Goal: Task Accomplishment & Management: Manage account settings

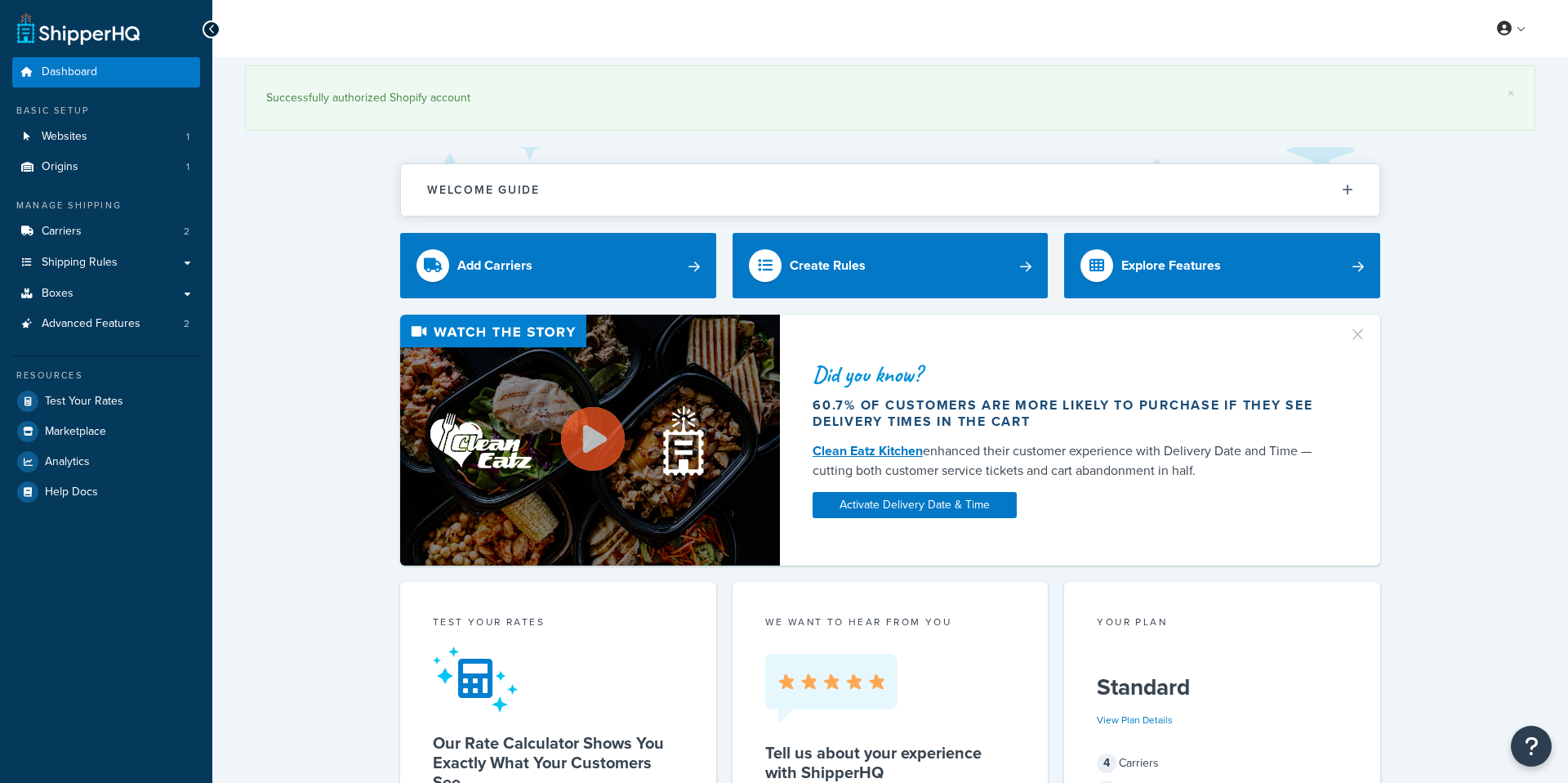
click at [31, 248] on li "Shipping Rules Shipping Rules All Shipping Rules 4 Shipping Zones 4 Shipping Gr…" at bounding box center [105, 263] width 188 height 31
click at [38, 237] on link "Carriers 2" at bounding box center [105, 231] width 188 height 31
click at [117, 231] on link "Carriers 2" at bounding box center [105, 231] width 188 height 31
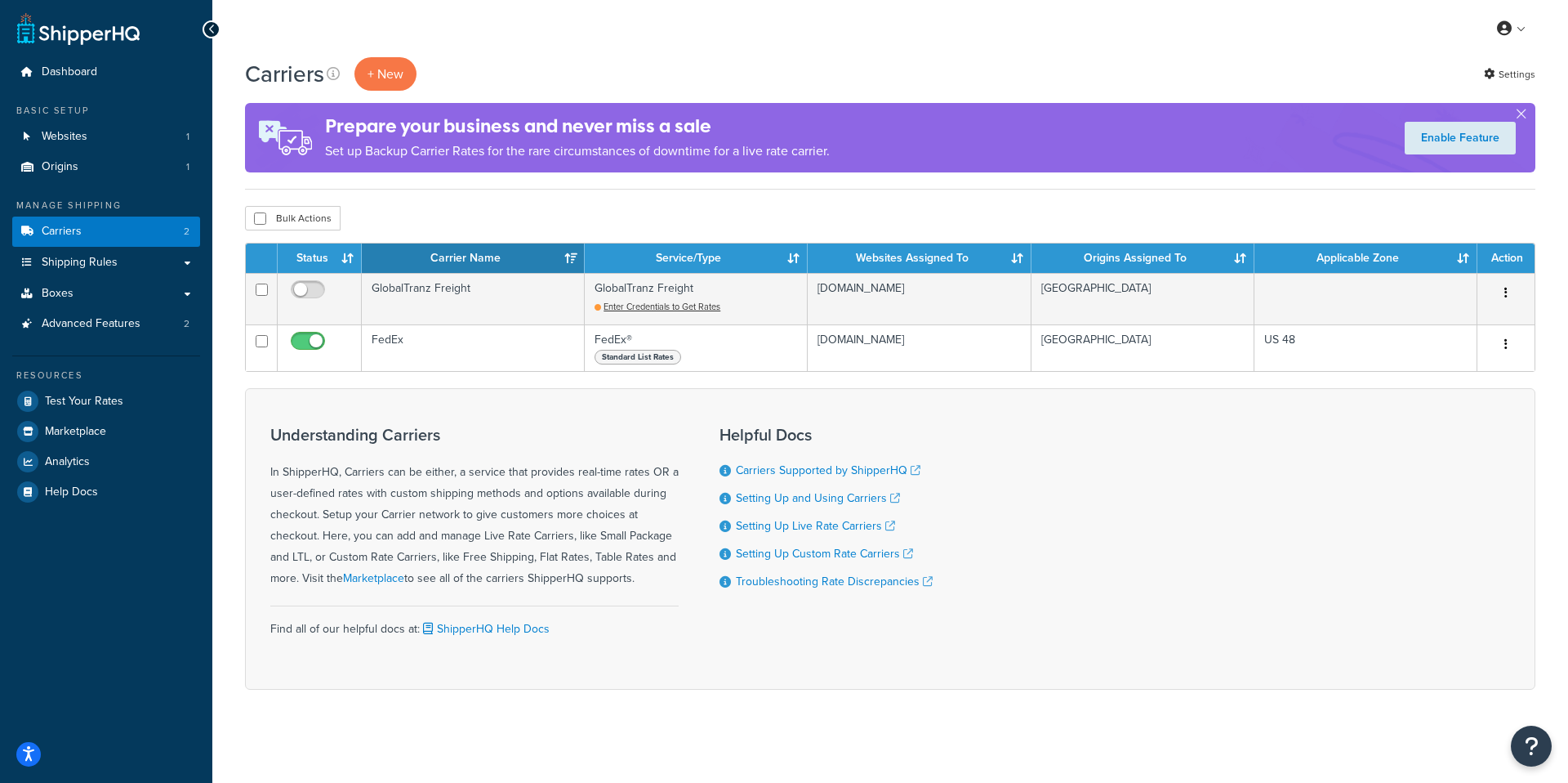
scroll to position [7, 0]
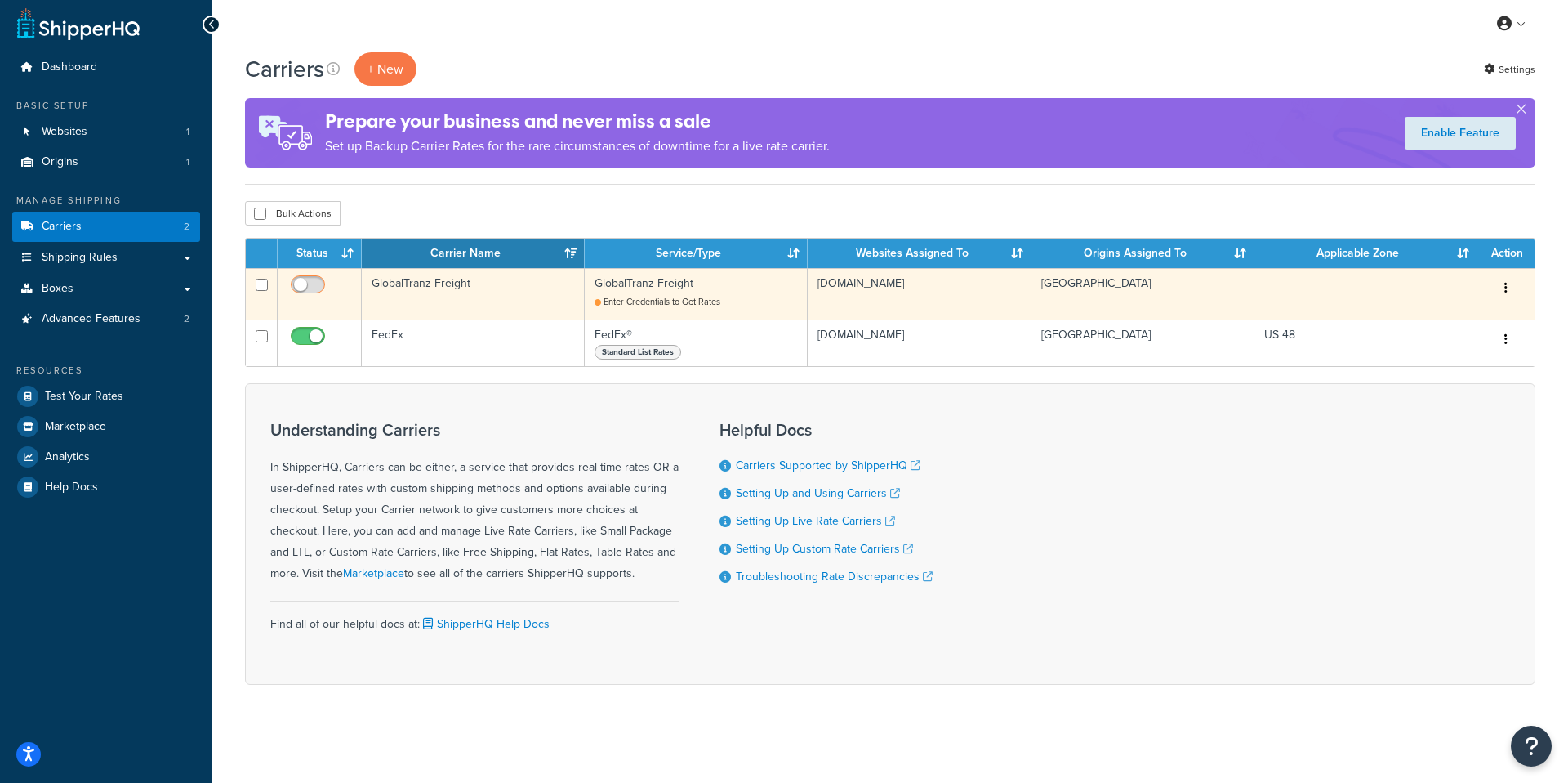
click at [314, 282] on input "checkbox" at bounding box center [310, 289] width 45 height 20
click at [303, 284] on input "checkbox" at bounding box center [310, 289] width 45 height 20
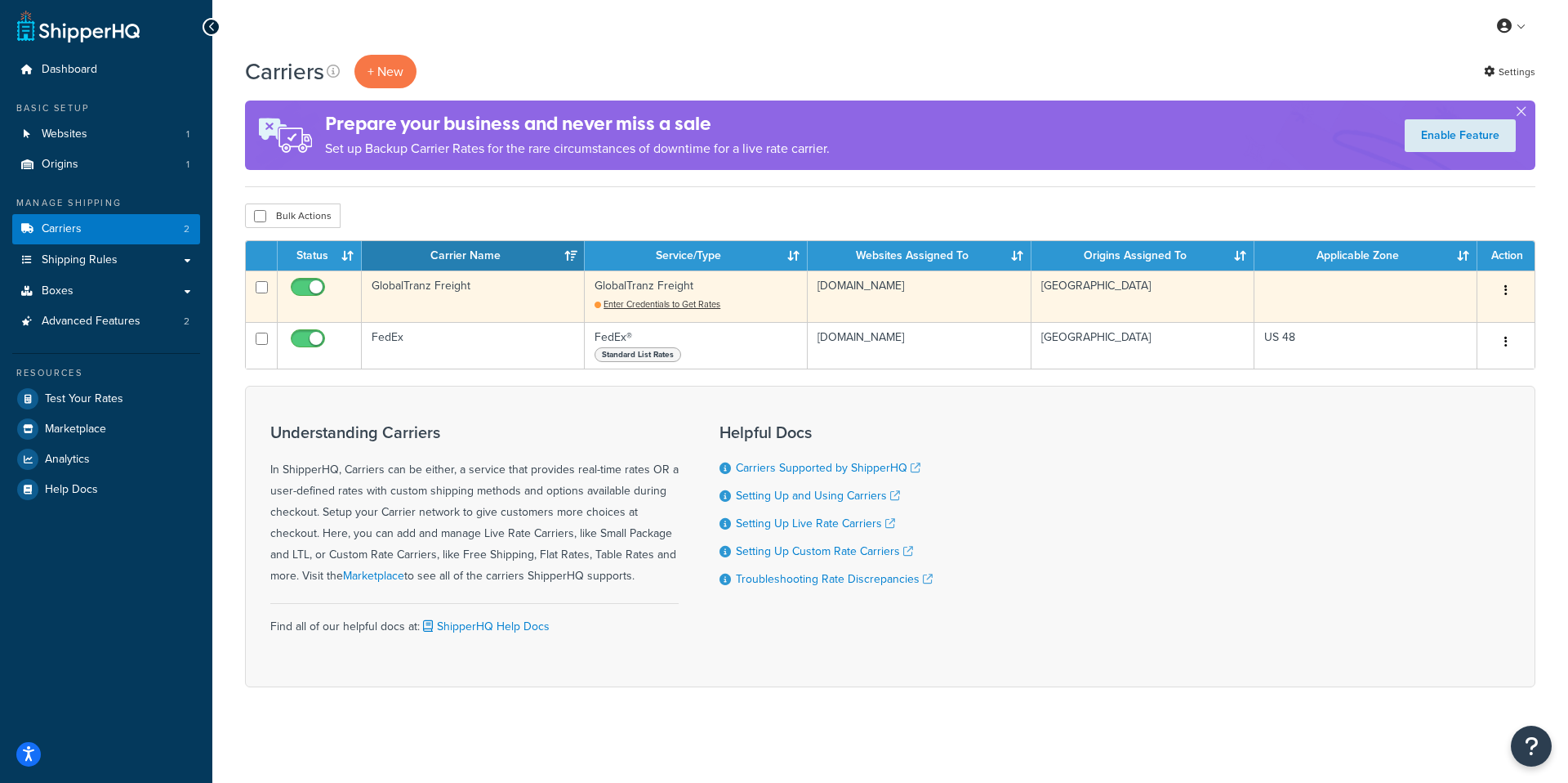
scroll to position [0, 0]
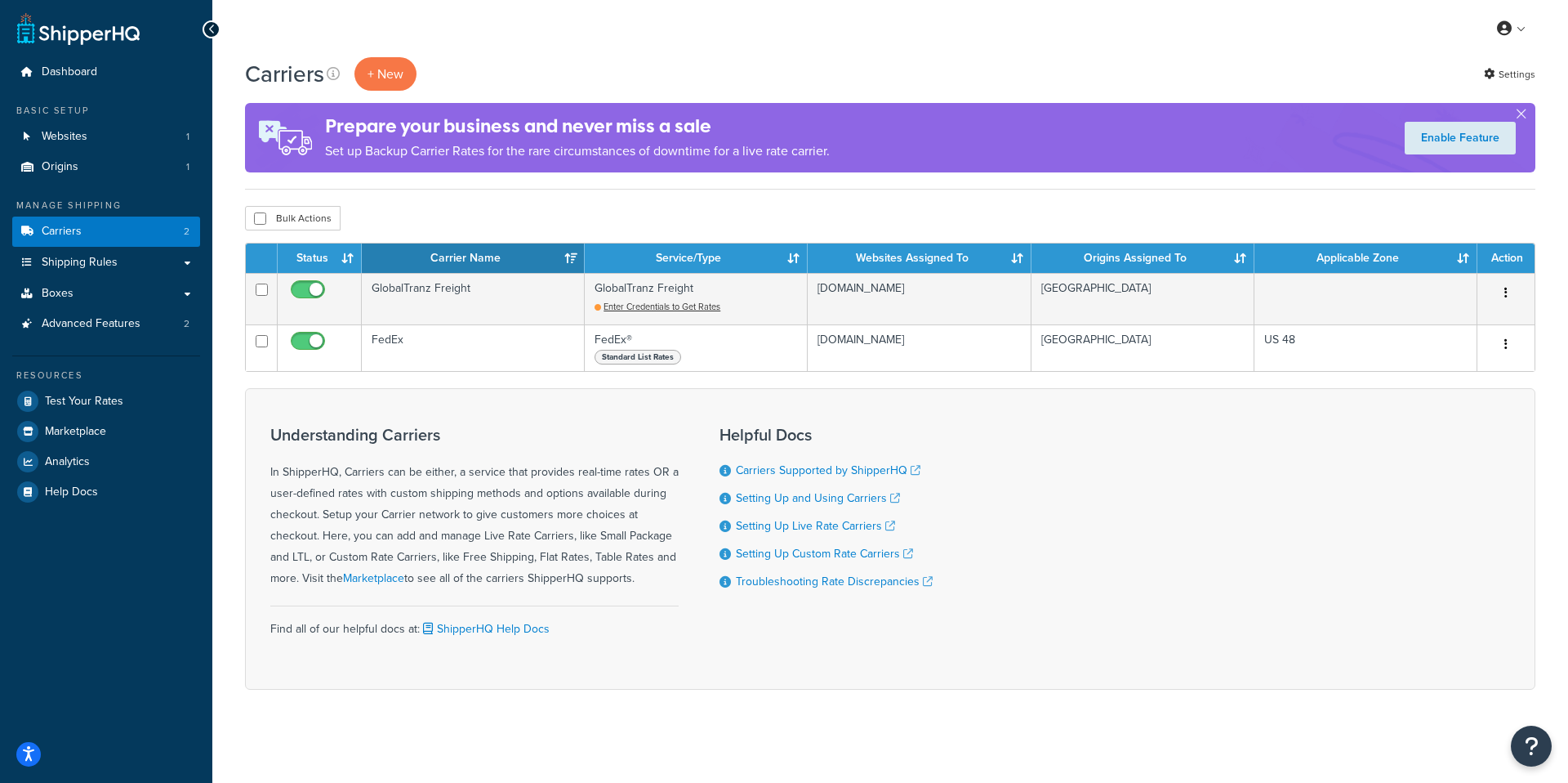
checkbox input "false"
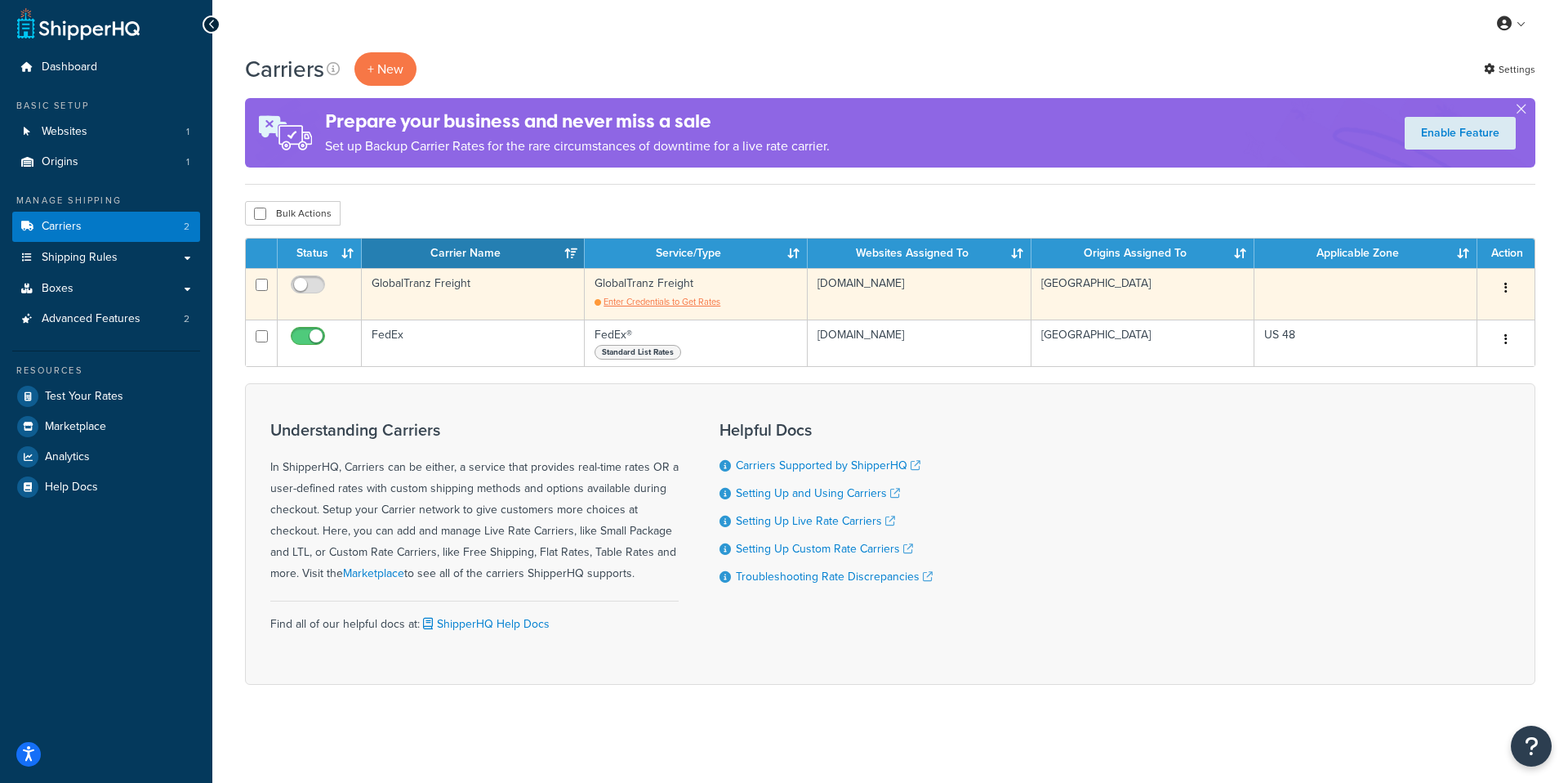
click at [648, 310] on td "GlobalTranz Freight Enter Credentials to Get Rates" at bounding box center [696, 294] width 223 height 51
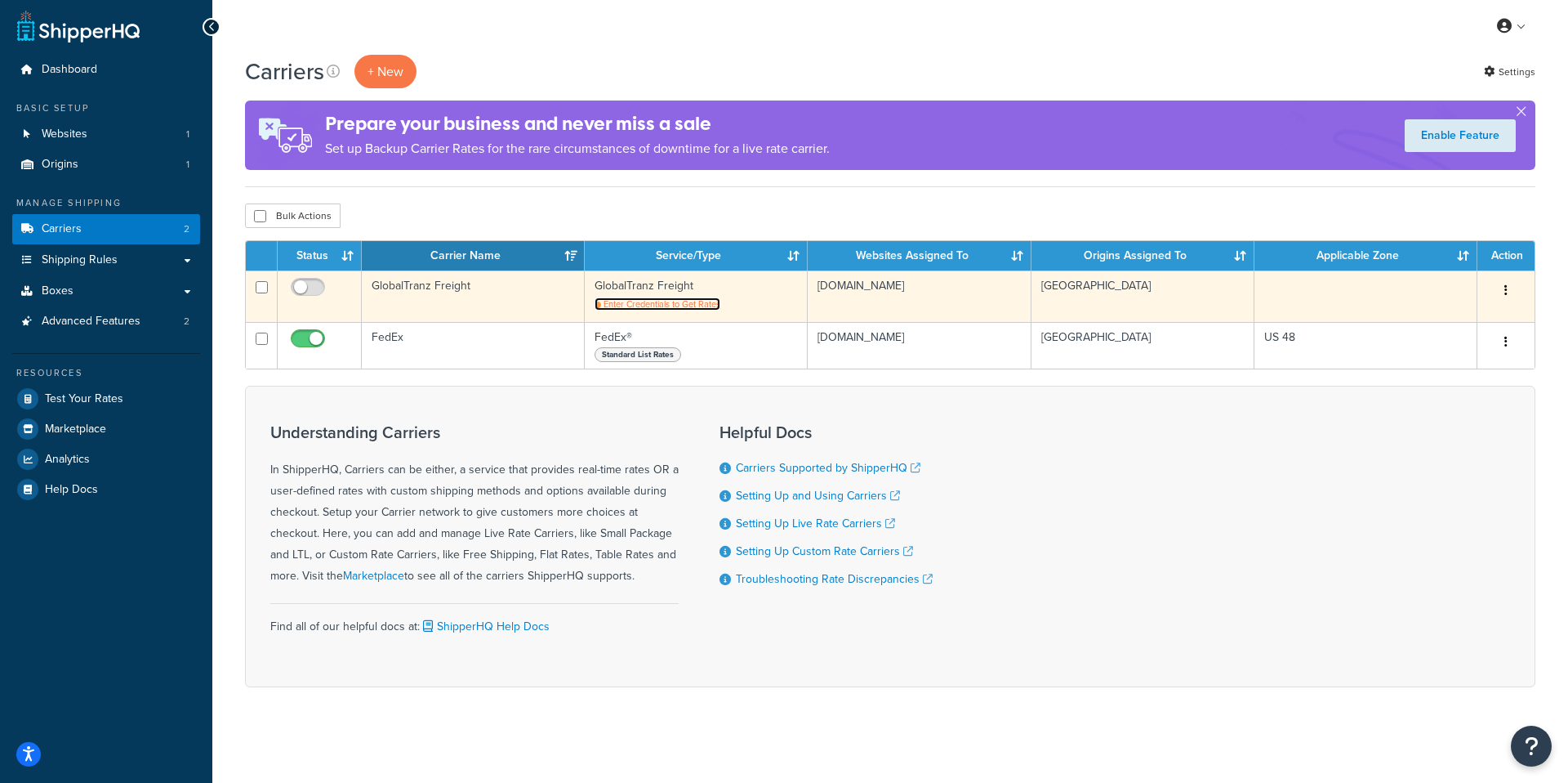
click at [653, 302] on span "Enter Credentials to Get Rates" at bounding box center [661, 303] width 117 height 13
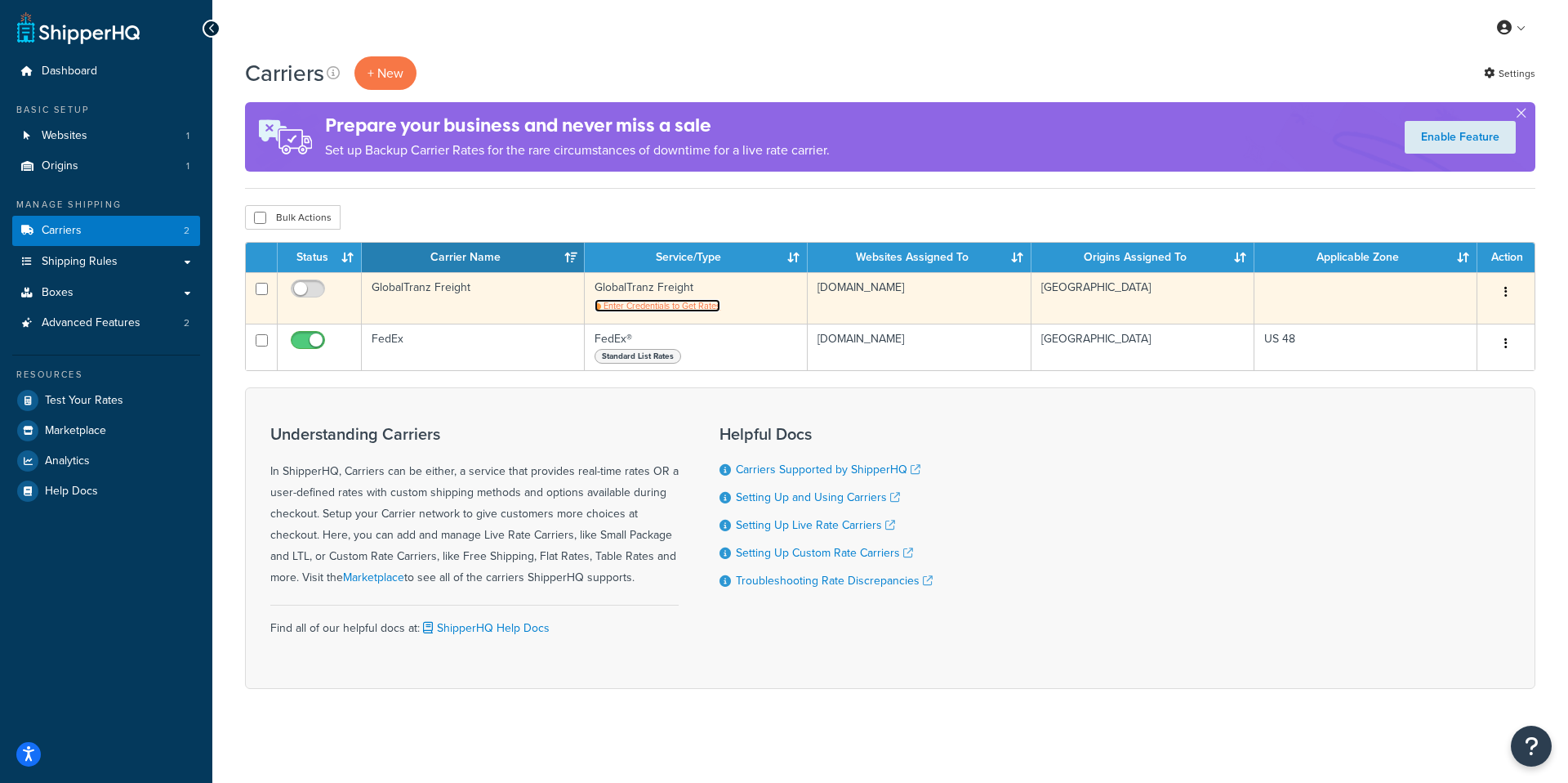
scroll to position [2, 0]
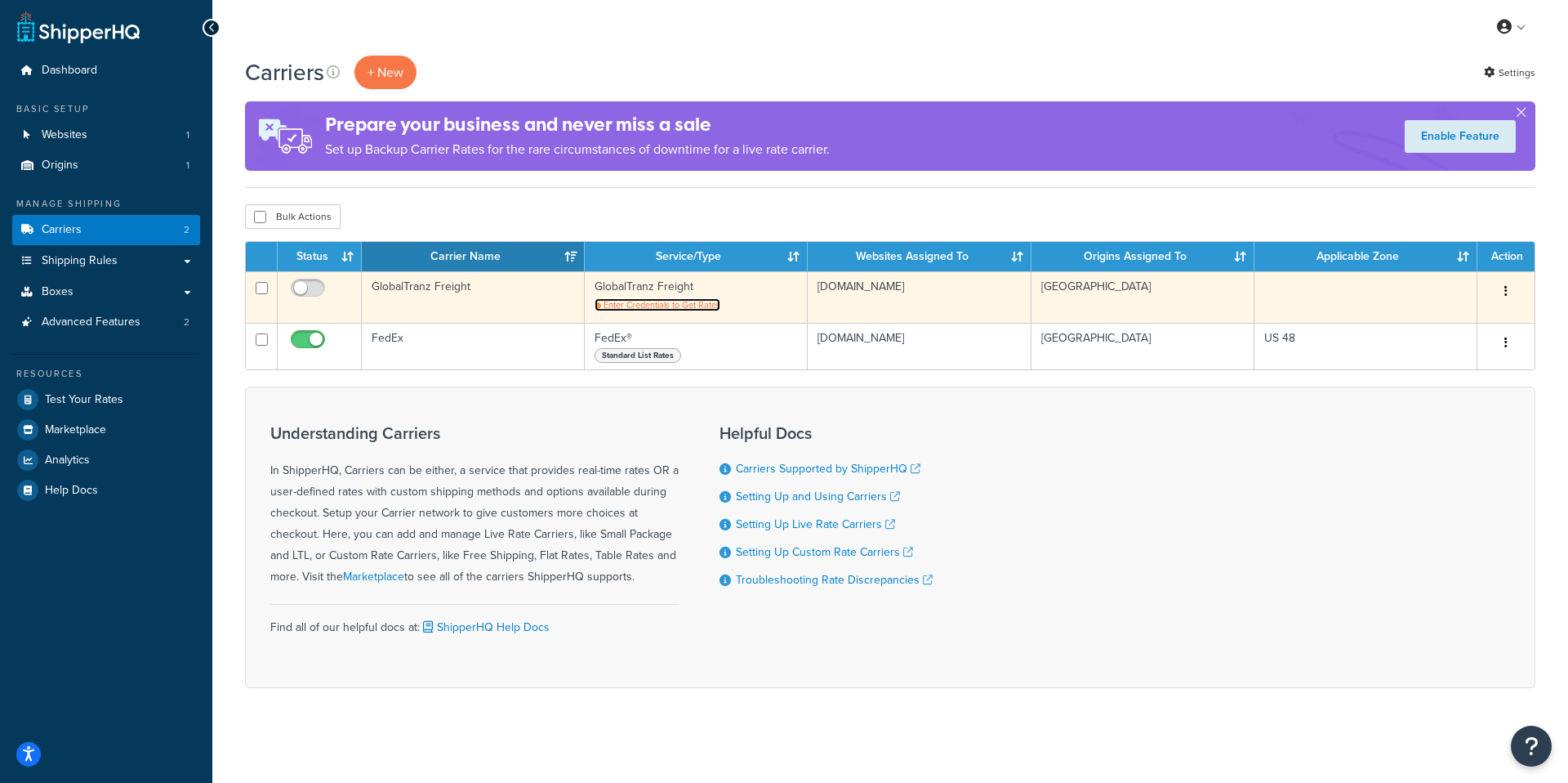
click at [648, 306] on span "Enter Credentials to Get Rates" at bounding box center [661, 304] width 117 height 13
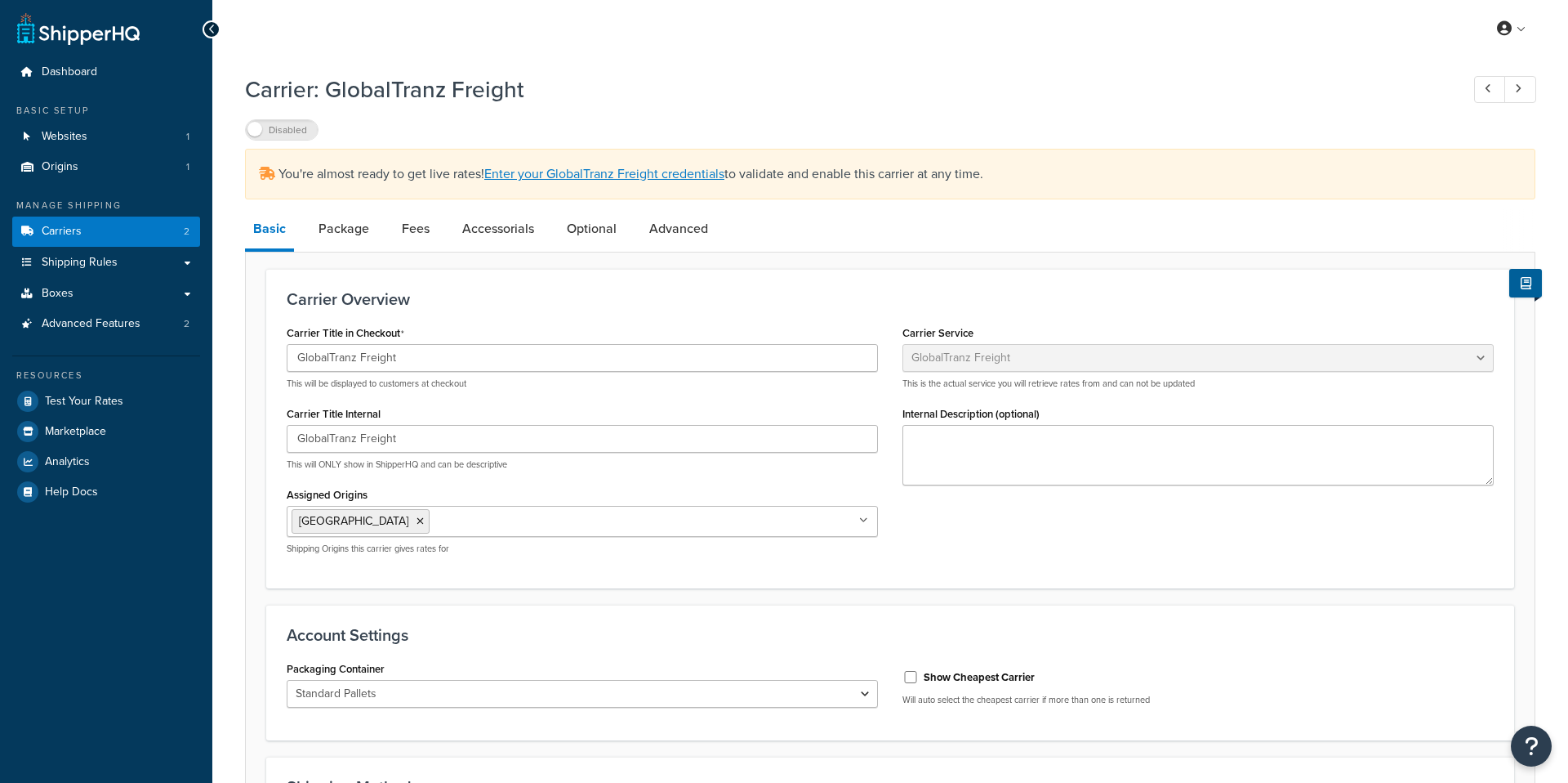
select select "globaltranzFreight"
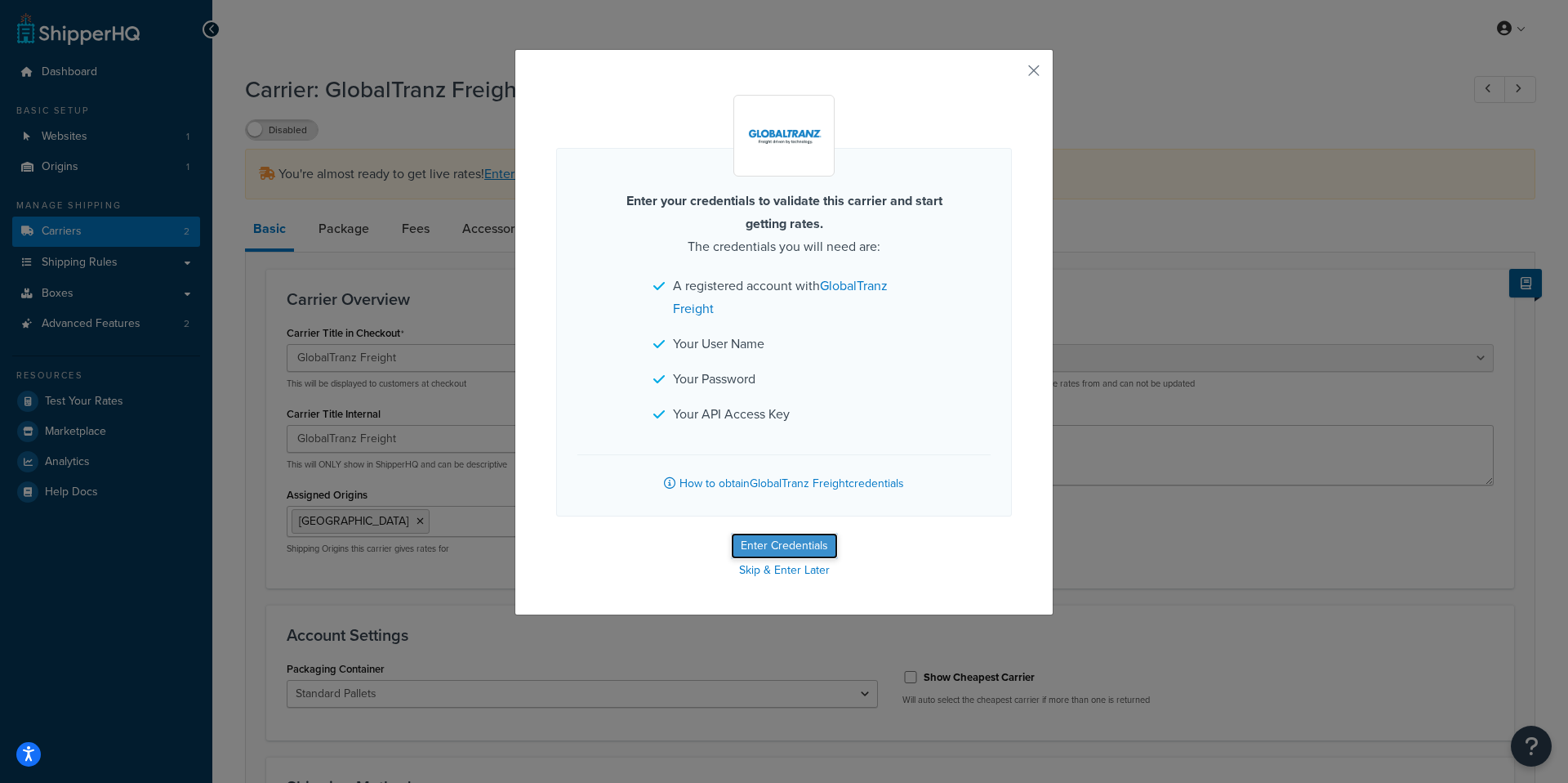
click at [760, 546] on button "Enter Credentials" at bounding box center [784, 546] width 107 height 26
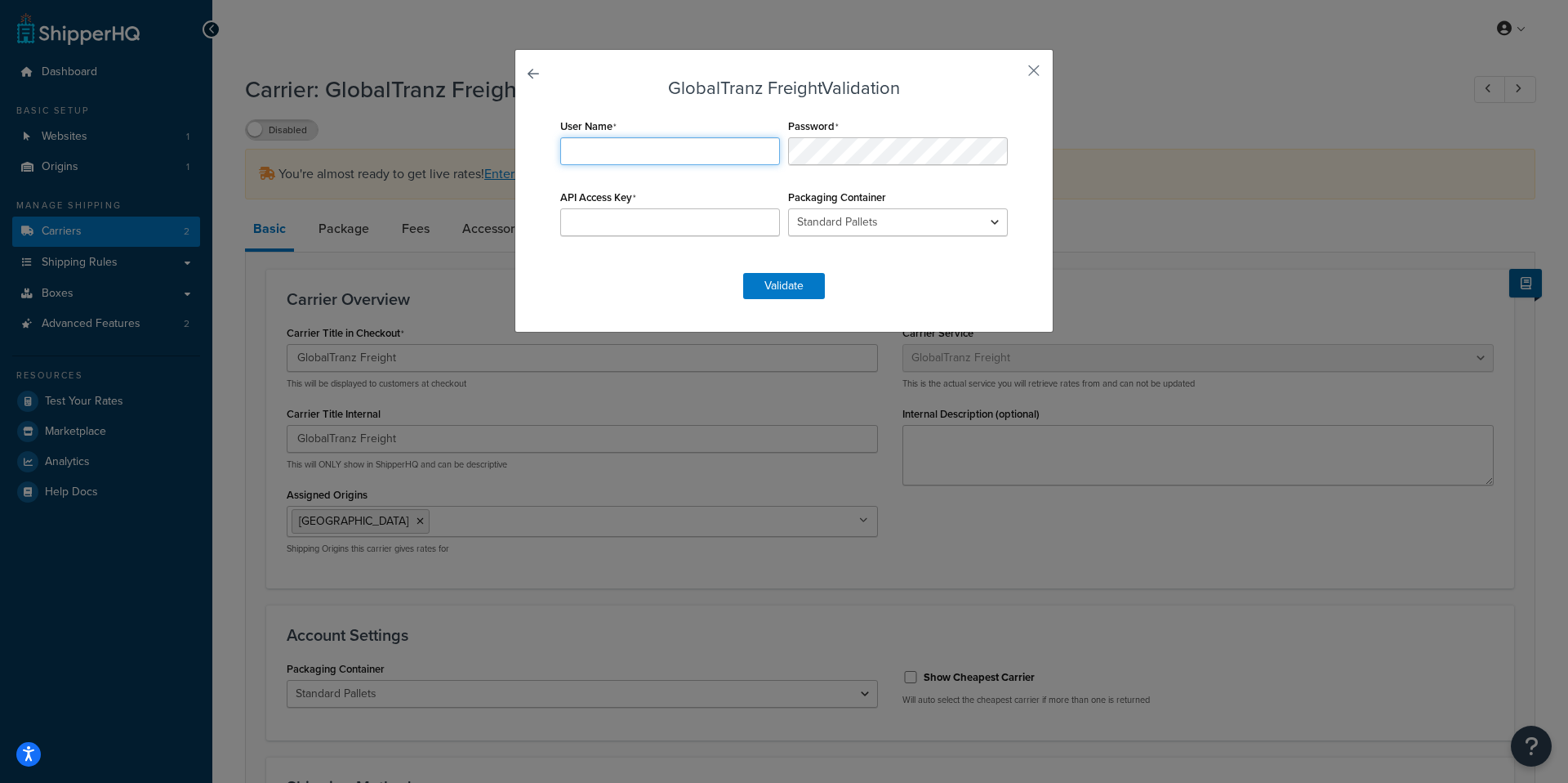
click at [601, 155] on input "User Name" at bounding box center [670, 151] width 220 height 28
click at [616, 213] on input "API Access Key" at bounding box center [670, 222] width 220 height 28
paste input "https://eniture.com/shopify-globaltranz-ltl-freight/#documentation"
drag, startPoint x: 744, startPoint y: 223, endPoint x: 463, endPoint y: 222, distance: 281.0
click at [463, 222] on div "GlobalTranz Freight Validation User Name Required Password API Access Key https…" at bounding box center [784, 392] width 1568 height 783
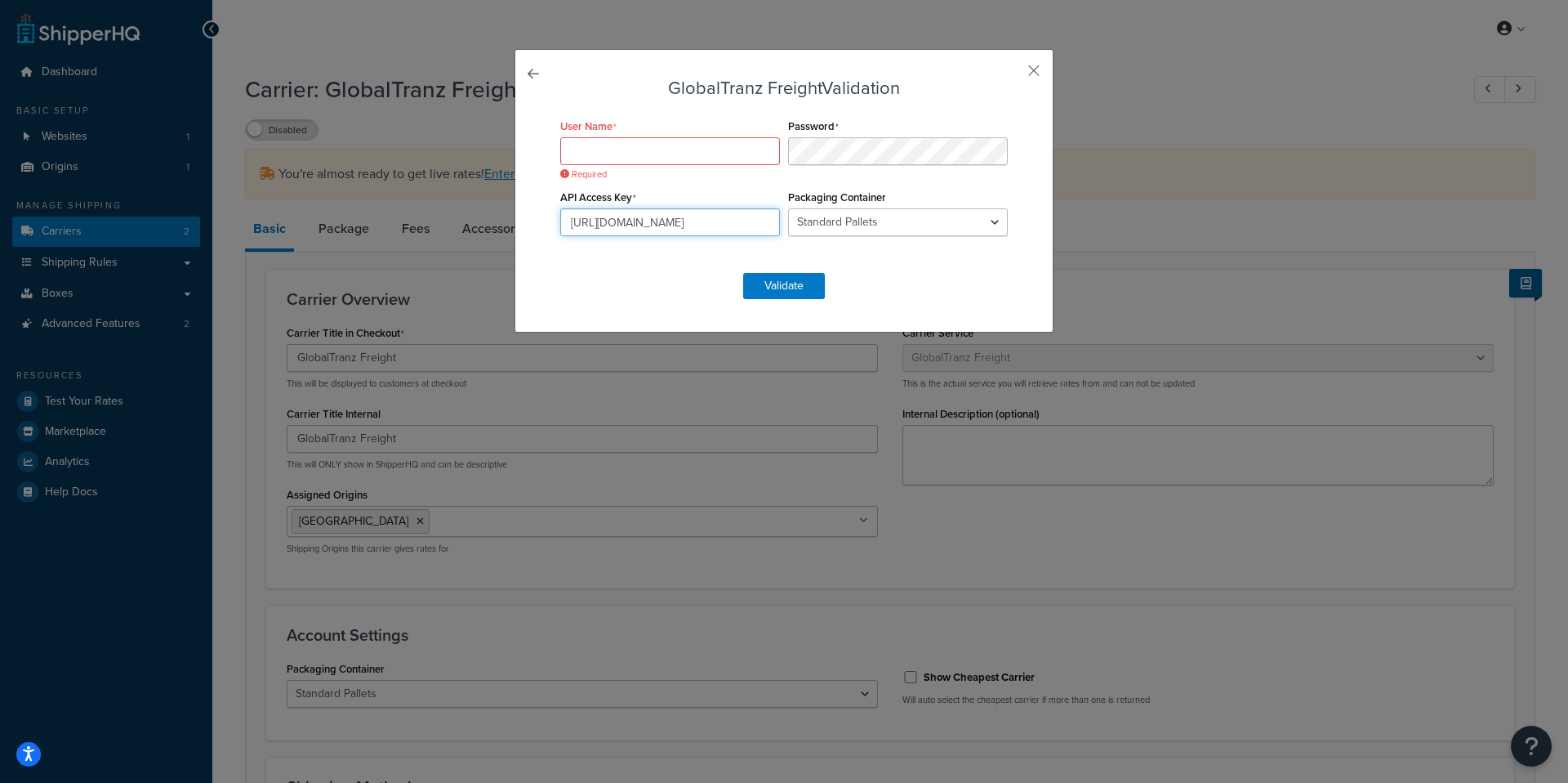
type input "n"
drag, startPoint x: 722, startPoint y: 224, endPoint x: 519, endPoint y: 226, distance: 203.0
click at [519, 226] on div "GlobalTranz Freight Validation User Name Required Password API Access Key n Pac…" at bounding box center [784, 191] width 539 height 283
paste input "0e97a1c0930242dda55a81dbb37f773a"
type input "0e97a1c0930242dda55a81dbb37f773a"
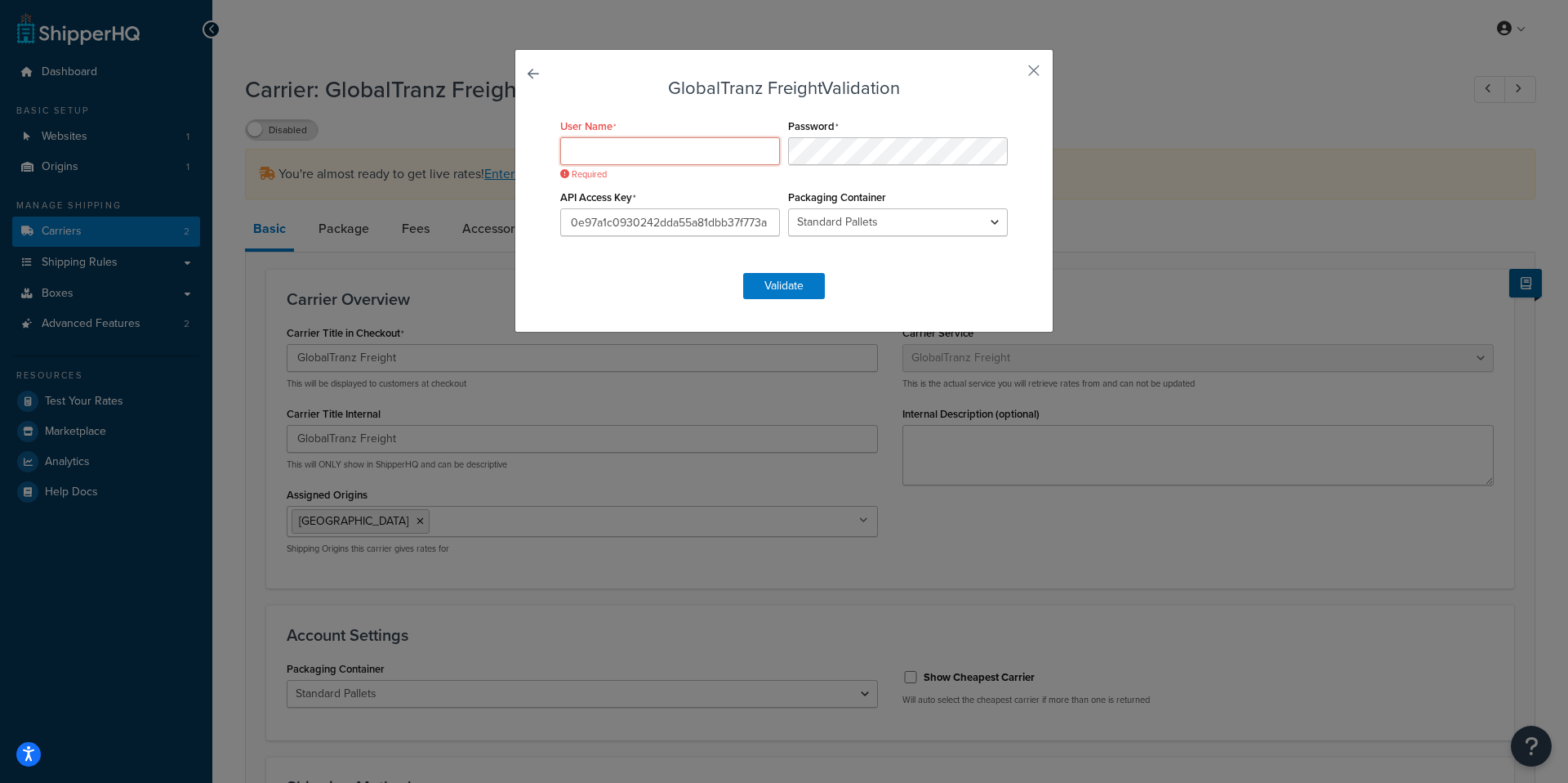
click at [723, 143] on input "User Name" at bounding box center [670, 151] width 220 height 28
type input "AAstainless"
click at [666, 155] on div "User Name AAstainless Password API Access Key 0e97a1c0930242dda55a81dbb37f773a …" at bounding box center [784, 185] width 456 height 142
click at [871, 214] on select "Standard Pallets Pallets - Non Standard Cylinders Drums Pails Reels Rolls Tubes…" at bounding box center [898, 222] width 220 height 28
select select "1"
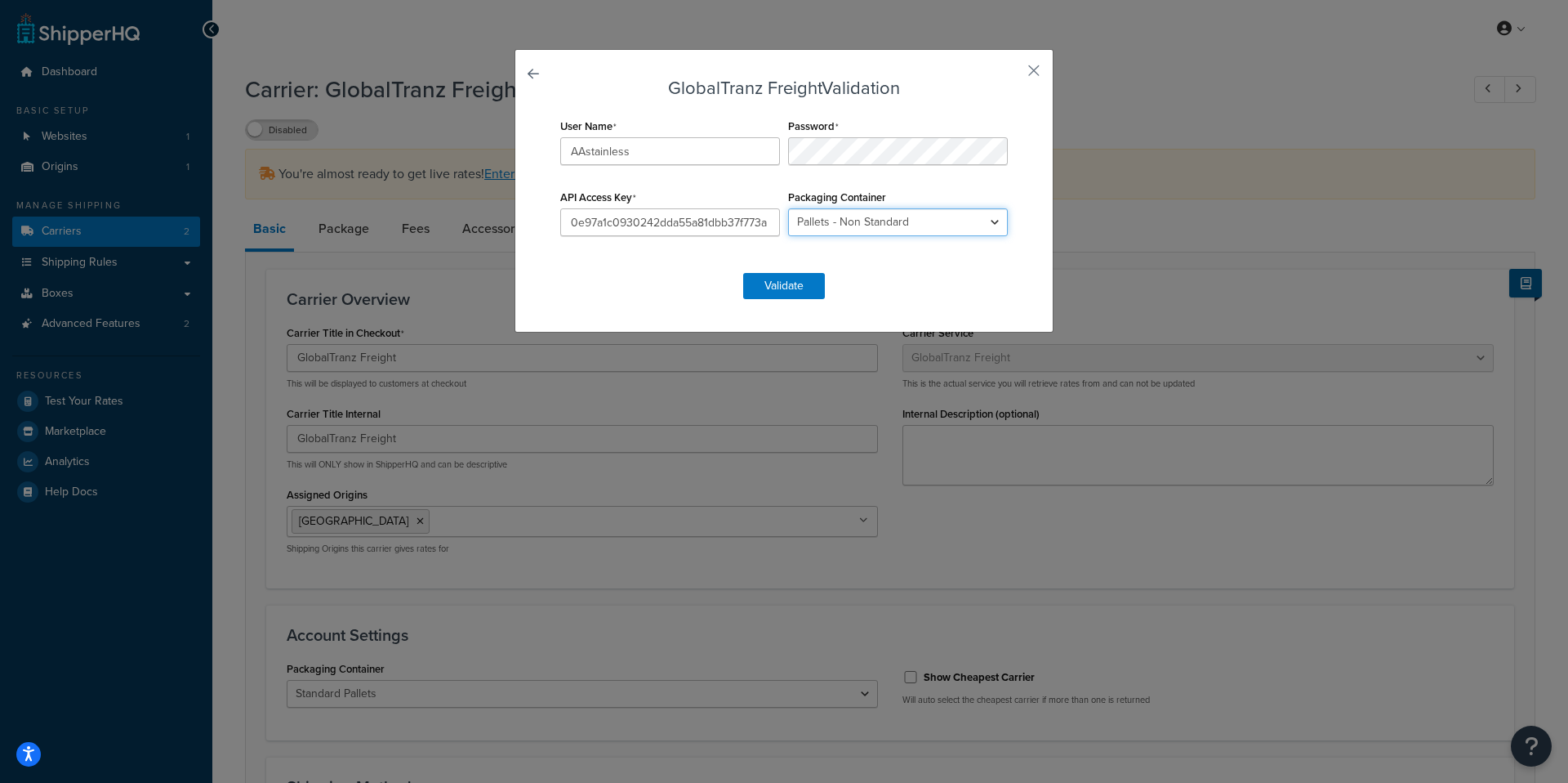
click at [788, 209] on select "Standard Pallets Pallets - Non Standard Cylinders Drums Pails Reels Rolls Tubes…" at bounding box center [898, 222] width 220 height 28
click at [852, 217] on select "Standard Pallets Pallets - Non Standard Cylinders Drums Pails Reels Rolls Tubes…" at bounding box center [898, 222] width 220 height 28
click at [784, 285] on button "Validate" at bounding box center [784, 286] width 82 height 26
click at [795, 299] on div "GlobalTranz Freight Validation User Name AAstainless Password API Access Key 0e…" at bounding box center [784, 191] width 539 height 283
click at [795, 296] on form "GlobalTranz Freight Validation User Name AAstainless Password API Access Key 0e…" at bounding box center [784, 188] width 456 height 220
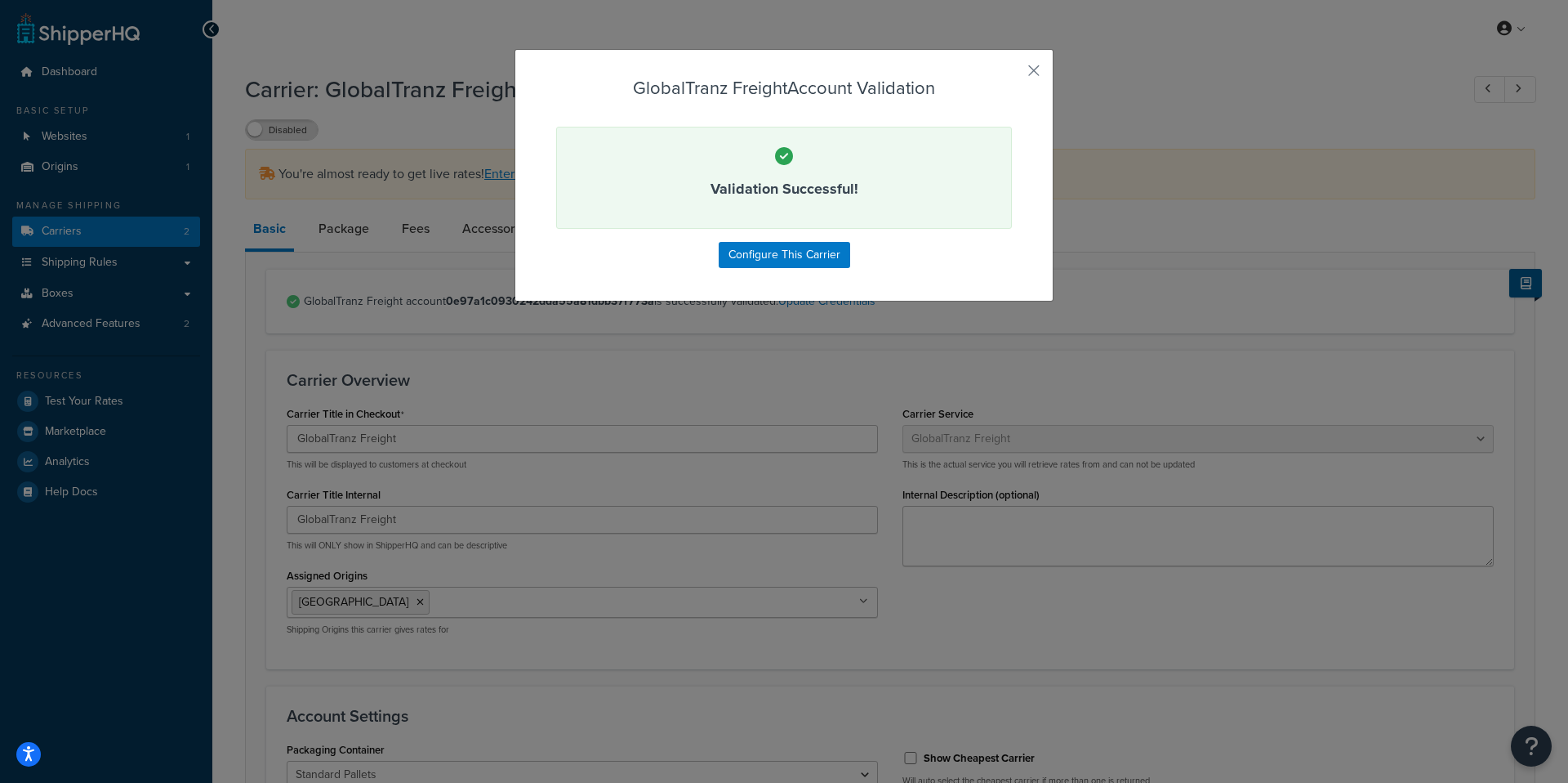
click at [793, 299] on div "GlobalTranz Freight Account Validation Validation Successful! Configure This Ca…" at bounding box center [784, 175] width 539 height 253
click at [803, 251] on button "Configure This Carrier" at bounding box center [784, 254] width 132 height 26
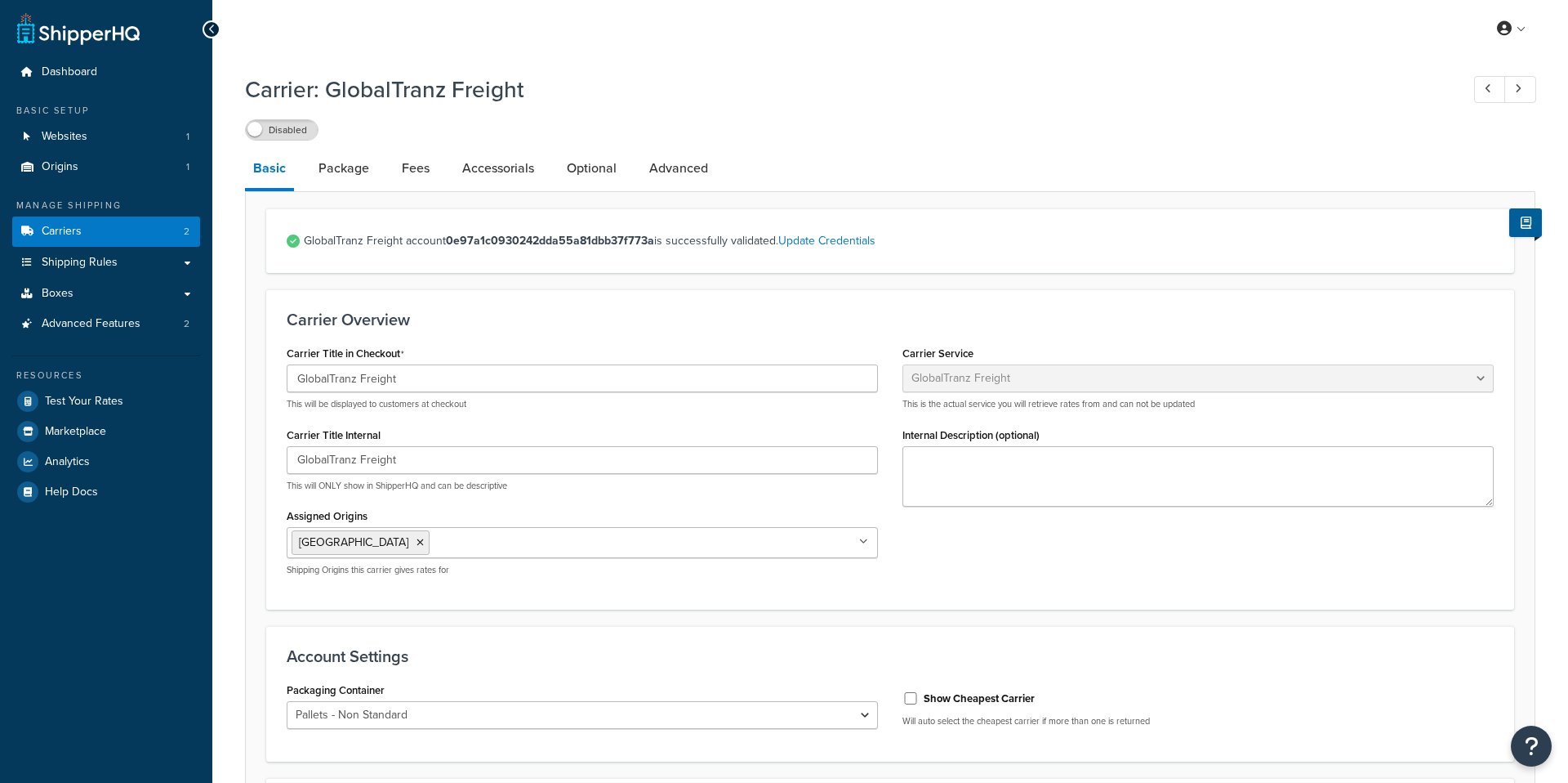
select select "globaltranzFreight"
select select "1"
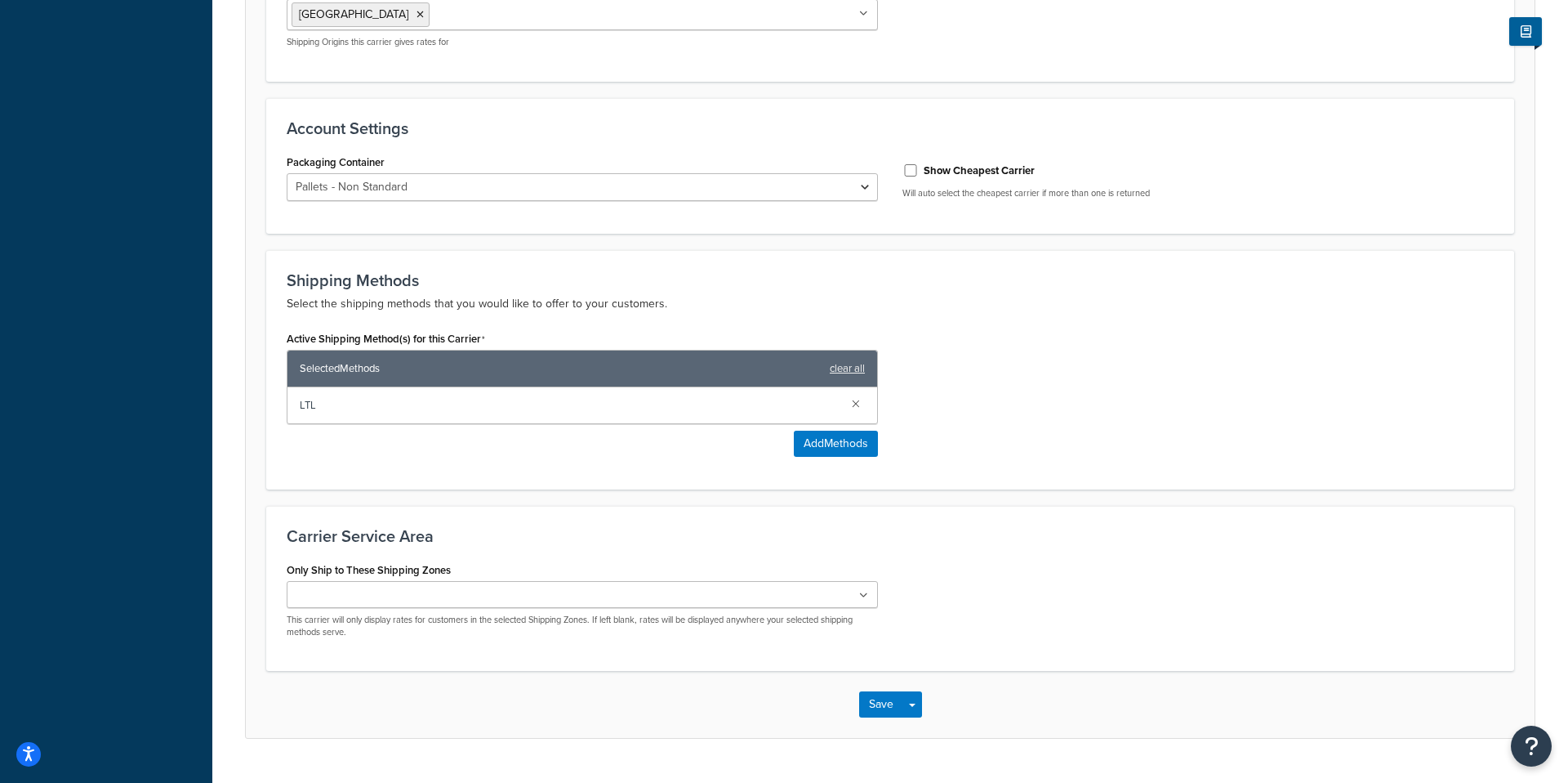
scroll to position [568, 0]
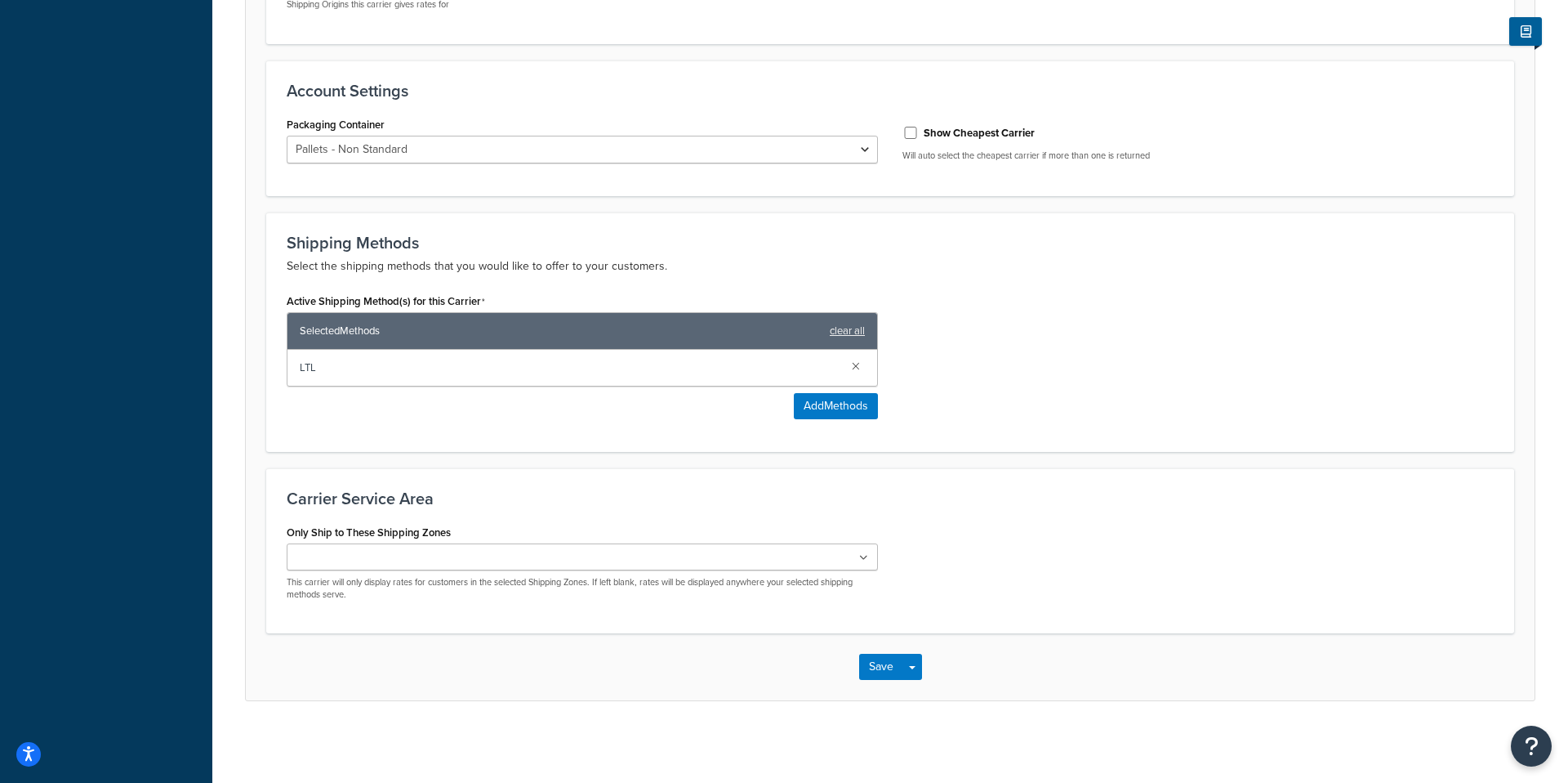
click at [951, 126] on label "Show Cheapest Carrier" at bounding box center [979, 133] width 111 height 14
click at [919, 127] on input "Show Cheapest Carrier" at bounding box center [910, 133] width 16 height 12
checkbox input "true"
click at [742, 364] on span "LTL" at bounding box center [569, 367] width 539 height 23
click at [824, 402] on button "Add Methods" at bounding box center [835, 406] width 84 height 26
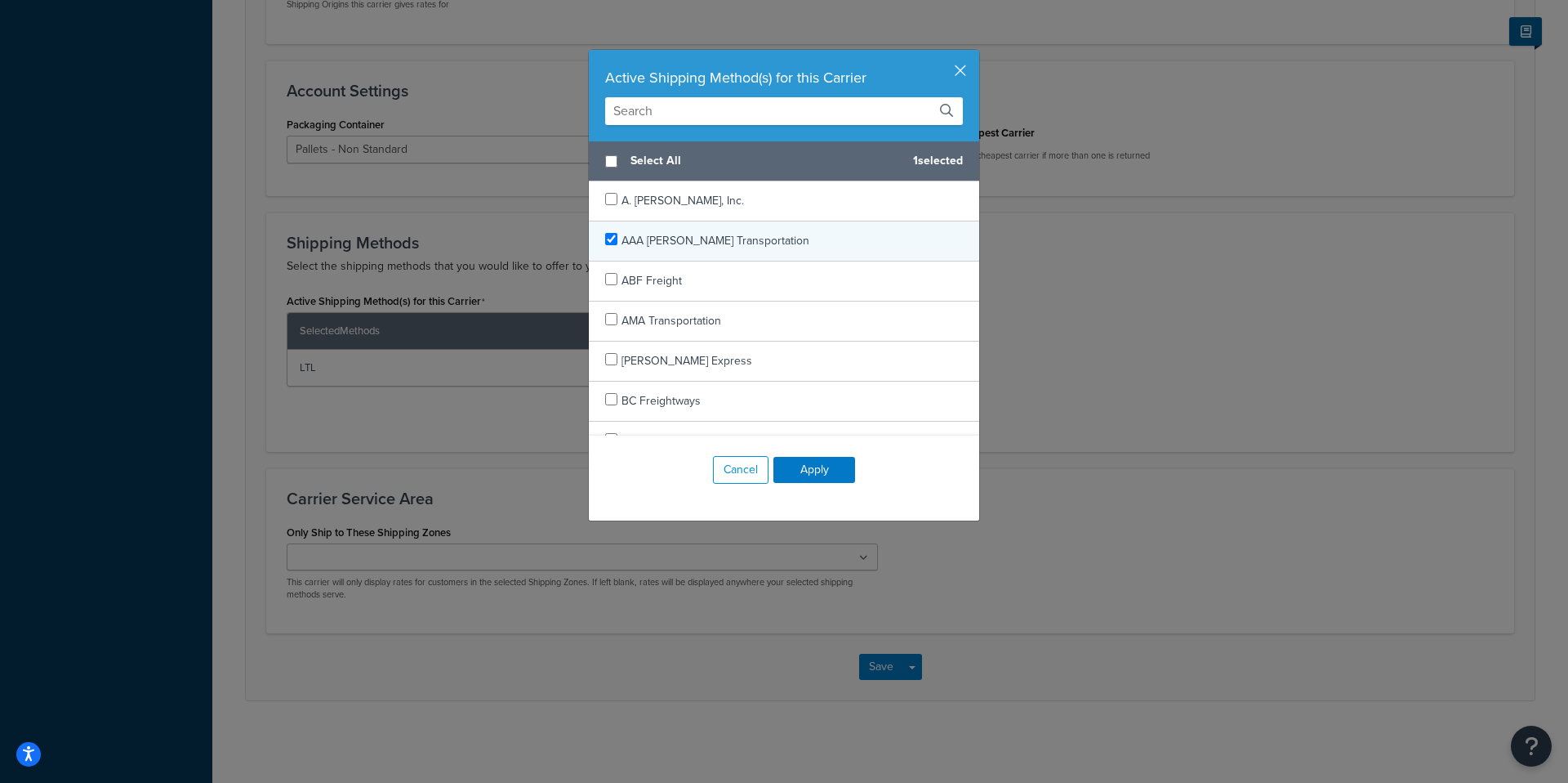
checkbox input "true"
click at [605, 248] on div "AAA Cooper Transportation" at bounding box center [784, 241] width 391 height 40
checkbox input "true"
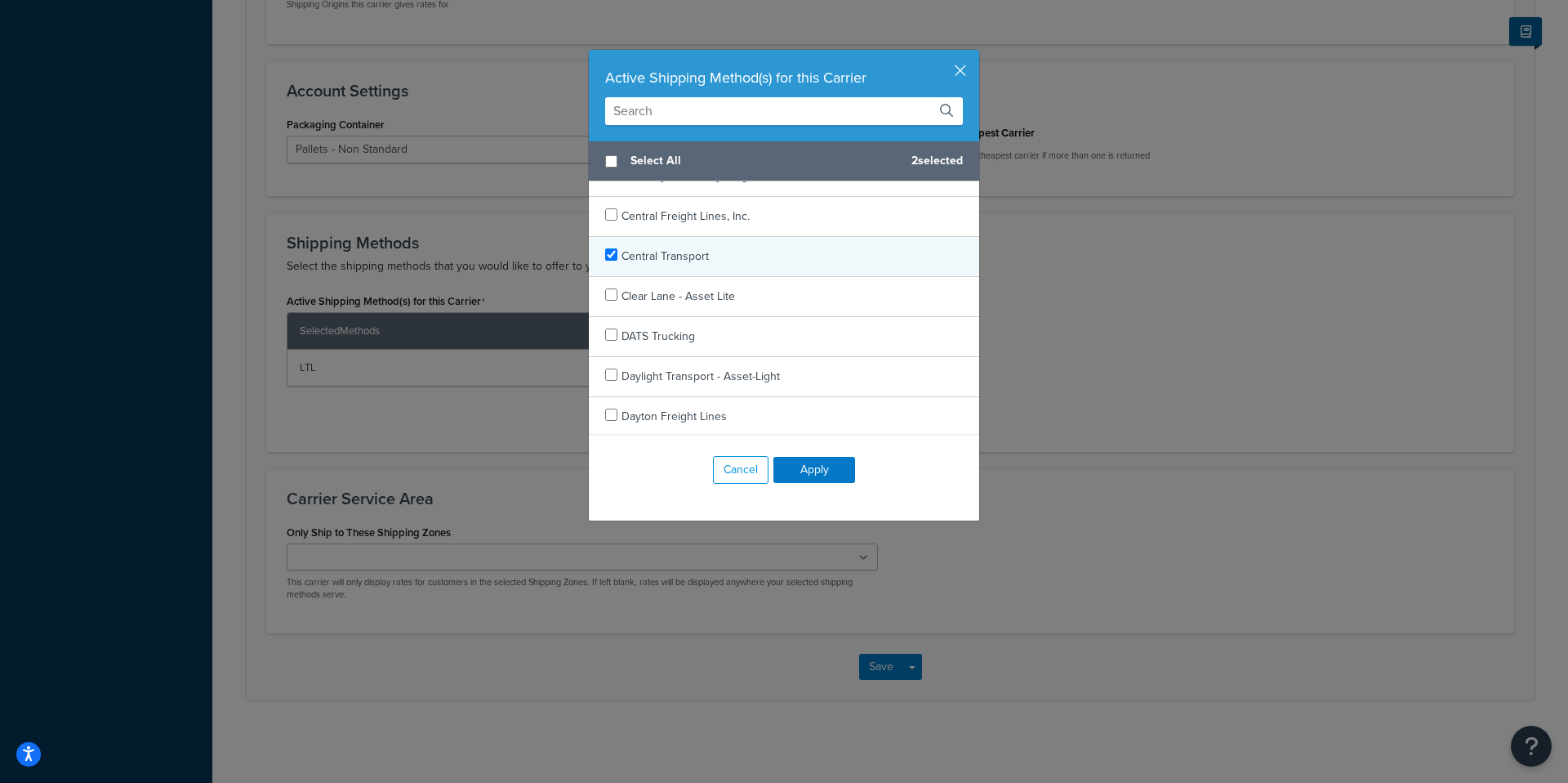
click at [631, 252] on span "Central Transport" at bounding box center [664, 256] width 88 height 17
click at [731, 94] on div "Active Shipping Method(s) for this Carrier" at bounding box center [784, 96] width 391 height 92
click at [709, 106] on input "text" at bounding box center [784, 111] width 357 height 28
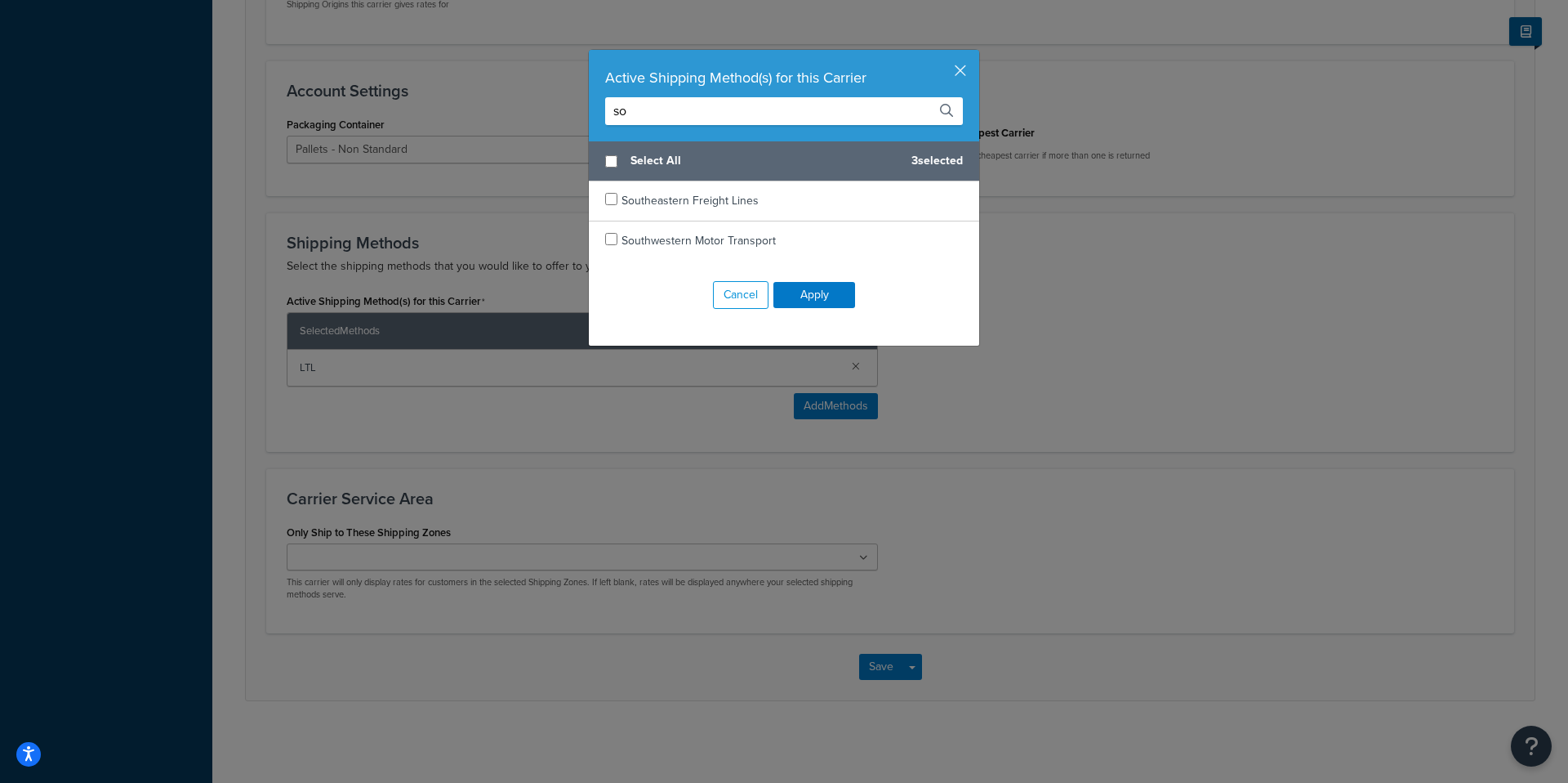
scroll to position [0, 0]
type input "south"
checkbox input "true"
click at [702, 208] on span "Southeastern Freight Lines" at bounding box center [689, 201] width 137 height 17
drag, startPoint x: 923, startPoint y: 112, endPoint x: 525, endPoint y: 98, distance: 398.2
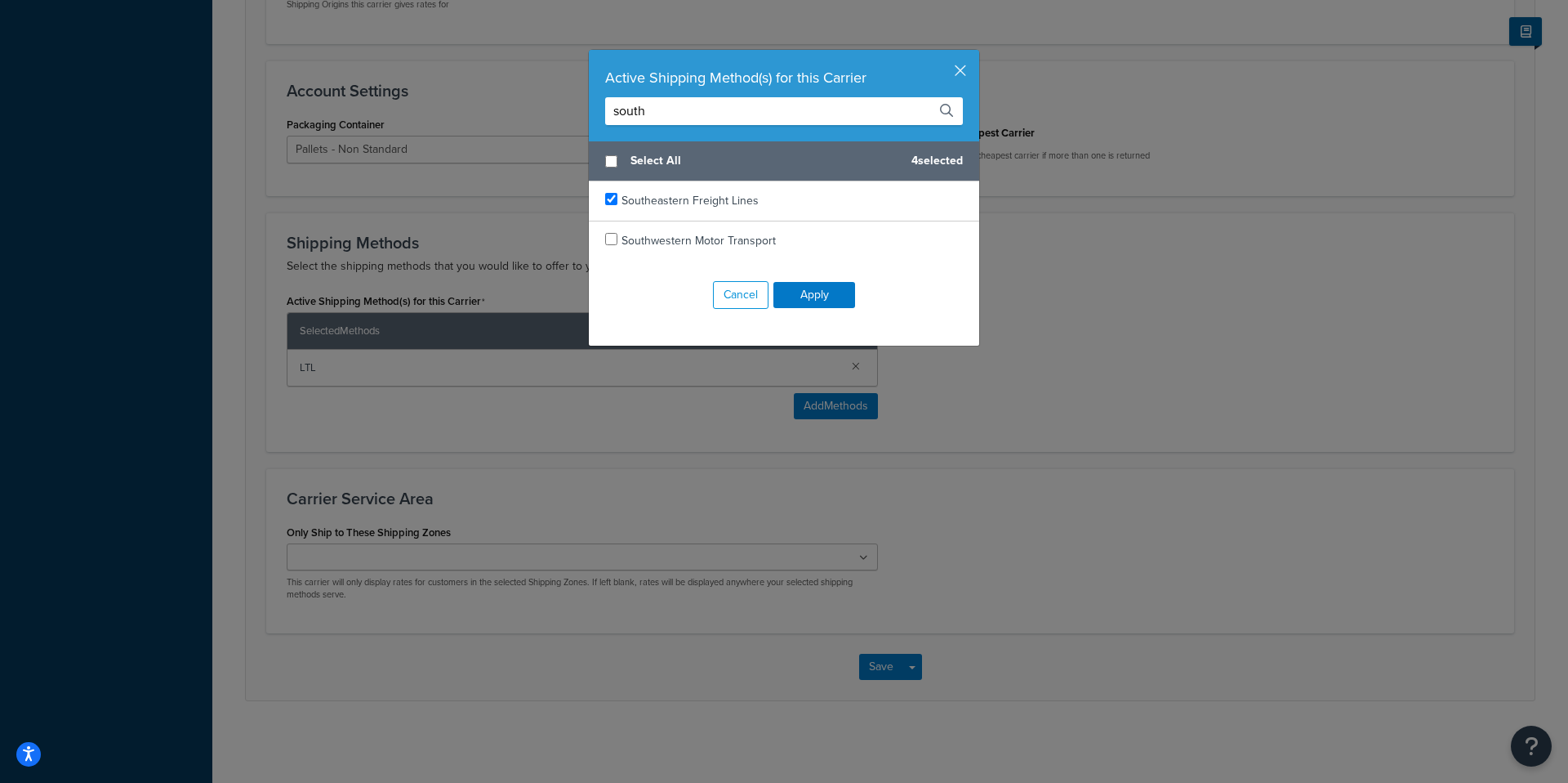
click at [525, 98] on div "Active Shipping Method(s) for this Carrier south Select All 4 selected Southeas…" at bounding box center [784, 392] width 1568 height 783
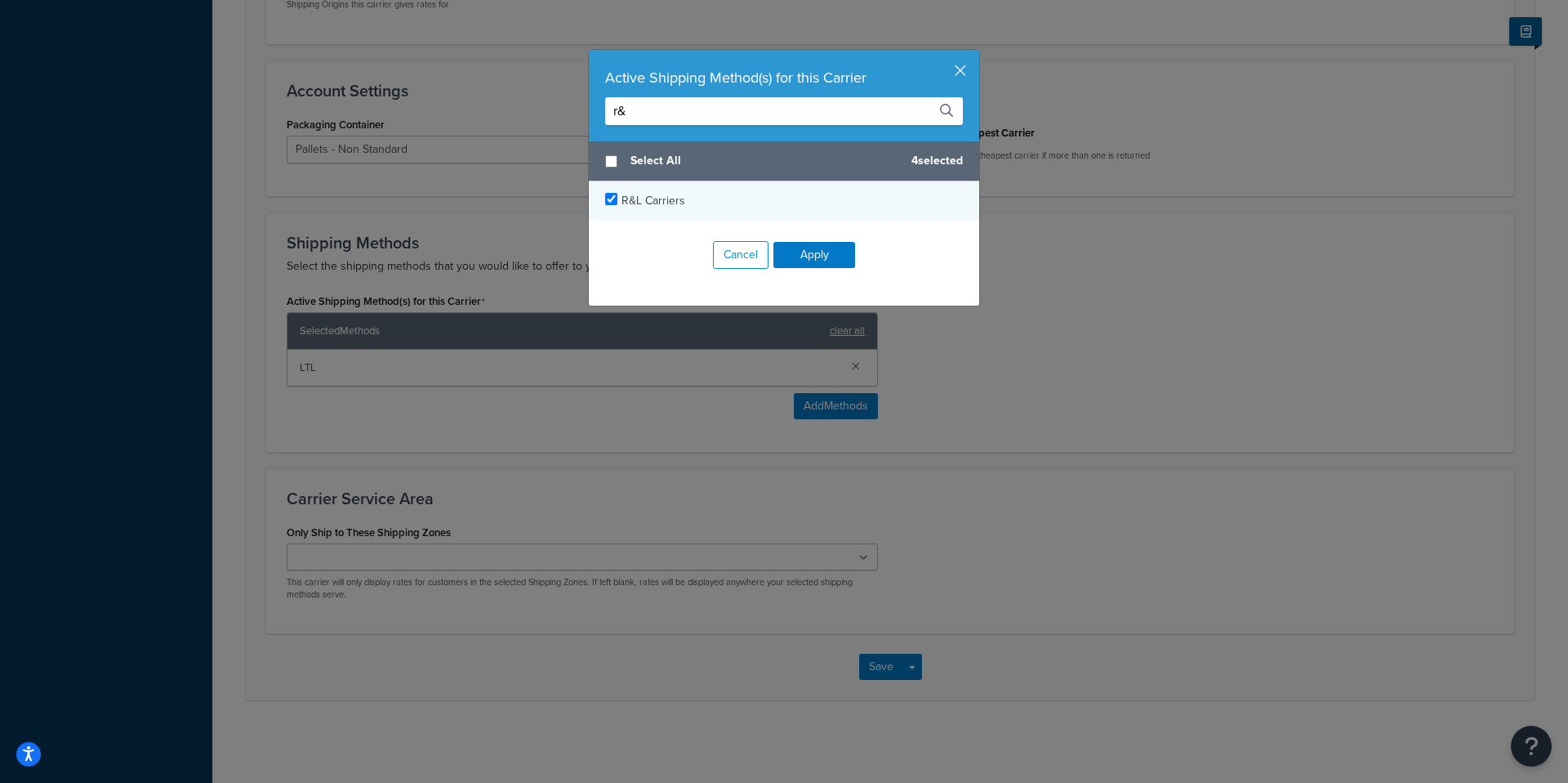
type input "r&"
checkbox input "true"
click at [622, 193] on span "R&L Carriers" at bounding box center [653, 201] width 64 height 17
drag, startPoint x: 908, startPoint y: 112, endPoint x: 458, endPoint y: 113, distance: 450.0
click at [458, 113] on div "Active Shipping Method(s) for this Carrier r& Select All 5 selected R&L Carrier…" at bounding box center [784, 392] width 1568 height 783
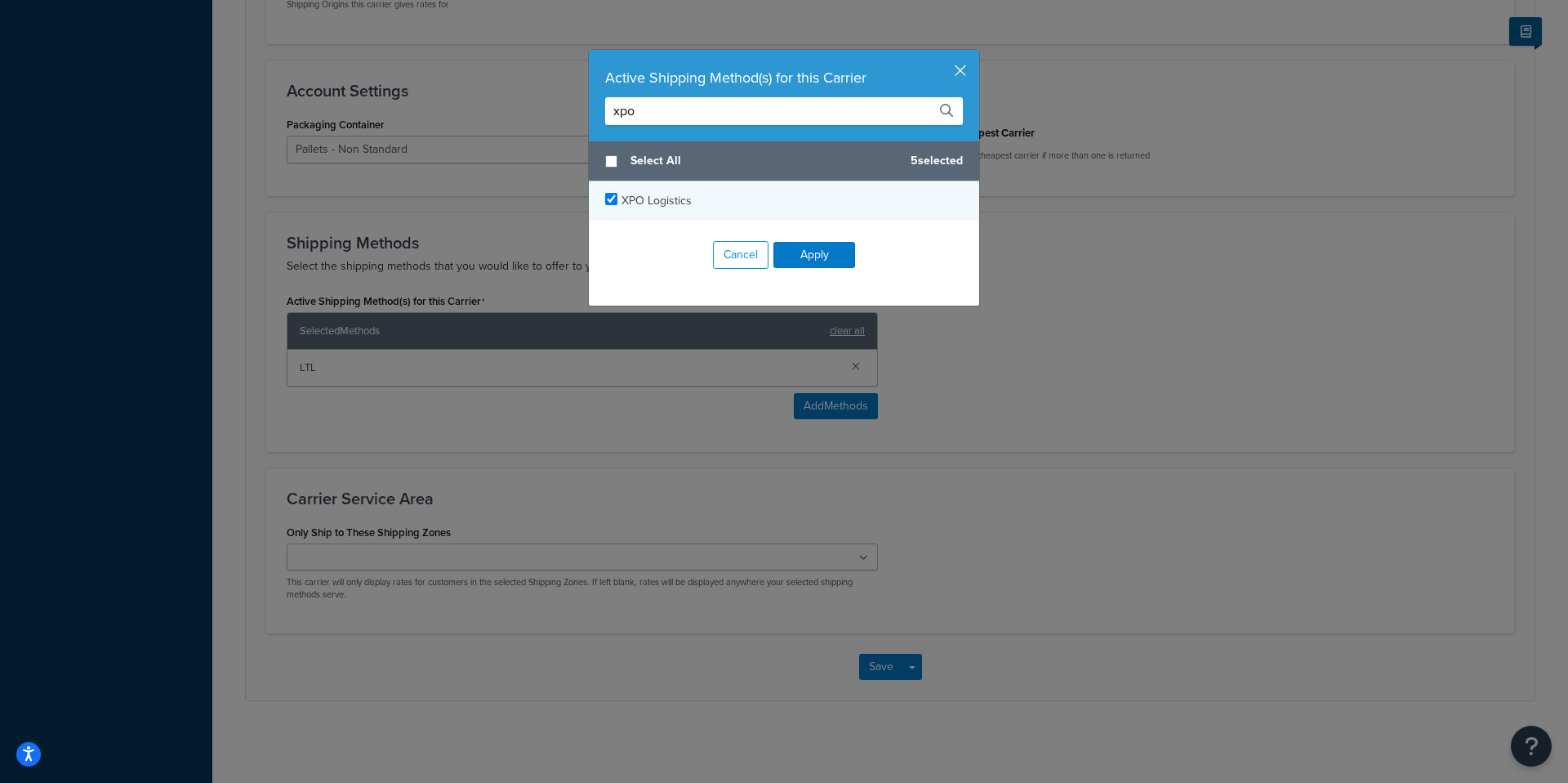
type input "xpo"
checkbox input "true"
click at [643, 209] on div "XPO Logistics" at bounding box center [656, 201] width 71 height 23
drag, startPoint x: 913, startPoint y: 105, endPoint x: 613, endPoint y: 96, distance: 300.1
click at [613, 97] on input "xpo" at bounding box center [784, 111] width 357 height 28
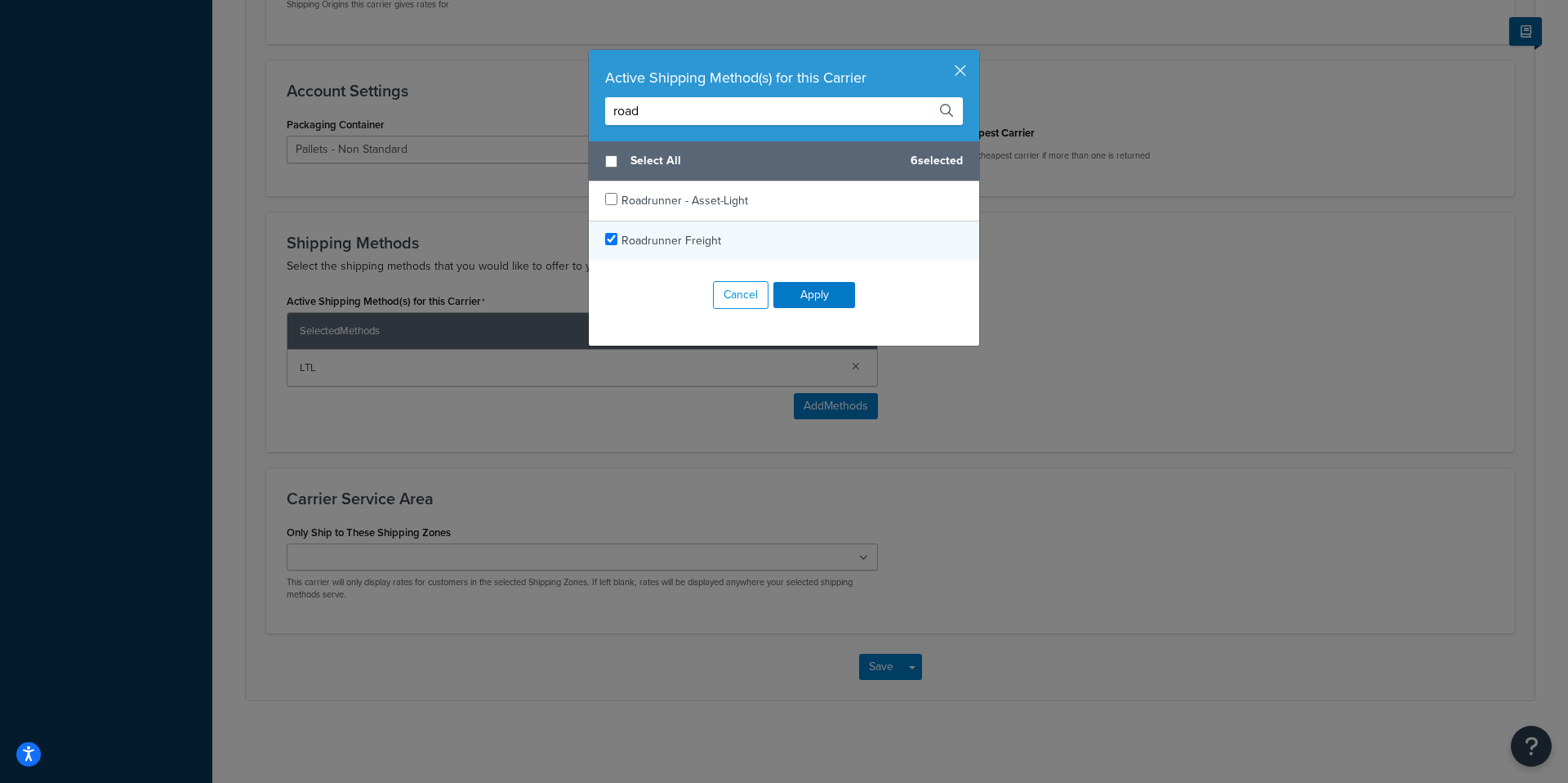
type input "road"
checkbox input "true"
click at [667, 253] on div "Roadrunner Freight" at bounding box center [784, 241] width 391 height 39
drag, startPoint x: 700, startPoint y: 111, endPoint x: 527, endPoint y: 125, distance: 173.6
click at [524, 125] on div "Active Shipping Method(s) for this Carrier road Select All 7 selected Roadrunne…" at bounding box center [784, 392] width 1568 height 783
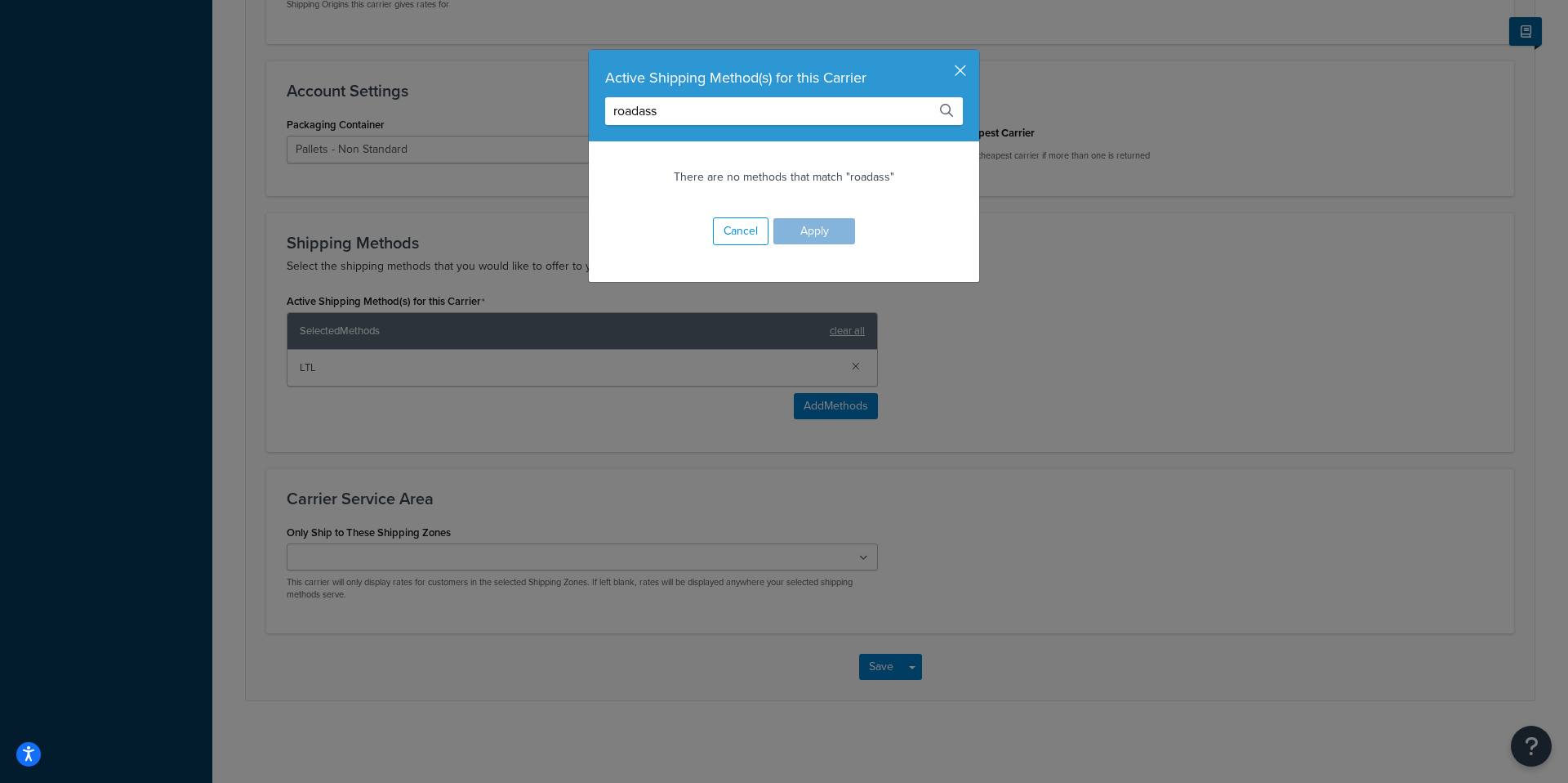
drag, startPoint x: 904, startPoint y: 115, endPoint x: 610, endPoint y: 104, distance: 294.2
click at [613, 104] on input "roadass" at bounding box center [784, 111] width 357 height 28
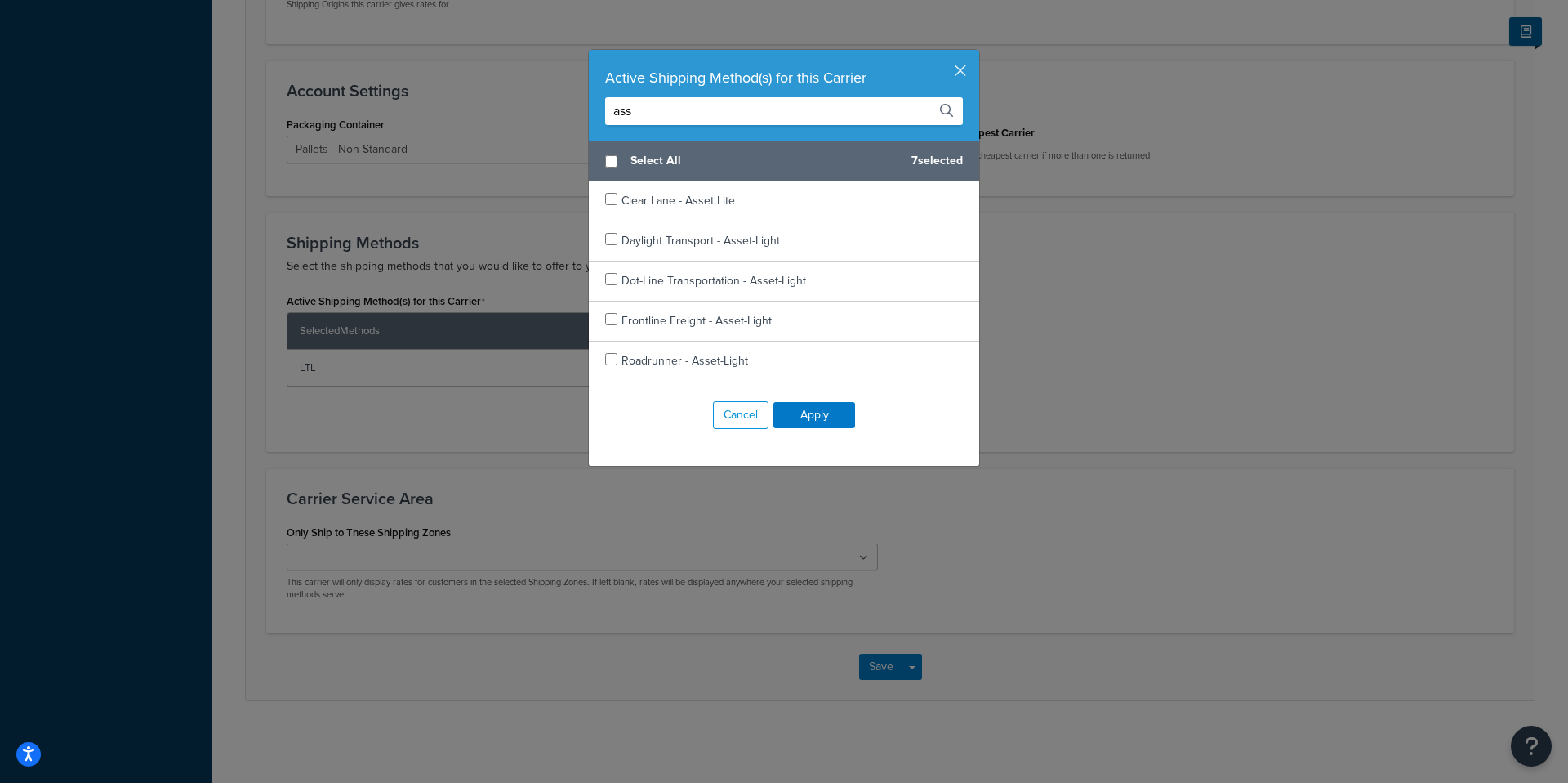
drag, startPoint x: 664, startPoint y: 111, endPoint x: 546, endPoint y: 108, distance: 118.0
click at [546, 108] on div "Active Shipping Method(s) for this Carrier ass Select All 7 selected Clear Lane…" at bounding box center [784, 392] width 1568 height 783
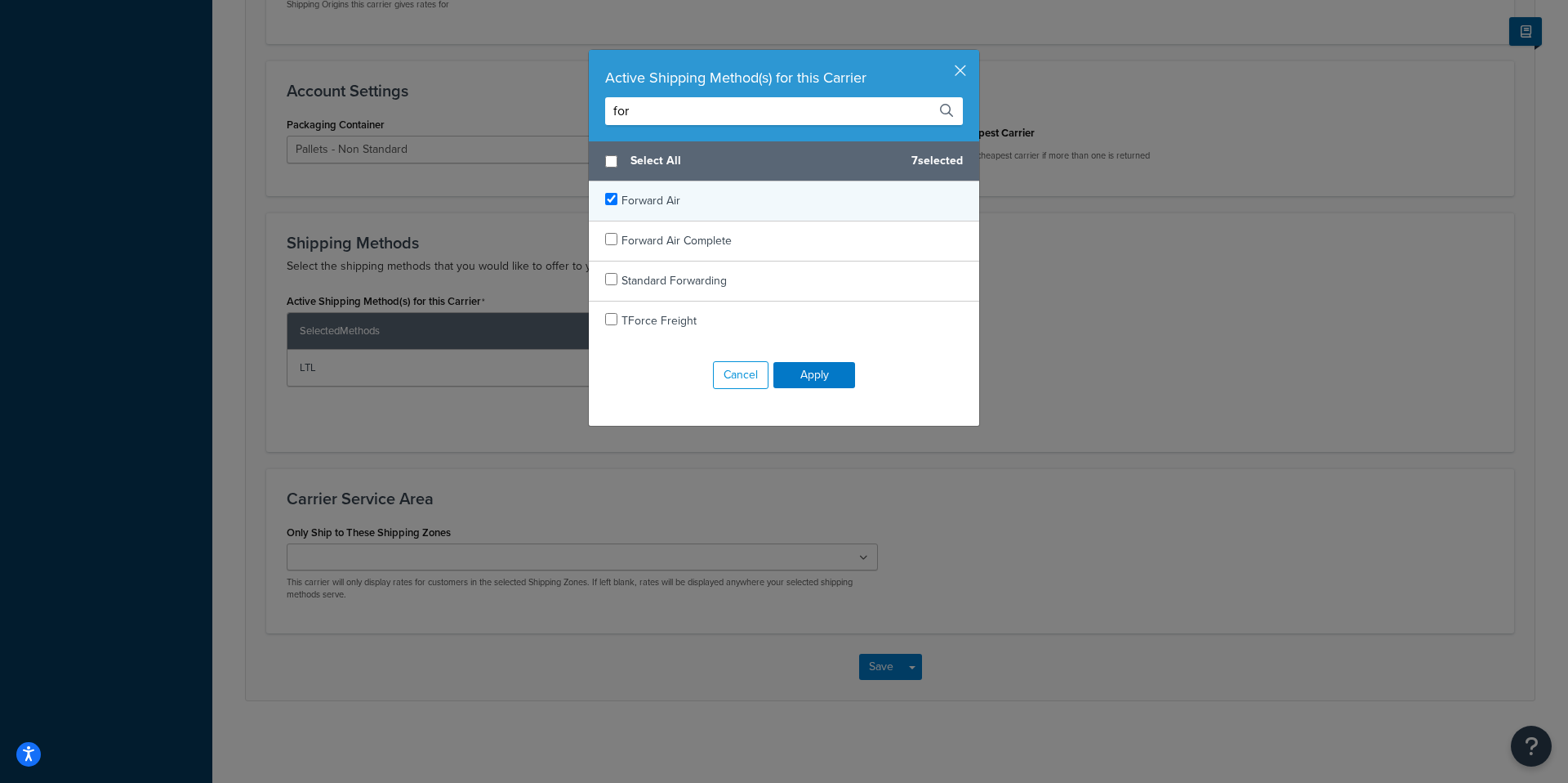
type input "for"
checkbox input "true"
click at [679, 208] on span "Forward Air" at bounding box center [650, 201] width 59 height 17
drag, startPoint x: 642, startPoint y: 113, endPoint x: 562, endPoint y: 110, distance: 80.1
click at [562, 110] on div "Active Shipping Method(s) for this Carrier for Select All 8 selected Forward Ai…" at bounding box center [784, 392] width 1568 height 783
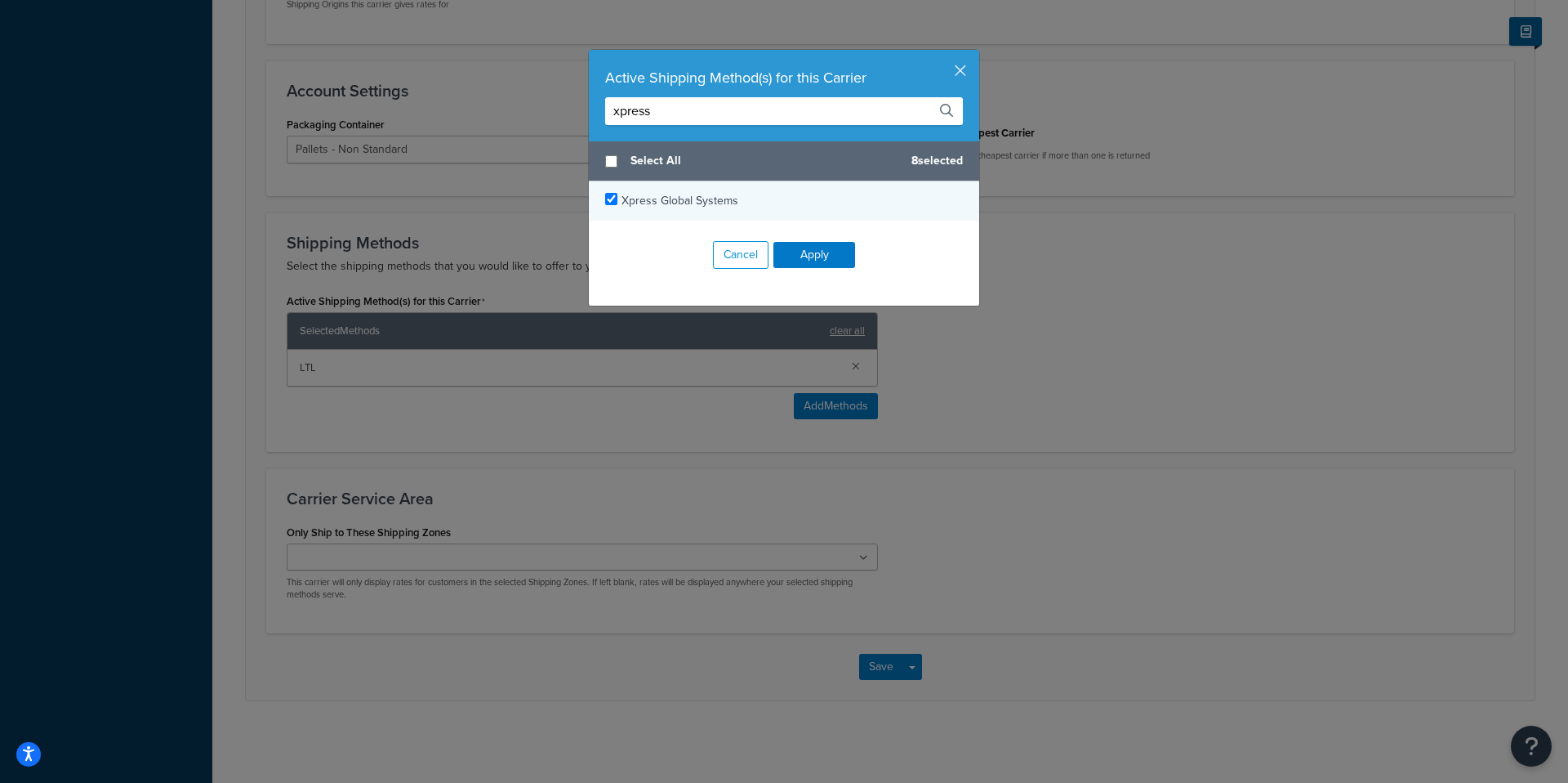
type input "xpress"
checkbox input "true"
click at [666, 197] on span "Xpress Global Systems" at bounding box center [679, 201] width 117 height 17
click at [875, 114] on input "xpress" at bounding box center [784, 111] width 357 height 28
drag, startPoint x: 878, startPoint y: 116, endPoint x: 522, endPoint y: 126, distance: 356.1
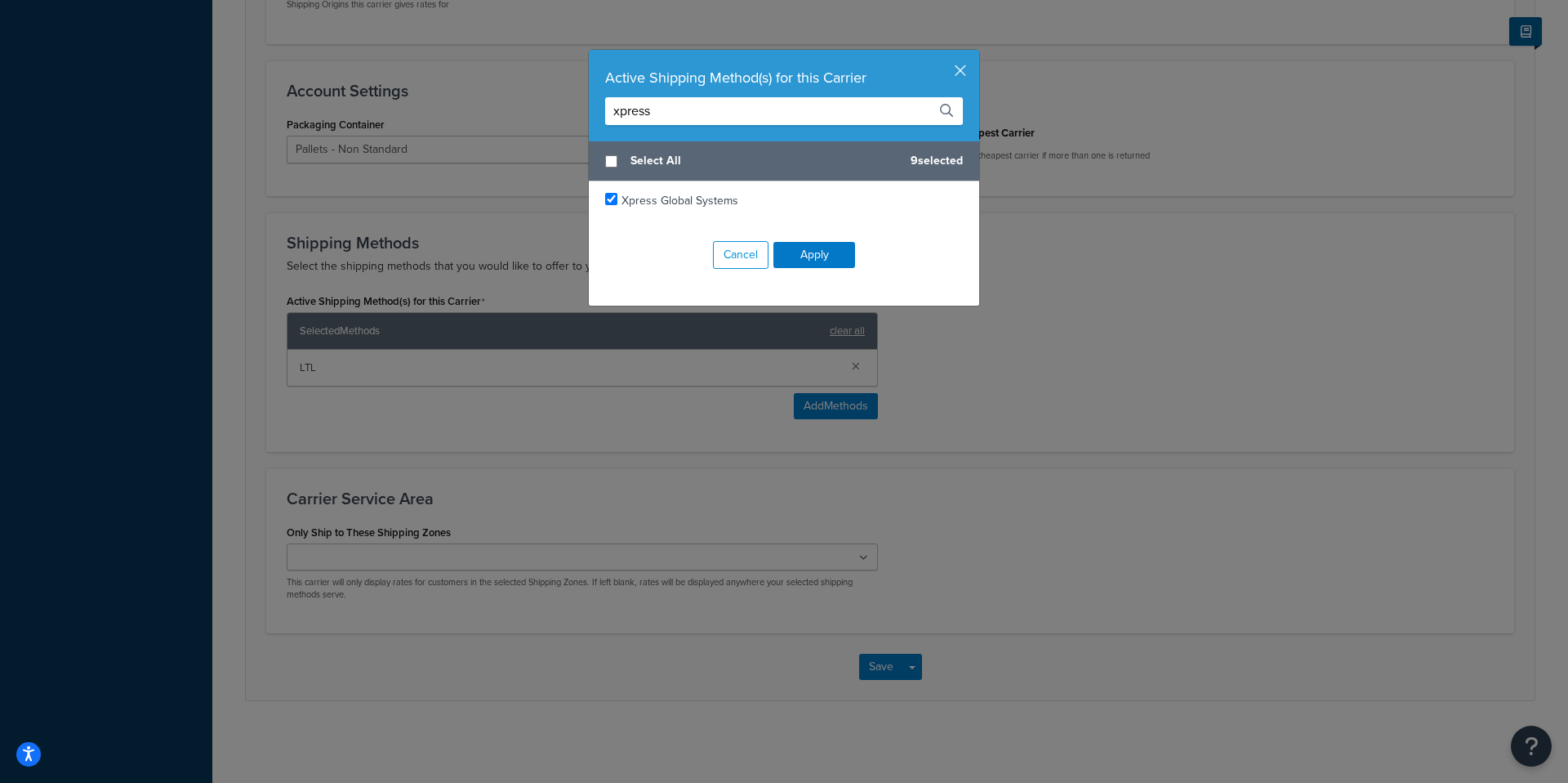
click at [520, 125] on div "Active Shipping Method(s) for this Carrier xpress Select All 9 selected Xpress …" at bounding box center [784, 392] width 1568 height 783
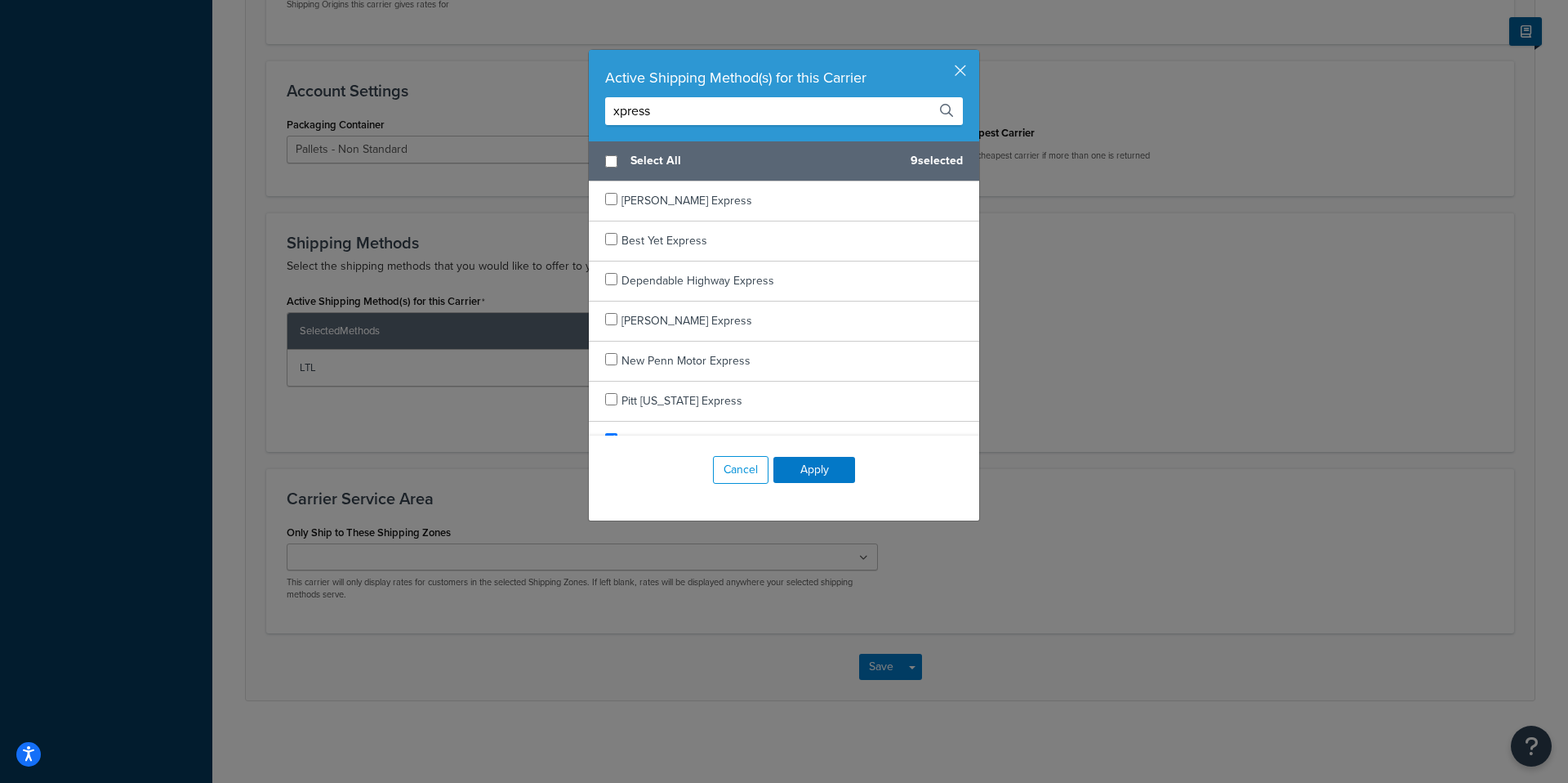
type input "xpress"
click at [744, 150] on span "Select All" at bounding box center [764, 161] width 267 height 23
checkbox input "true"
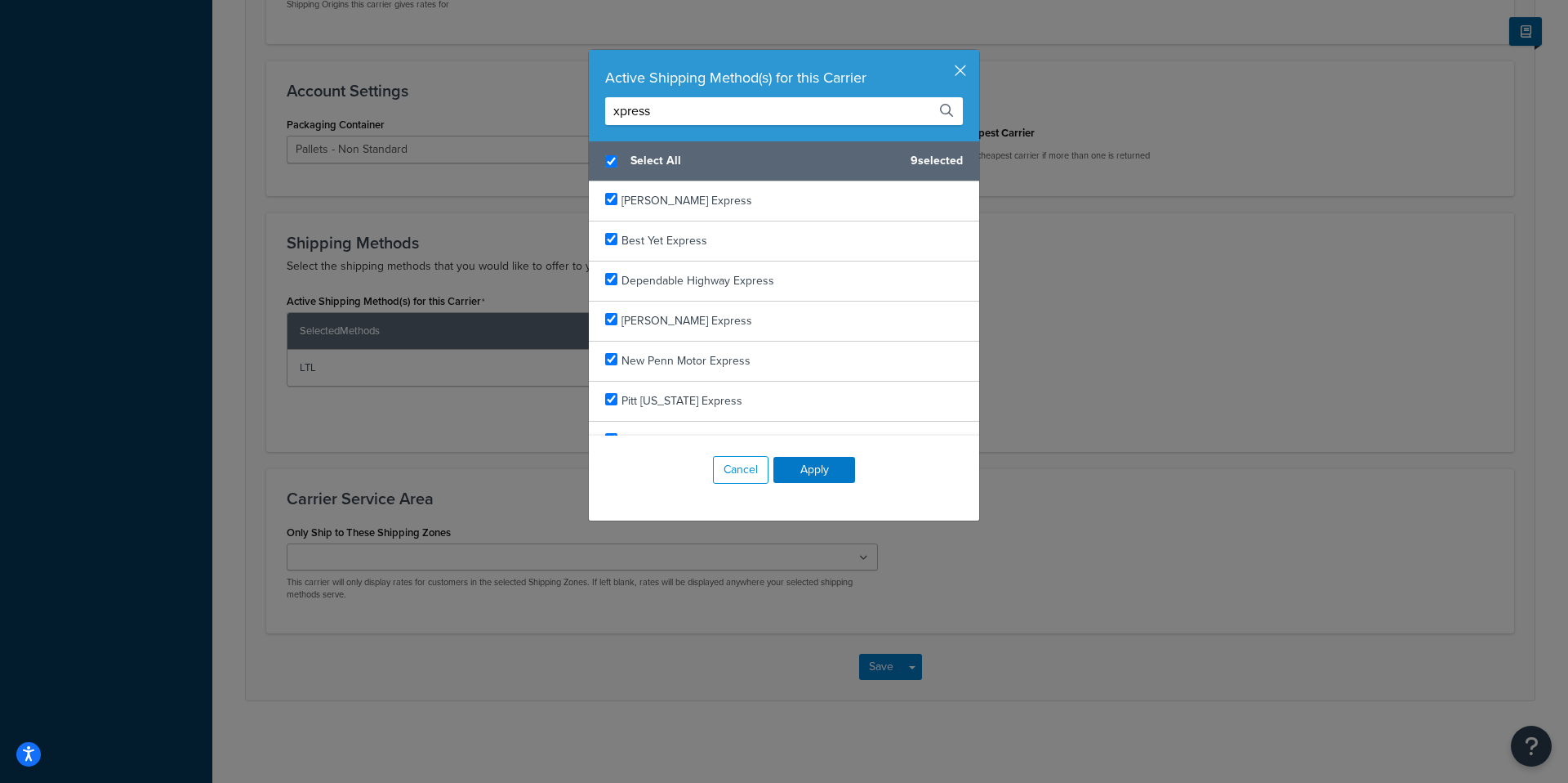
checkbox input "true"
drag, startPoint x: 749, startPoint y: 134, endPoint x: 738, endPoint y: 136, distance: 11.2
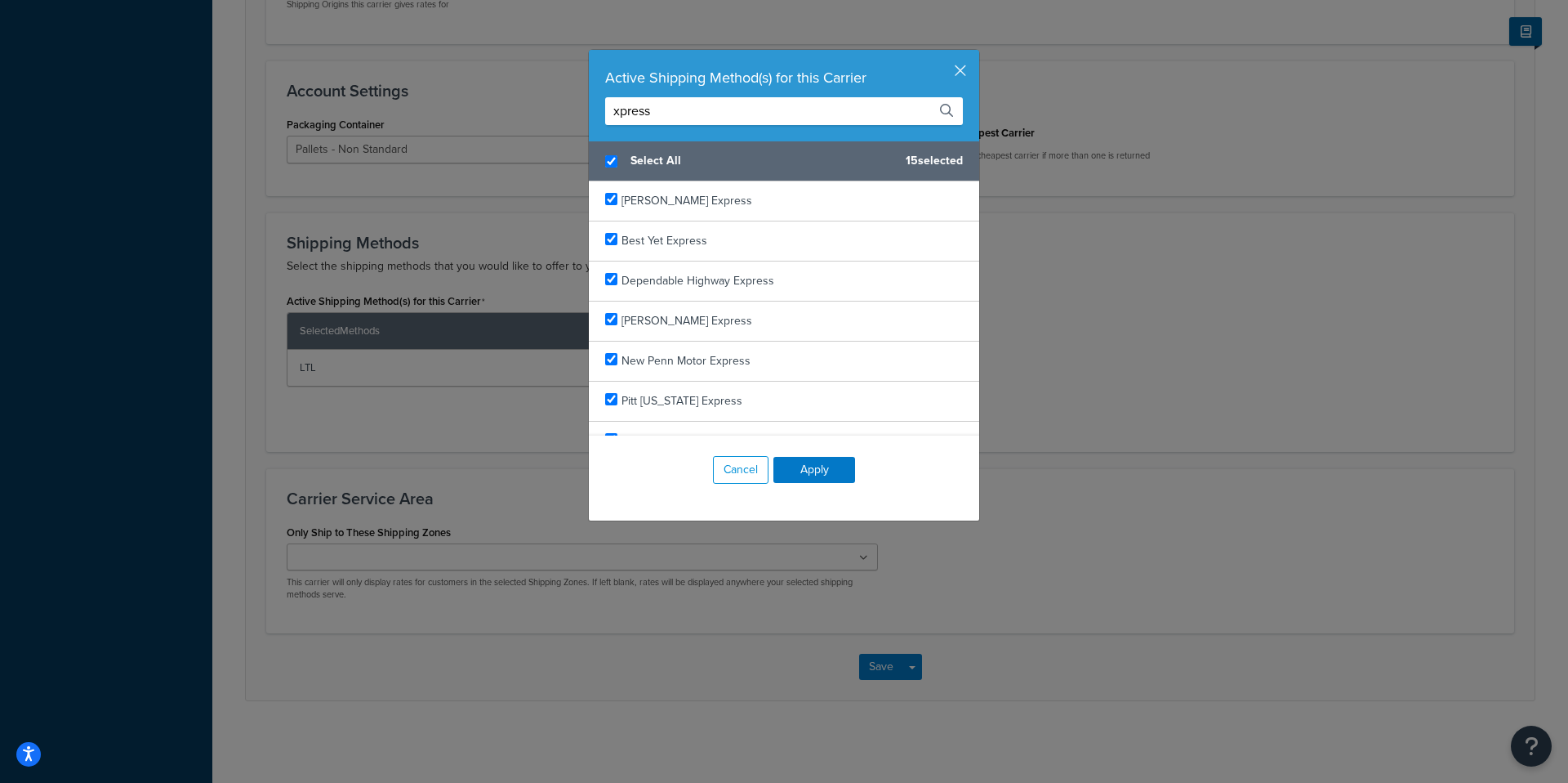
click at [743, 134] on div "Active Shipping Method(s) for this Carrier xpress" at bounding box center [784, 96] width 391 height 92
click at [619, 161] on div "Select All 15 selected" at bounding box center [784, 161] width 391 height 40
checkbox input "false"
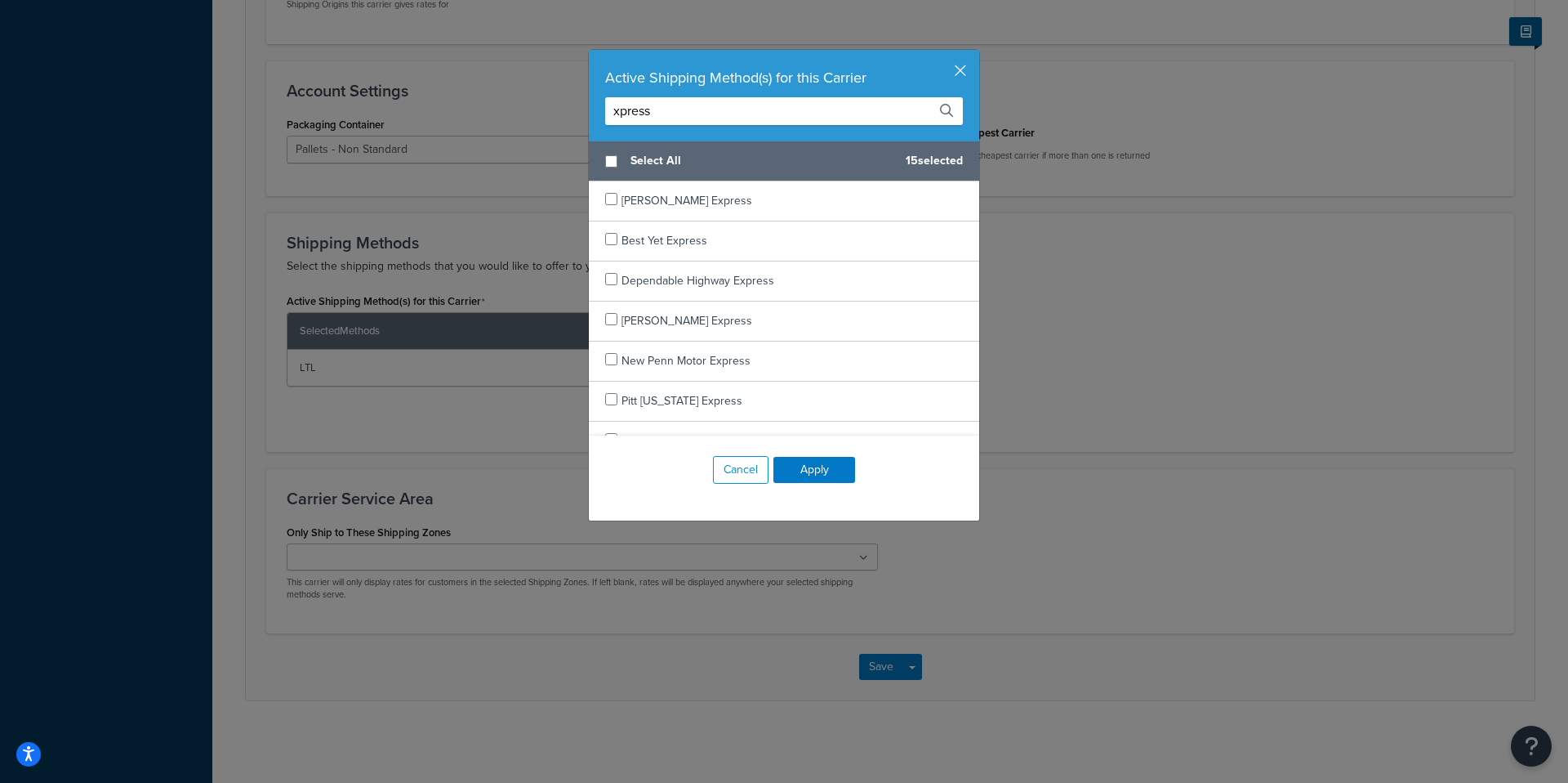
checkbox input "false"
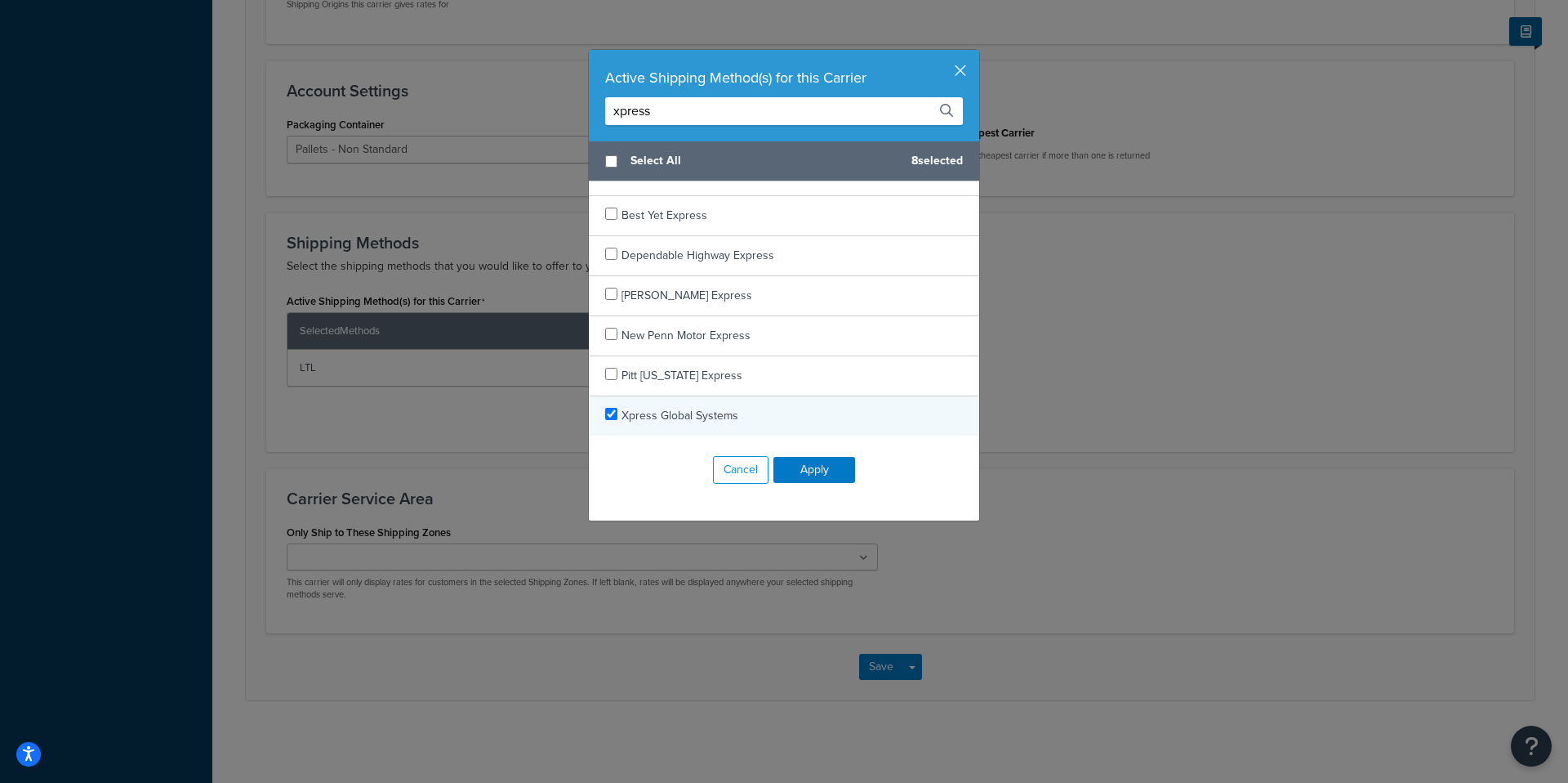
checkbox input "true"
click at [712, 406] on div "Xpress Global Systems" at bounding box center [679, 415] width 117 height 23
drag, startPoint x: 648, startPoint y: 117, endPoint x: 592, endPoint y: 117, distance: 56.0
click at [592, 117] on div "Active Shipping Method(s) for this Carrier xpress" at bounding box center [784, 96] width 391 height 92
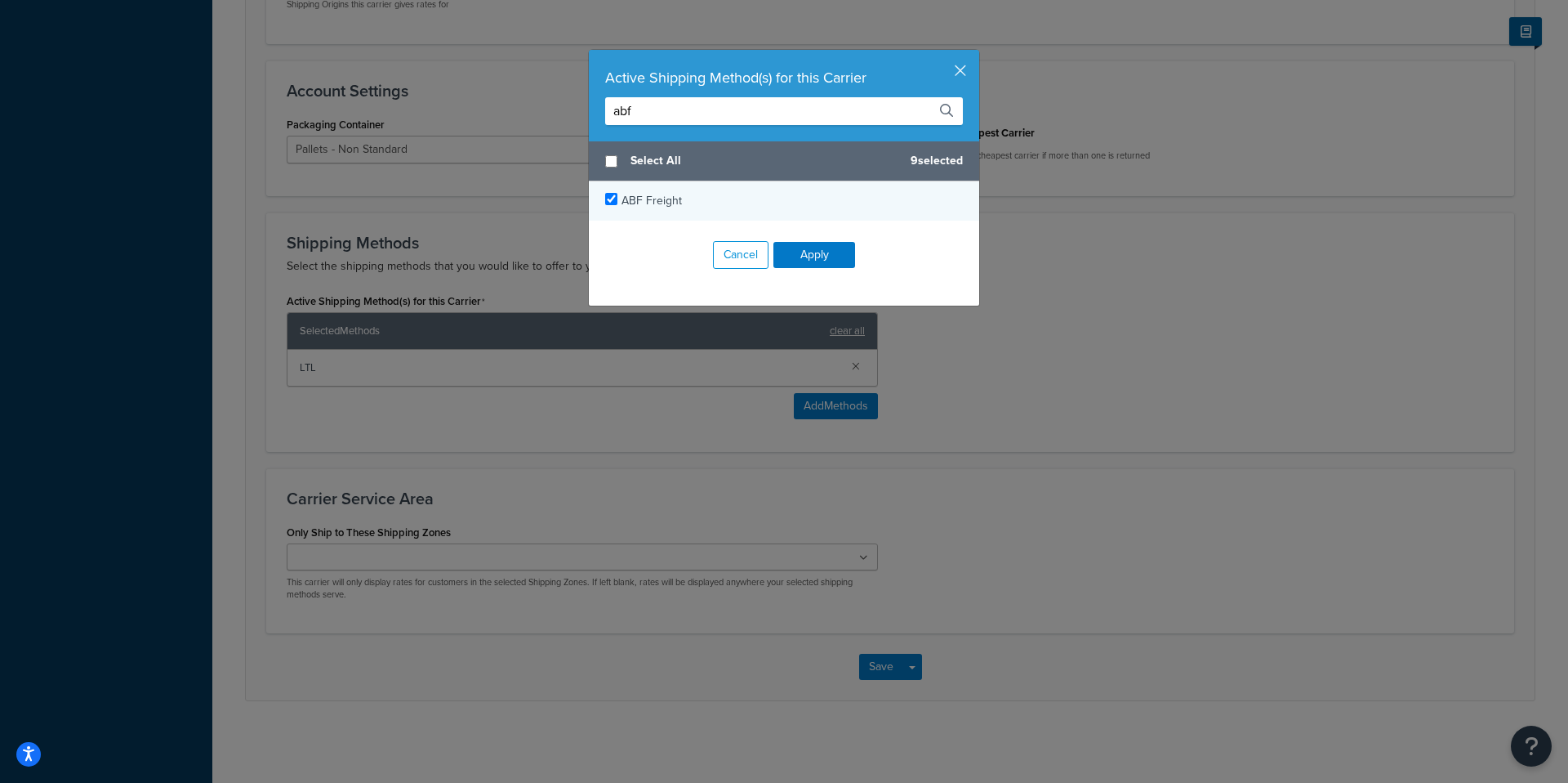
type input "abf"
checkbox input "true"
drag, startPoint x: 624, startPoint y: 200, endPoint x: 664, endPoint y: 169, distance: 50.6
click at [624, 200] on span "ABF Freight" at bounding box center [651, 201] width 60 height 17
drag, startPoint x: 675, startPoint y: 112, endPoint x: 639, endPoint y: 113, distance: 36.0
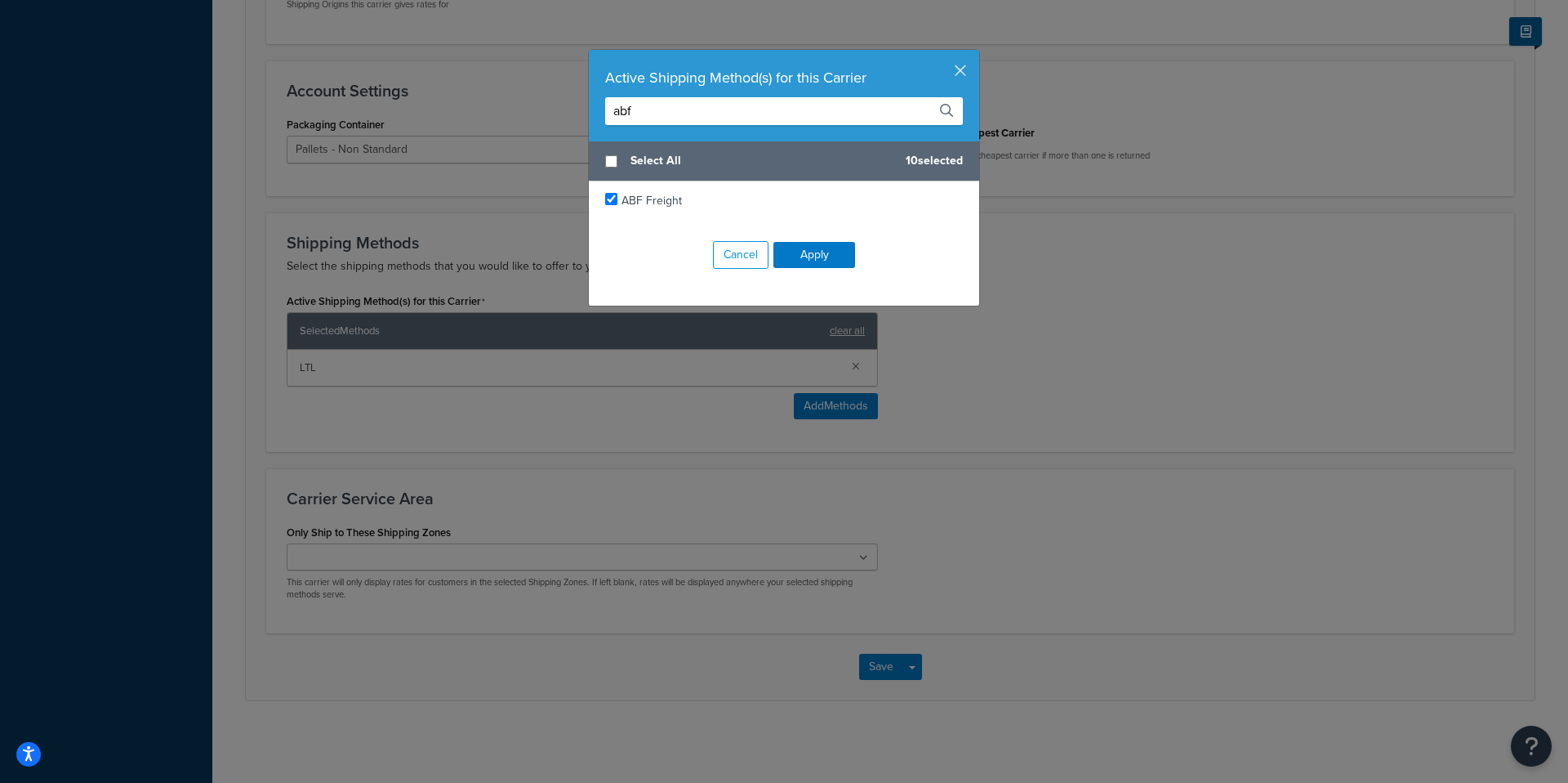
click at [639, 113] on input "abf" at bounding box center [784, 111] width 357 height 28
drag, startPoint x: 639, startPoint y: 113, endPoint x: 562, endPoint y: 106, distance: 77.3
click at [562, 106] on div "Active Shipping Method(s) for this Carrier abf Select All 10 selected ABF Freig…" at bounding box center [784, 392] width 1568 height 783
type input "estes"
checkbox input "true"
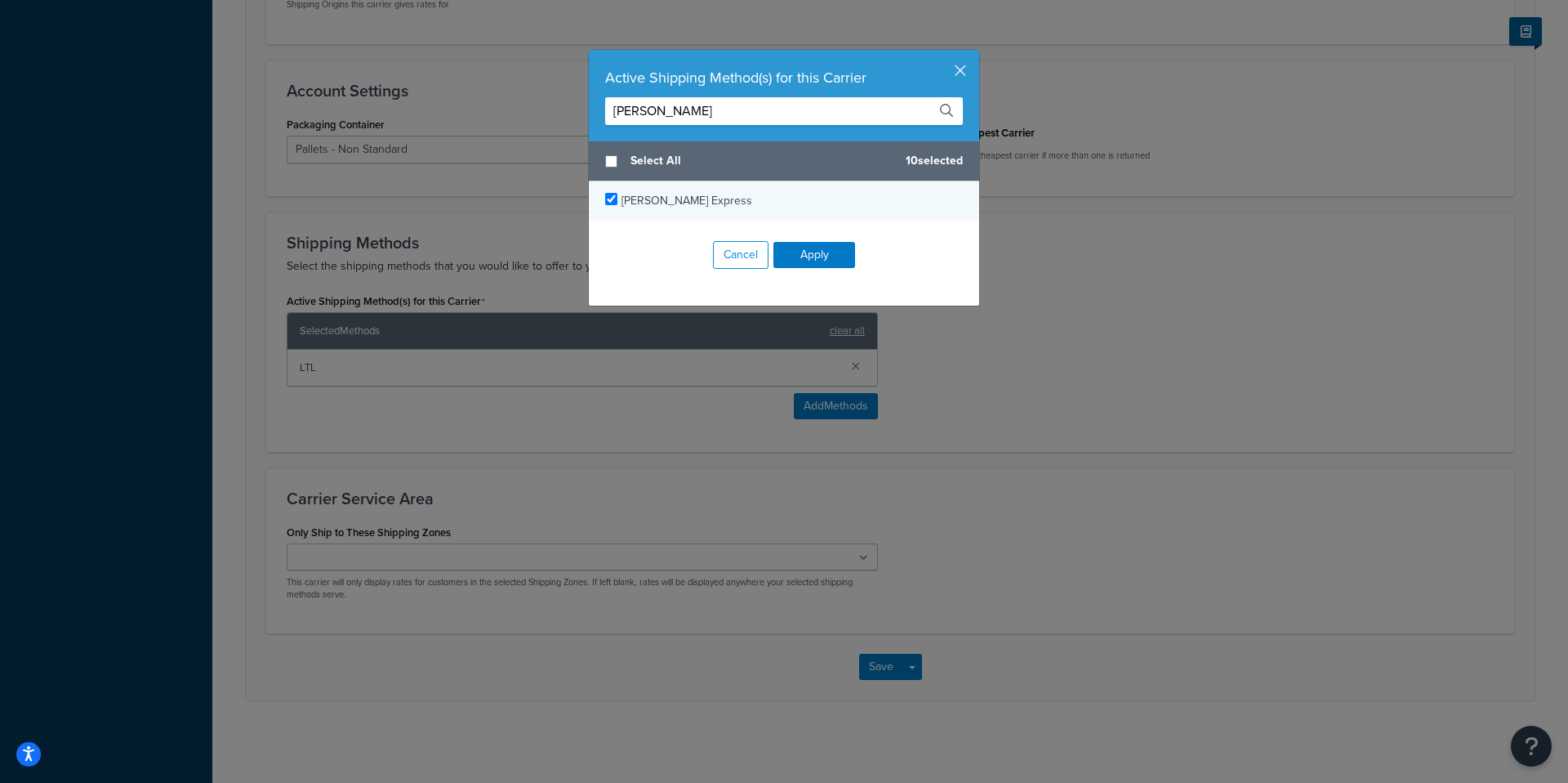
click at [626, 209] on span "[PERSON_NAME] Express" at bounding box center [687, 201] width 131 height 17
click at [693, 108] on input "estes" at bounding box center [784, 111] width 357 height 28
type input "tf"
checkbox input "true"
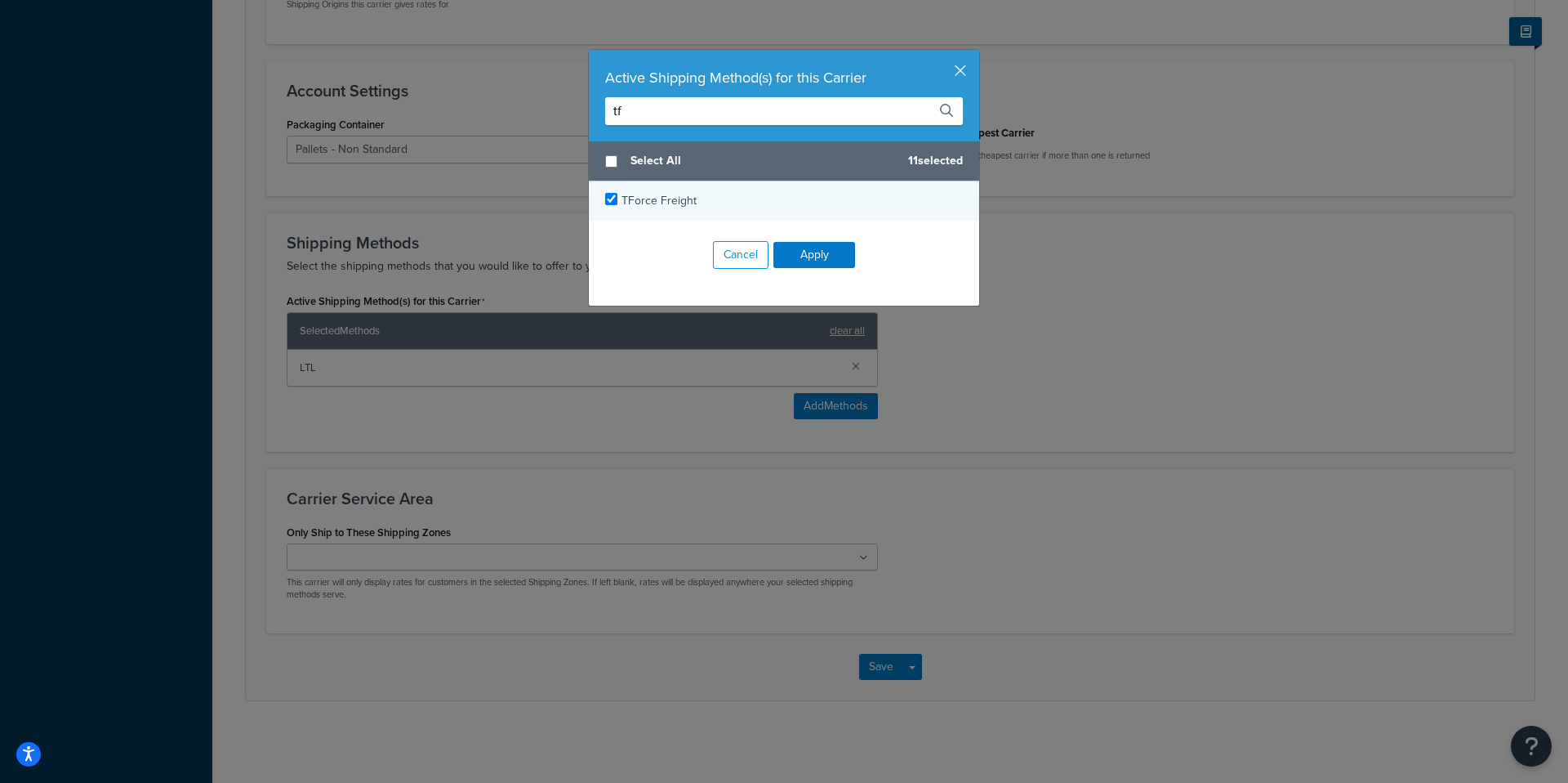
click at [641, 202] on span "TForce Freight" at bounding box center [659, 201] width 75 height 17
click at [785, 100] on input "tf" at bounding box center [784, 111] width 357 height 28
drag, startPoint x: 784, startPoint y: 100, endPoint x: 779, endPoint y: 107, distance: 8.6
click at [784, 101] on input "tf" at bounding box center [784, 111] width 357 height 28
click at [774, 111] on input "tf" at bounding box center [784, 111] width 357 height 28
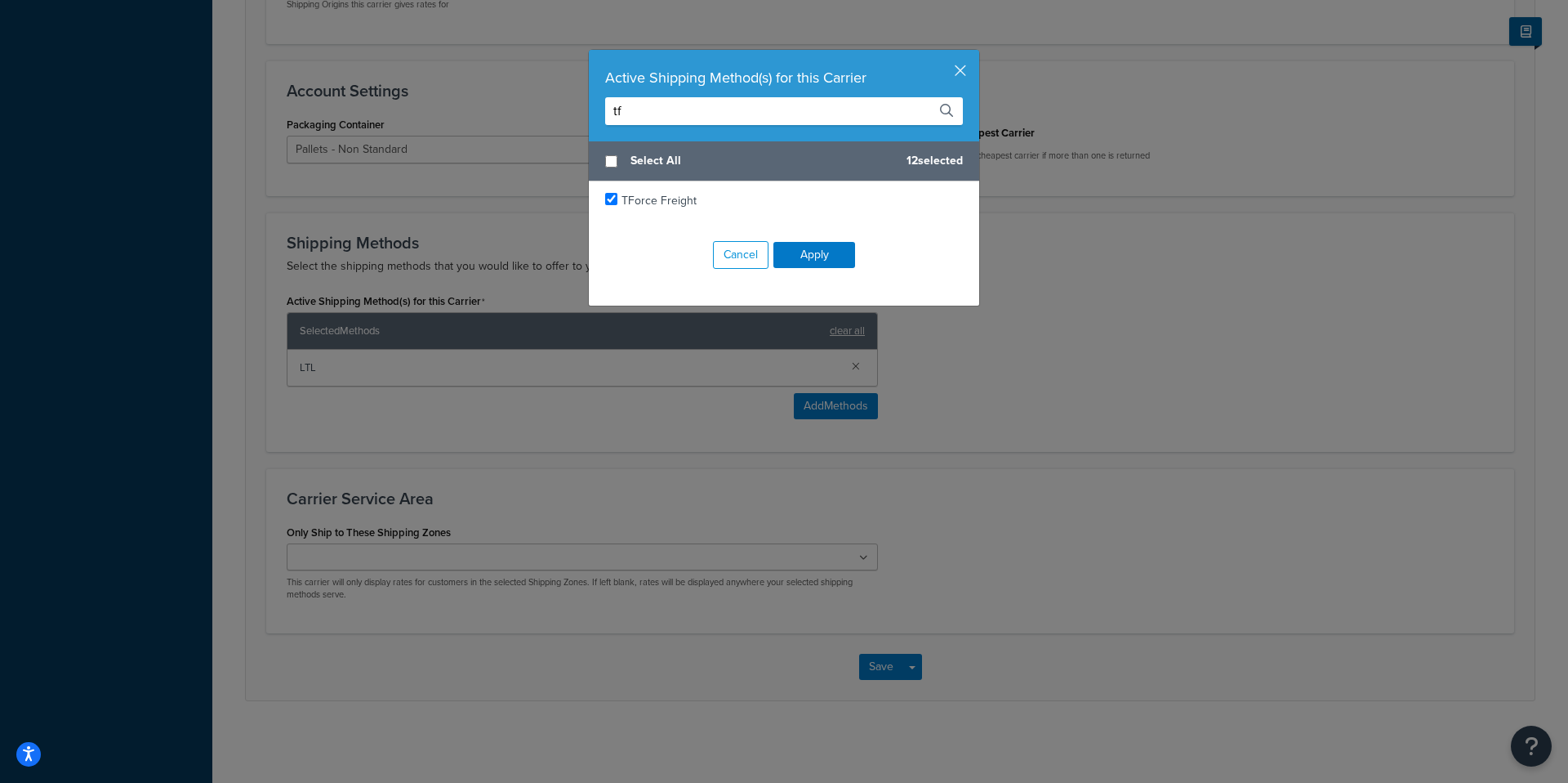
click at [774, 111] on input "tf" at bounding box center [784, 111] width 357 height 28
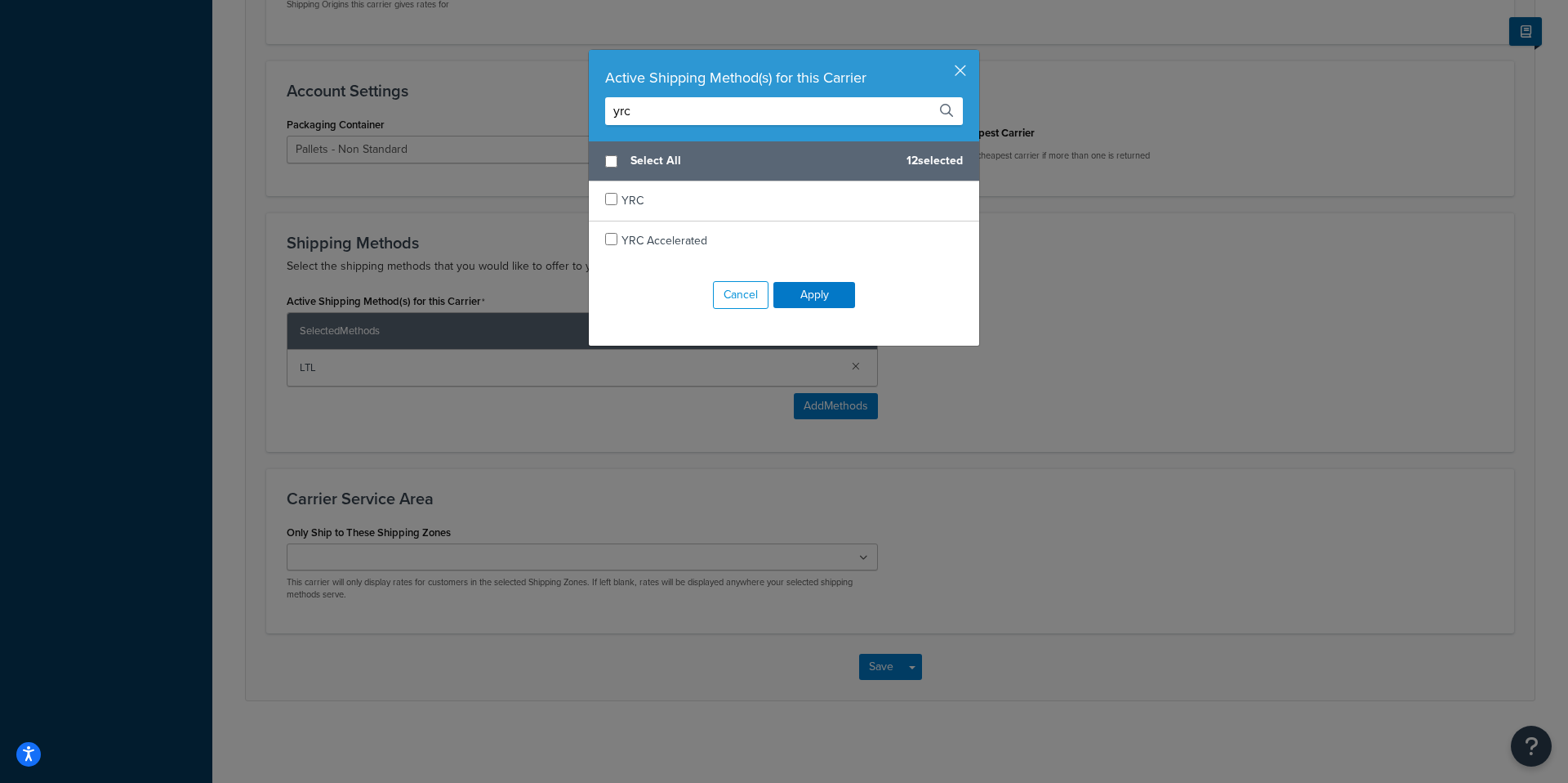
type input "yrc"
checkbox input "true"
drag, startPoint x: 639, startPoint y: 197, endPoint x: 678, endPoint y: 182, distance: 41.8
click at [639, 197] on span "YRC" at bounding box center [632, 201] width 22 height 17
click at [785, 114] on input "yrc" at bounding box center [784, 111] width 357 height 28
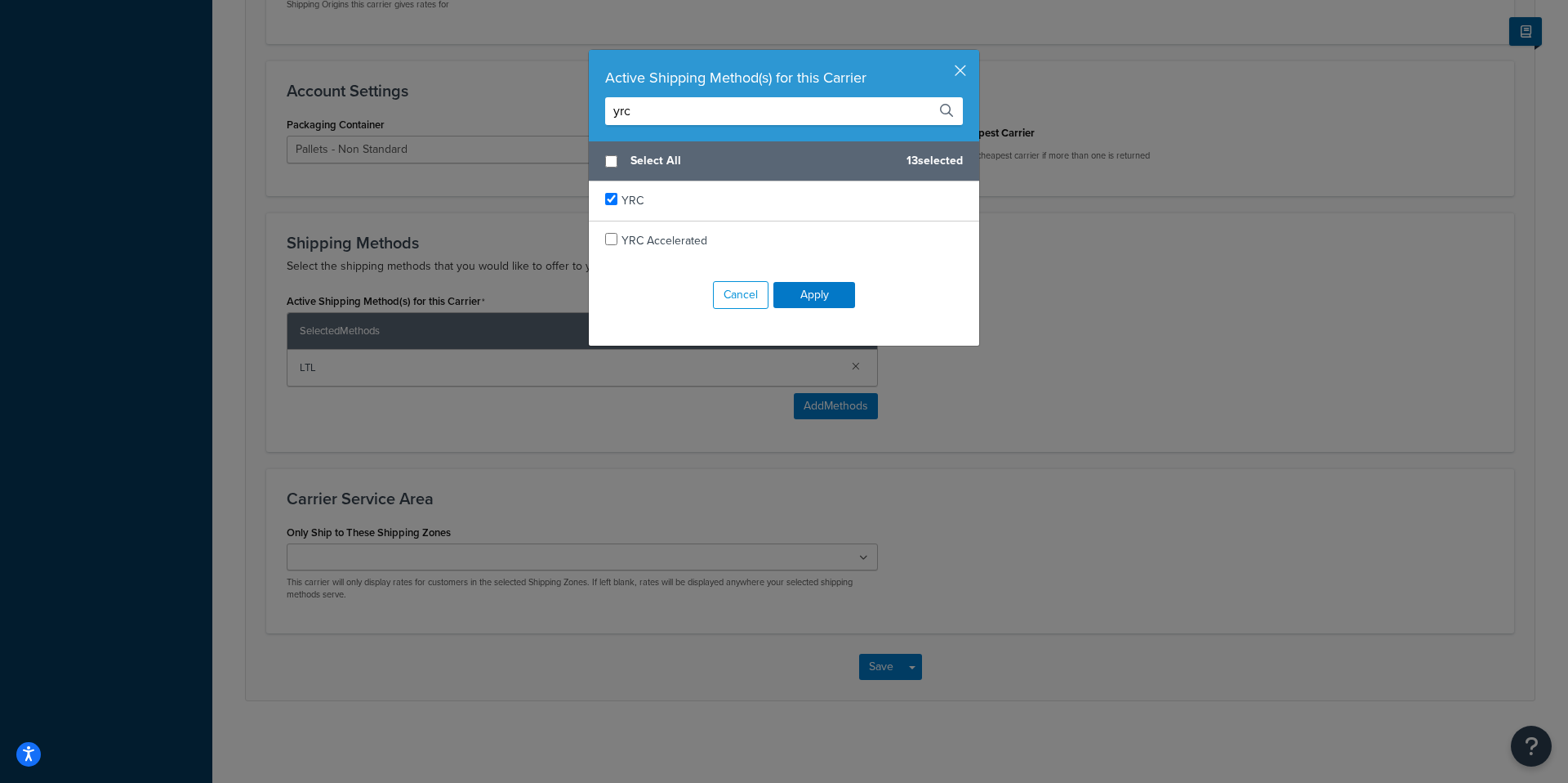
click at [784, 114] on input "yrc" at bounding box center [784, 111] width 357 height 28
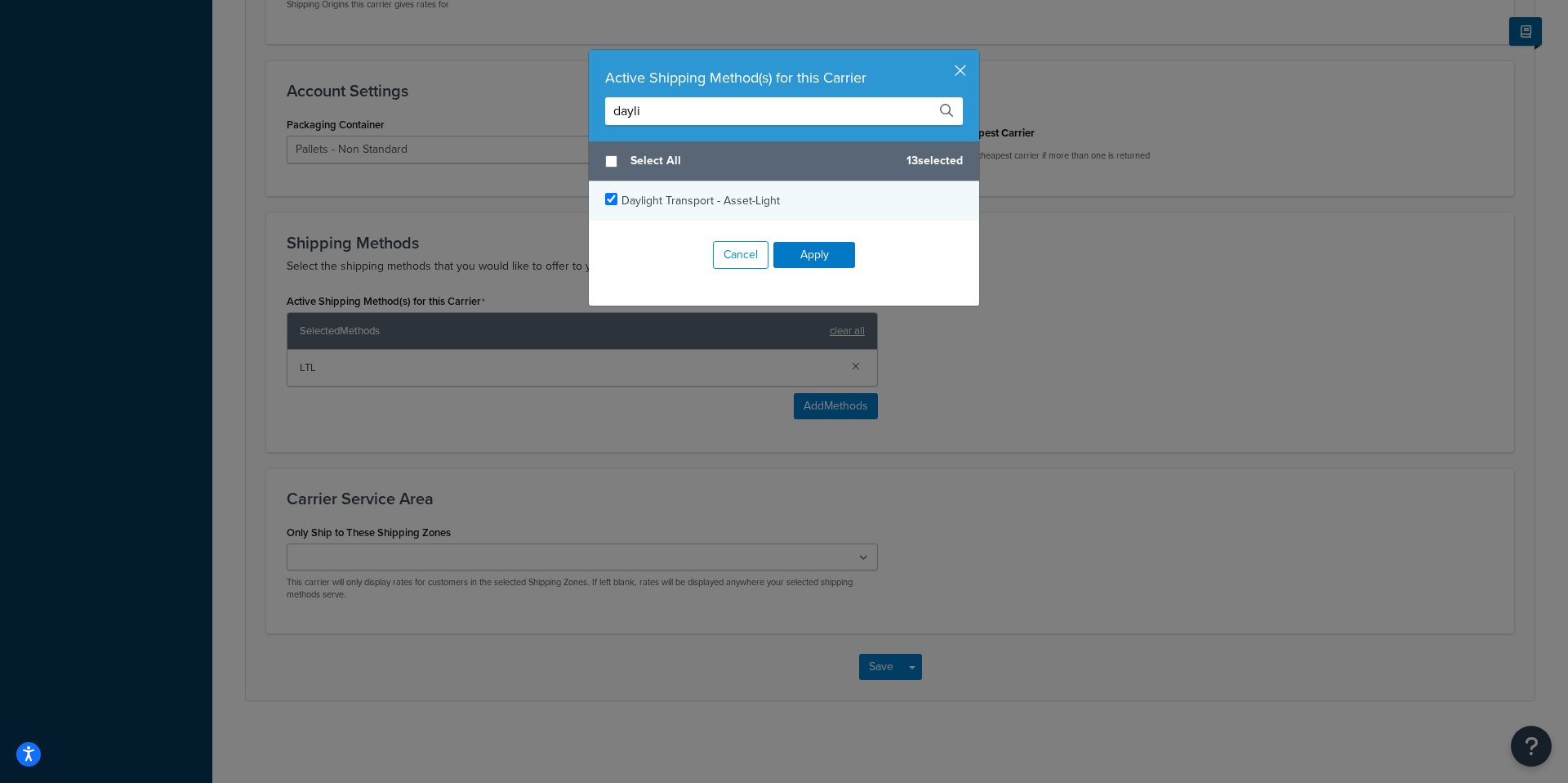
type input "dayli"
checkbox input "true"
click at [730, 204] on span "Daylight Transport - Asset-Light" at bounding box center [700, 201] width 158 height 17
click at [841, 249] on button "Apply" at bounding box center [814, 254] width 82 height 26
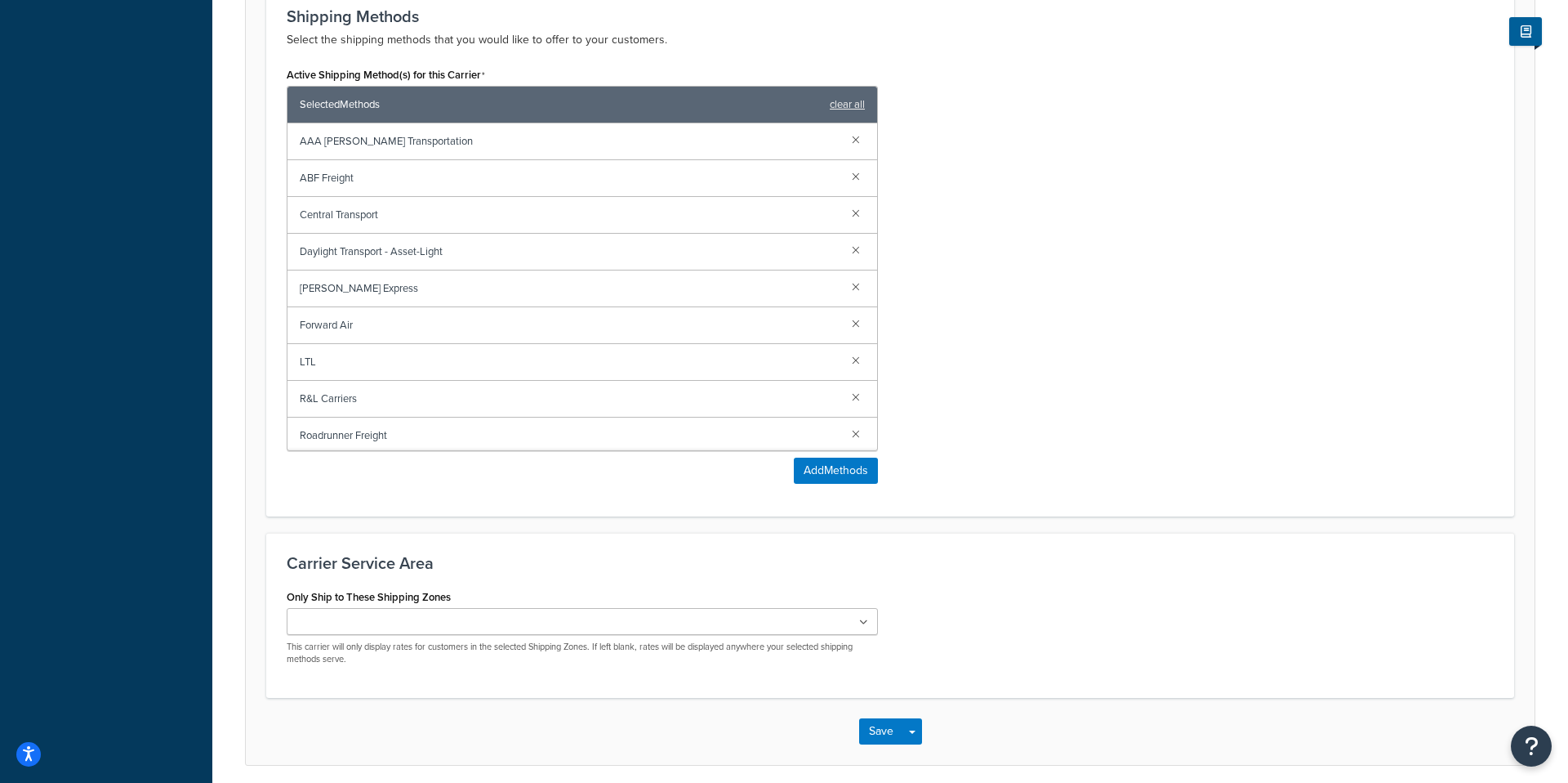
scroll to position [859, 0]
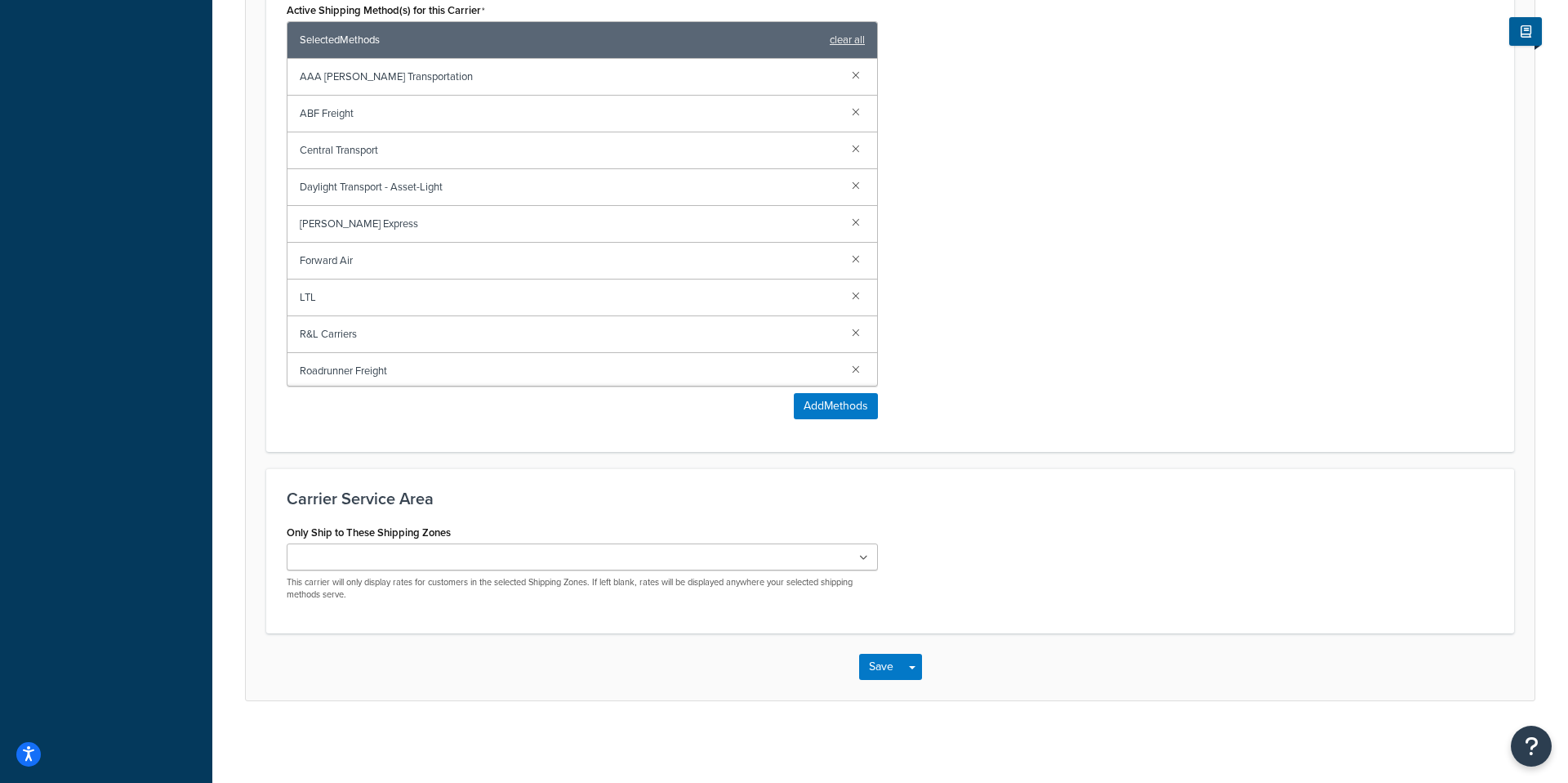
click at [493, 559] on ul at bounding box center [582, 557] width 591 height 27
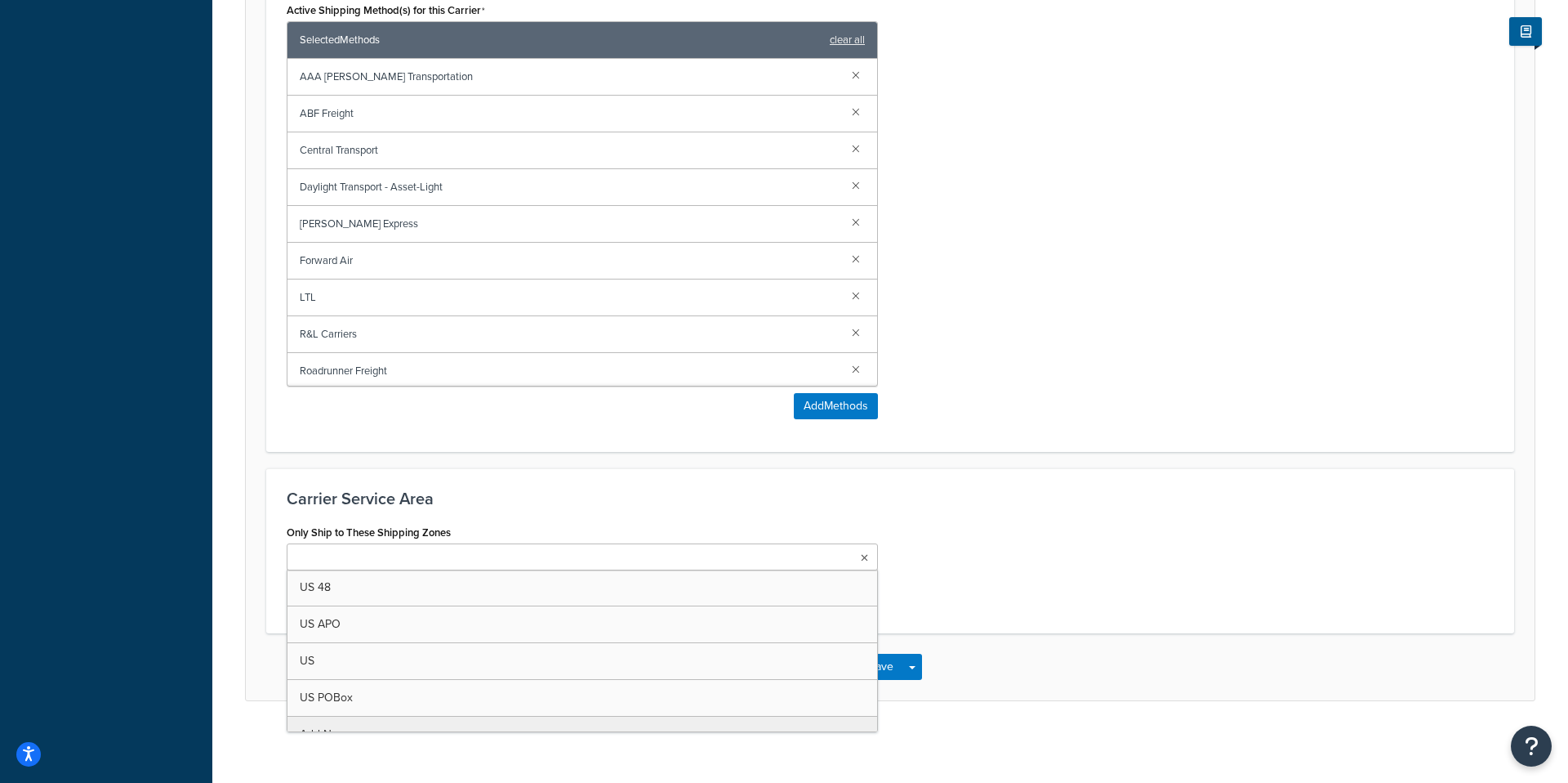
click at [1088, 375] on div "Active Shipping Method(s) for this Carrier Selected Methods clear all AAA Coope…" at bounding box center [890, 214] width 1231 height 433
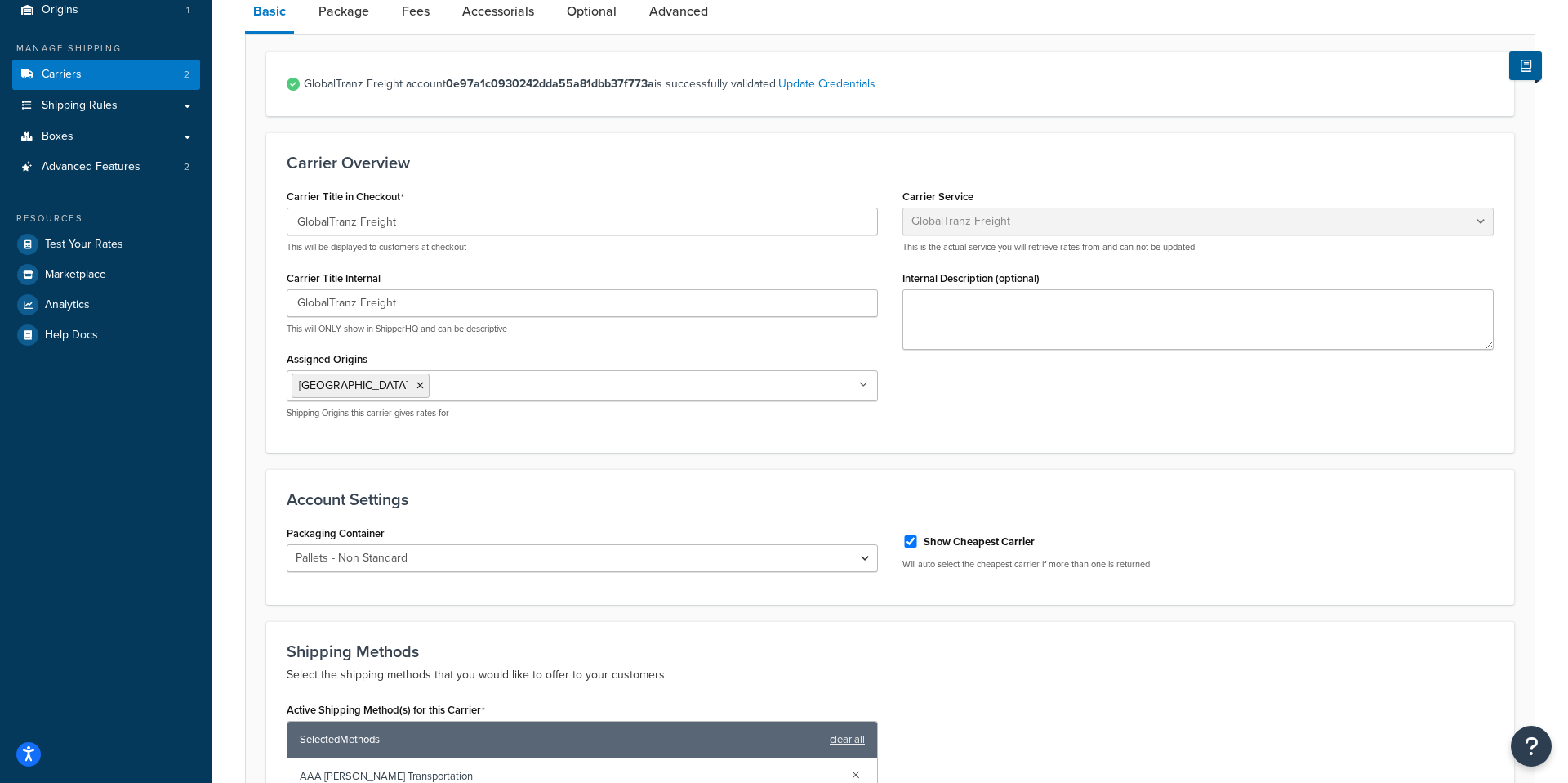
scroll to position [0, 0]
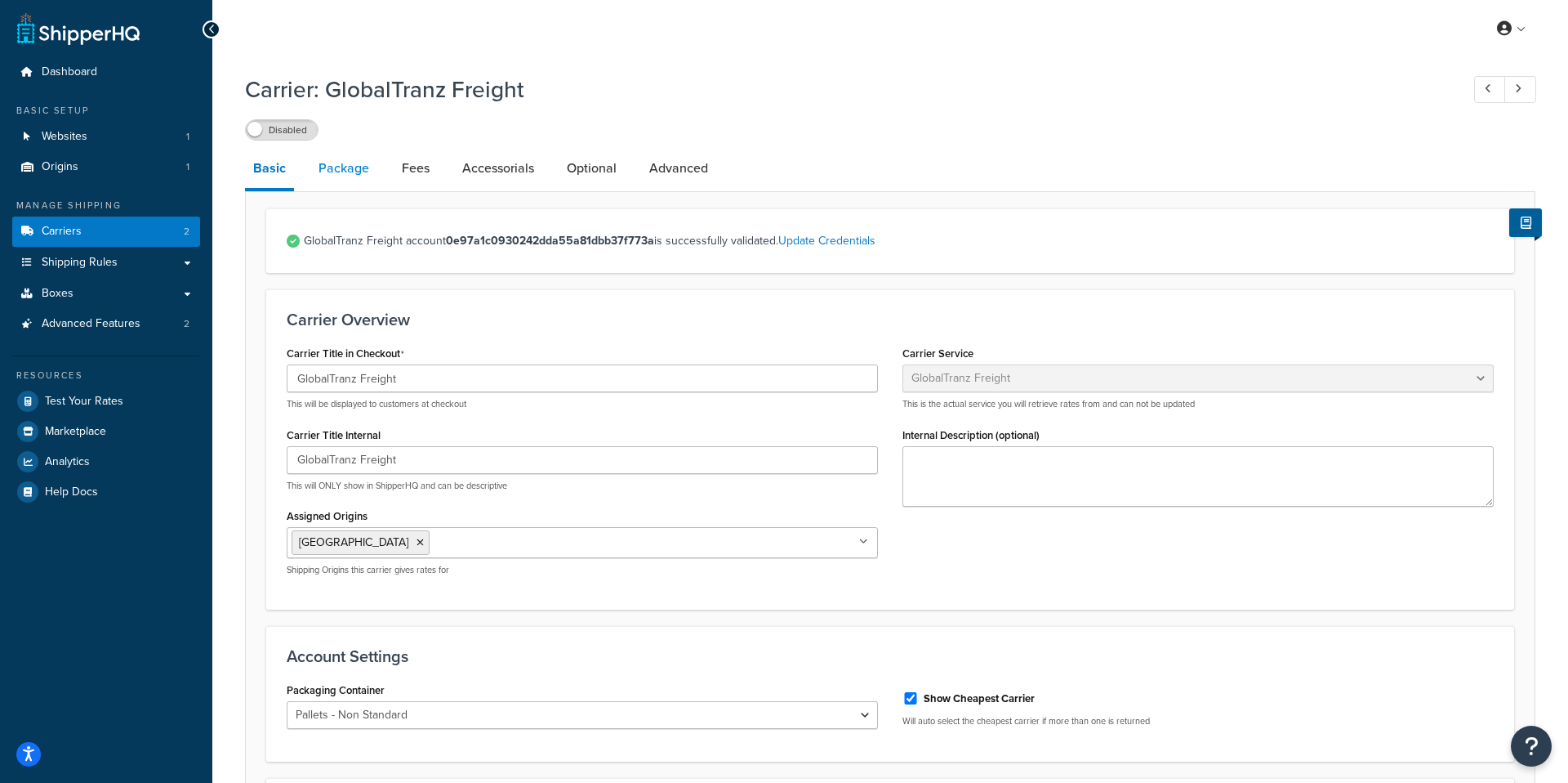
click at [328, 175] on link "Package" at bounding box center [344, 169] width 67 height 39
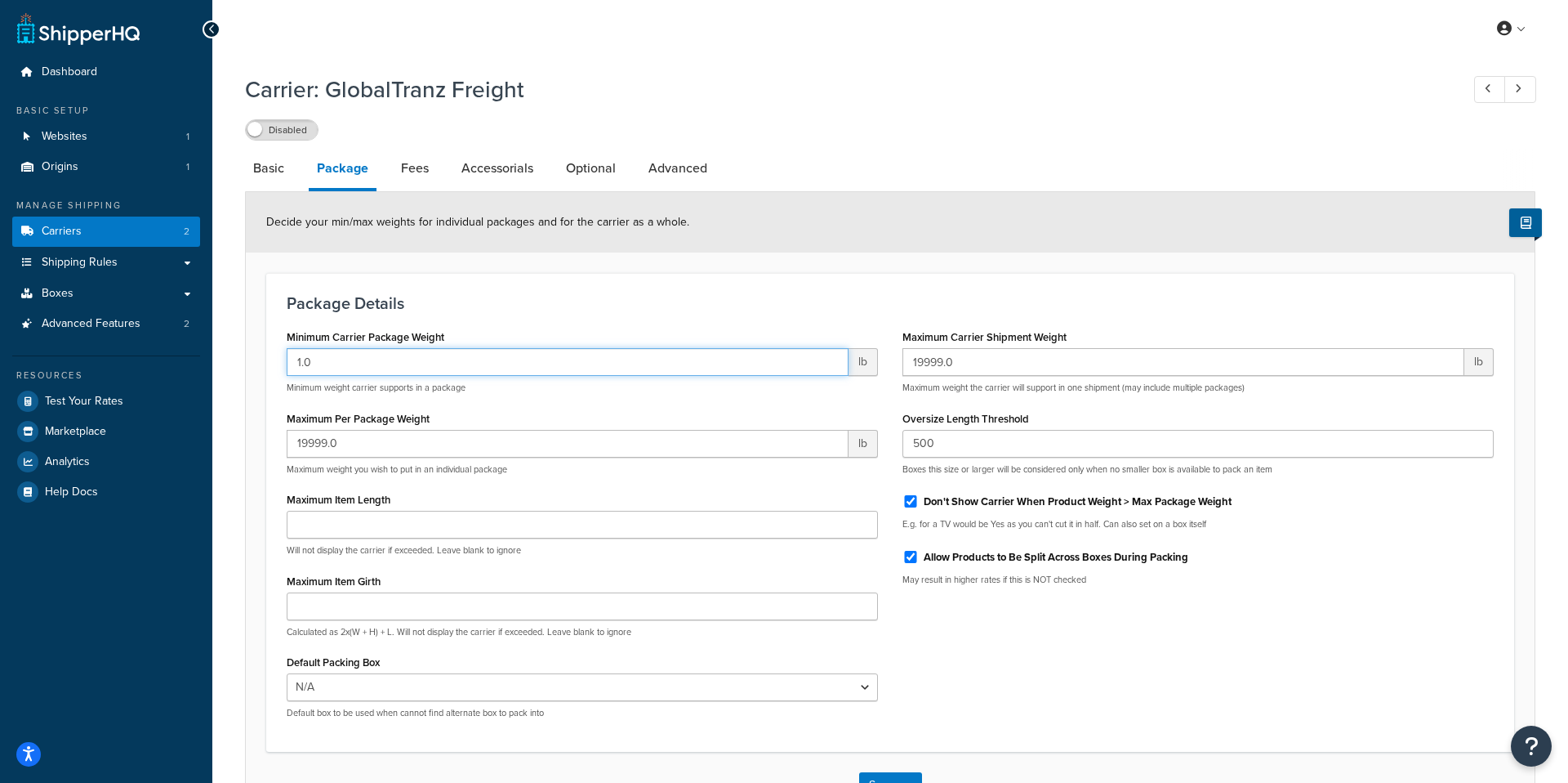
drag, startPoint x: 356, startPoint y: 363, endPoint x: 294, endPoint y: 357, distance: 62.3
click at [294, 357] on input "1.0" at bounding box center [567, 362] width 562 height 28
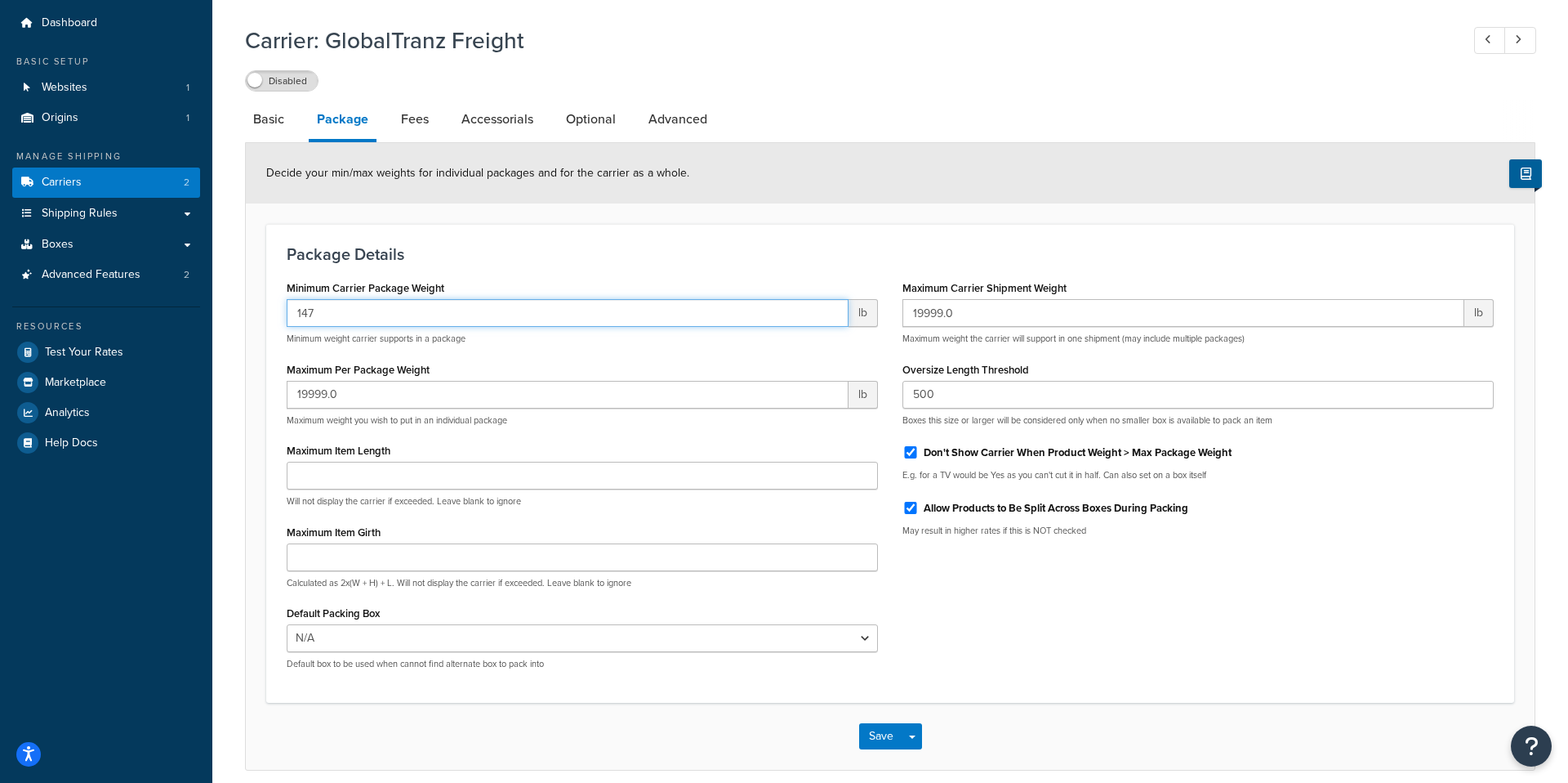
scroll to position [77, 0]
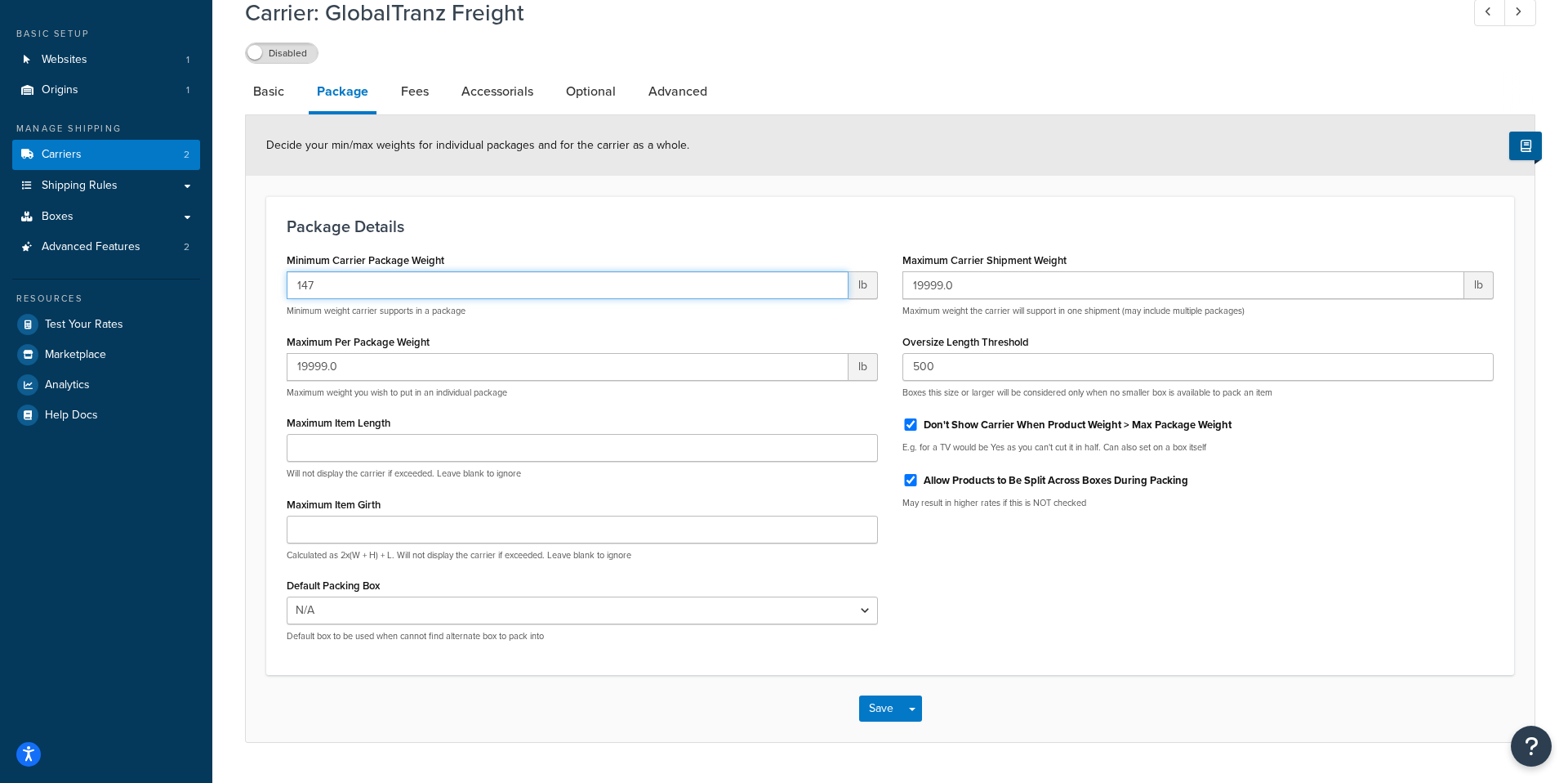
type input "147"
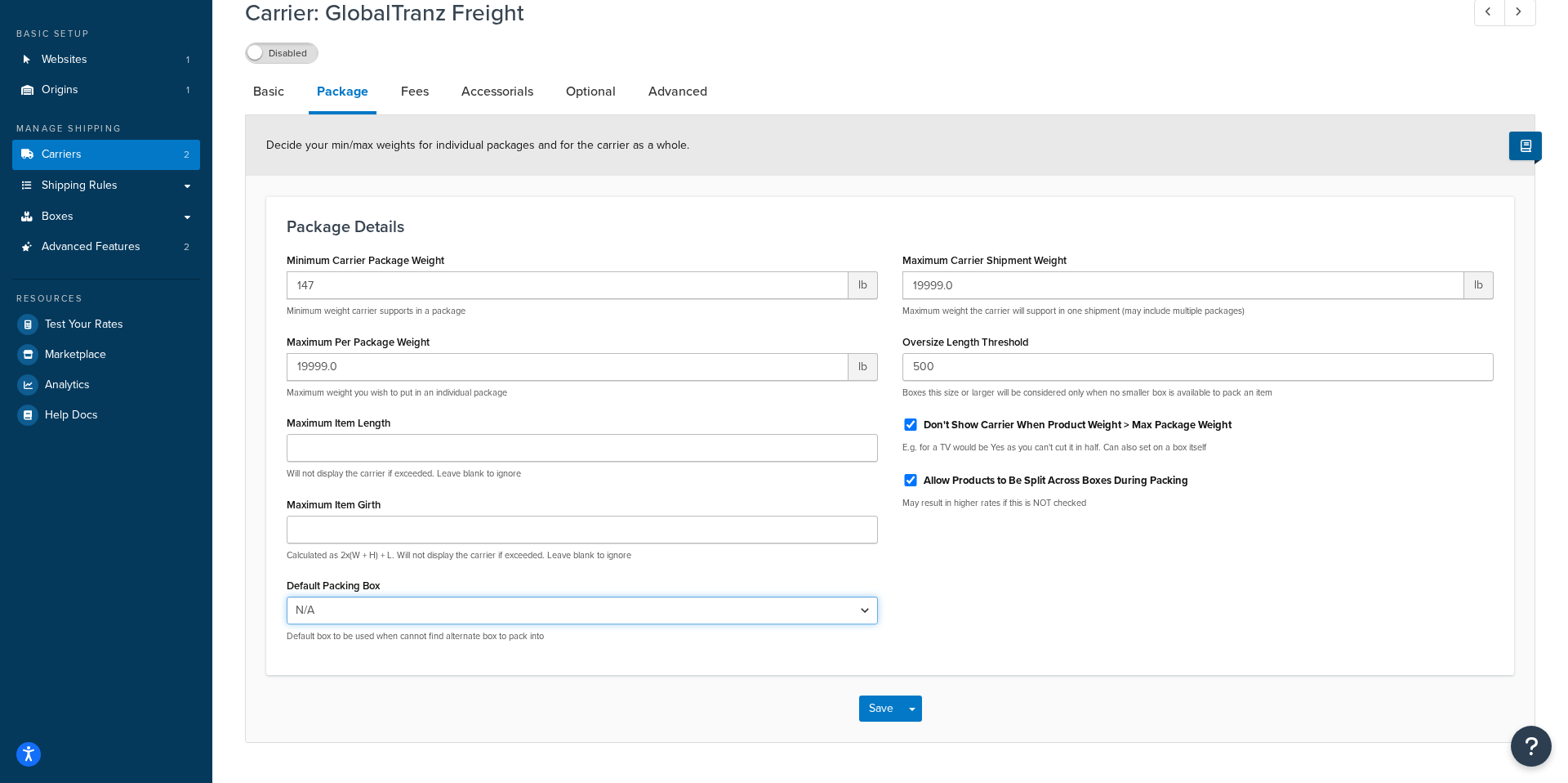
click at [396, 614] on select "N/A" at bounding box center [582, 610] width 591 height 28
click at [287, 597] on select "N/A" at bounding box center [582, 610] width 591 height 28
click at [910, 484] on input "Allow Products to Be Split Across Boxes During Packing" at bounding box center [910, 480] width 16 height 12
checkbox input "false"
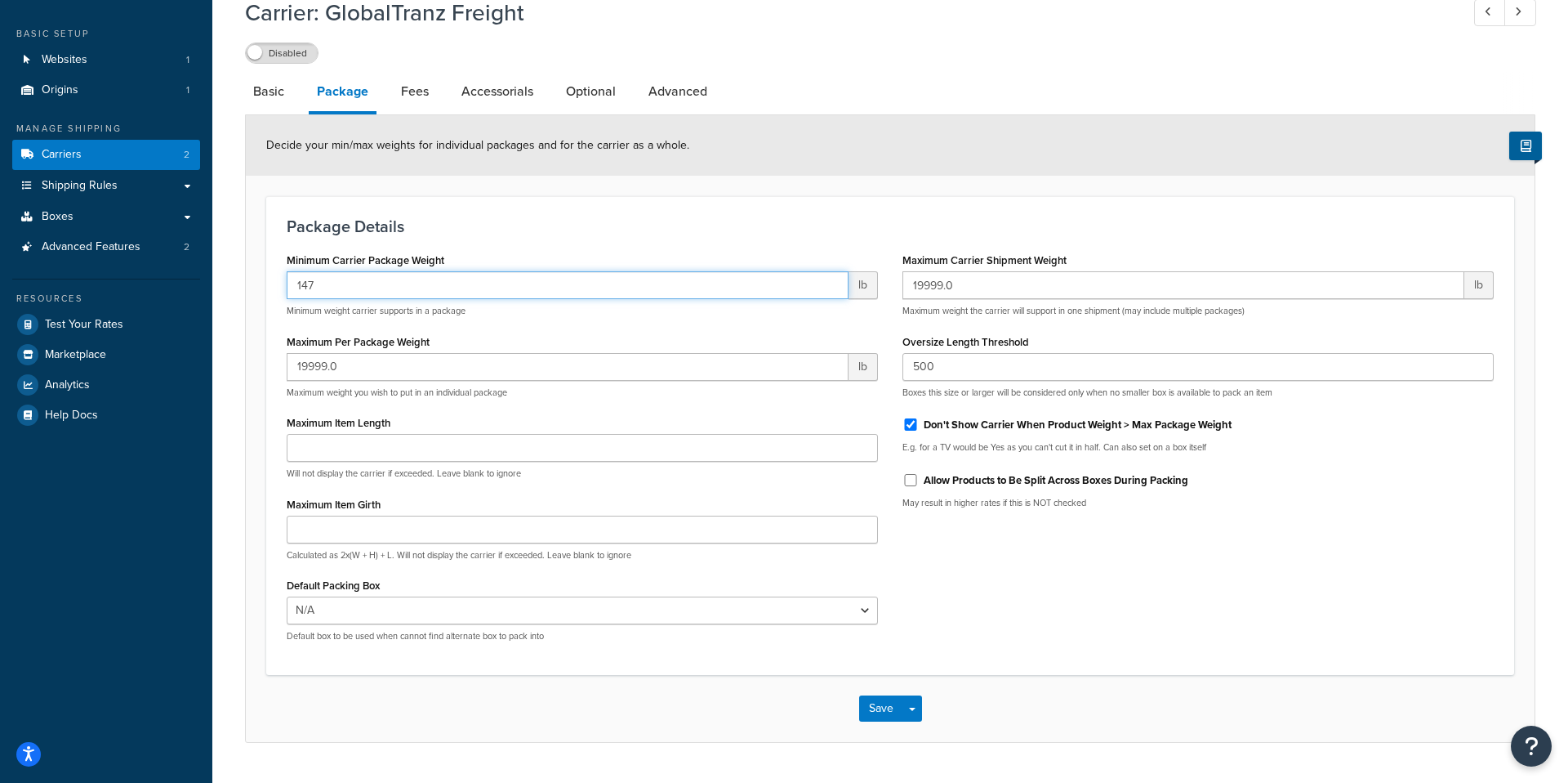
drag, startPoint x: 468, startPoint y: 292, endPoint x: 730, endPoint y: 271, distance: 262.8
click at [474, 291] on input "147" at bounding box center [567, 285] width 562 height 28
click at [830, 282] on input "148" at bounding box center [567, 285] width 562 height 28
click at [830, 282] on input "149" at bounding box center [567, 285] width 562 height 28
type input "150"
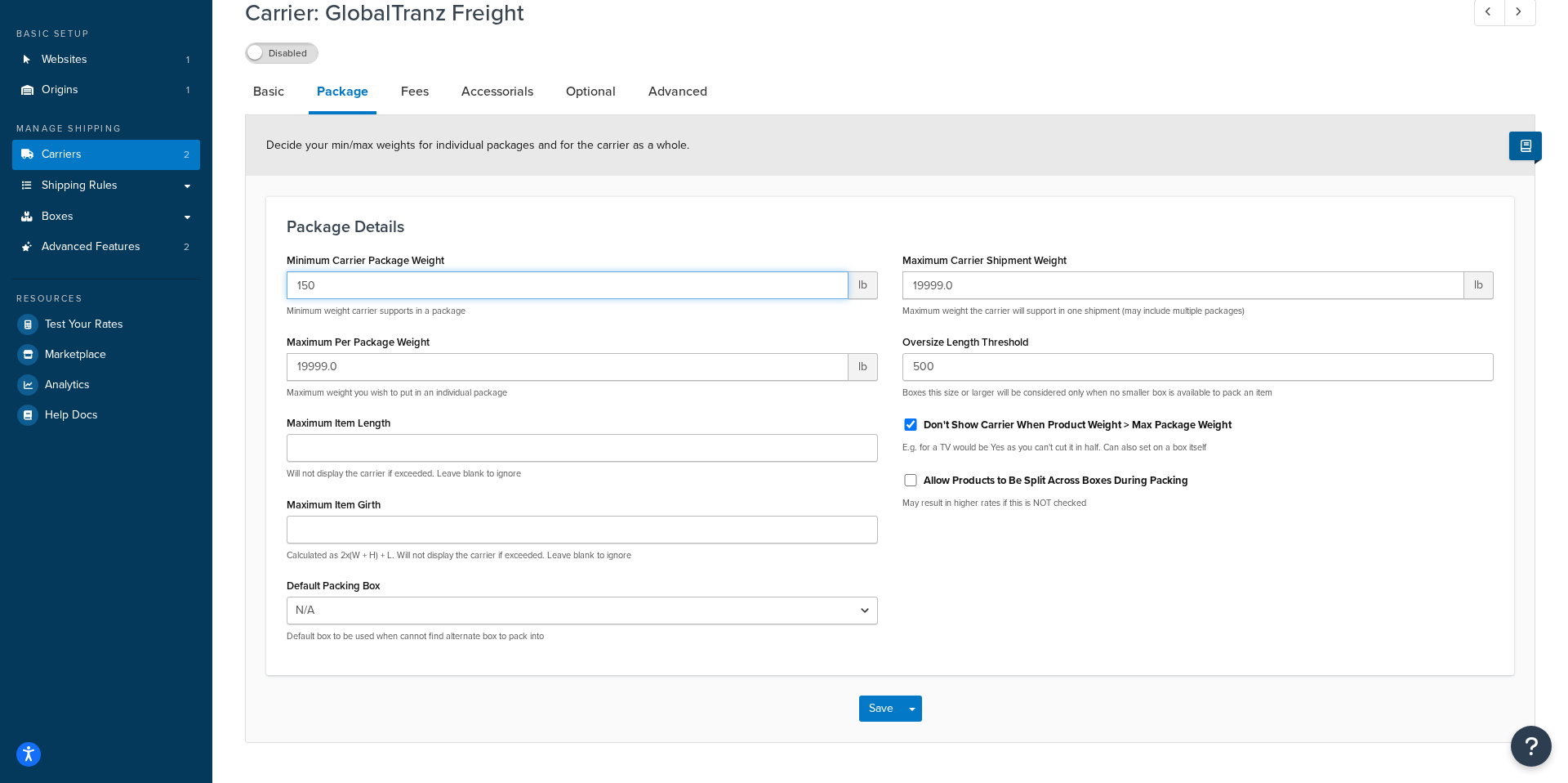
click at [830, 281] on input "150" at bounding box center [567, 285] width 562 height 28
click at [780, 238] on div "Package Details Minimum Carrier Package Weight 150 lb Minimum weight carrier su…" at bounding box center [890, 435] width 1248 height 478
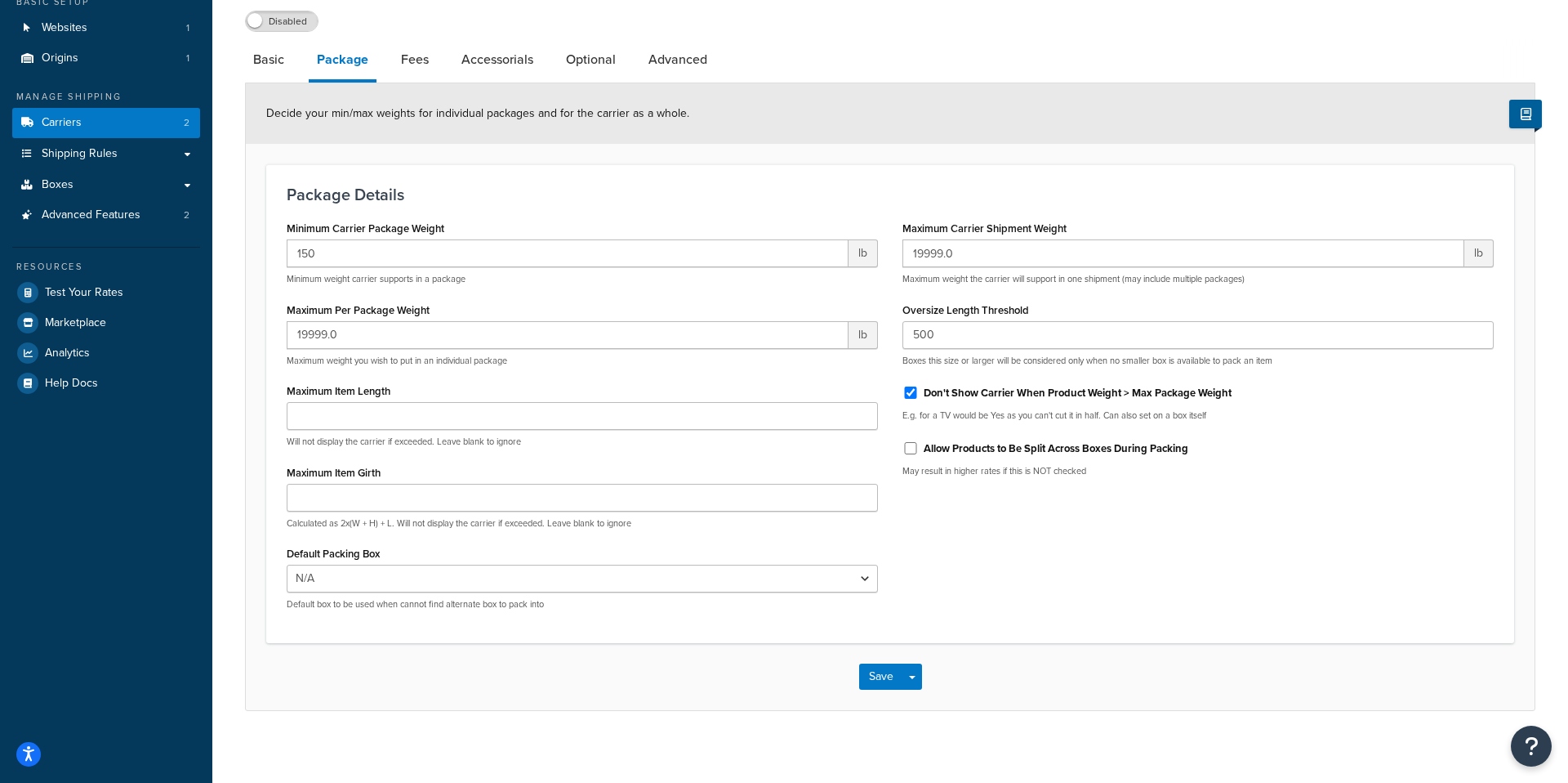
scroll to position [121, 0]
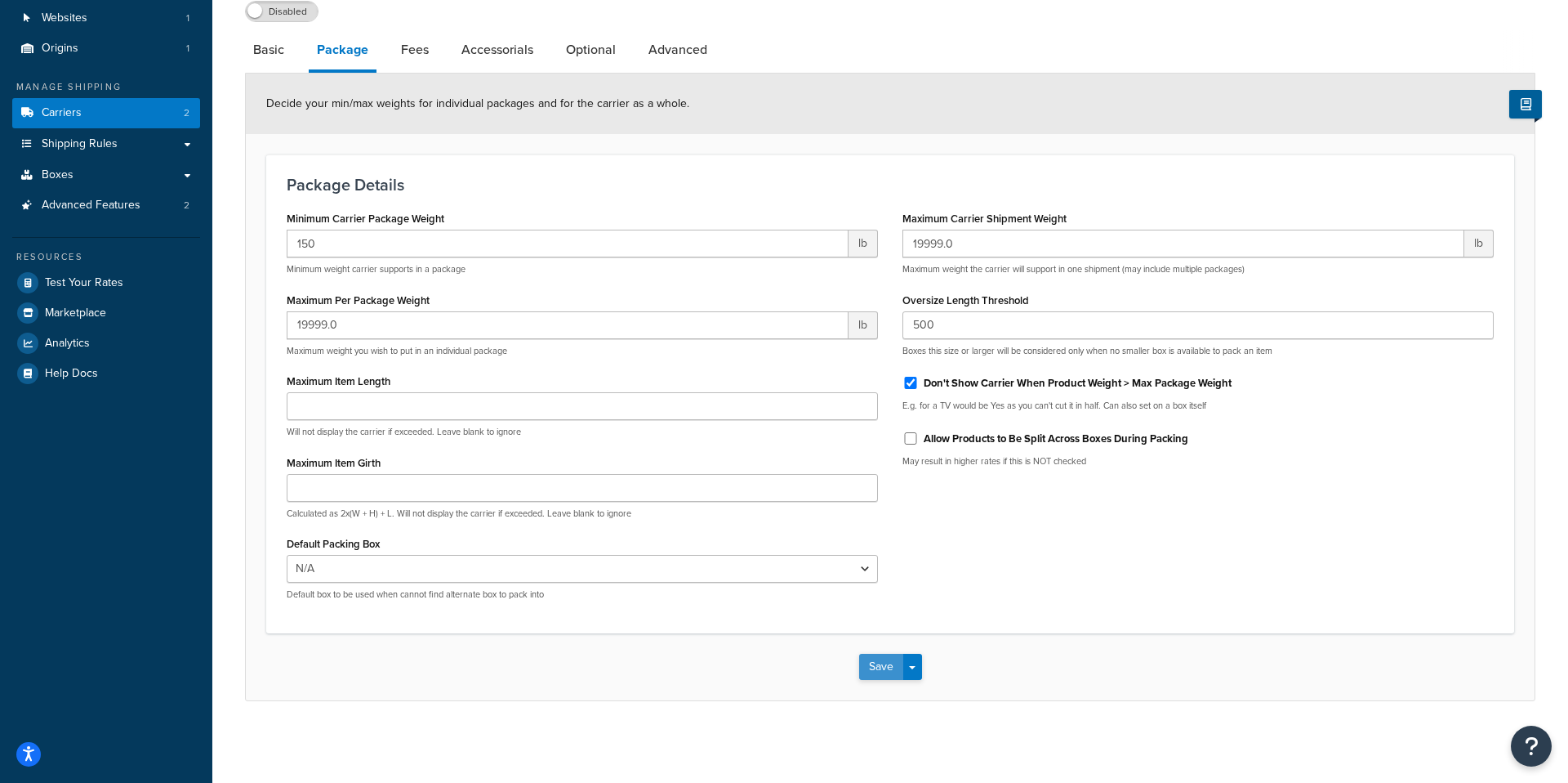
click at [880, 658] on button "Save" at bounding box center [881, 666] width 44 height 26
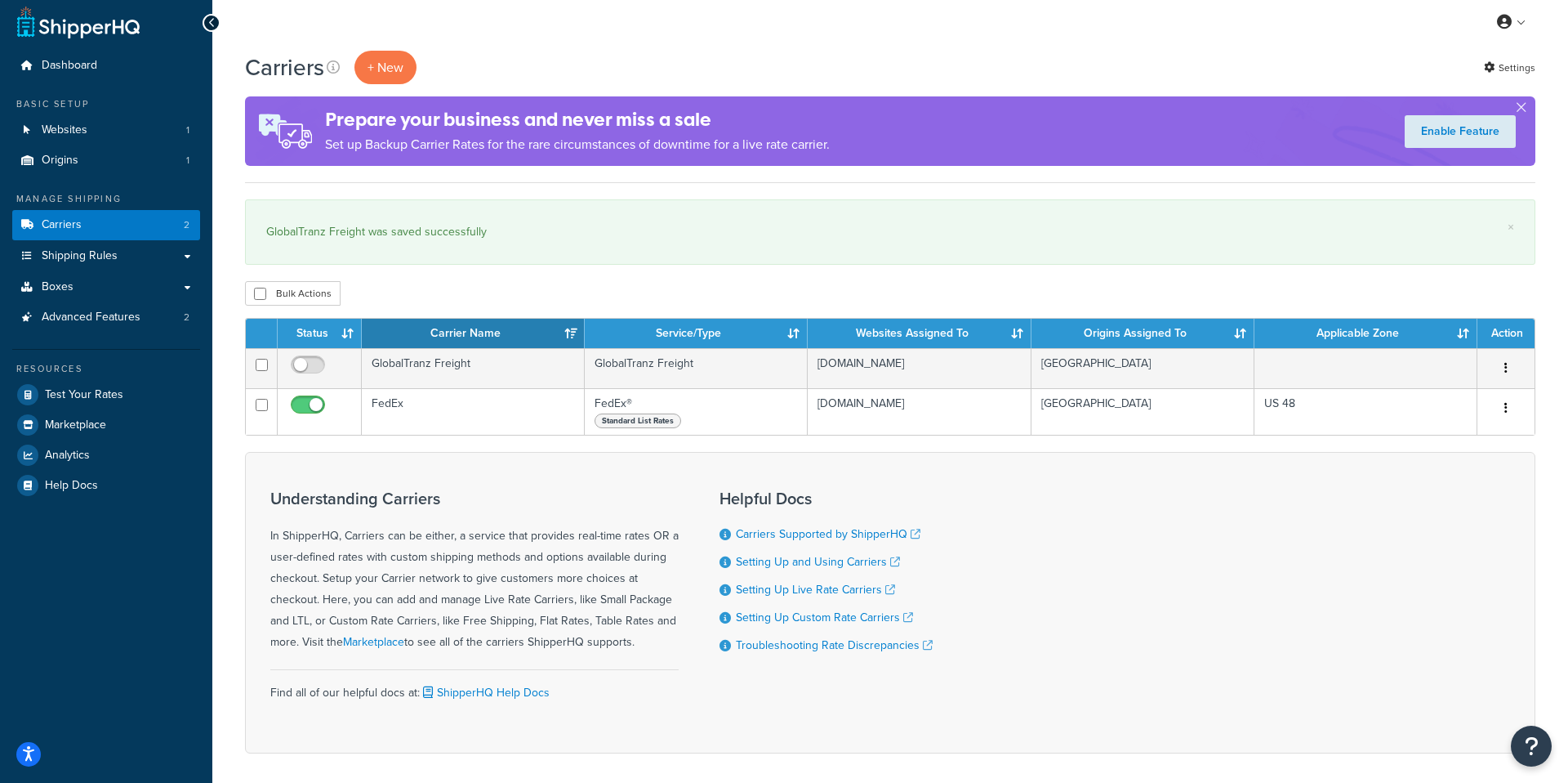
scroll to position [14, 0]
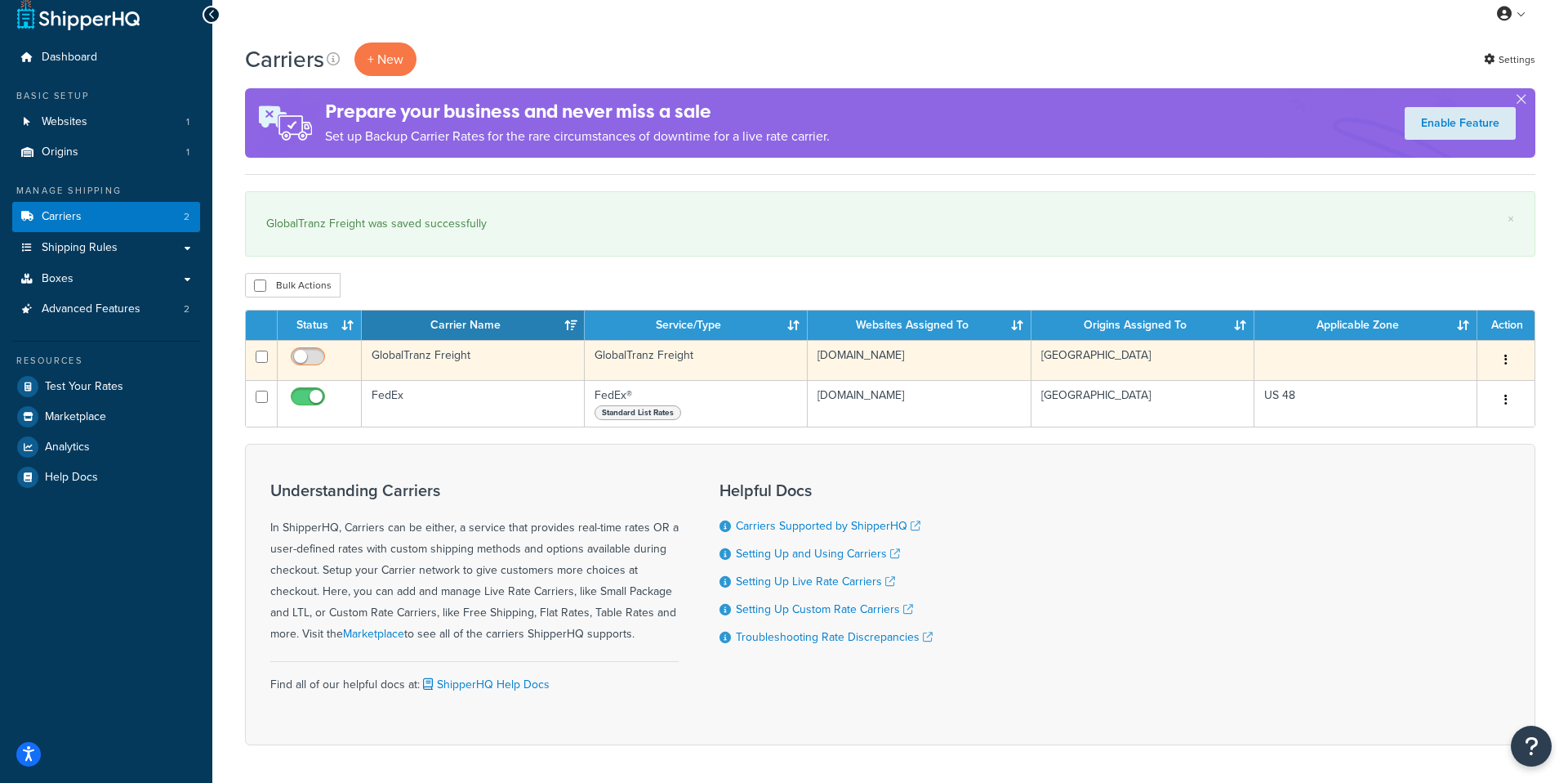
click at [302, 349] on span at bounding box center [308, 357] width 34 height 20
click at [302, 351] on input "checkbox" at bounding box center [310, 361] width 45 height 20
click at [300, 355] on input "checkbox" at bounding box center [310, 361] width 45 height 20
click at [301, 355] on input "checkbox" at bounding box center [310, 361] width 45 height 20
checkbox input "true"
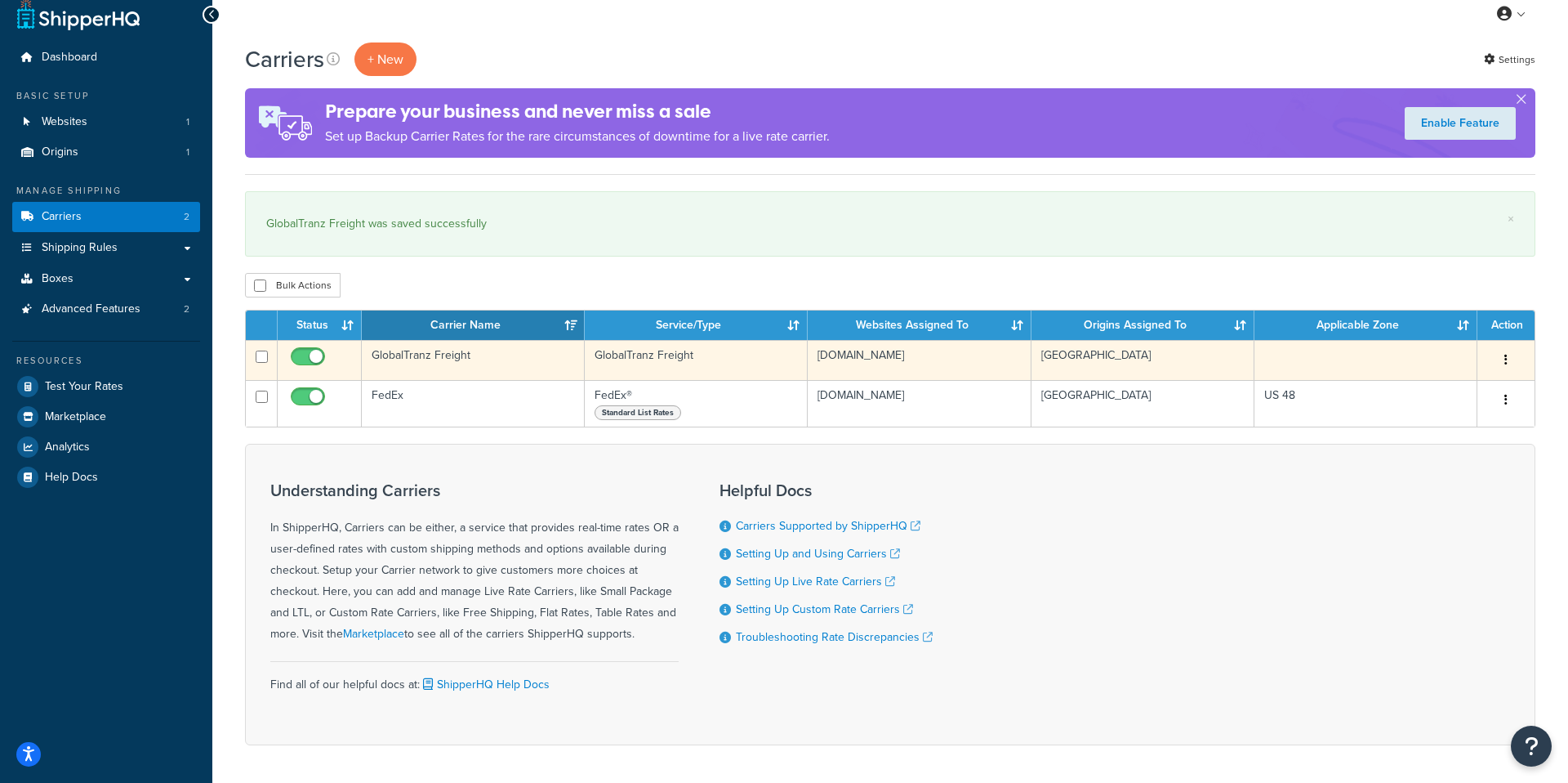
drag, startPoint x: 775, startPoint y: 357, endPoint x: 761, endPoint y: 359, distance: 14.1
click at [775, 357] on td "GlobalTranz Freight" at bounding box center [696, 359] width 223 height 40
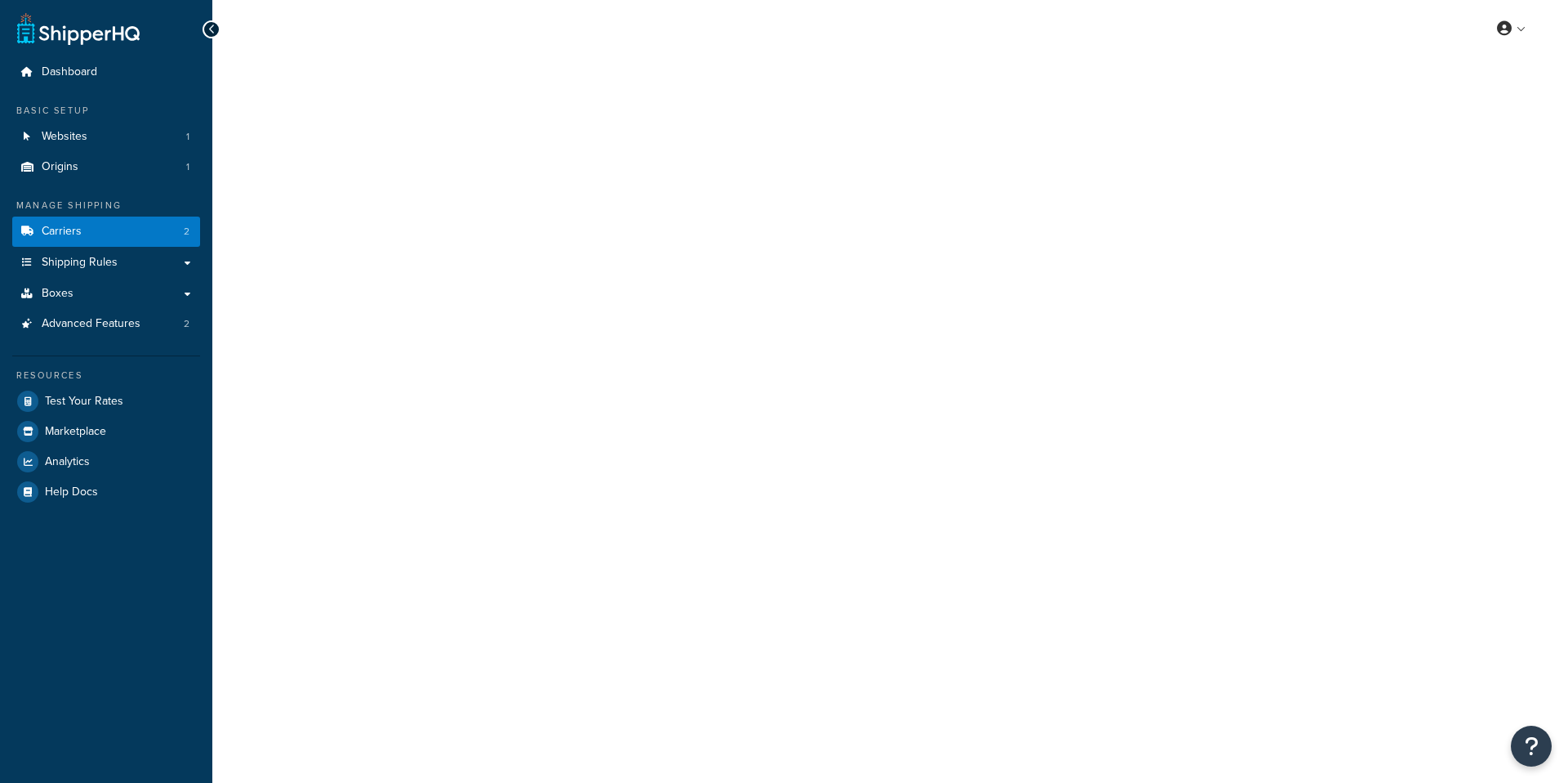
select select "globaltranzFreight"
select select "1"
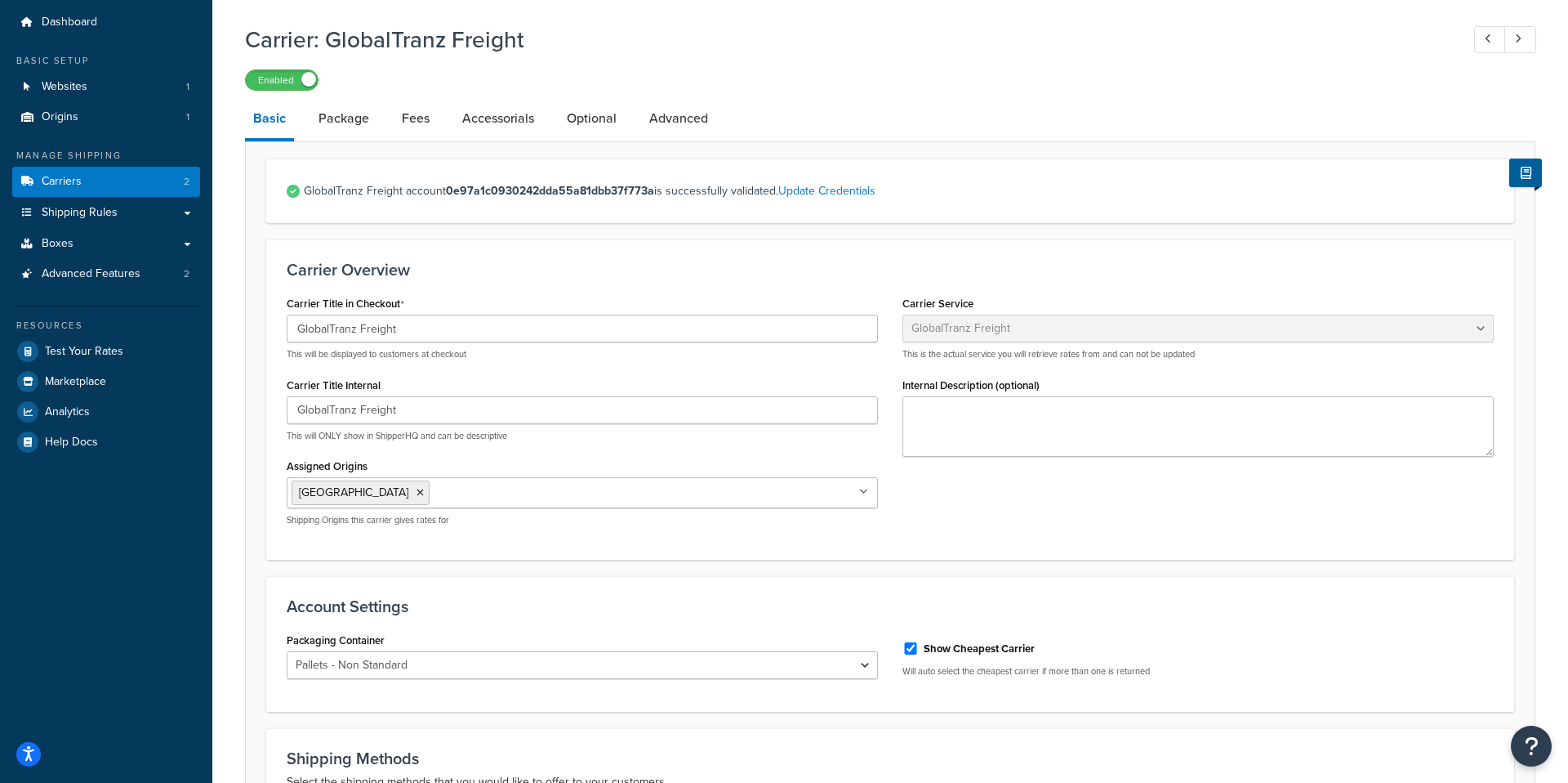
scroll to position [49, 0]
click at [409, 114] on link "Fees" at bounding box center [416, 120] width 44 height 39
select select "AFTER"
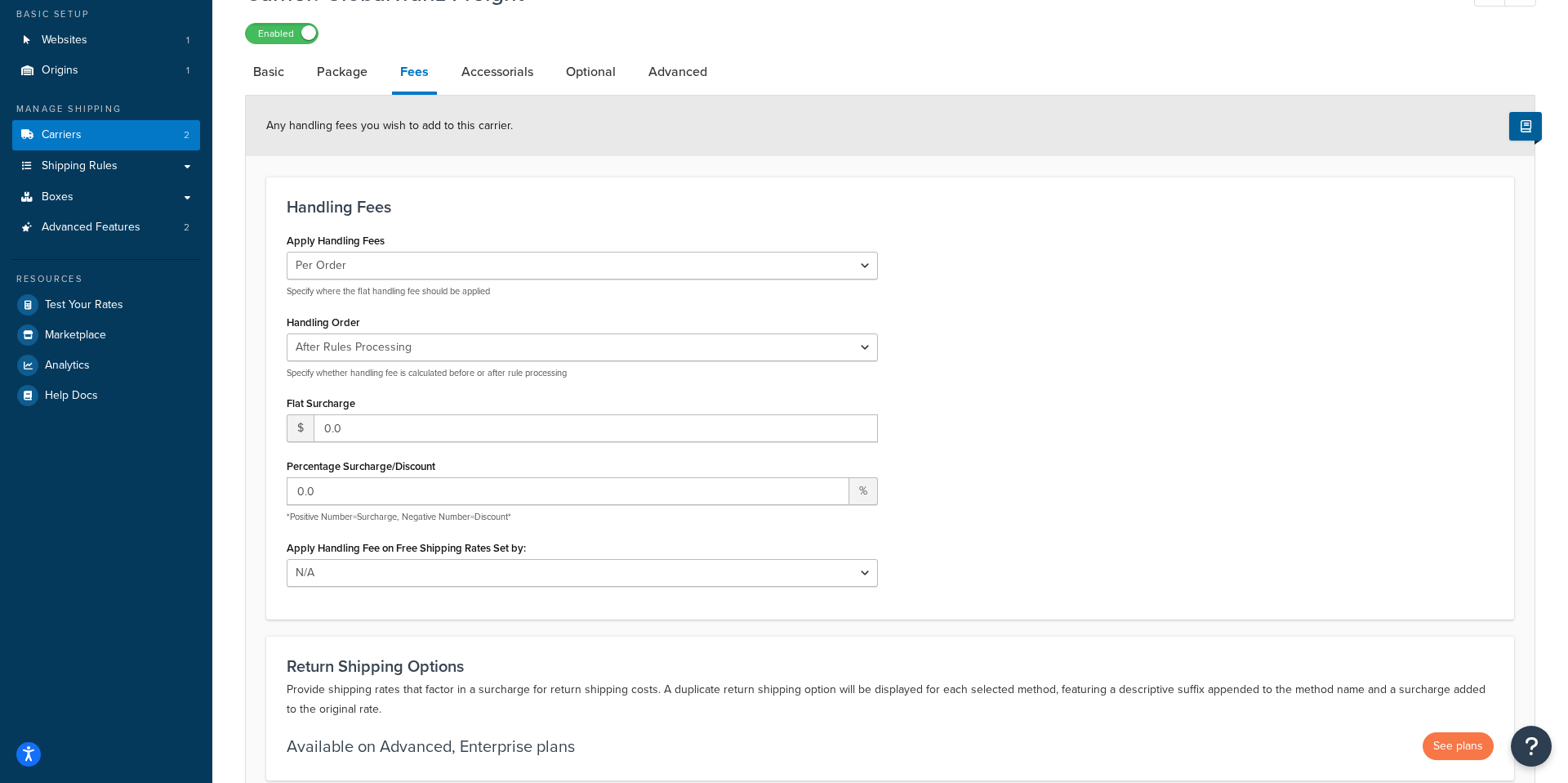
scroll to position [92, 0]
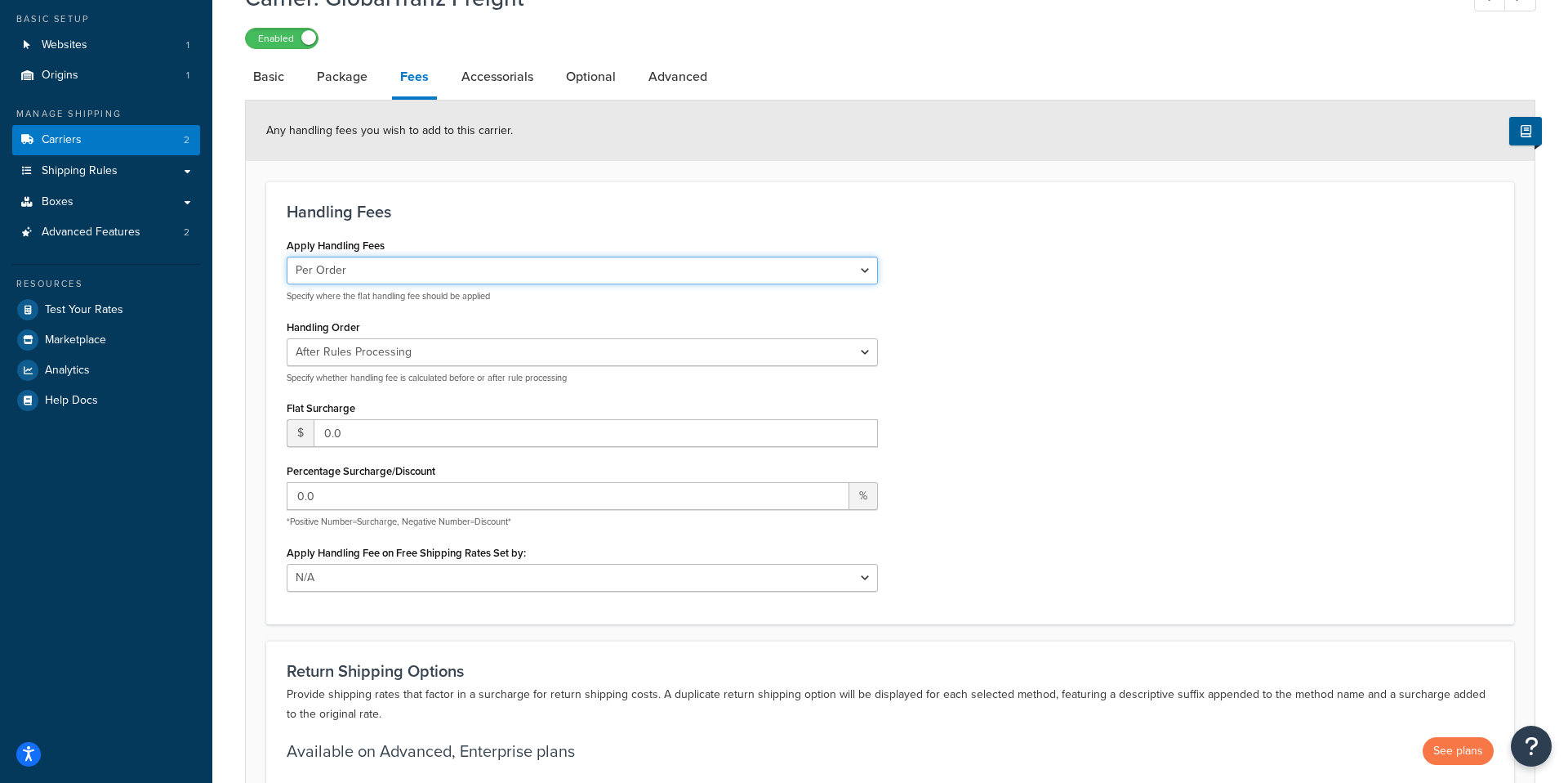
click at [329, 275] on select "Per Order Per Item Per Package" at bounding box center [582, 270] width 591 height 28
click at [382, 280] on select "Per Order Per Item Per Package" at bounding box center [582, 271] width 591 height 28
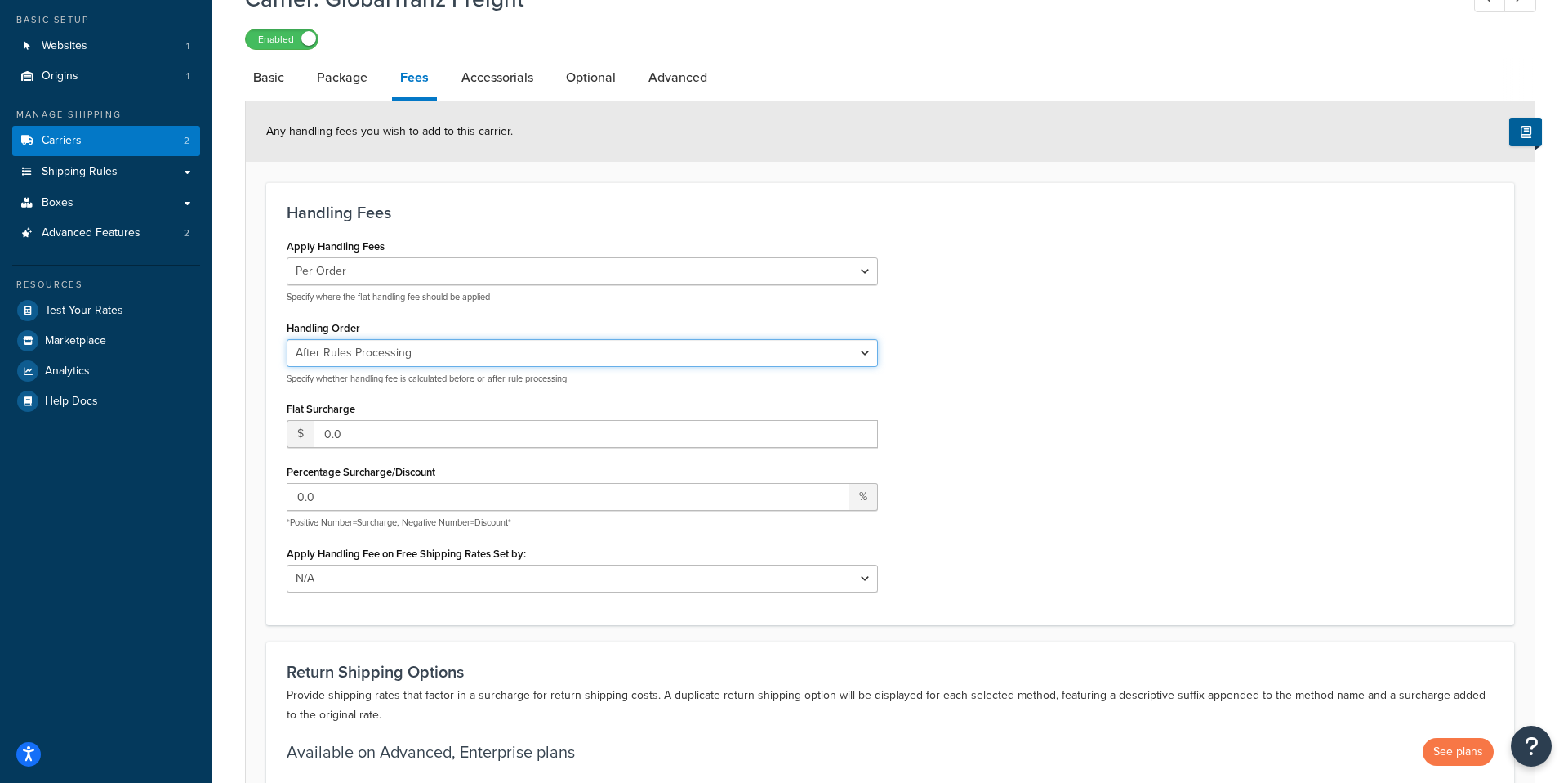
click at [454, 361] on select "Before Rules Processing After Rules Processing" at bounding box center [582, 352] width 591 height 28
click at [287, 340] on select "Before Rules Processing After Rules Processing" at bounding box center [582, 352] width 591 height 28
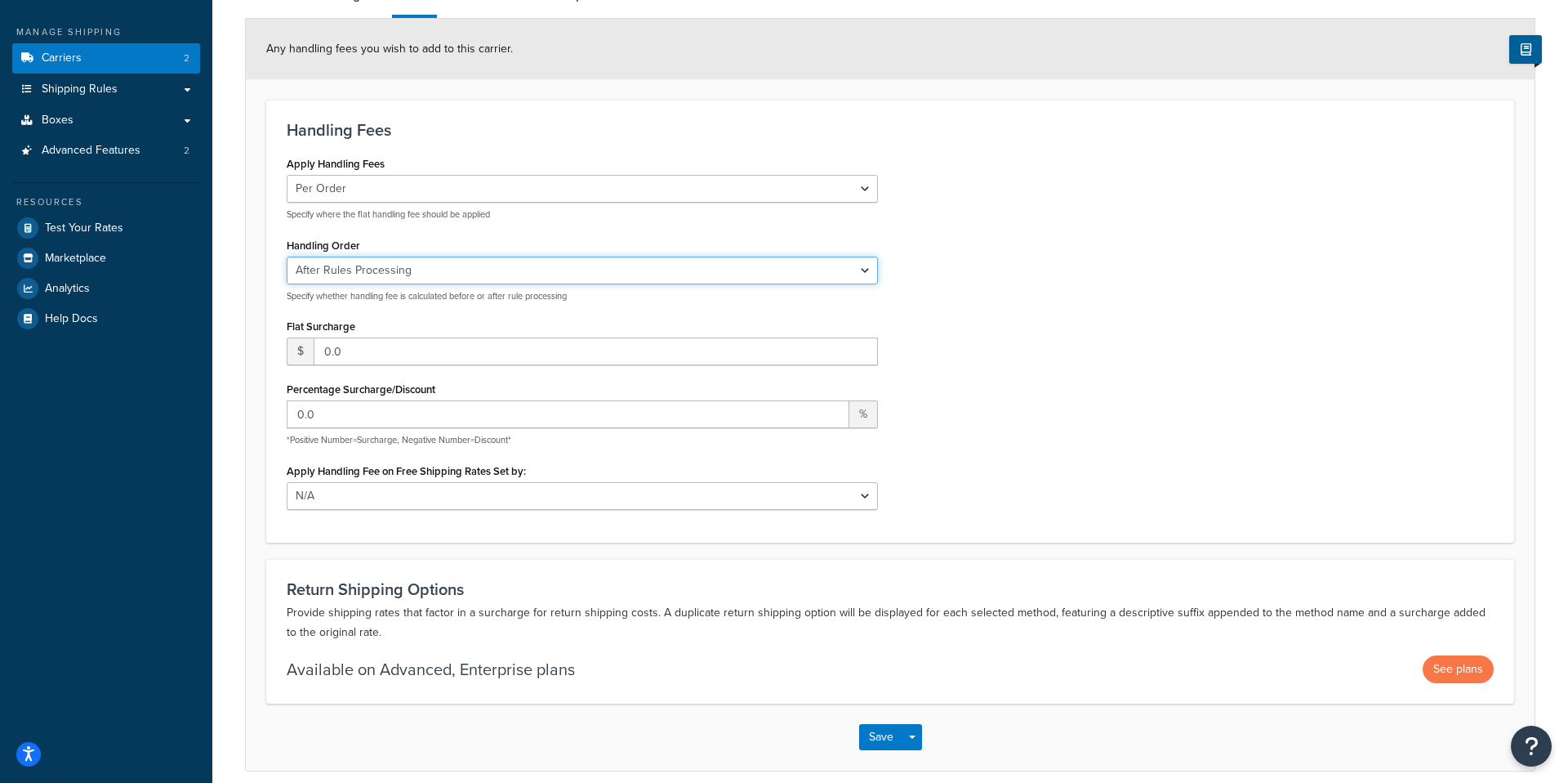
scroll to position [173, 0]
click at [351, 478] on label "Apply Handling Fee on Free Shipping Rates Set by:" at bounding box center [406, 472] width 239 height 12
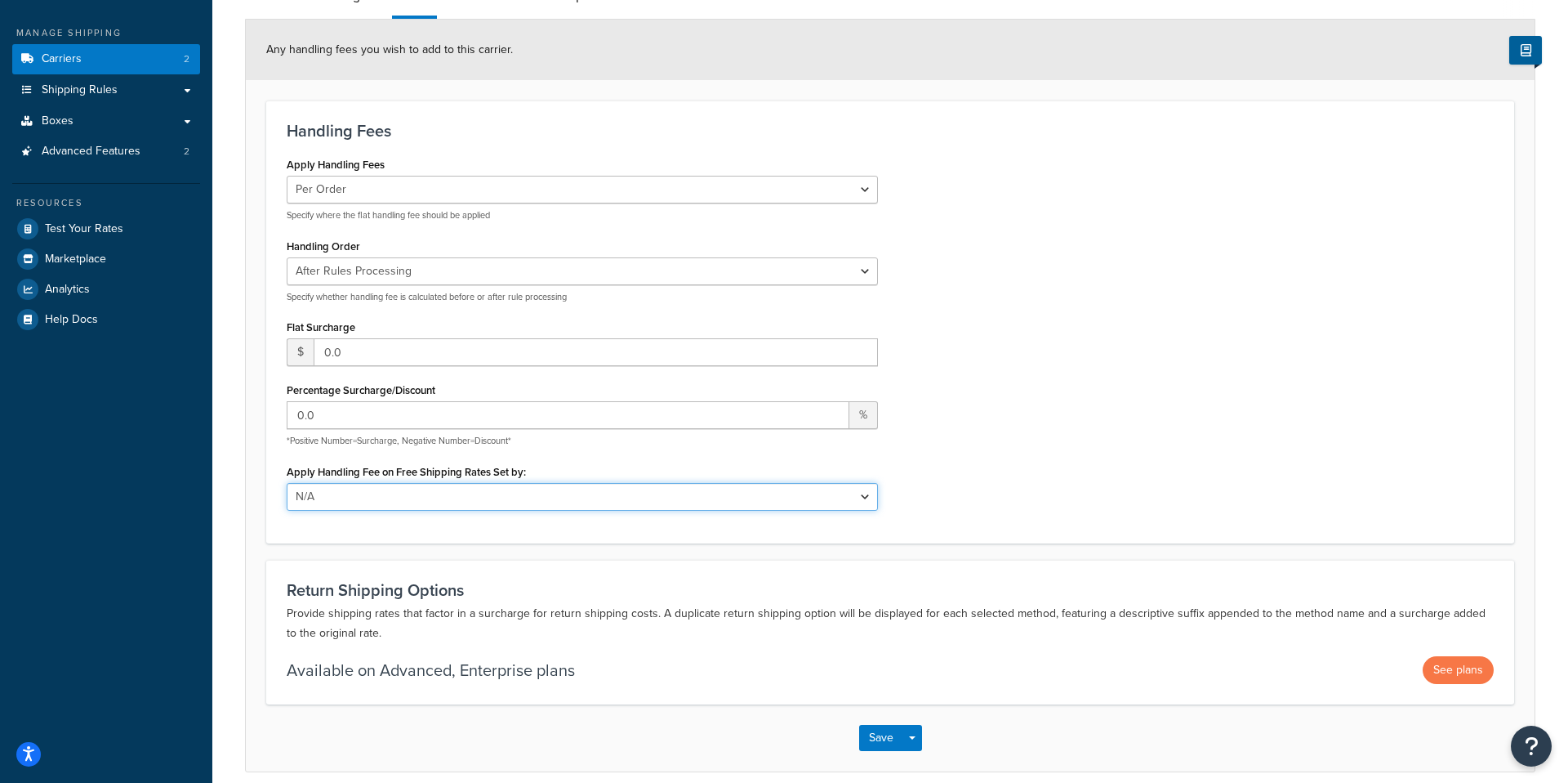
click at [351, 483] on select "N/A Fixed/Free Shipping Methods Free Promotion Rules All Free Shipping" at bounding box center [582, 496] width 591 height 28
click at [347, 495] on select "N/A Fixed/Free Shipping Methods Free Promotion Rules All Free Shipping" at bounding box center [582, 496] width 591 height 28
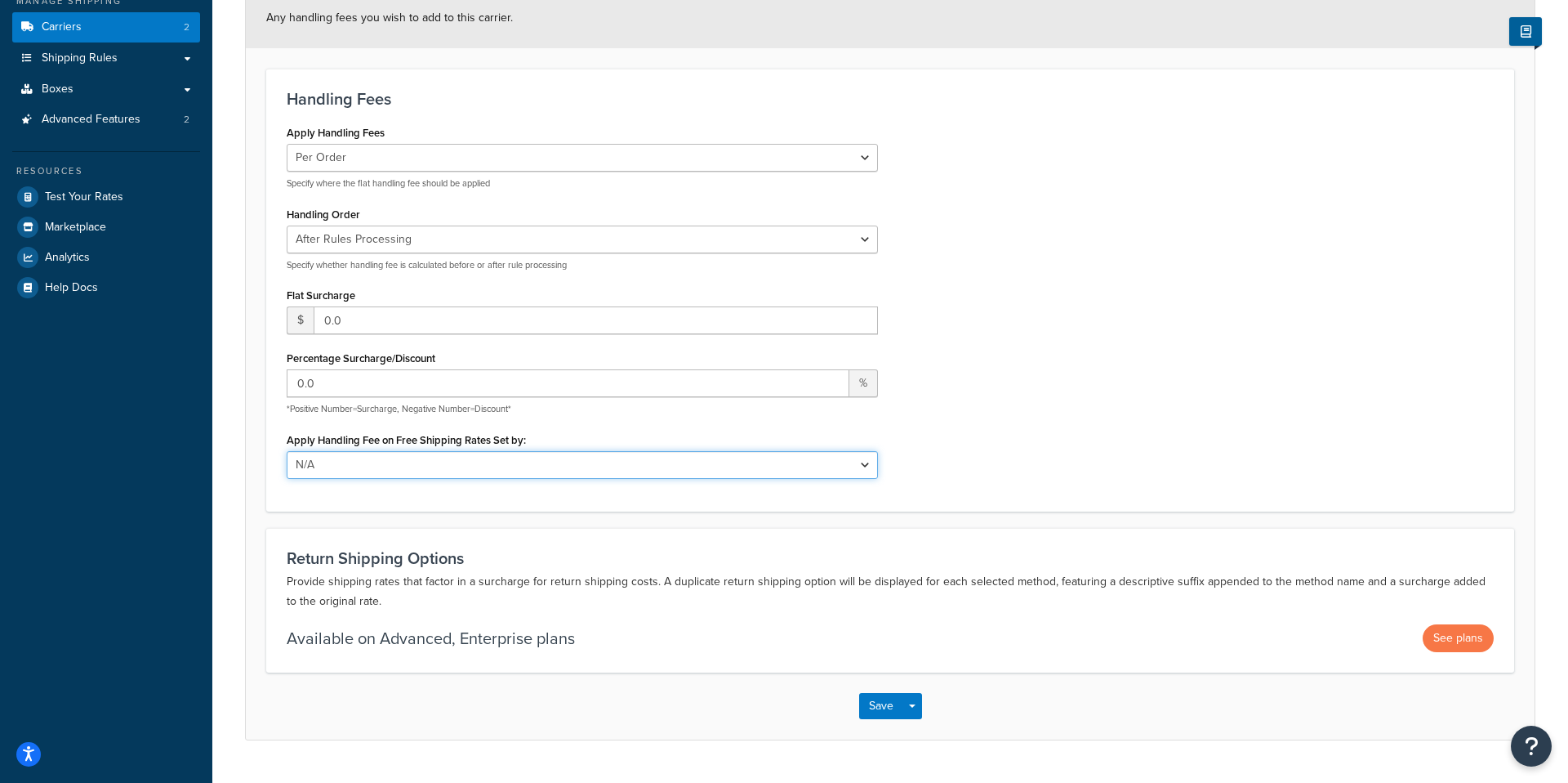
scroll to position [0, 0]
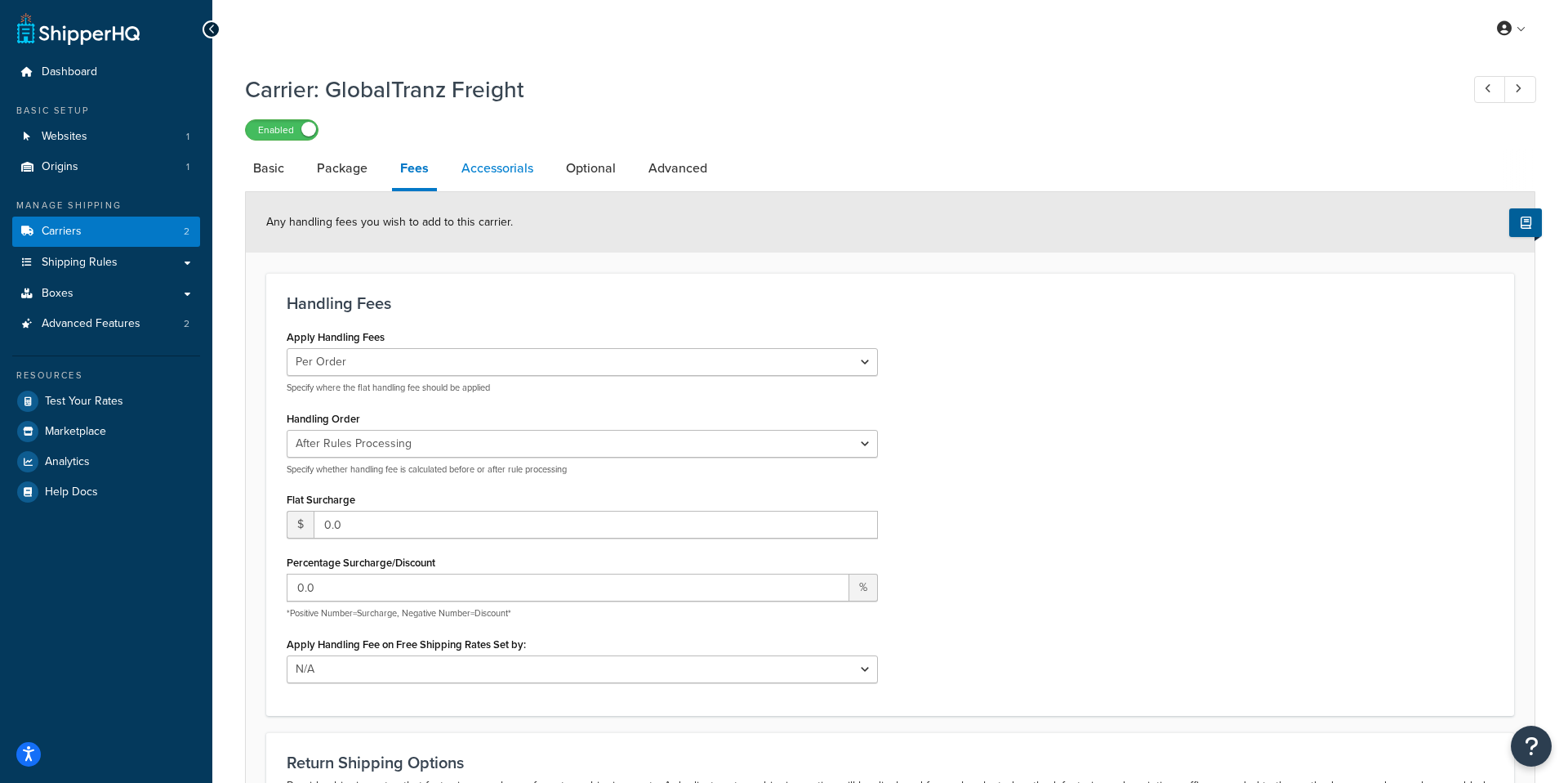
click at [498, 180] on link "Accessorials" at bounding box center [498, 169] width 88 height 39
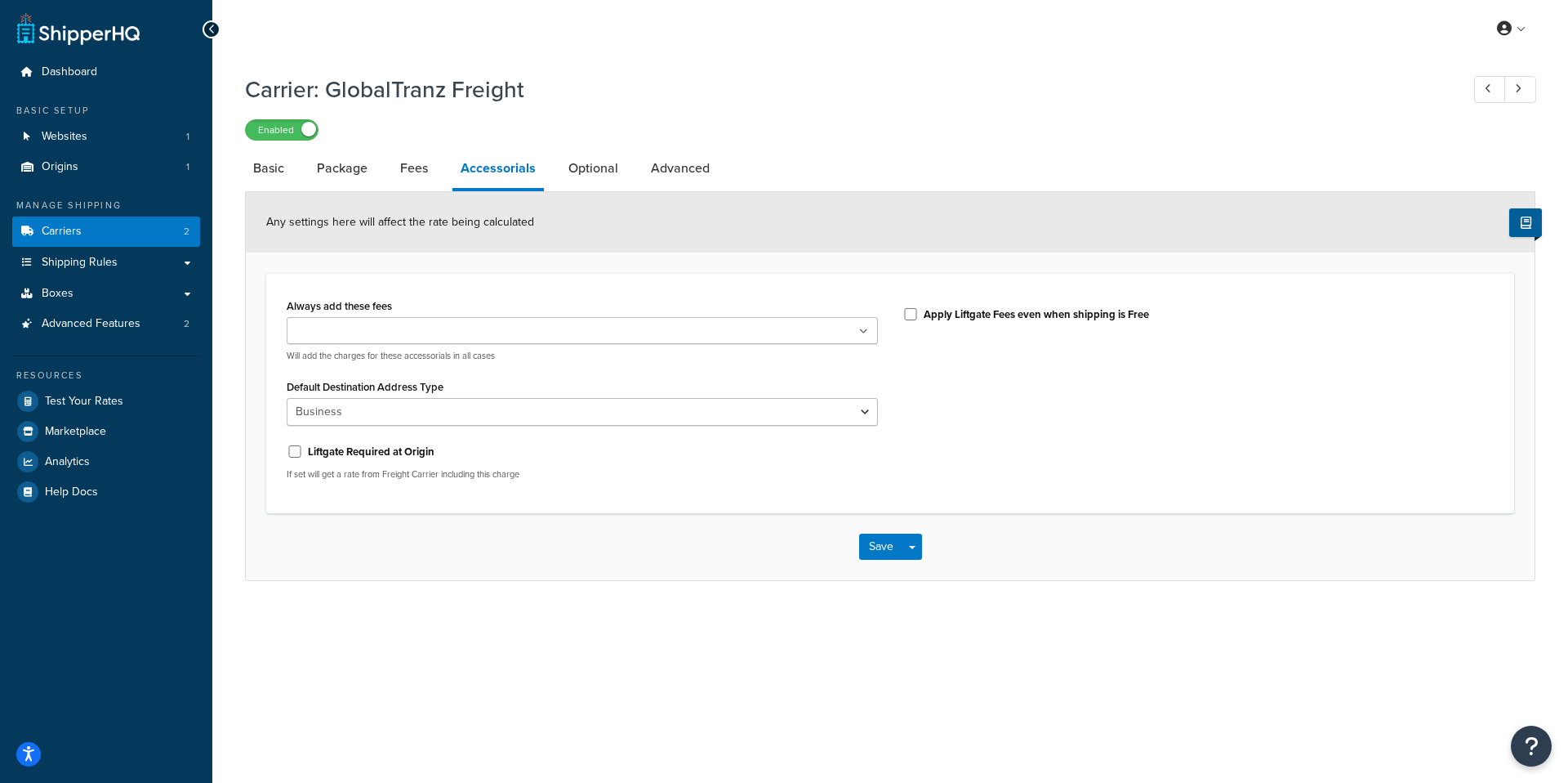
click at [491, 395] on div "Default Destination Address Type Business Residential" at bounding box center [582, 401] width 591 height 51
click at [487, 413] on select "Business Residential" at bounding box center [582, 411] width 591 height 28
click at [287, 398] on select "Business Residential" at bounding box center [582, 411] width 591 height 28
click at [647, 359] on p "Will add the charges for these accessorials in all cases" at bounding box center [582, 356] width 591 height 12
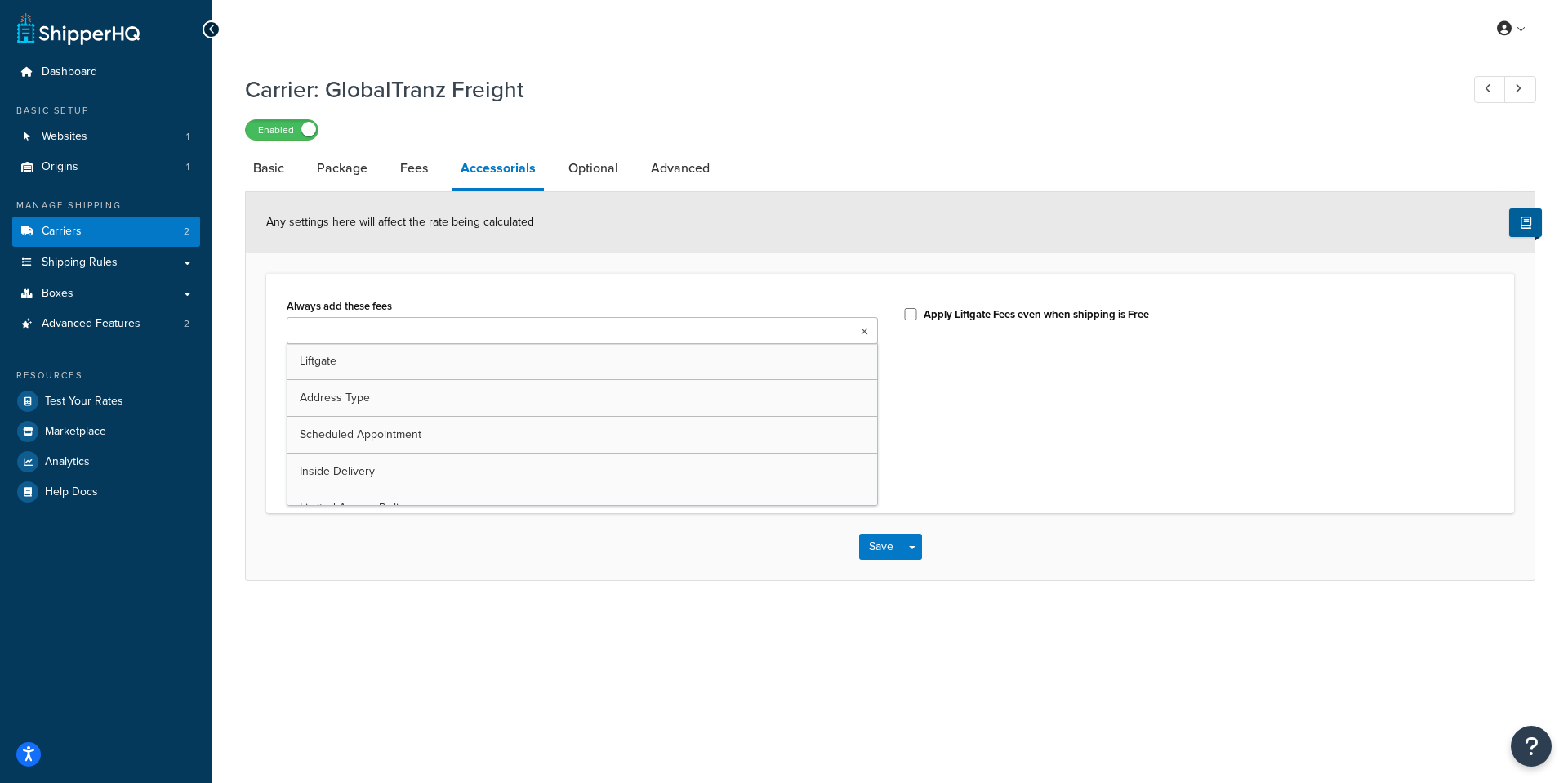
click at [656, 340] on ul at bounding box center [582, 330] width 591 height 27
click at [627, 280] on div "Always add these fees Liftgate Address Type Scheduled Appointment Inside Delive…" at bounding box center [890, 393] width 1248 height 240
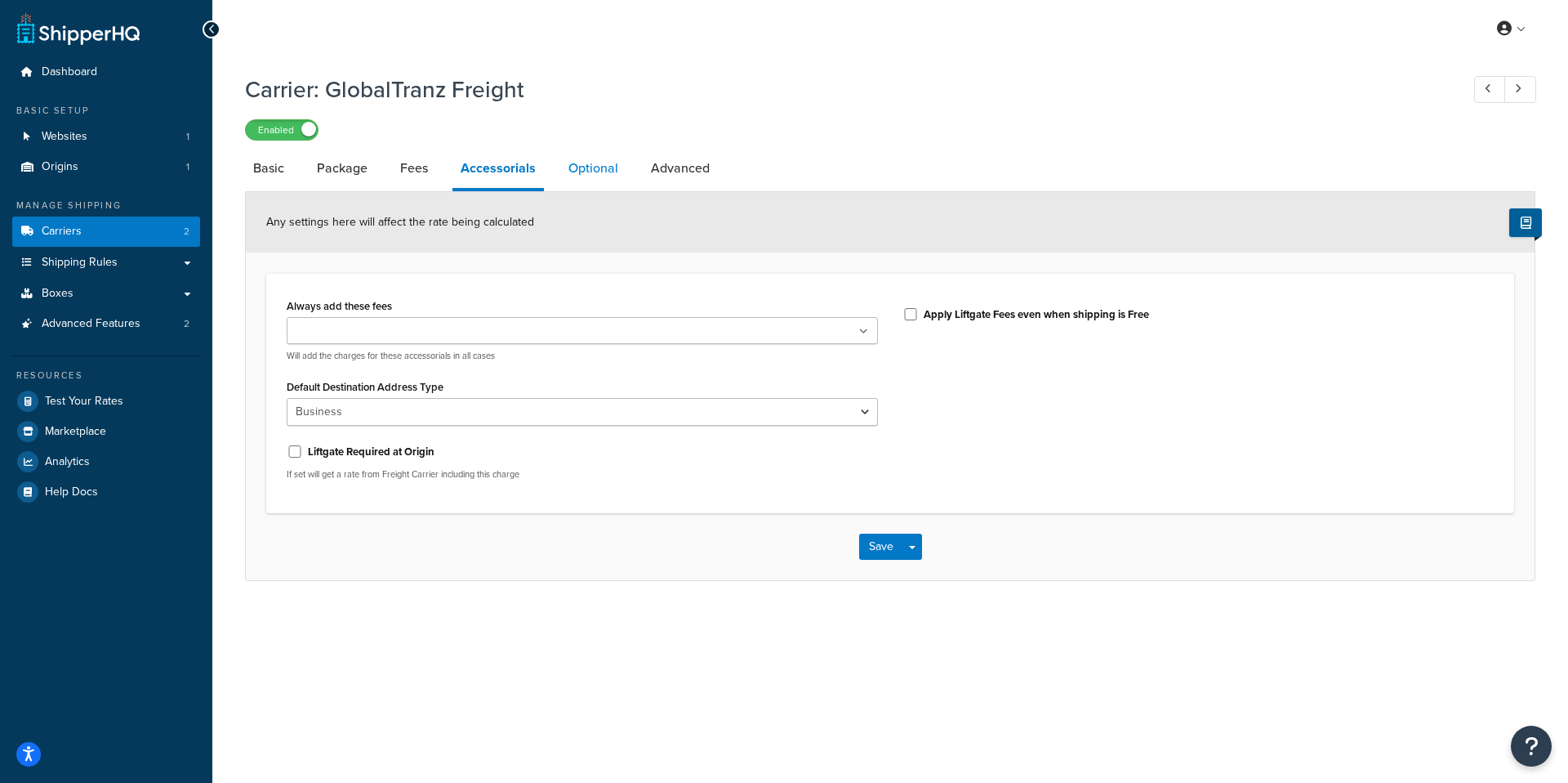
click at [583, 166] on link "Optional" at bounding box center [593, 169] width 66 height 39
select select "55"
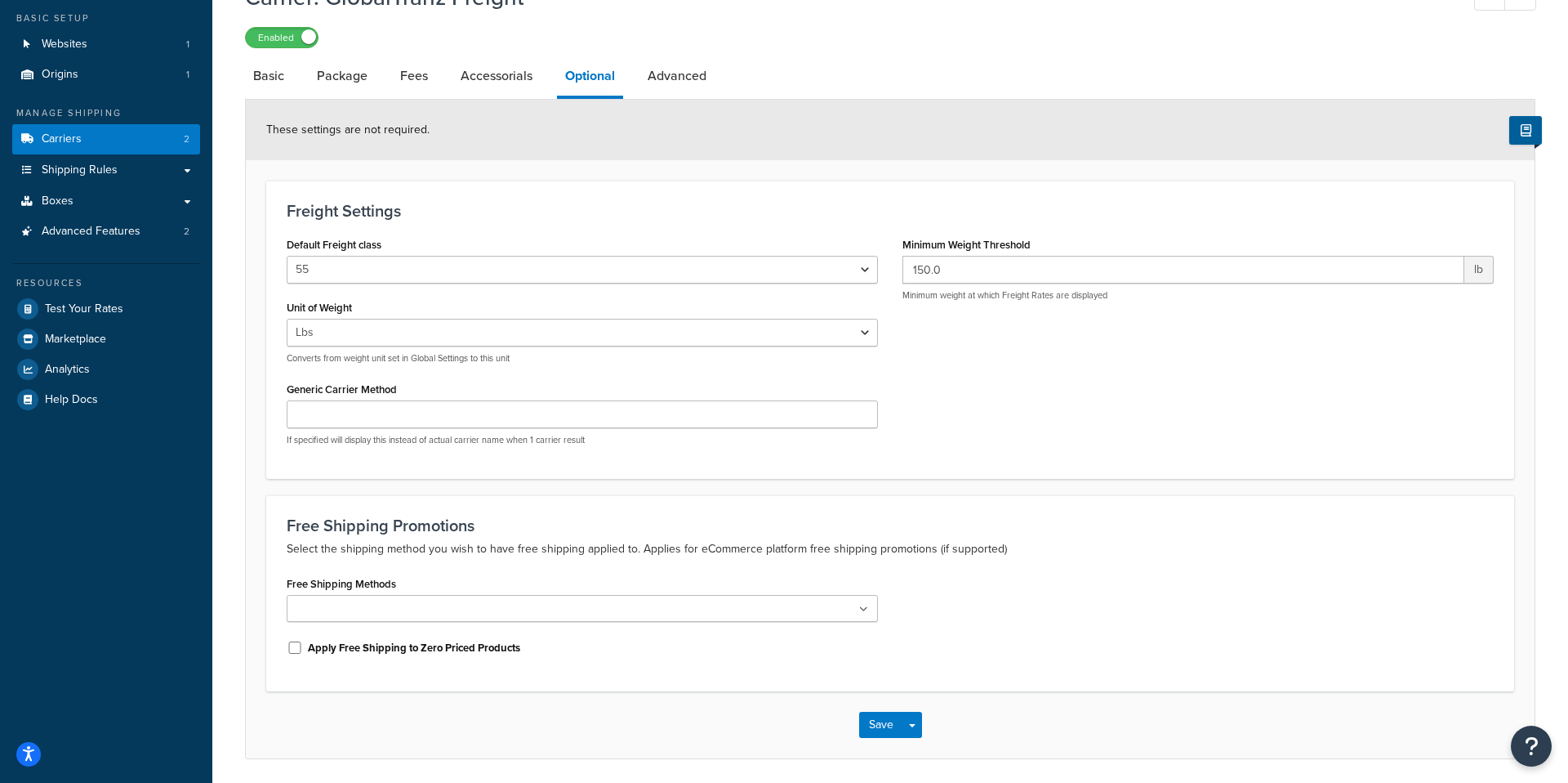
scroll to position [94, 0]
click at [535, 336] on select "Lbs Kgs Convert LBS to KG" at bounding box center [582, 330] width 591 height 28
click at [287, 318] on select "Lbs Kgs Convert LBS to KG" at bounding box center [582, 330] width 591 height 28
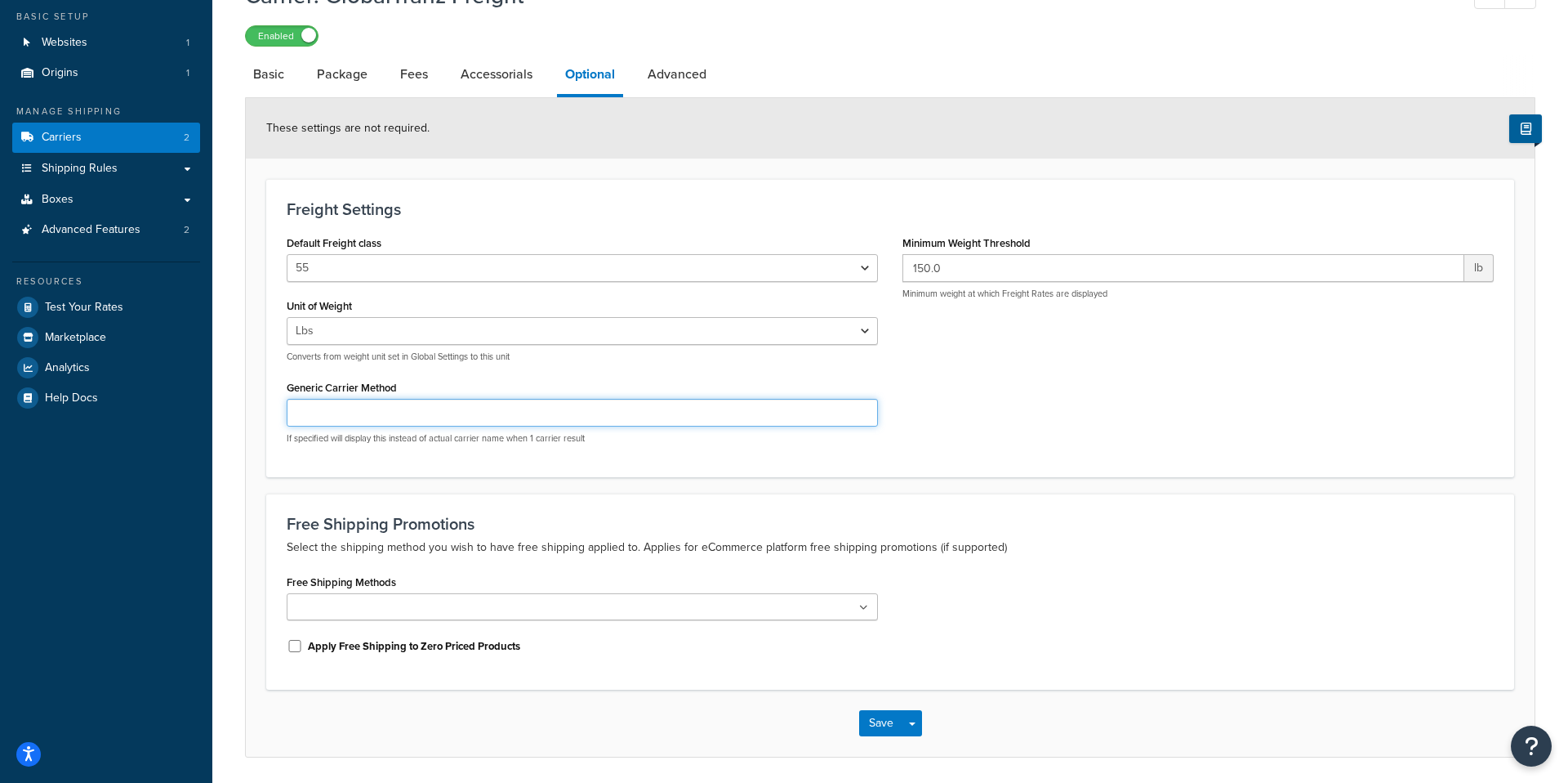
click at [527, 419] on input "Generic Carrier Method" at bounding box center [582, 412] width 591 height 28
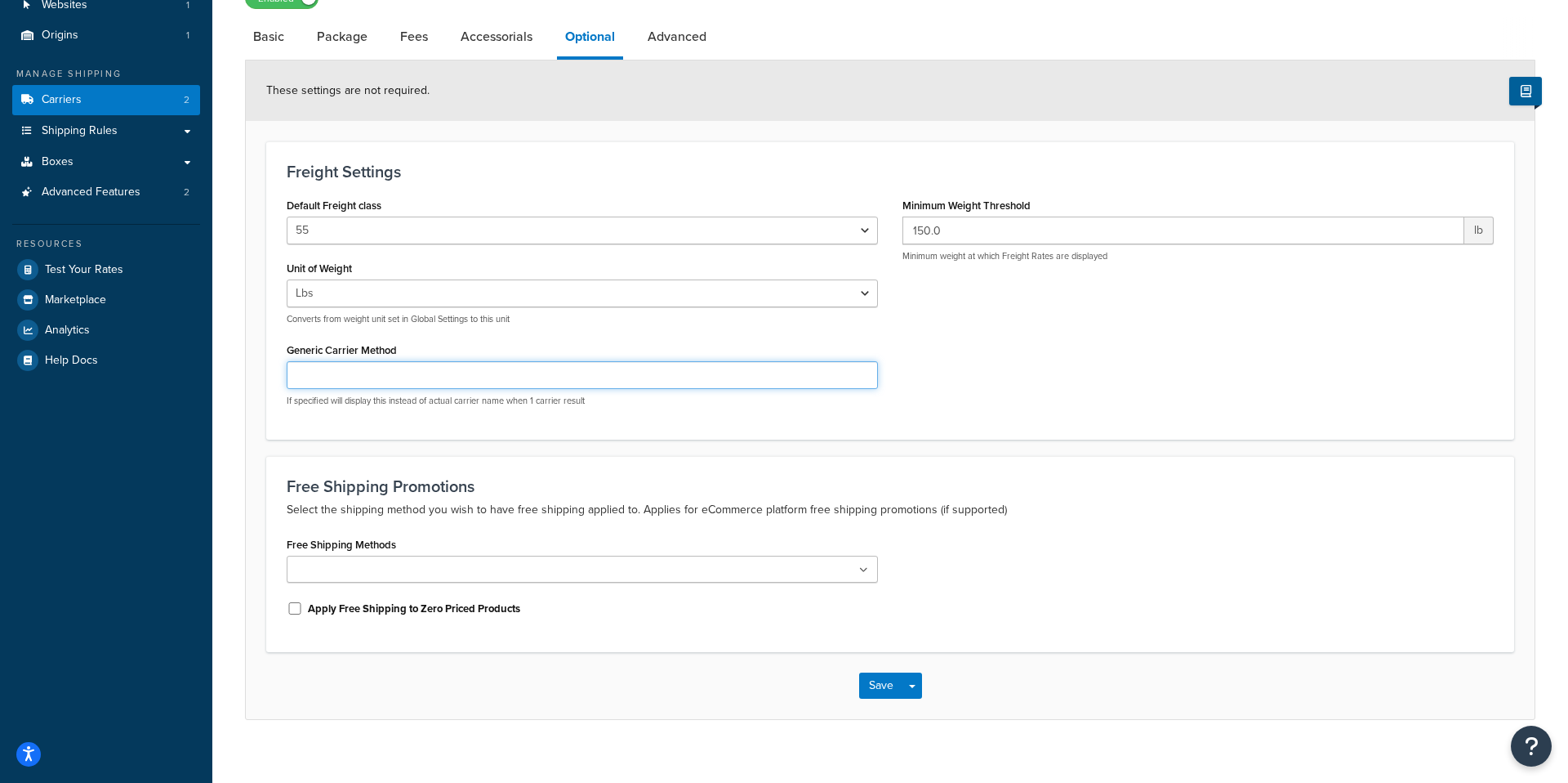
scroll to position [137, 0]
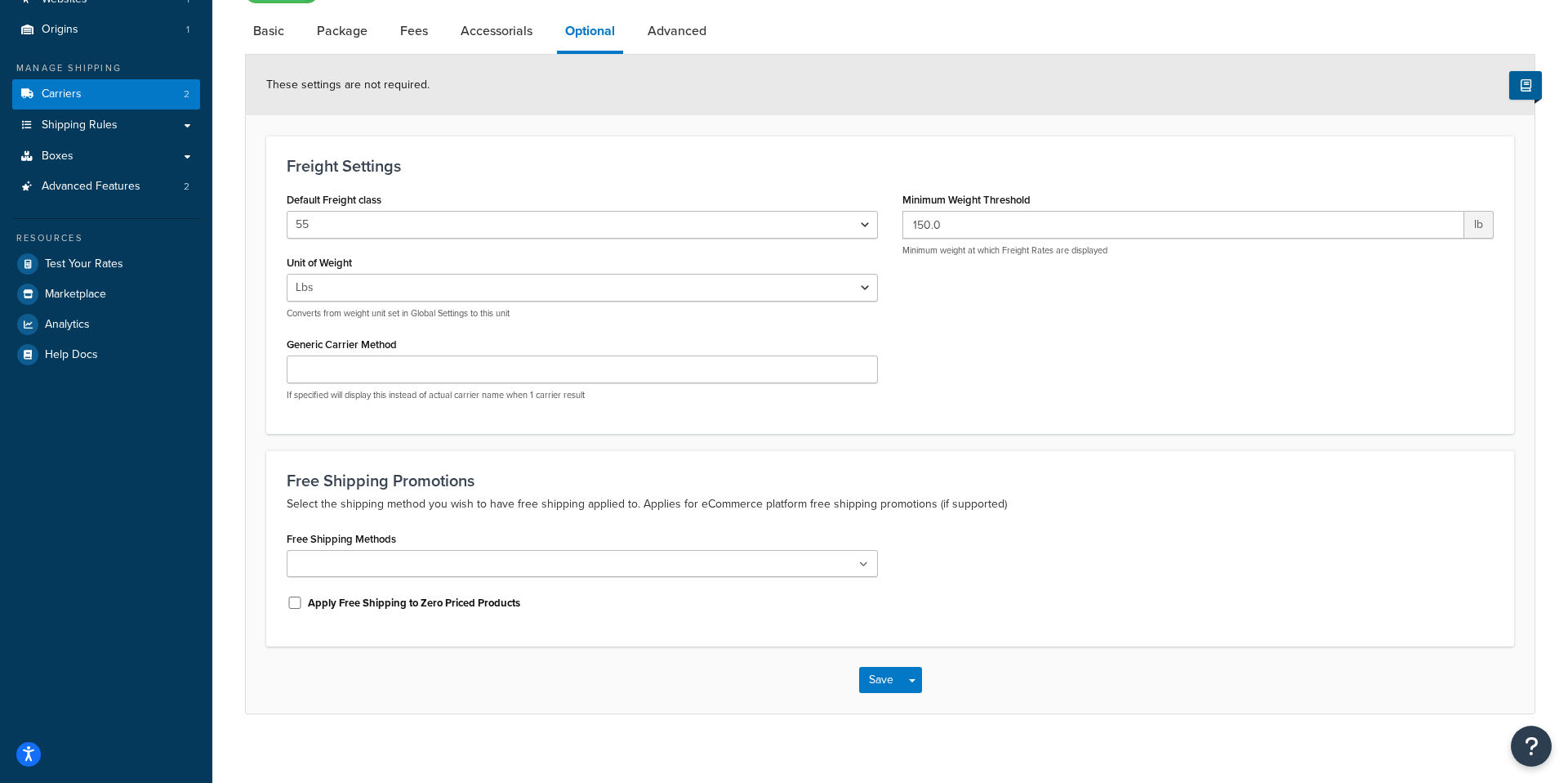
click at [658, 37] on link "Advanced" at bounding box center [677, 31] width 75 height 39
select select "false"
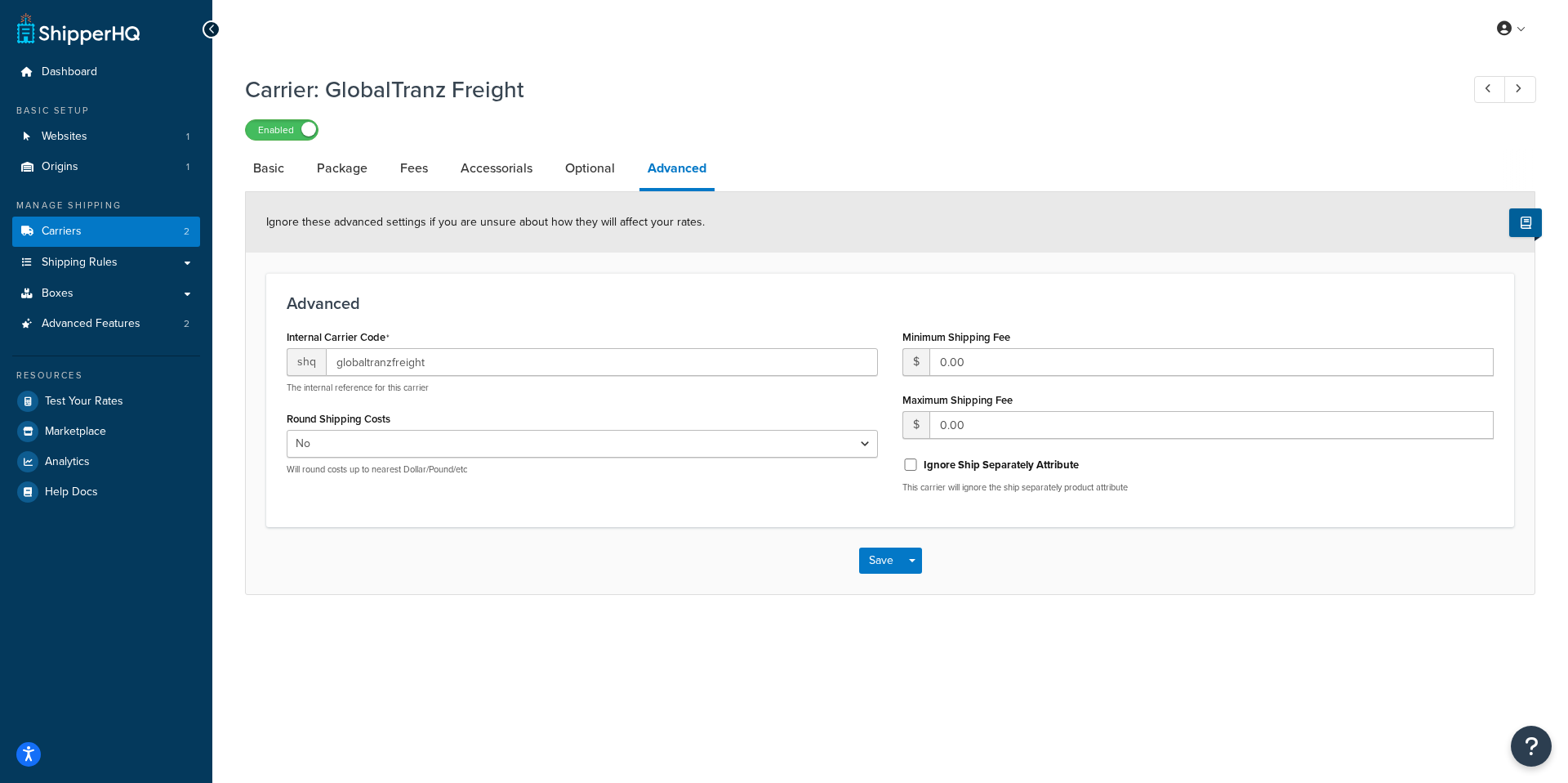
drag, startPoint x: 809, startPoint y: 517, endPoint x: 824, endPoint y: 499, distance: 23.4
click at [813, 510] on div "Advanced Internal Carrier Code shq globaltranzfreight The internal reference fo…" at bounding box center [890, 400] width 1248 height 254
click at [433, 450] on select "Yes No" at bounding box center [582, 443] width 591 height 28
click at [287, 431] on select "Yes No" at bounding box center [582, 443] width 591 height 28
click at [272, 169] on link "Basic" at bounding box center [269, 169] width 48 height 39
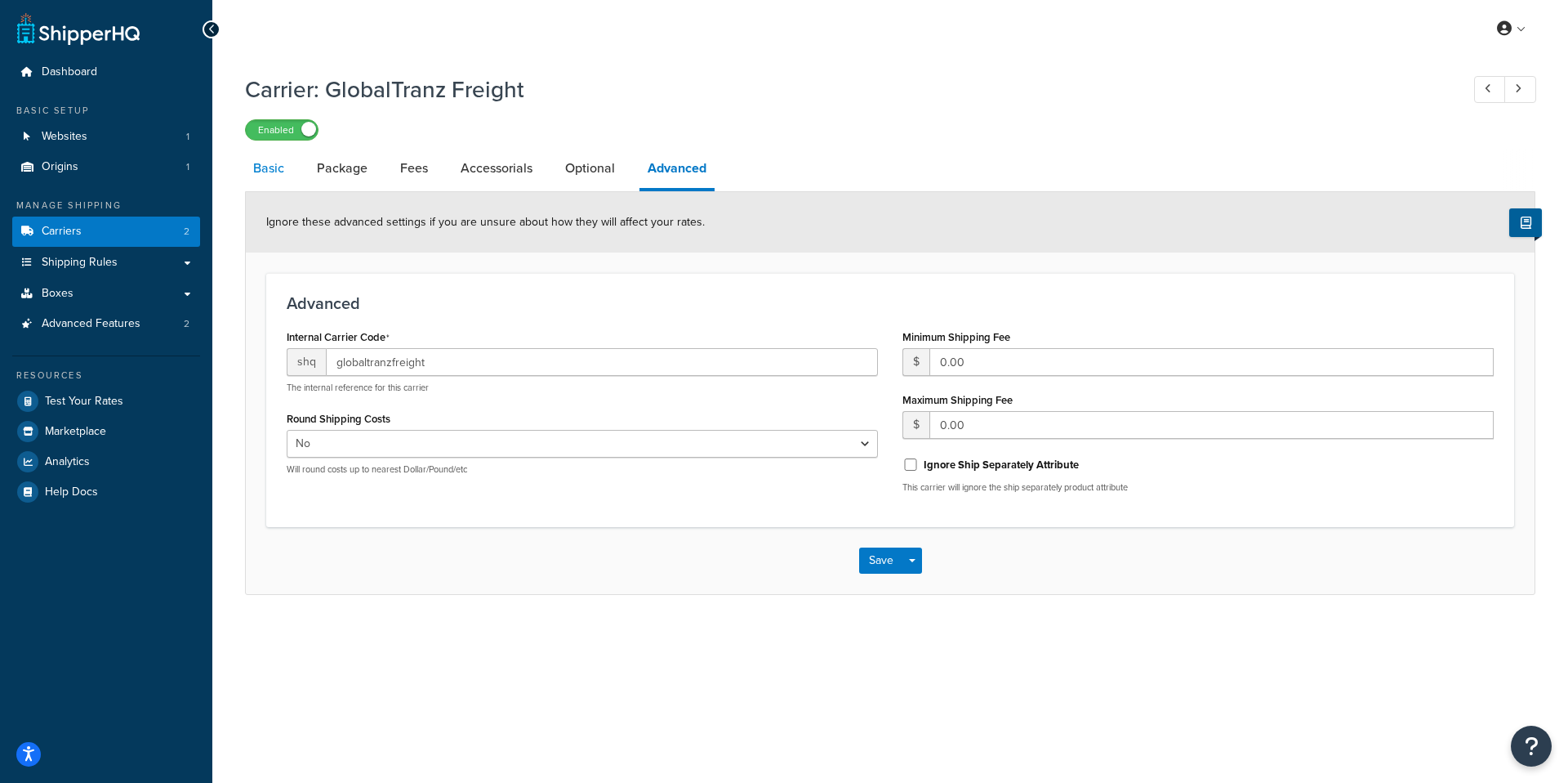
select select "globaltranzFreight"
select select "1"
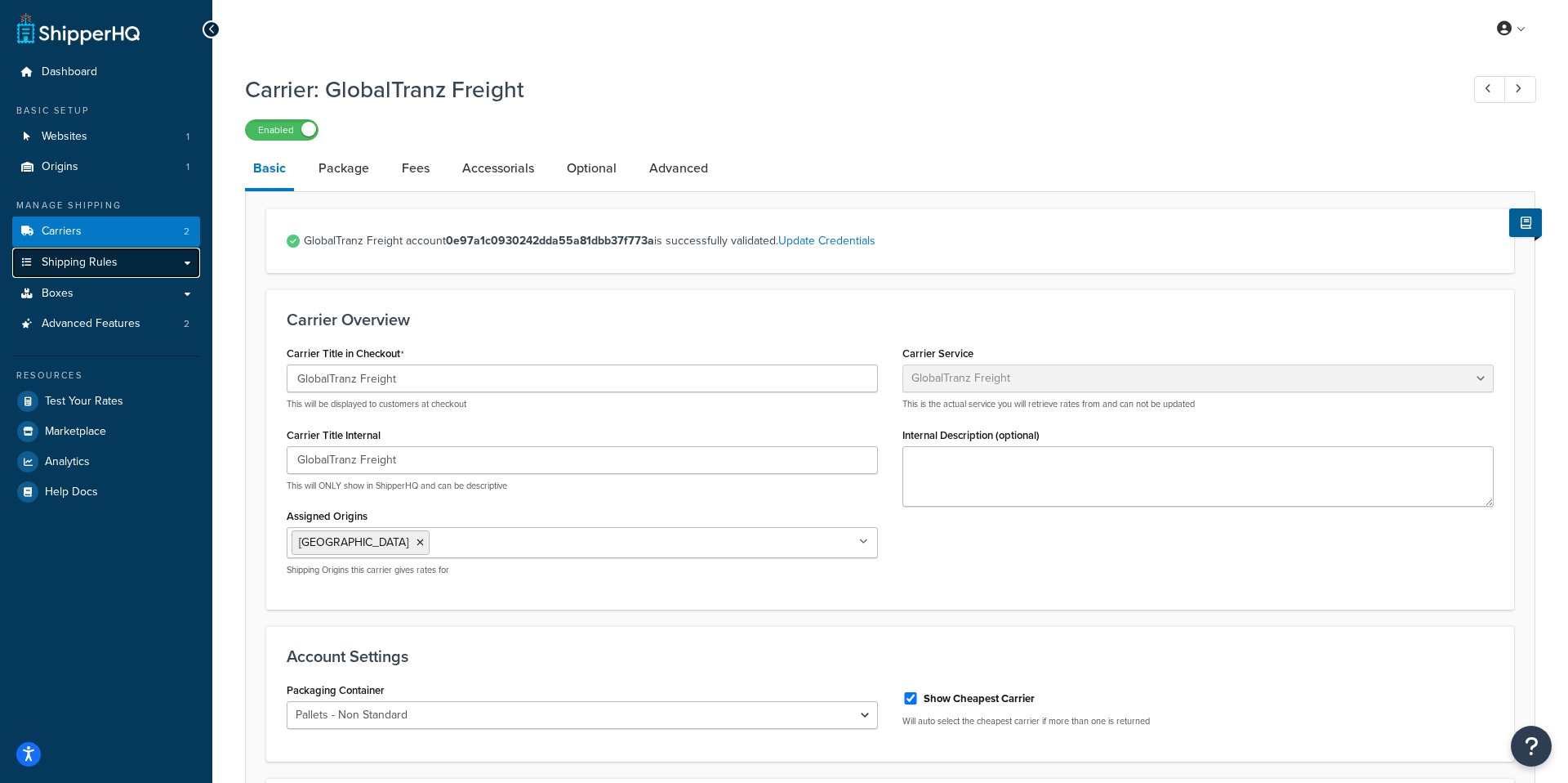
click at [68, 259] on span "Shipping Rules" at bounding box center [79, 262] width 76 height 14
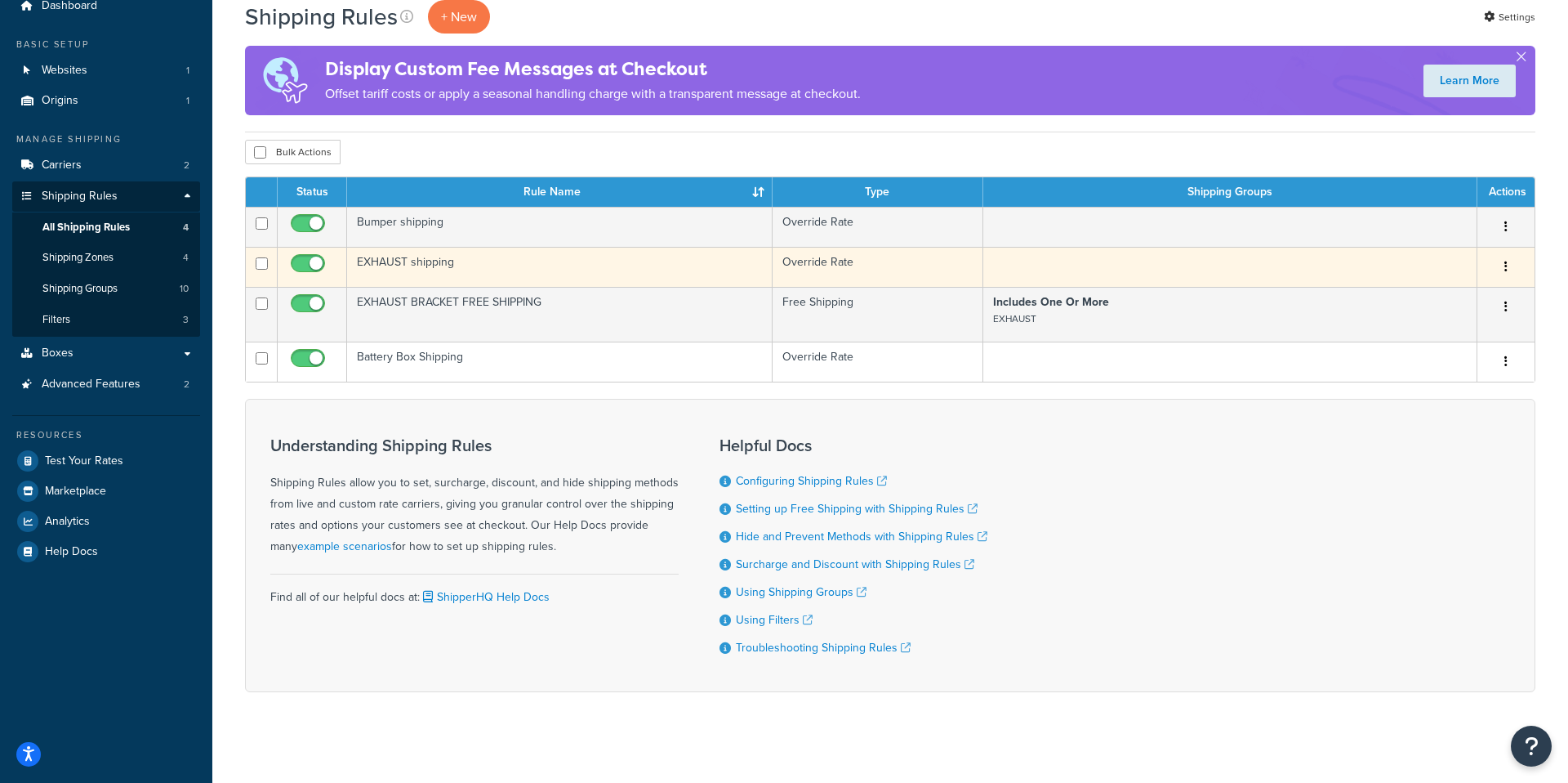
scroll to position [80, 0]
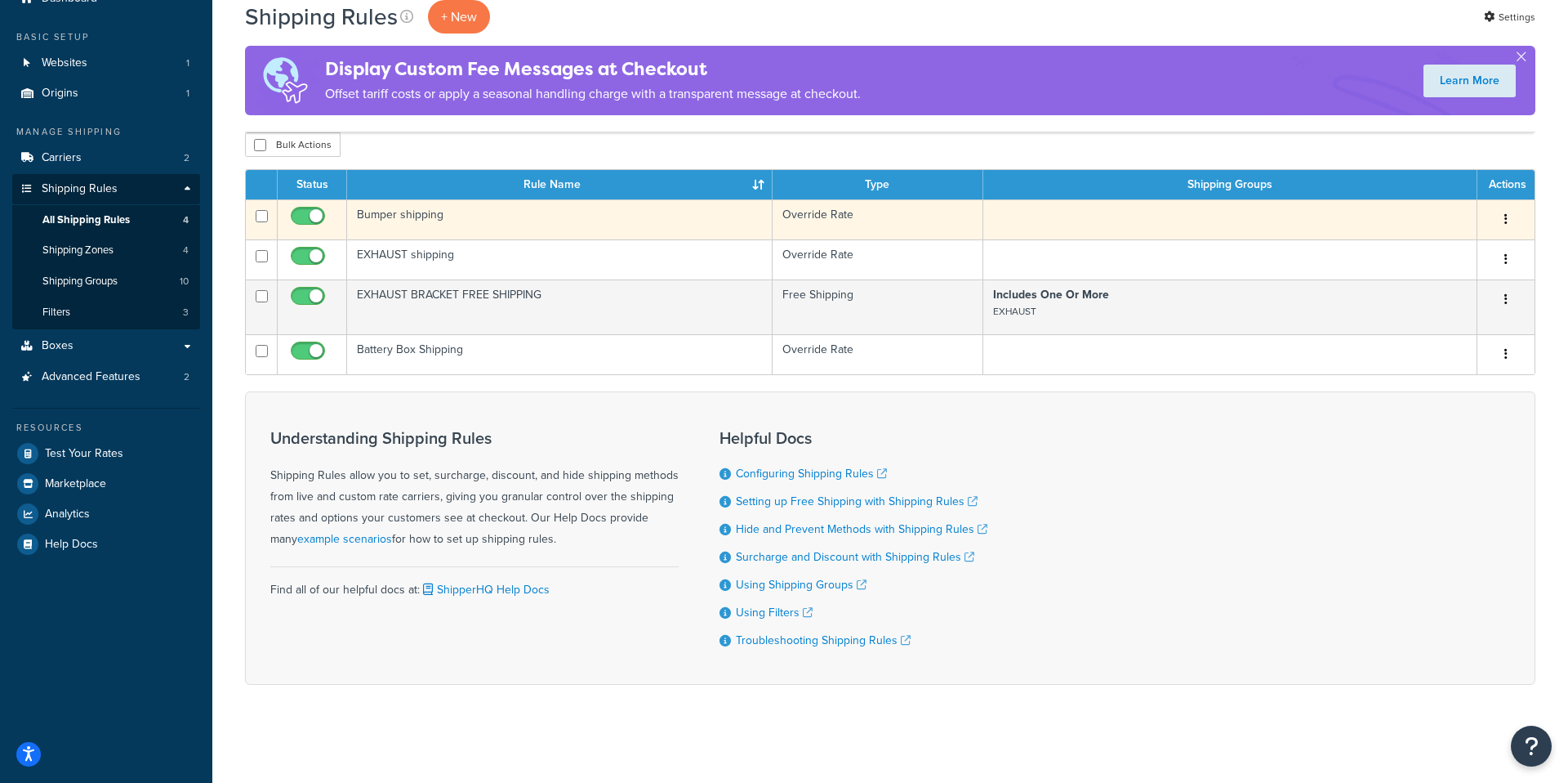
click at [1497, 221] on button "button" at bounding box center [1506, 220] width 23 height 26
click at [1466, 242] on link "Edit" at bounding box center [1452, 250] width 129 height 33
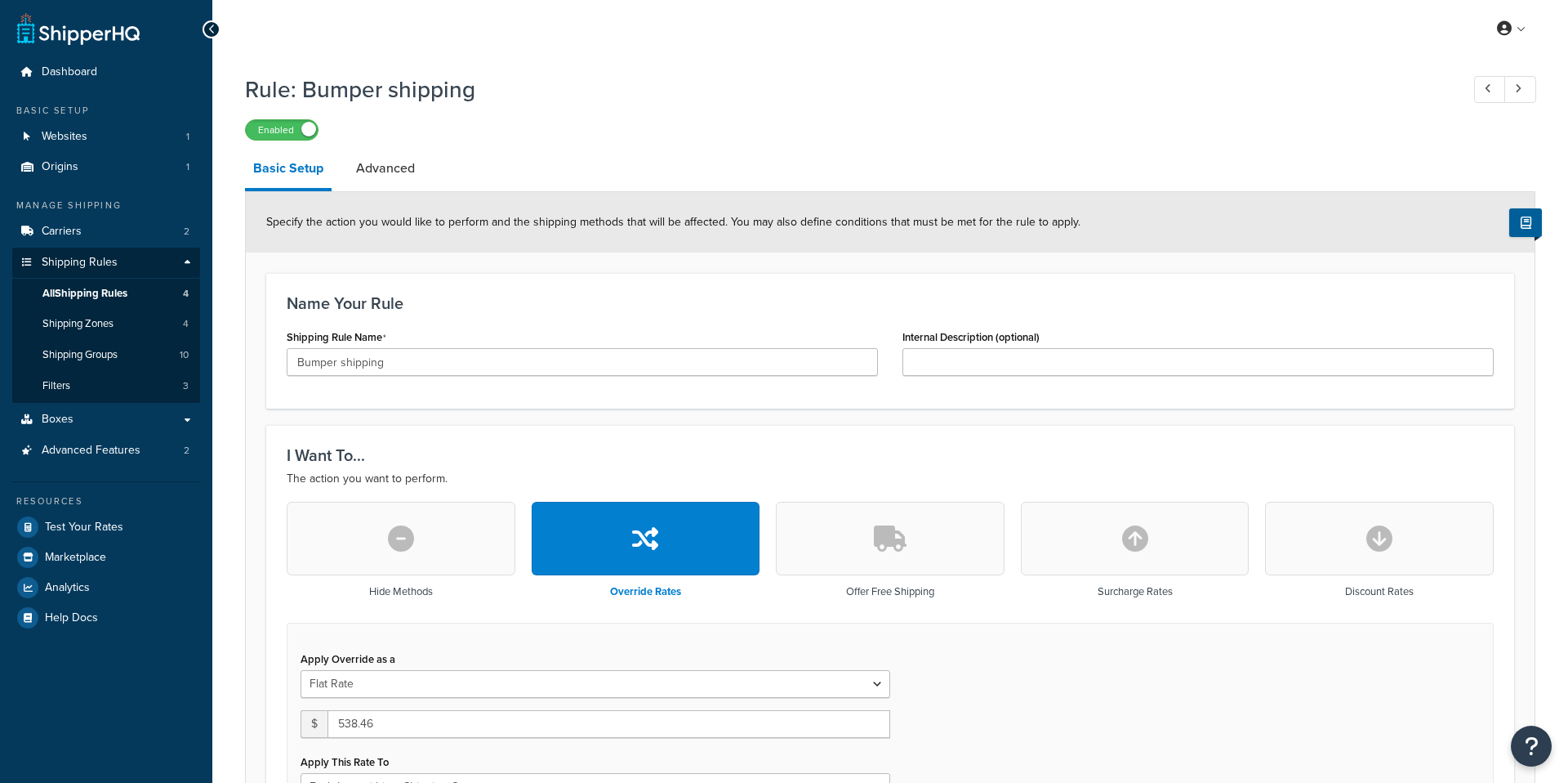
select select "ITEM"
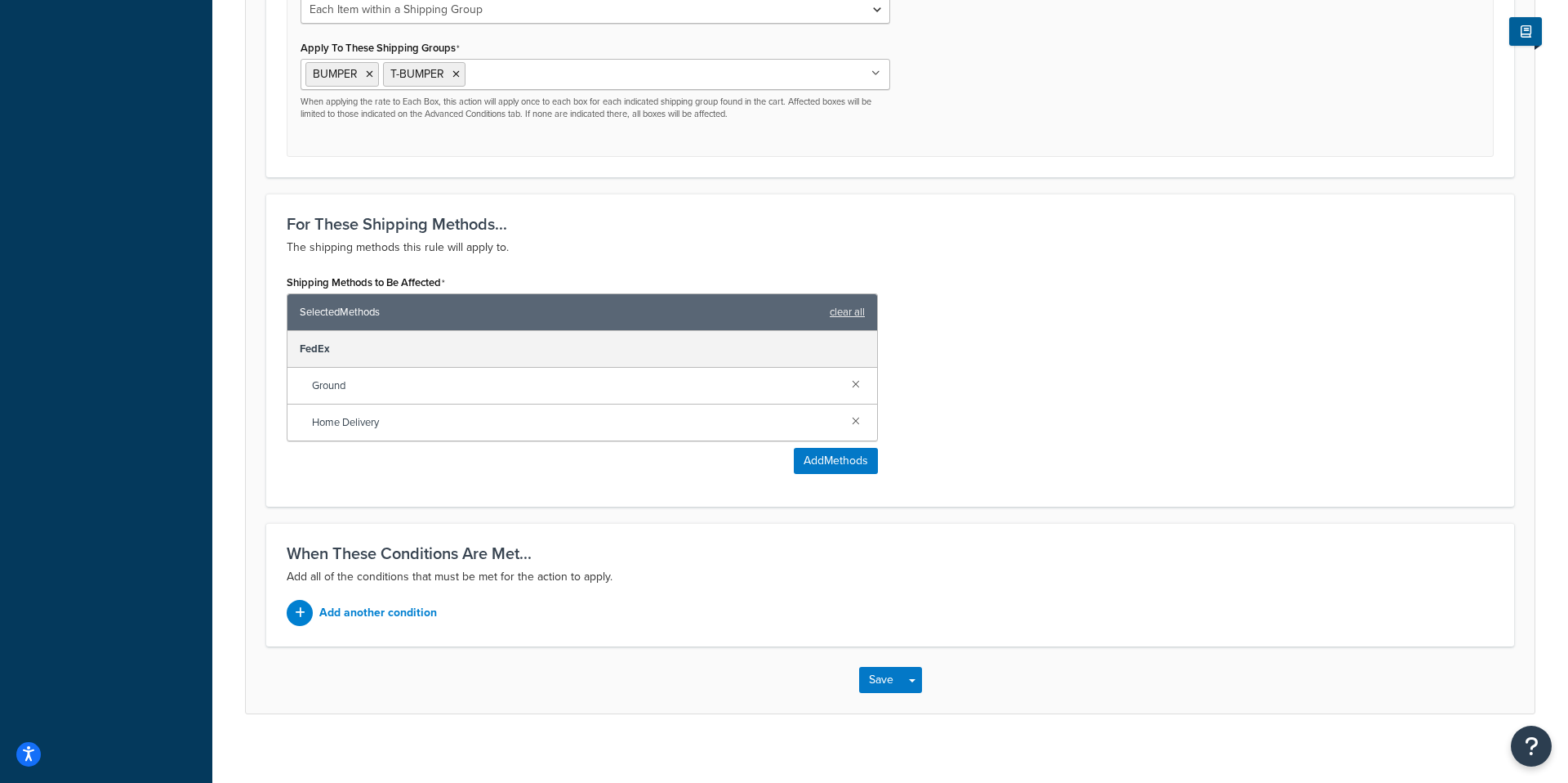
scroll to position [792, 0]
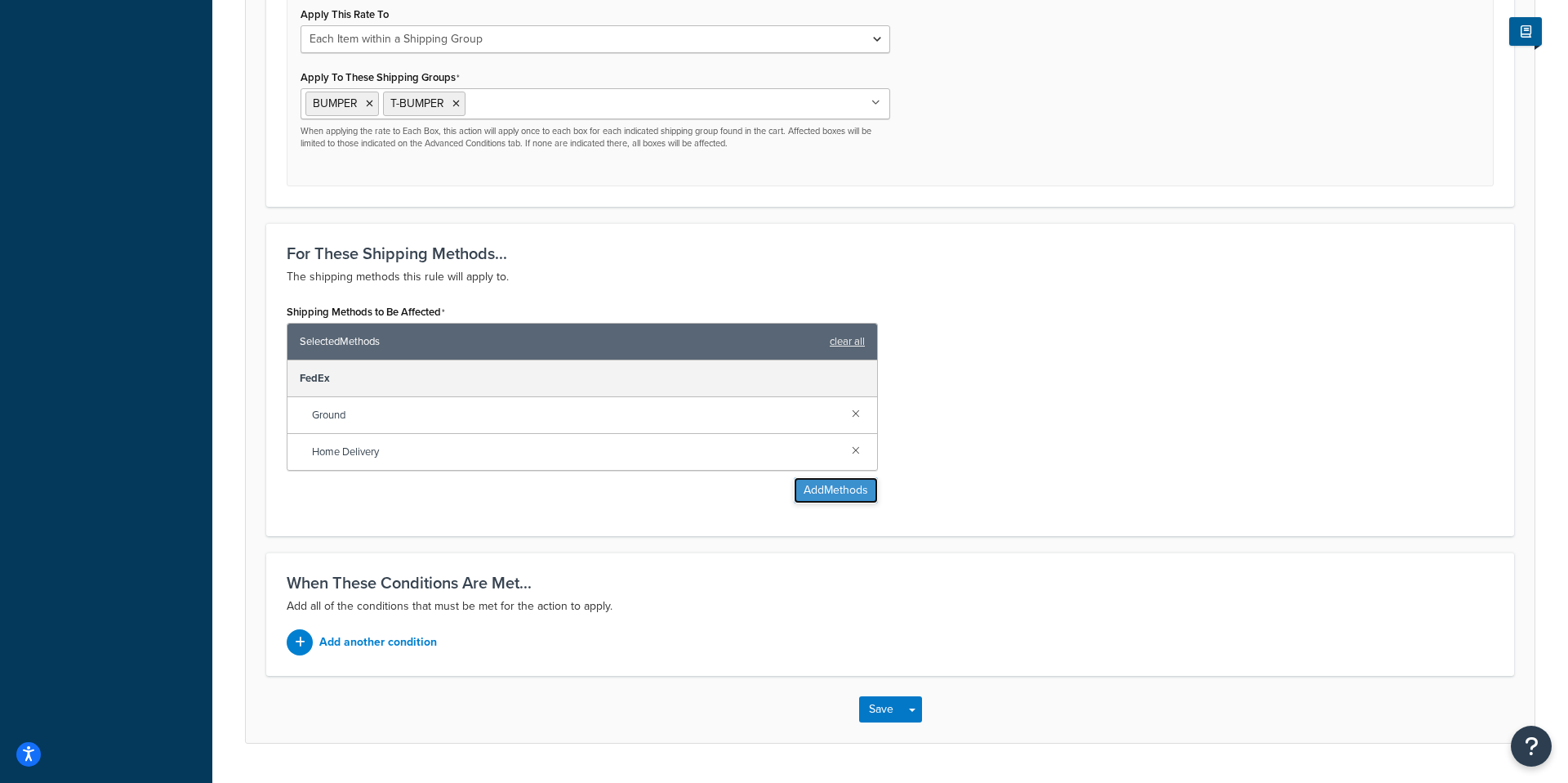
click at [818, 484] on button "Add Methods" at bounding box center [835, 490] width 84 height 26
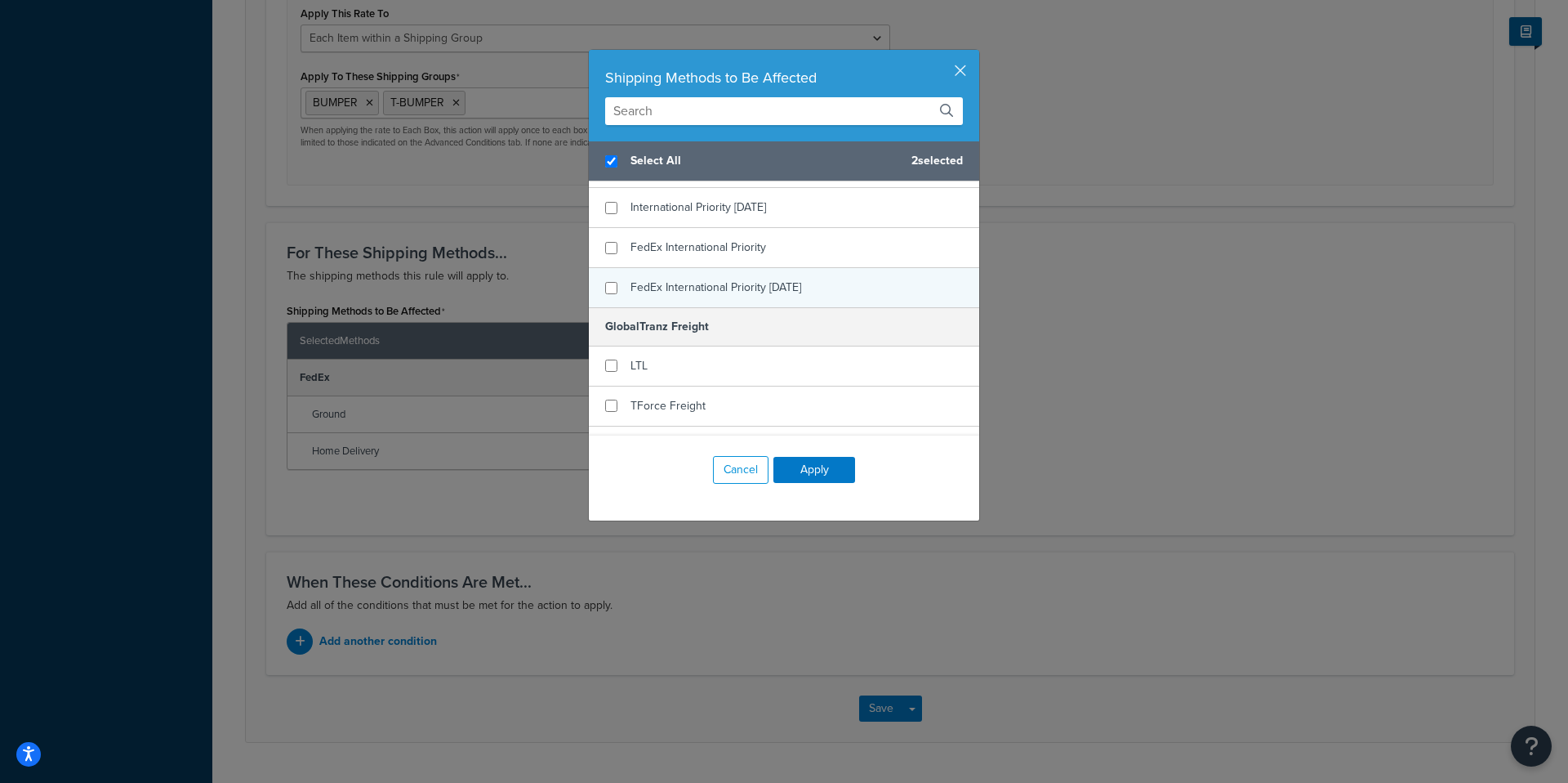
scroll to position [487, 0]
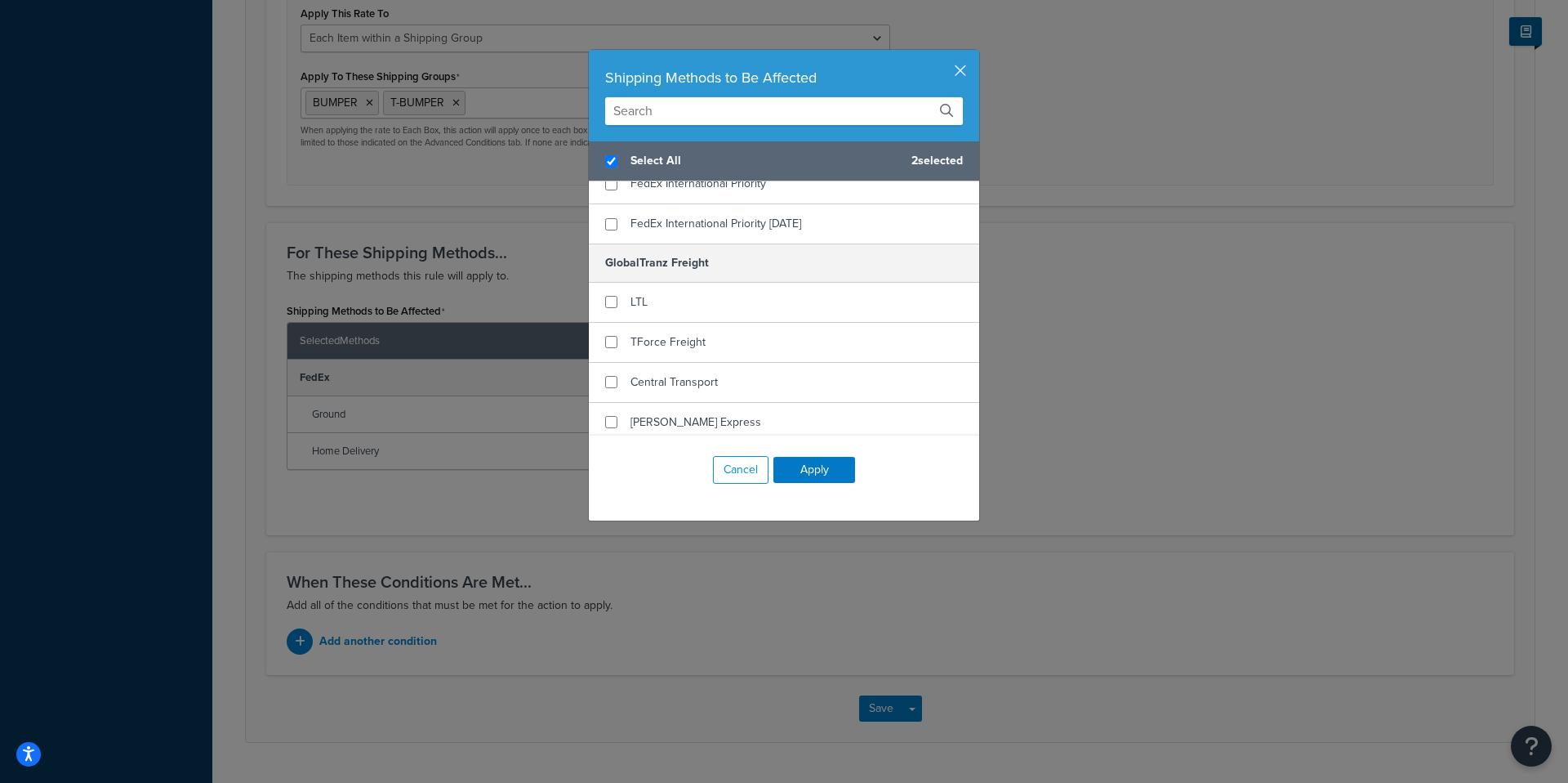
click at [607, 152] on div "Select All 2 selected" at bounding box center [784, 161] width 391 height 40
checkbox input "false"
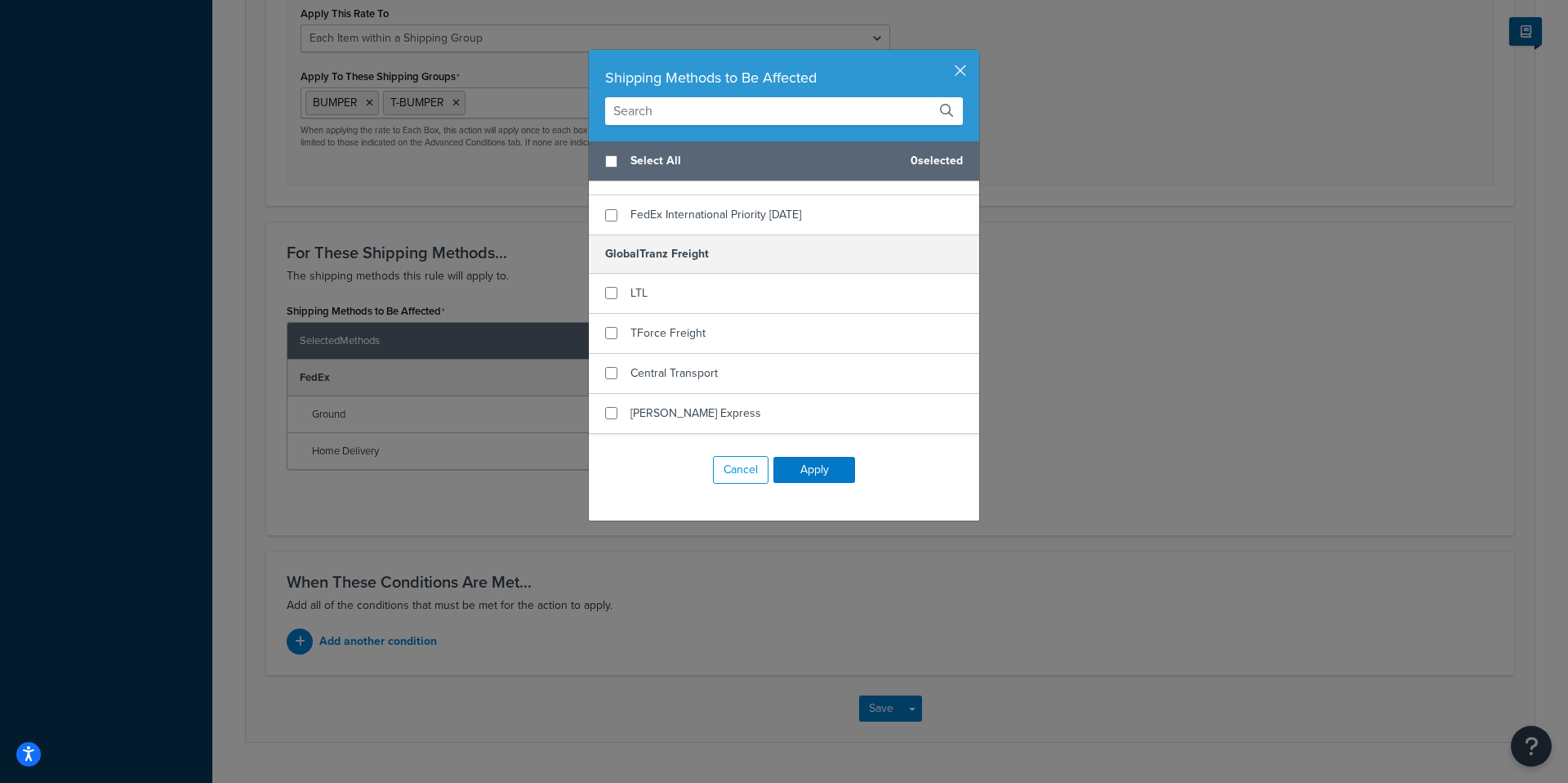
click at [621, 258] on h5 "GlobalTranz Freight" at bounding box center [784, 253] width 391 height 38
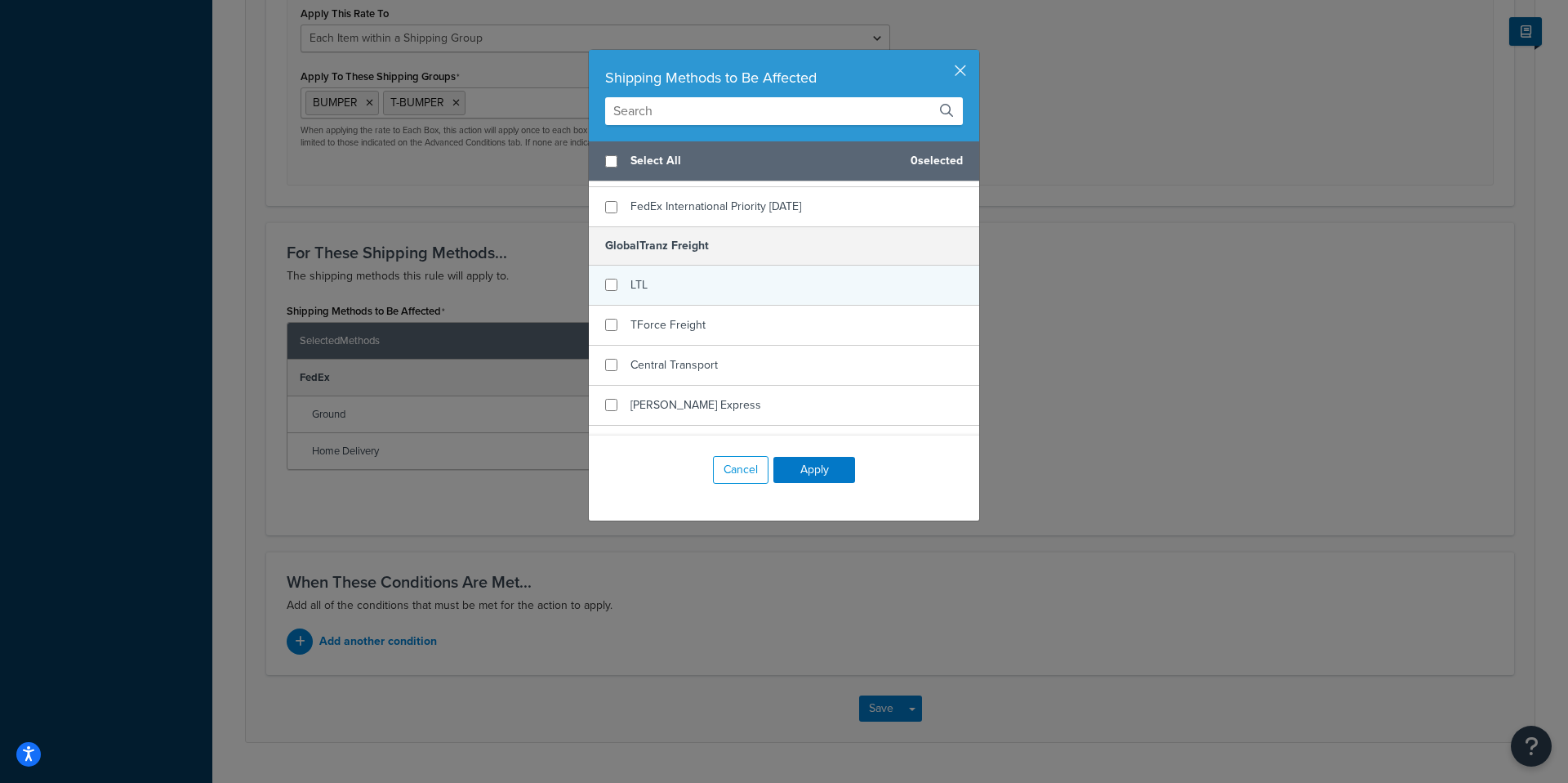
scroll to position [510, 0]
click at [975, 54] on button "button" at bounding box center [977, 52] width 4 height 4
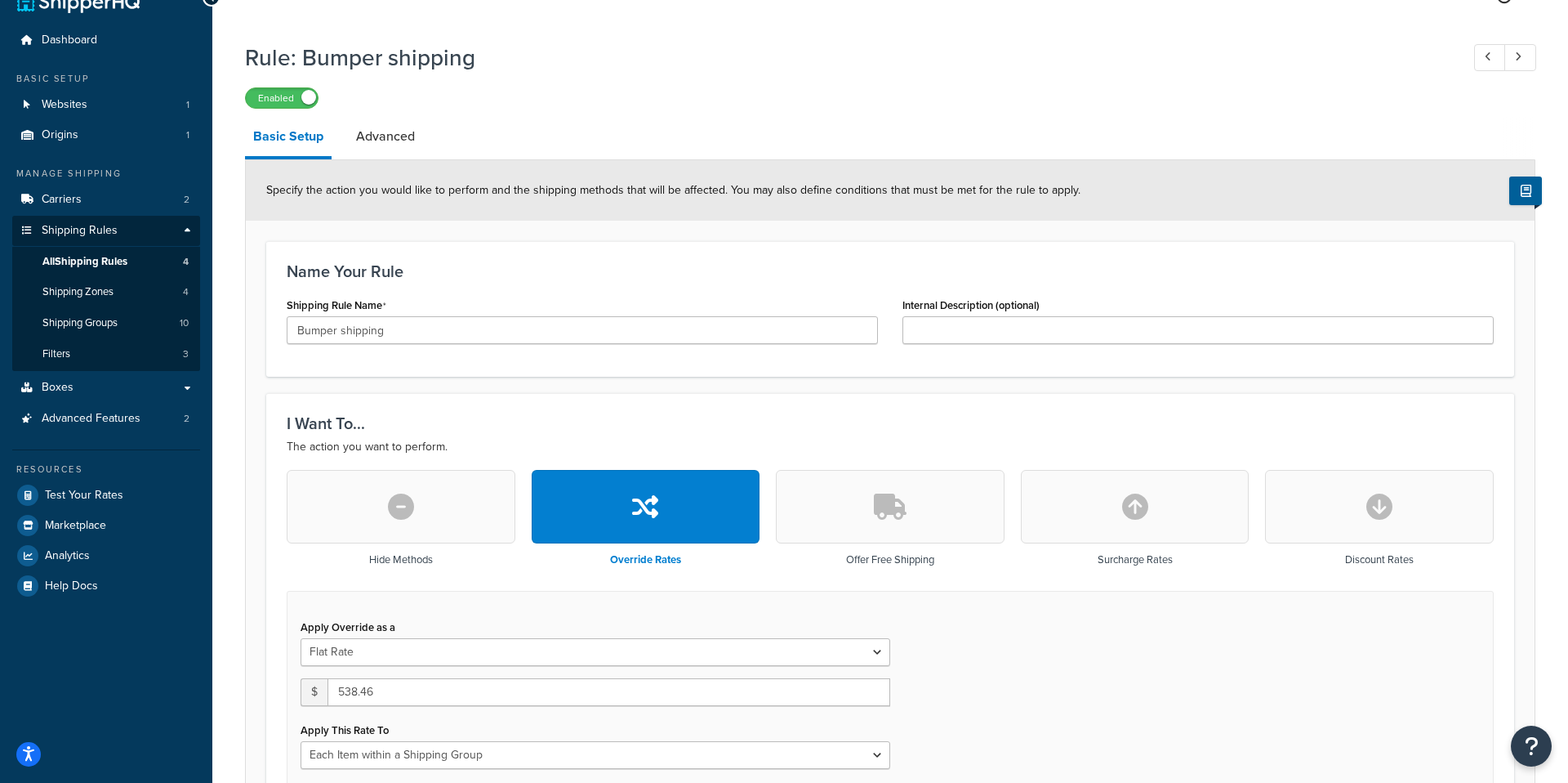
scroll to position [31, 0]
click at [385, 142] on link "Advanced" at bounding box center [385, 137] width 75 height 39
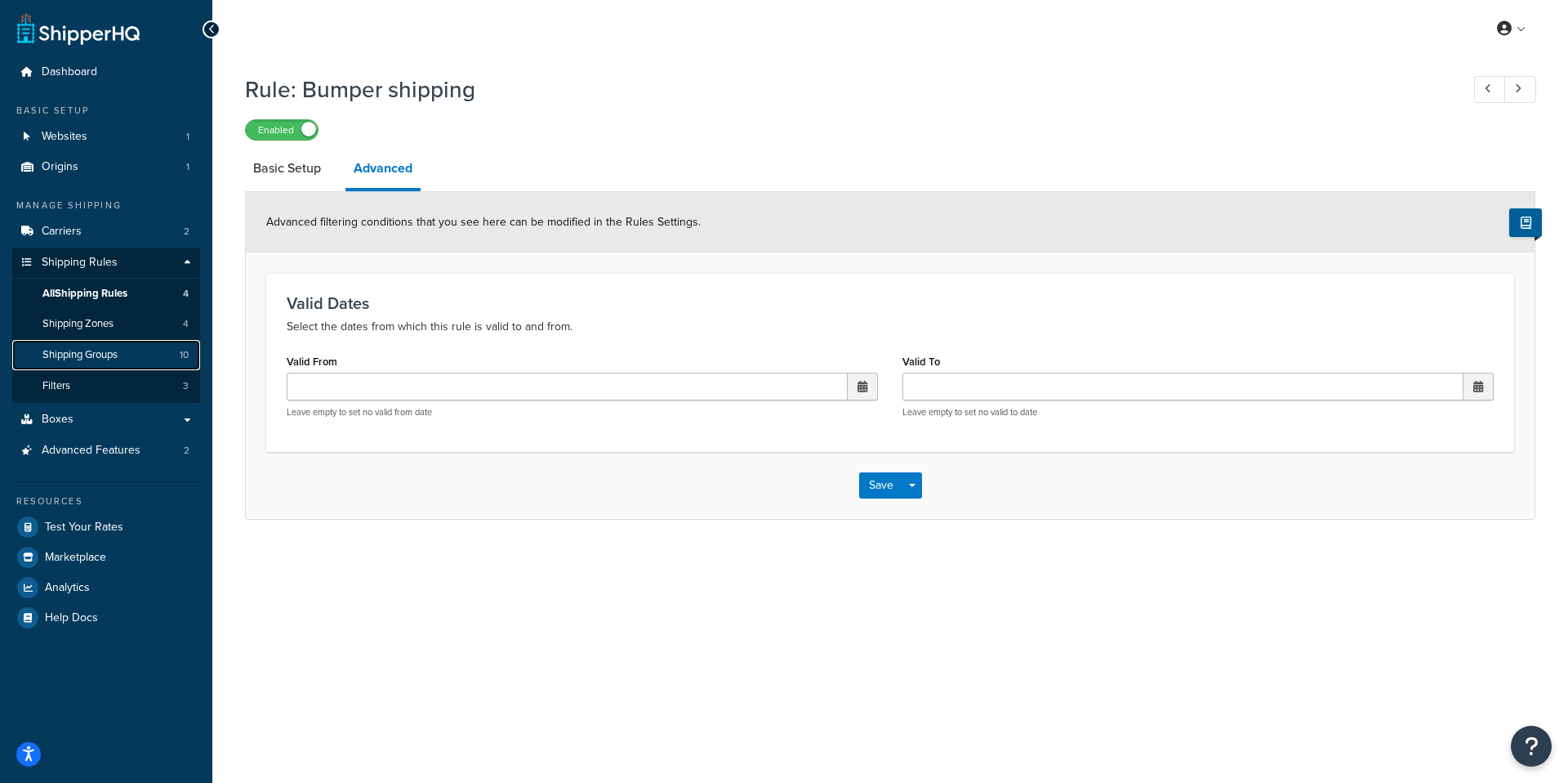
click at [71, 369] on link "Shipping Groups 10" at bounding box center [105, 355] width 188 height 31
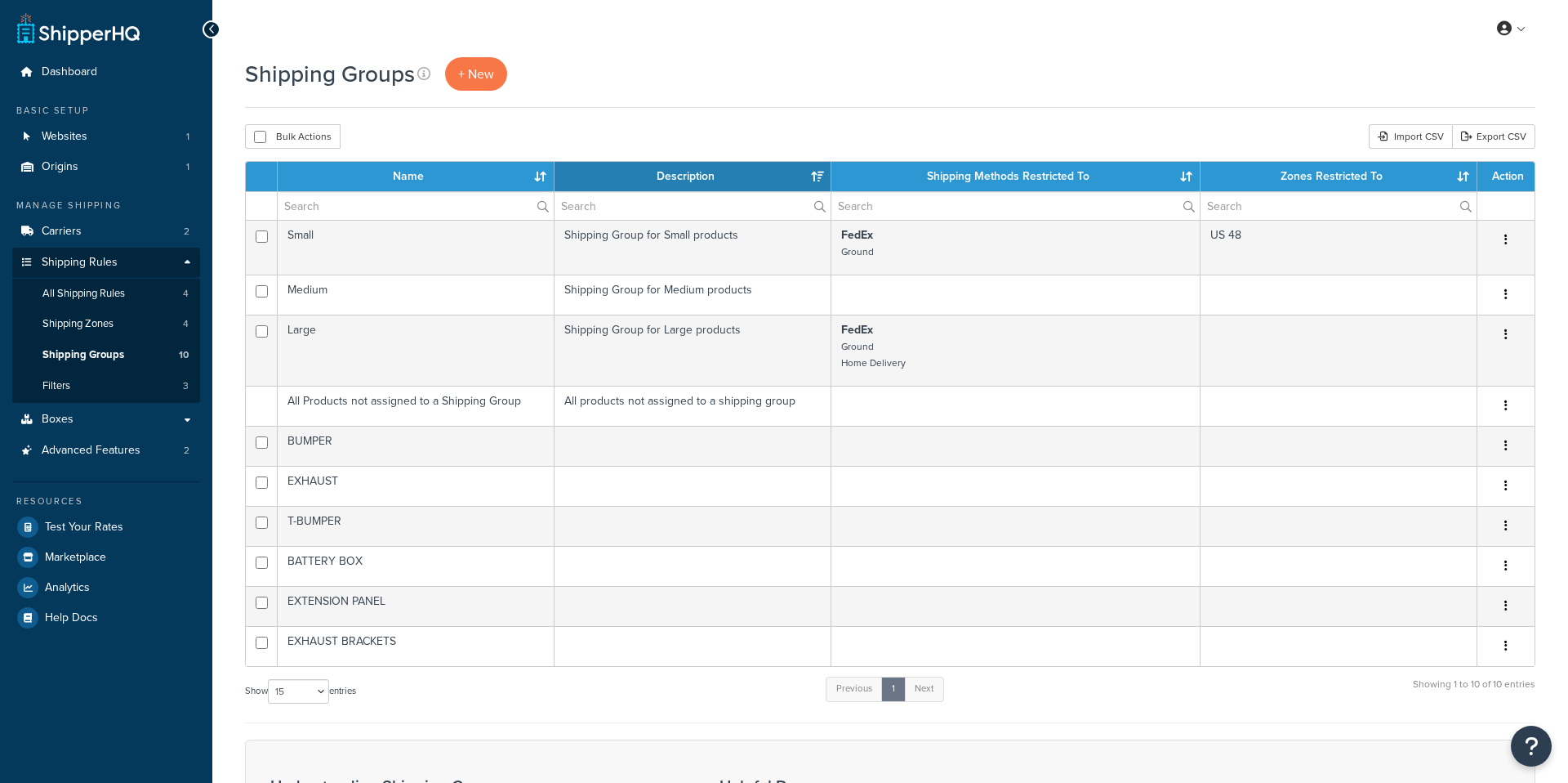
select select "15"
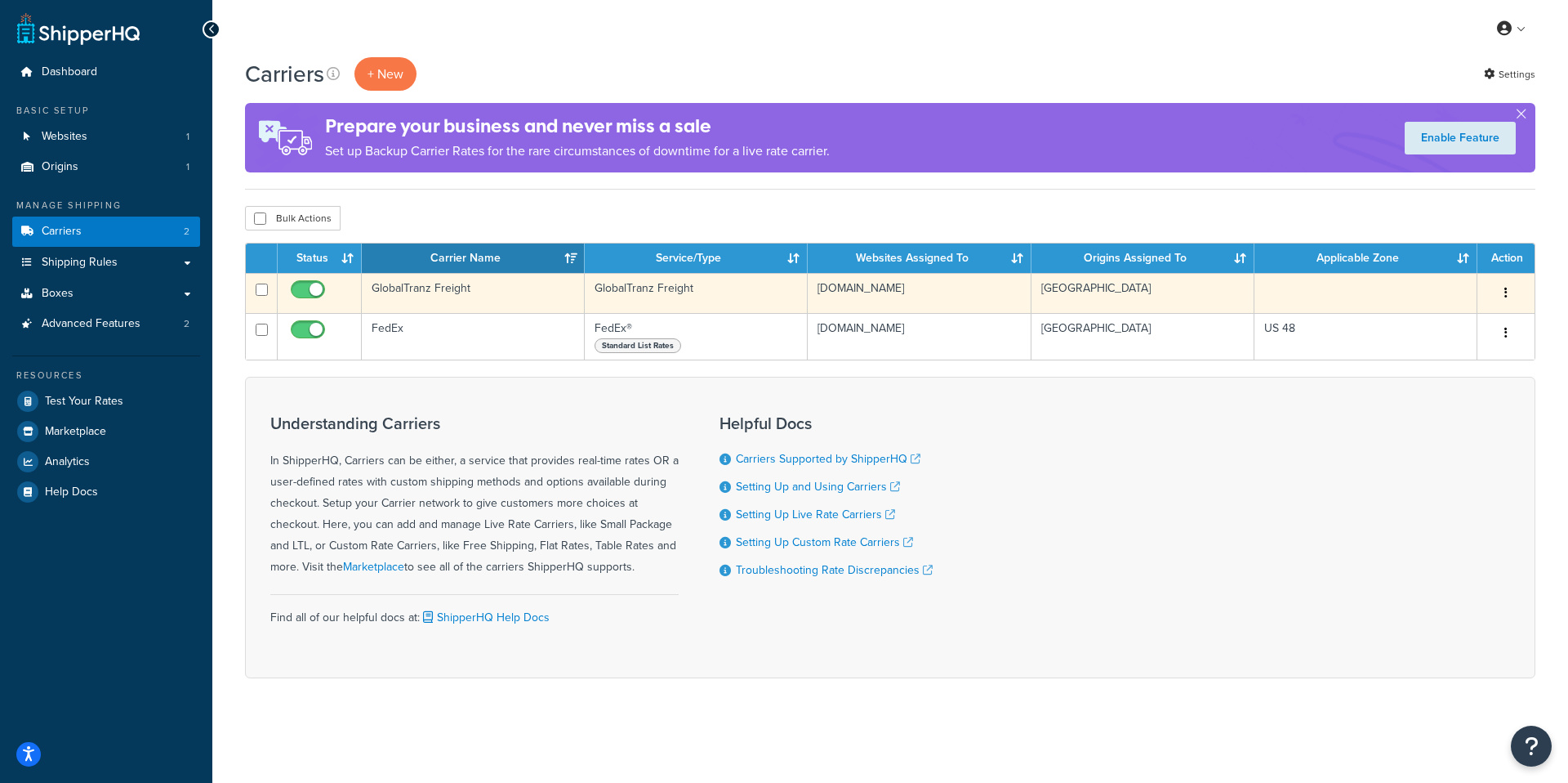
click at [1076, 295] on td "Miami" at bounding box center [1143, 293] width 223 height 40
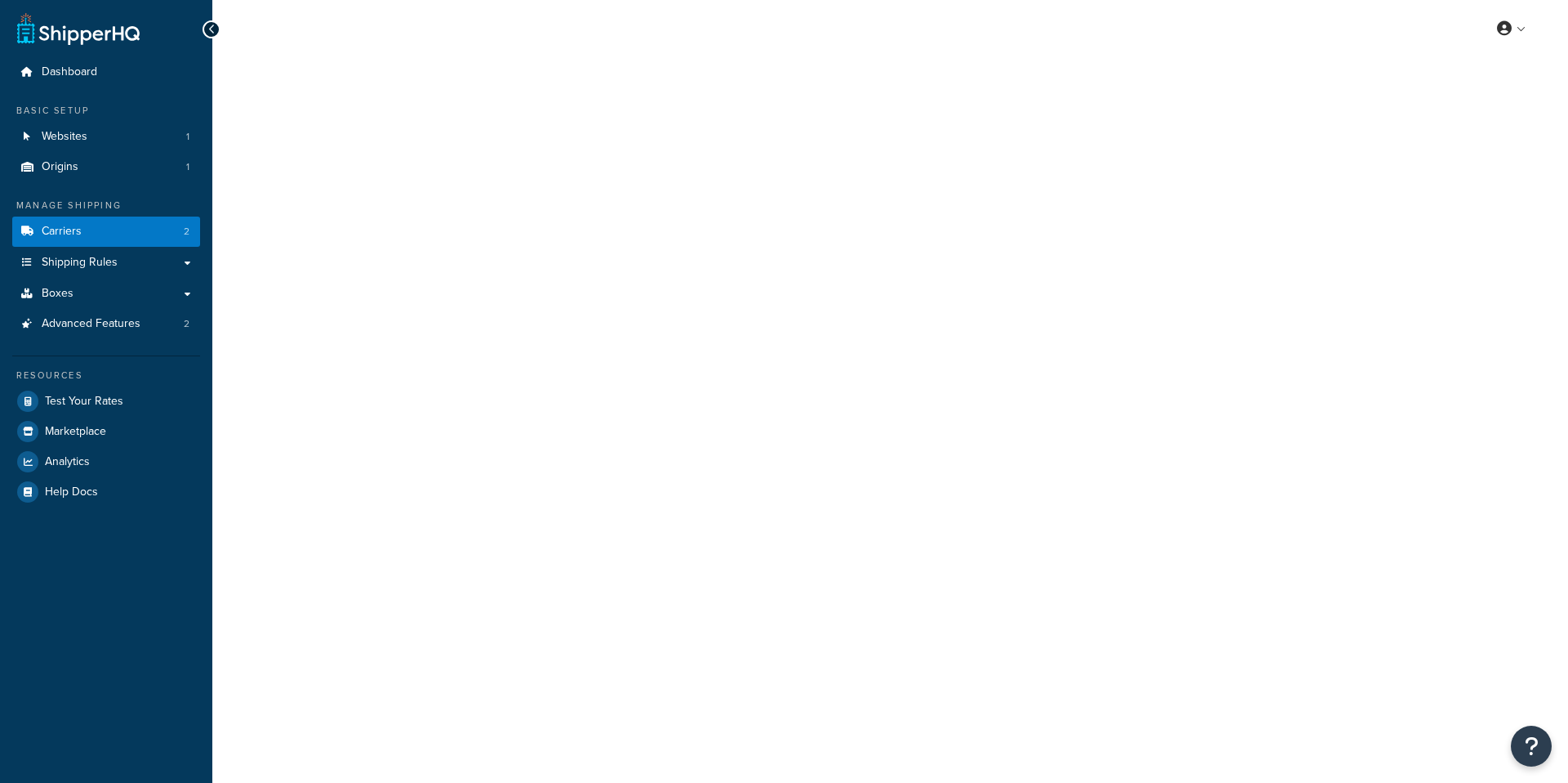
select select "globaltranzFreight"
select select "1"
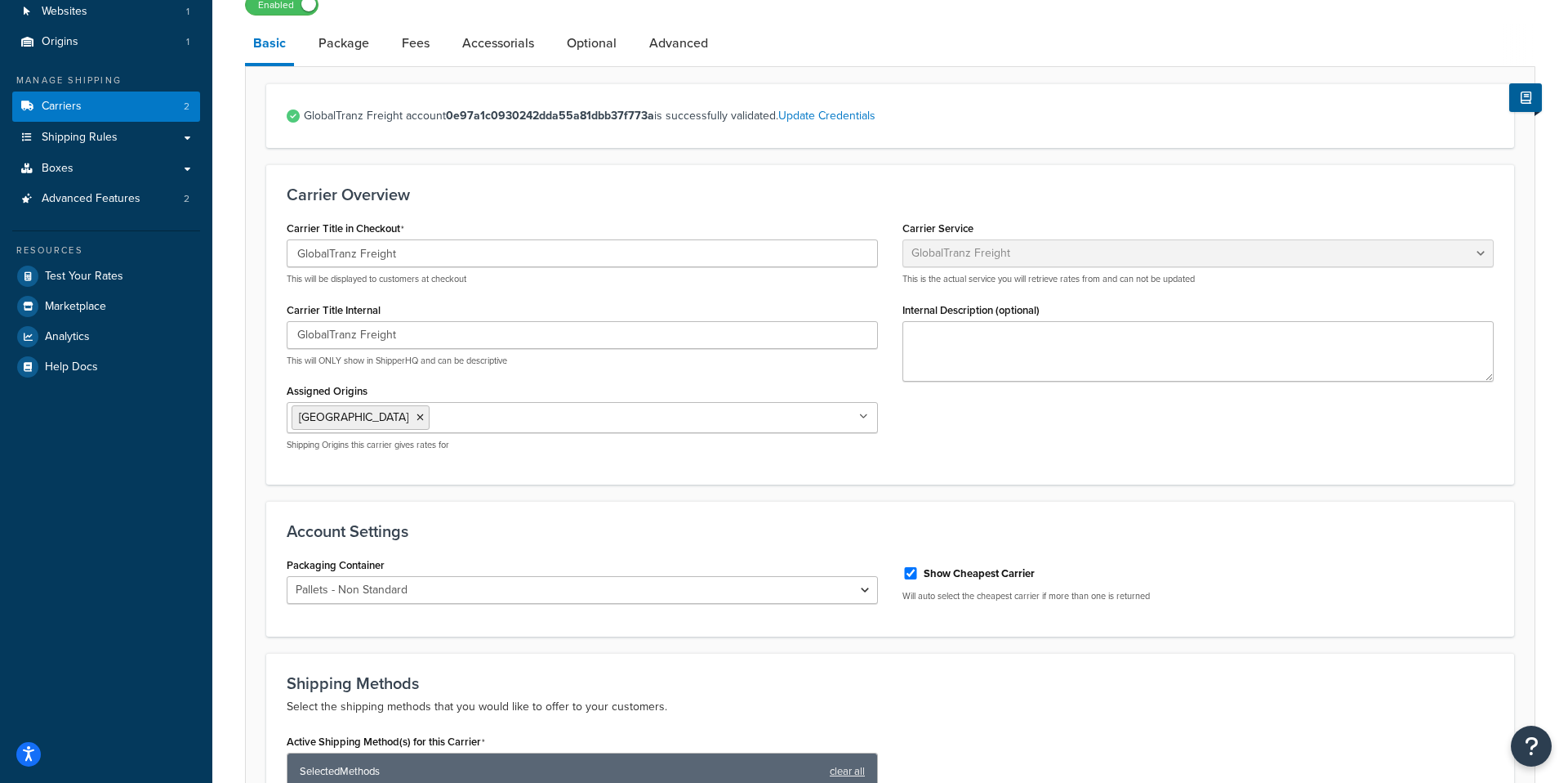
scroll to position [100, 0]
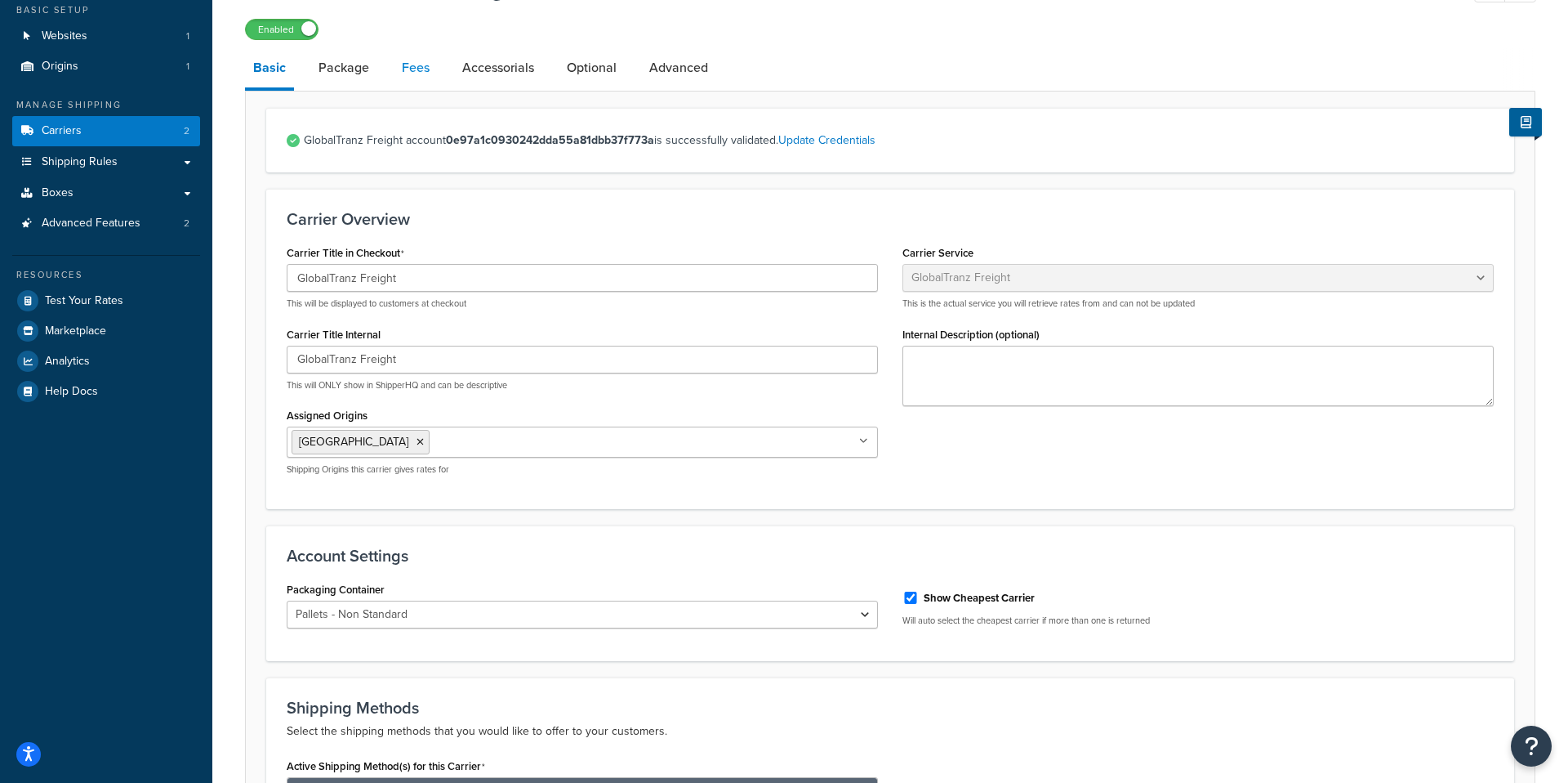
click at [414, 69] on link "Fees" at bounding box center [416, 68] width 44 height 39
select select "AFTER"
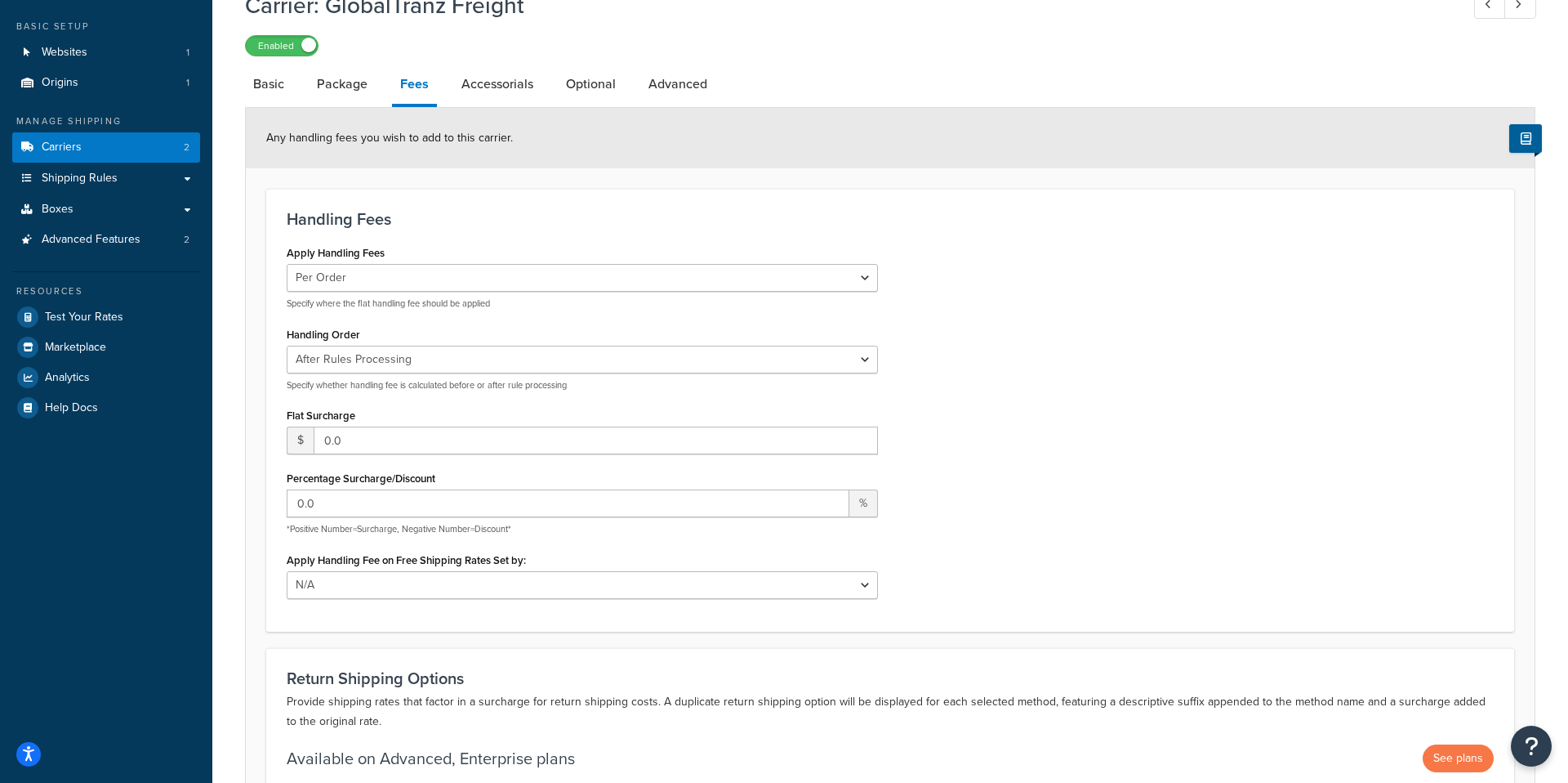
scroll to position [80, 0]
click at [600, 84] on link "Optional" at bounding box center [591, 83] width 66 height 39
select select "55"
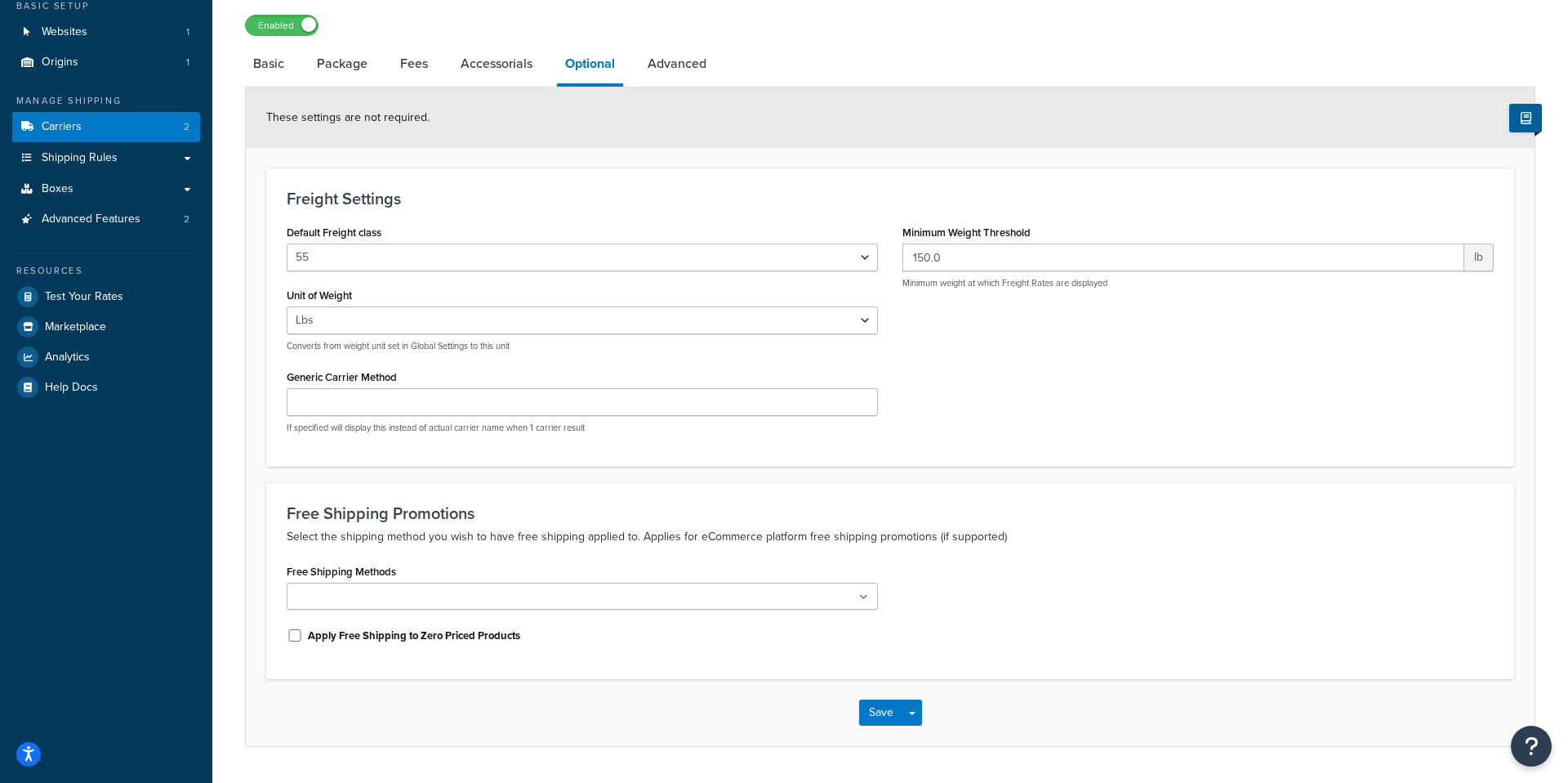
scroll to position [108, 0]
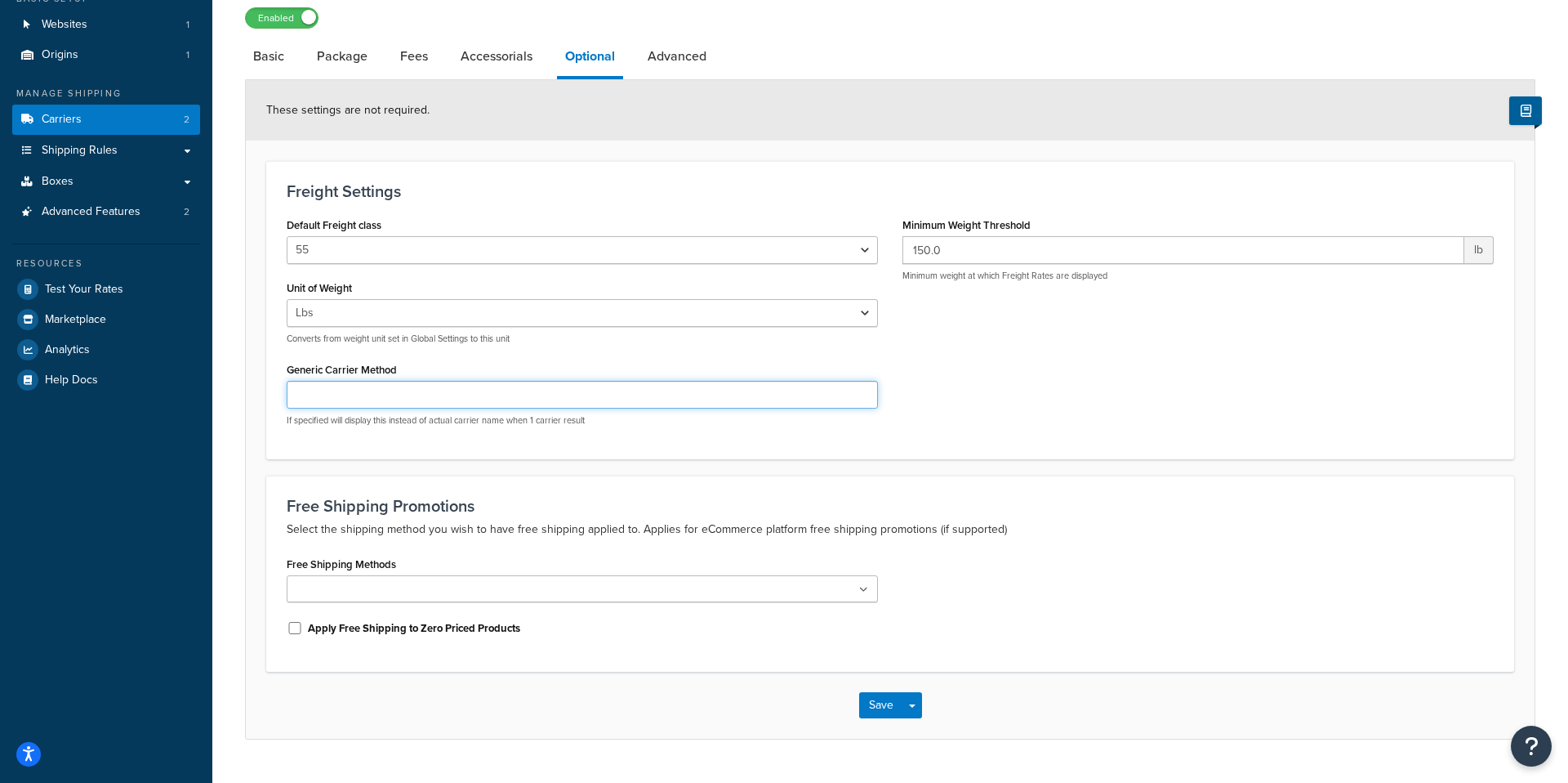
click at [649, 398] on input "Generic Carrier Method" at bounding box center [582, 394] width 591 height 28
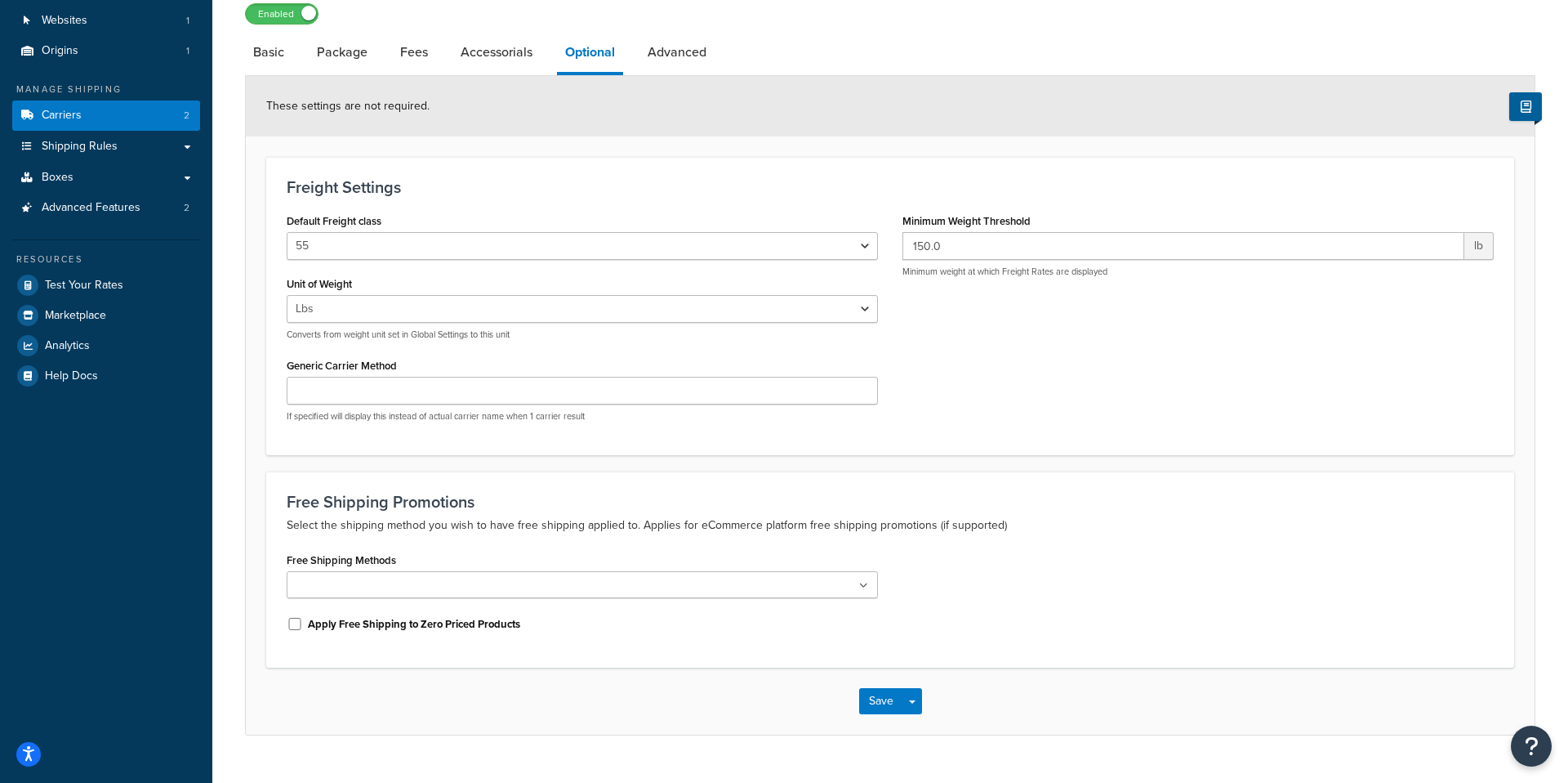
scroll to position [121, 0]
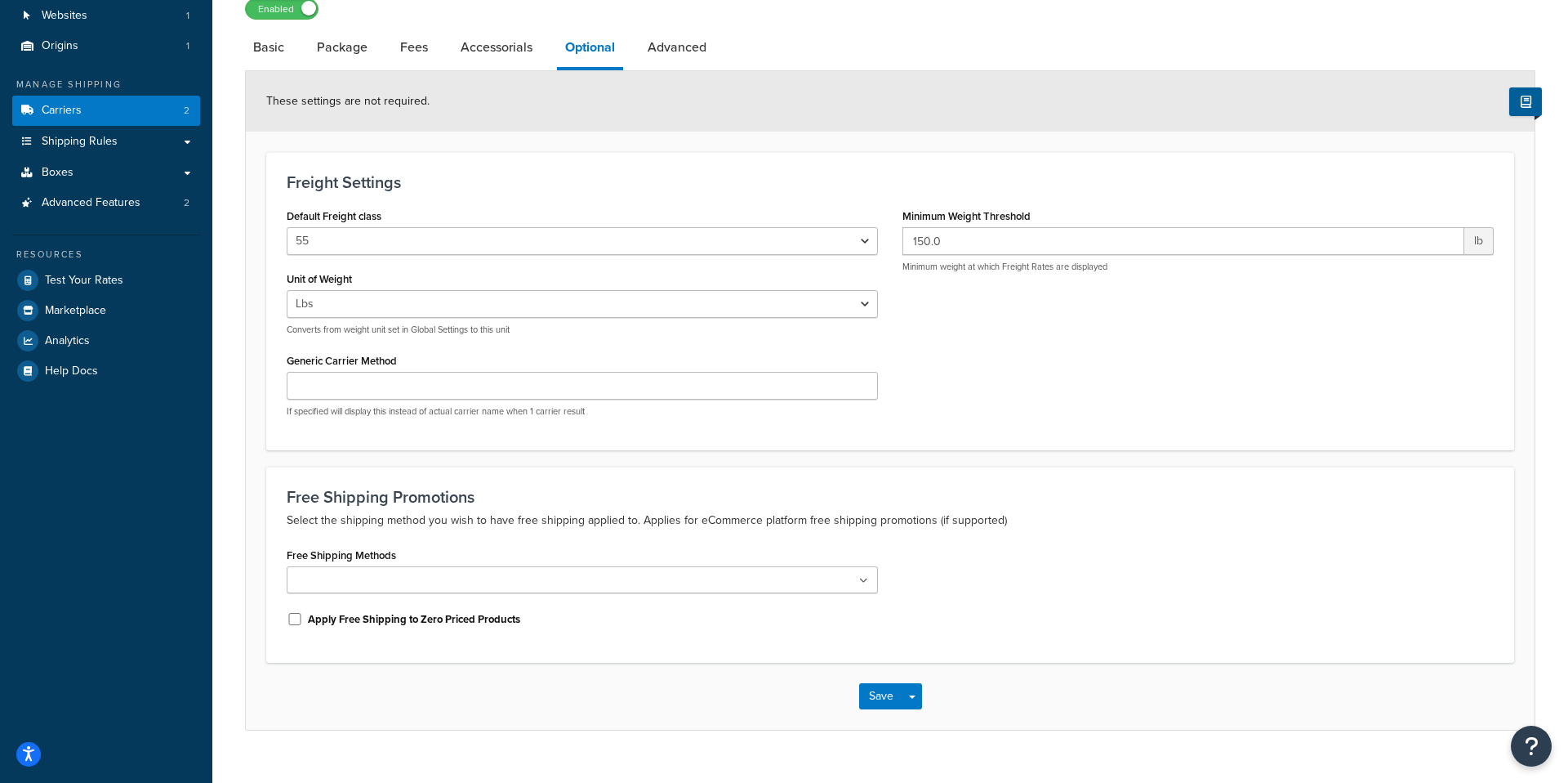
click at [492, 54] on link "Accessorials" at bounding box center [497, 48] width 88 height 39
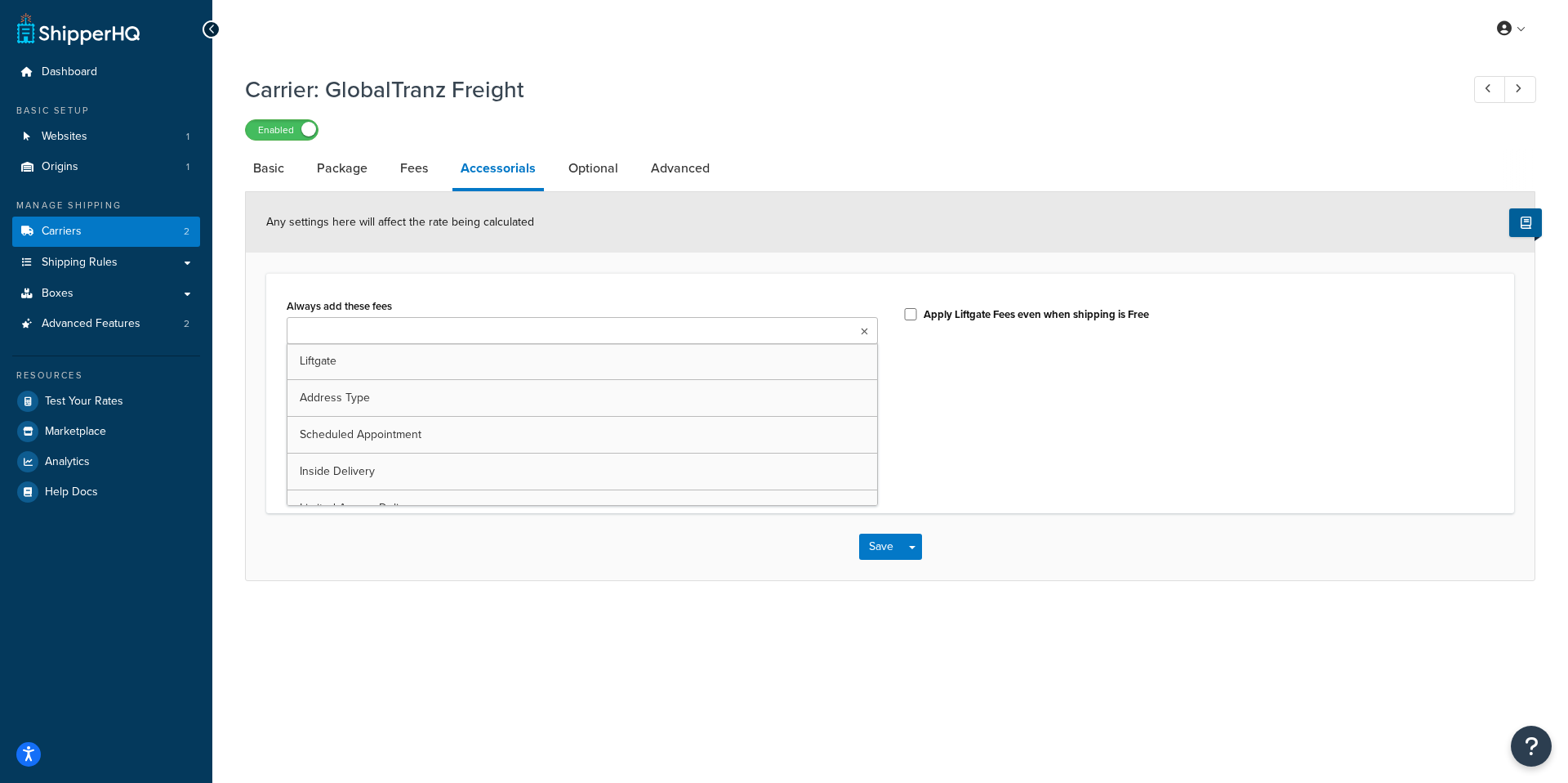
click at [416, 318] on ul at bounding box center [582, 330] width 591 height 27
type input "i"
drag, startPoint x: 831, startPoint y: 390, endPoint x: 852, endPoint y: 392, distance: 21.1
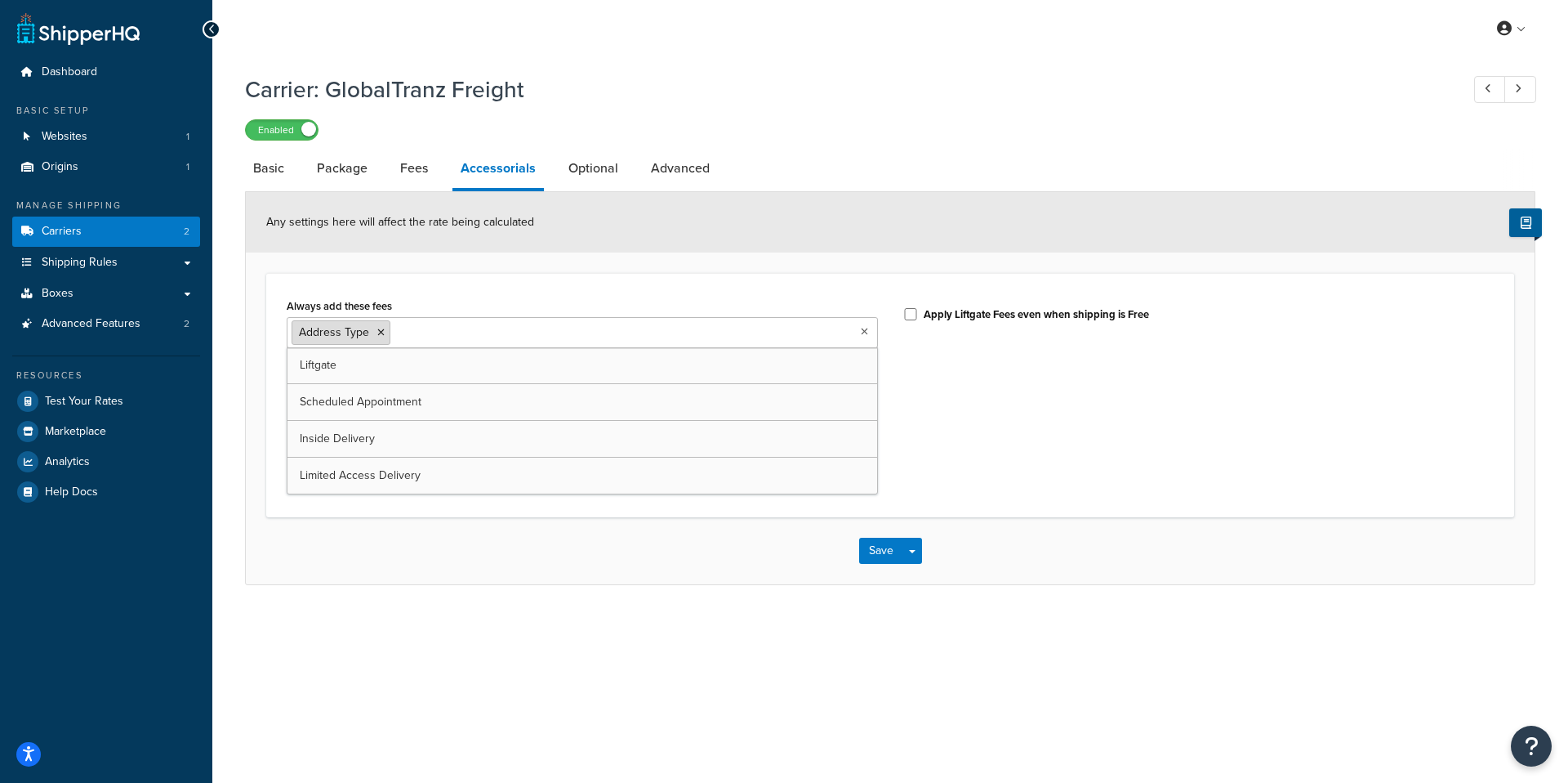
click at [384, 334] on li "Address Type" at bounding box center [341, 332] width 99 height 25
click at [379, 334] on icon at bounding box center [380, 333] width 8 height 10
click at [1285, 491] on div "Always add these fees Liftgate Address Type Scheduled Appointment Inside Delive…" at bounding box center [890, 393] width 1231 height 198
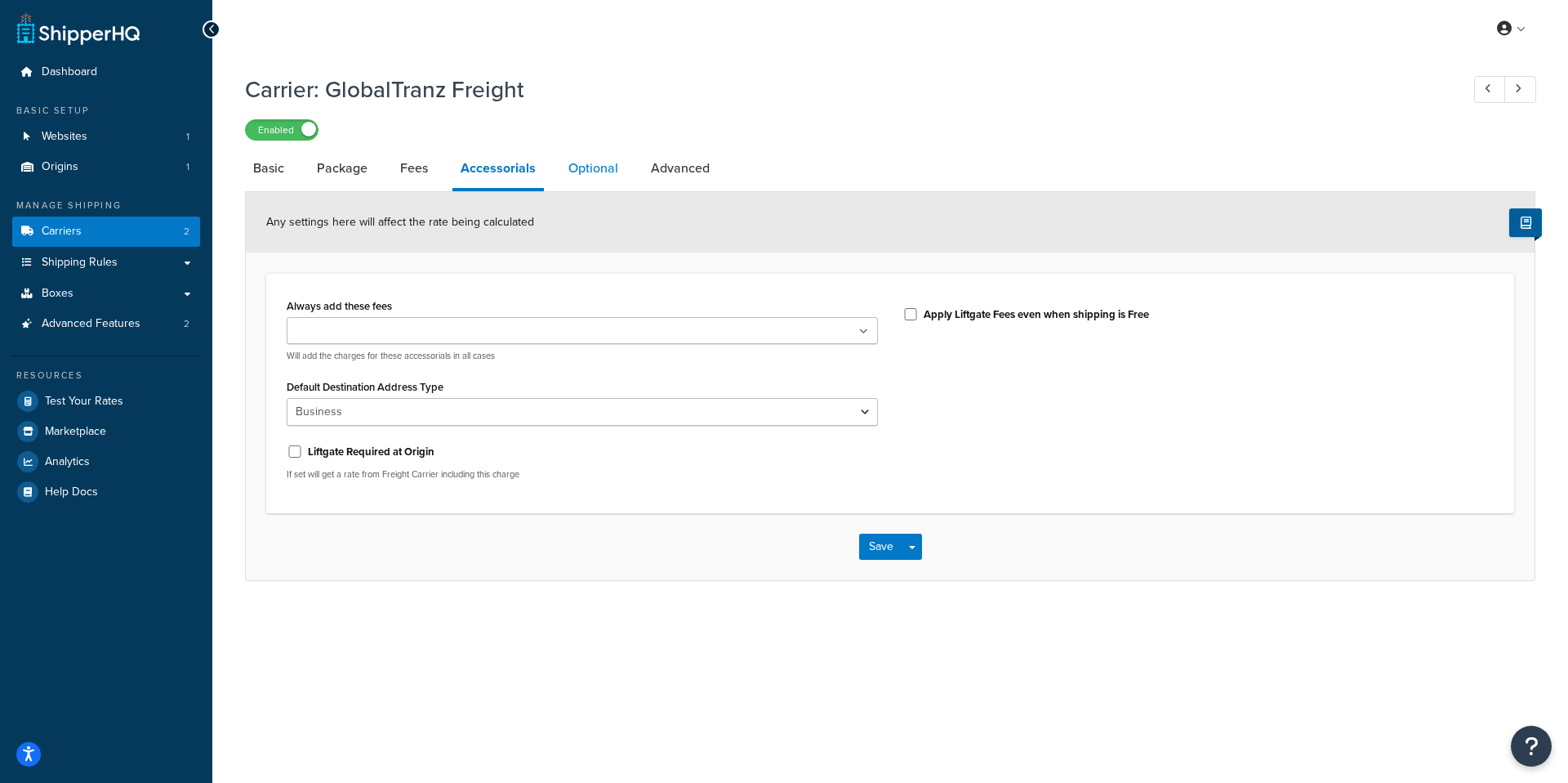
click at [620, 168] on link "Optional" at bounding box center [593, 169] width 66 height 39
select select "55"
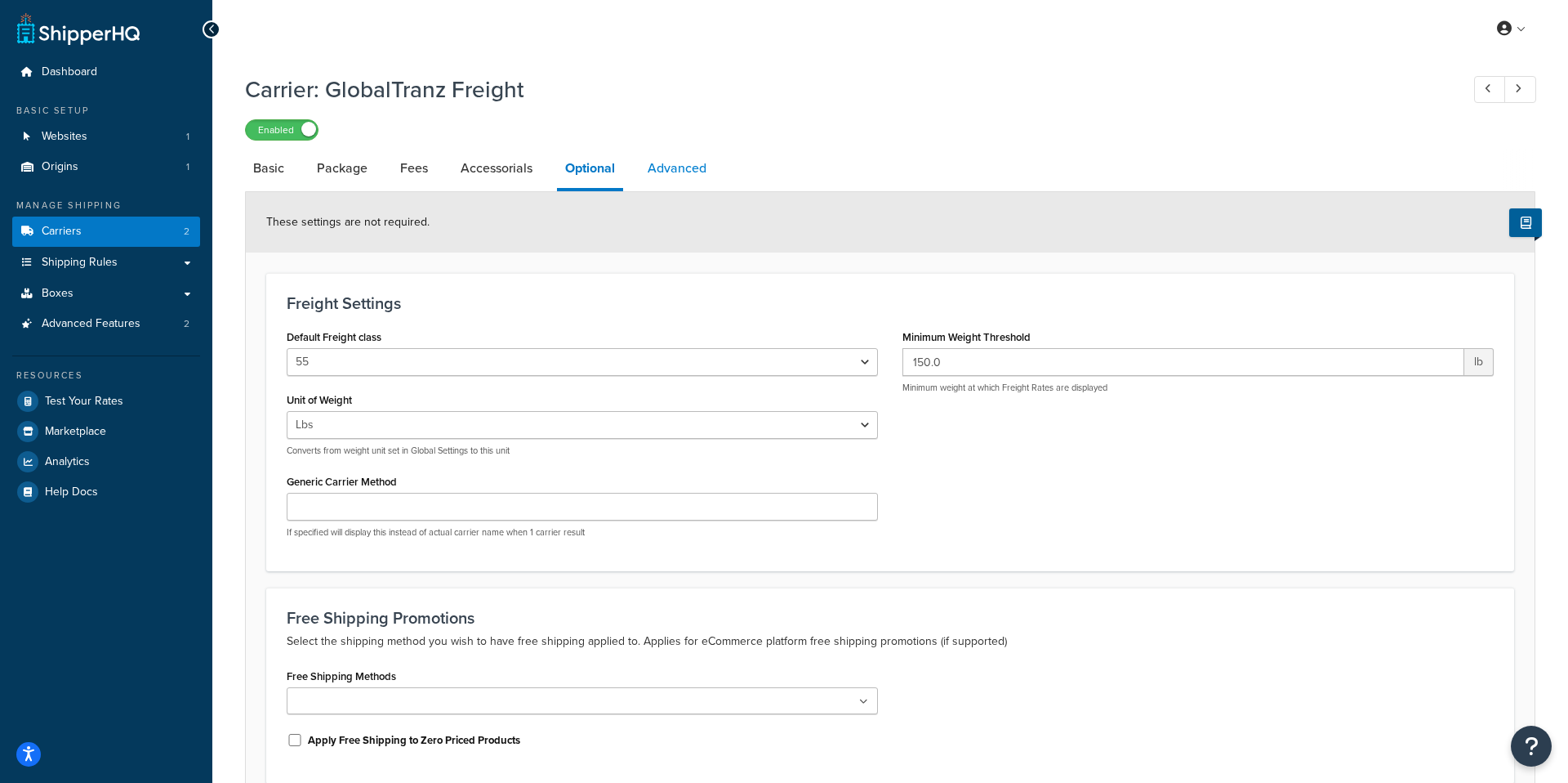
click at [654, 171] on link "Advanced" at bounding box center [677, 169] width 75 height 39
select select "false"
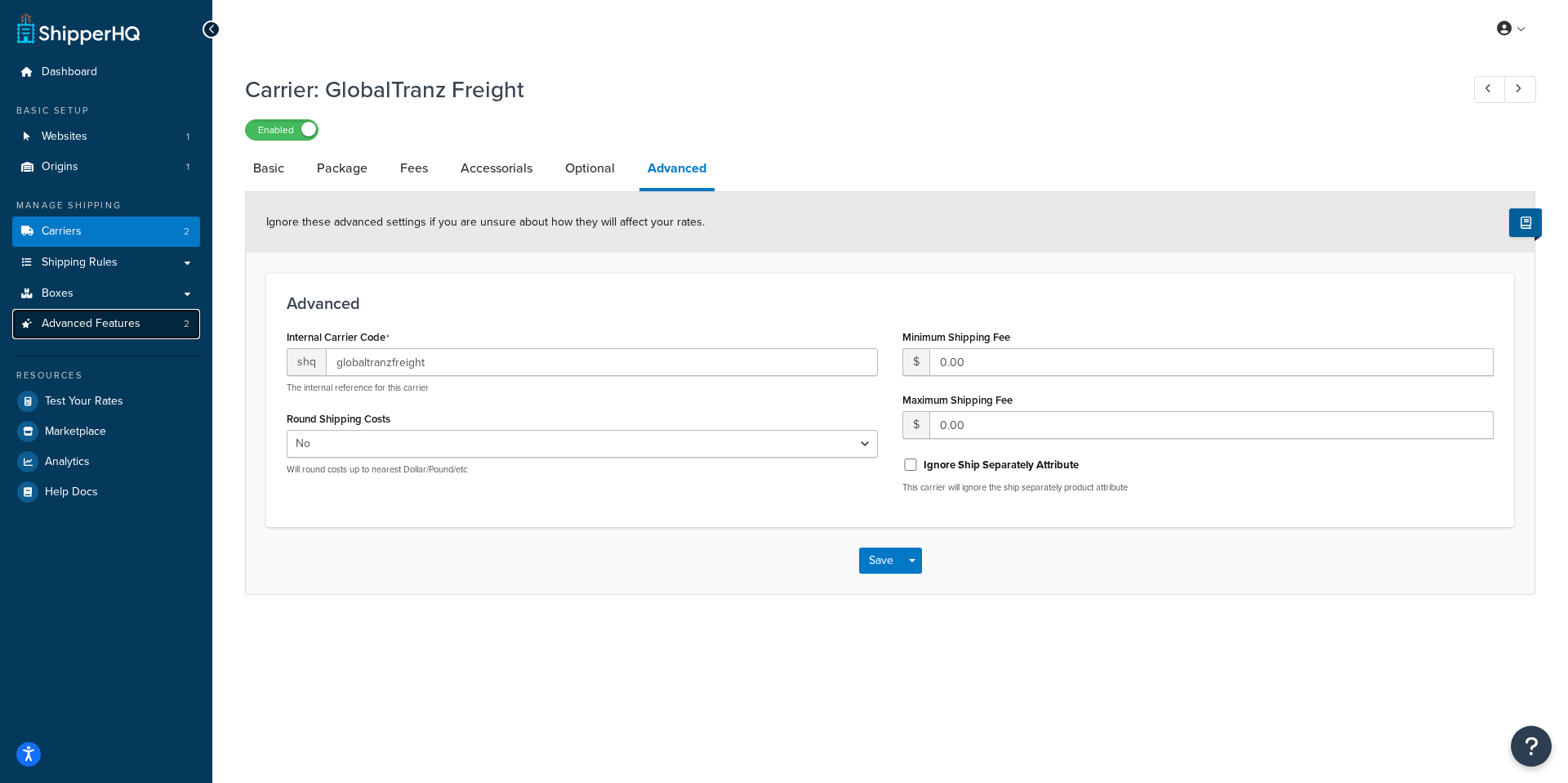
click at [150, 338] on link "Advanced Features 2" at bounding box center [105, 324] width 188 height 31
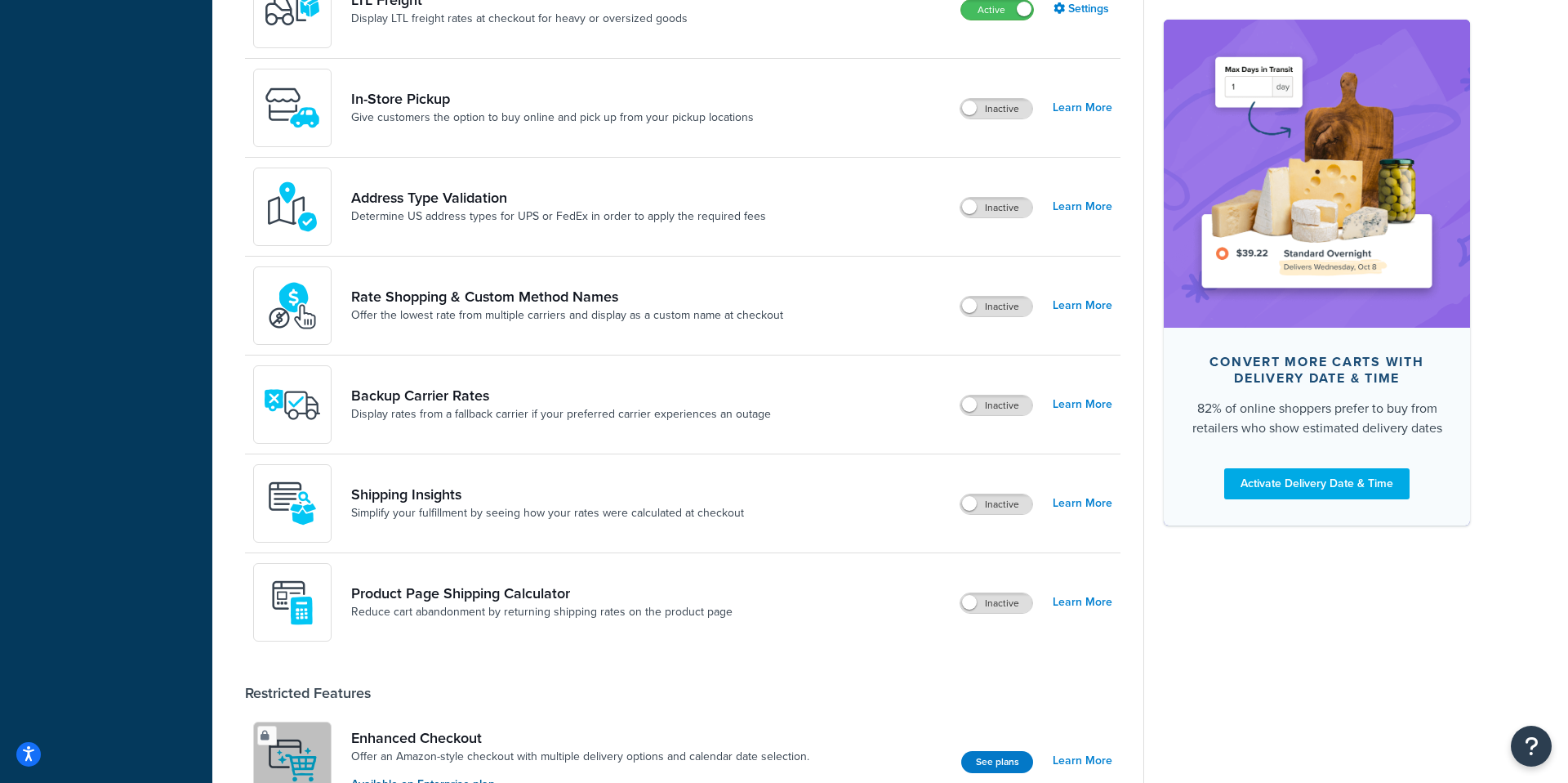
scroll to position [593, 0]
click at [969, 100] on span at bounding box center [969, 105] width 14 height 14
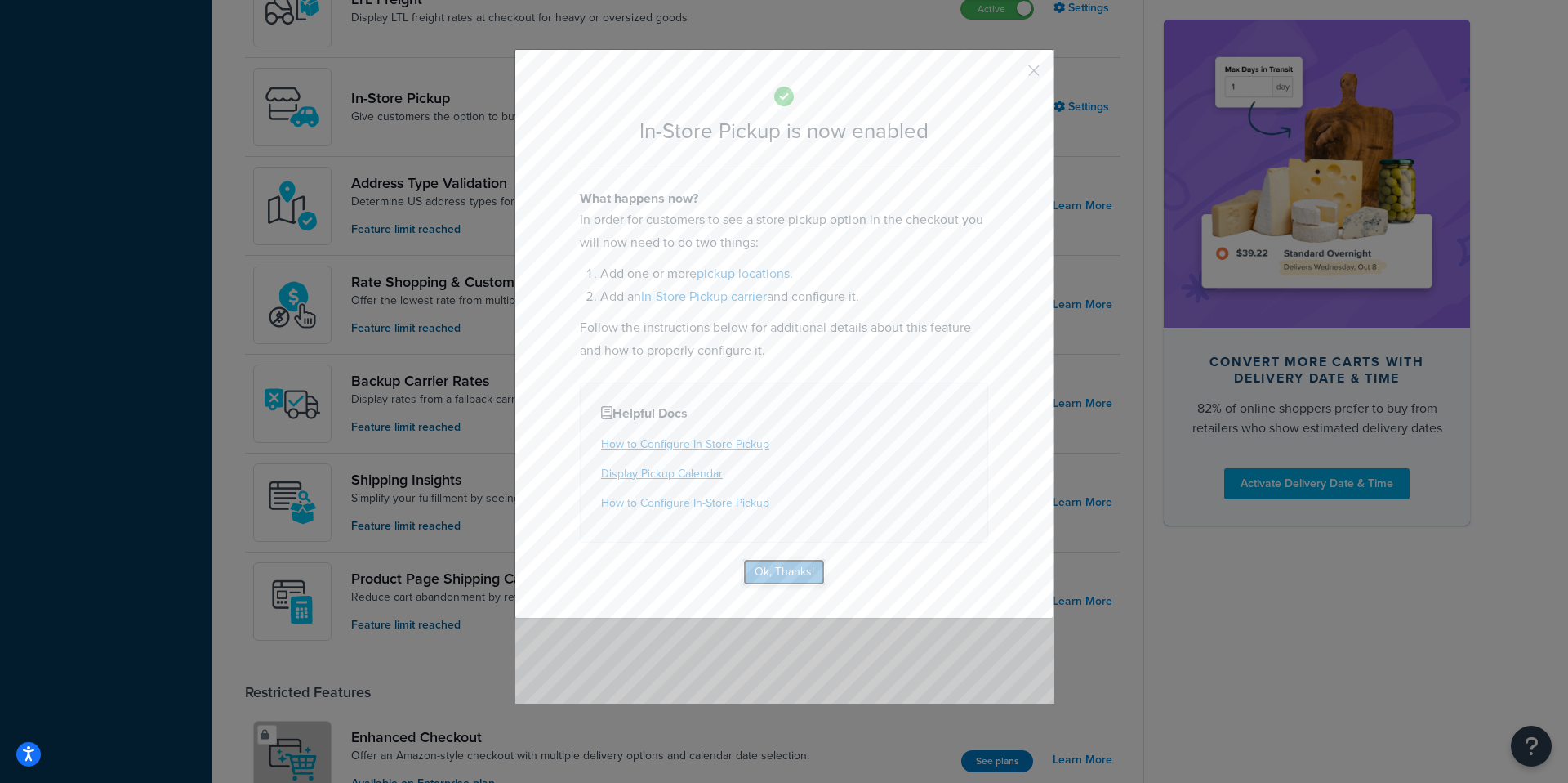
click at [755, 569] on button "Ok, Thanks!" at bounding box center [784, 572] width 82 height 26
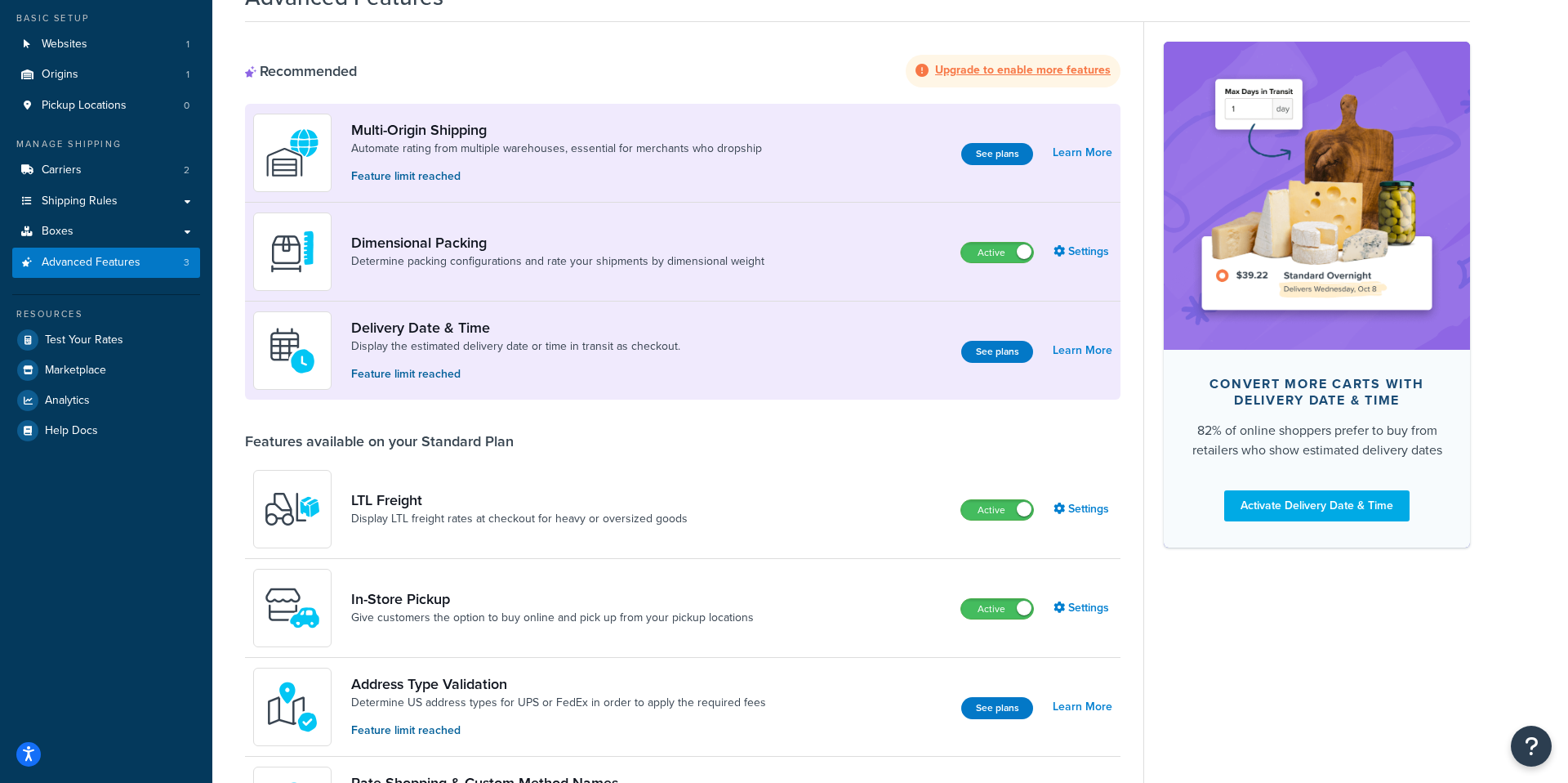
scroll to position [0, 0]
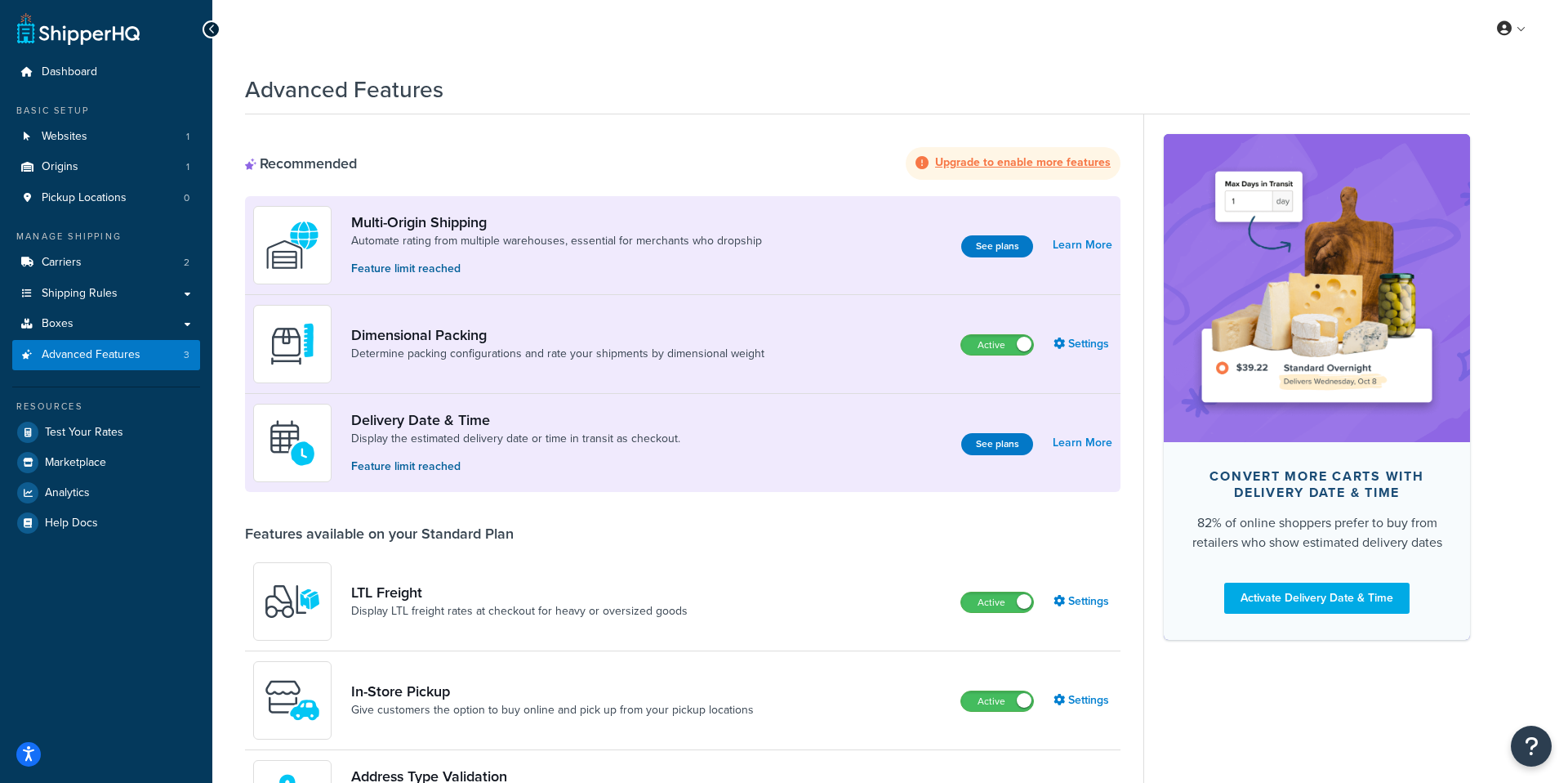
click at [995, 169] on strong "Upgrade to enable more features" at bounding box center [1023, 162] width 175 height 17
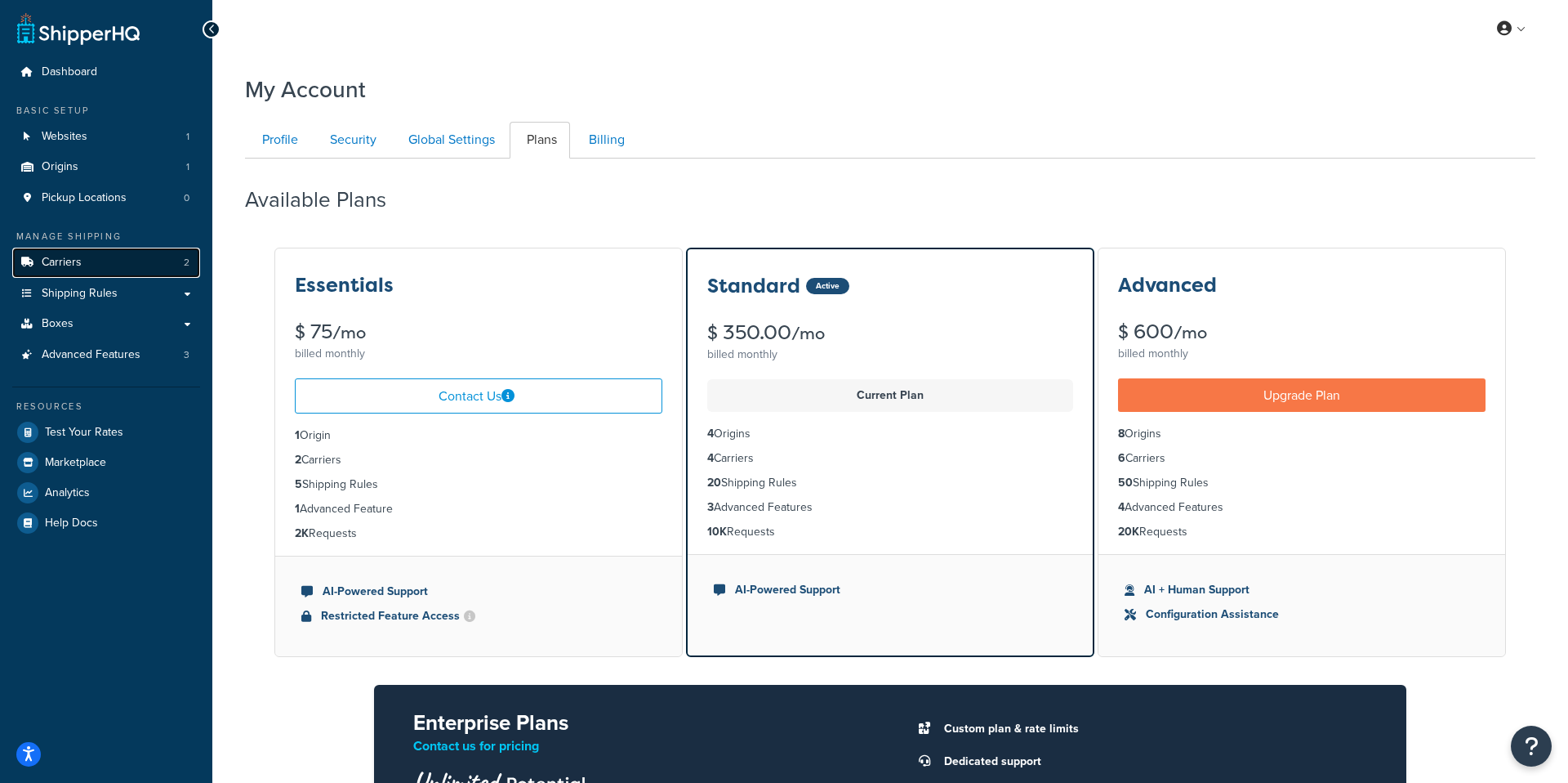
click at [137, 265] on link "Carriers 2" at bounding box center [105, 263] width 188 height 31
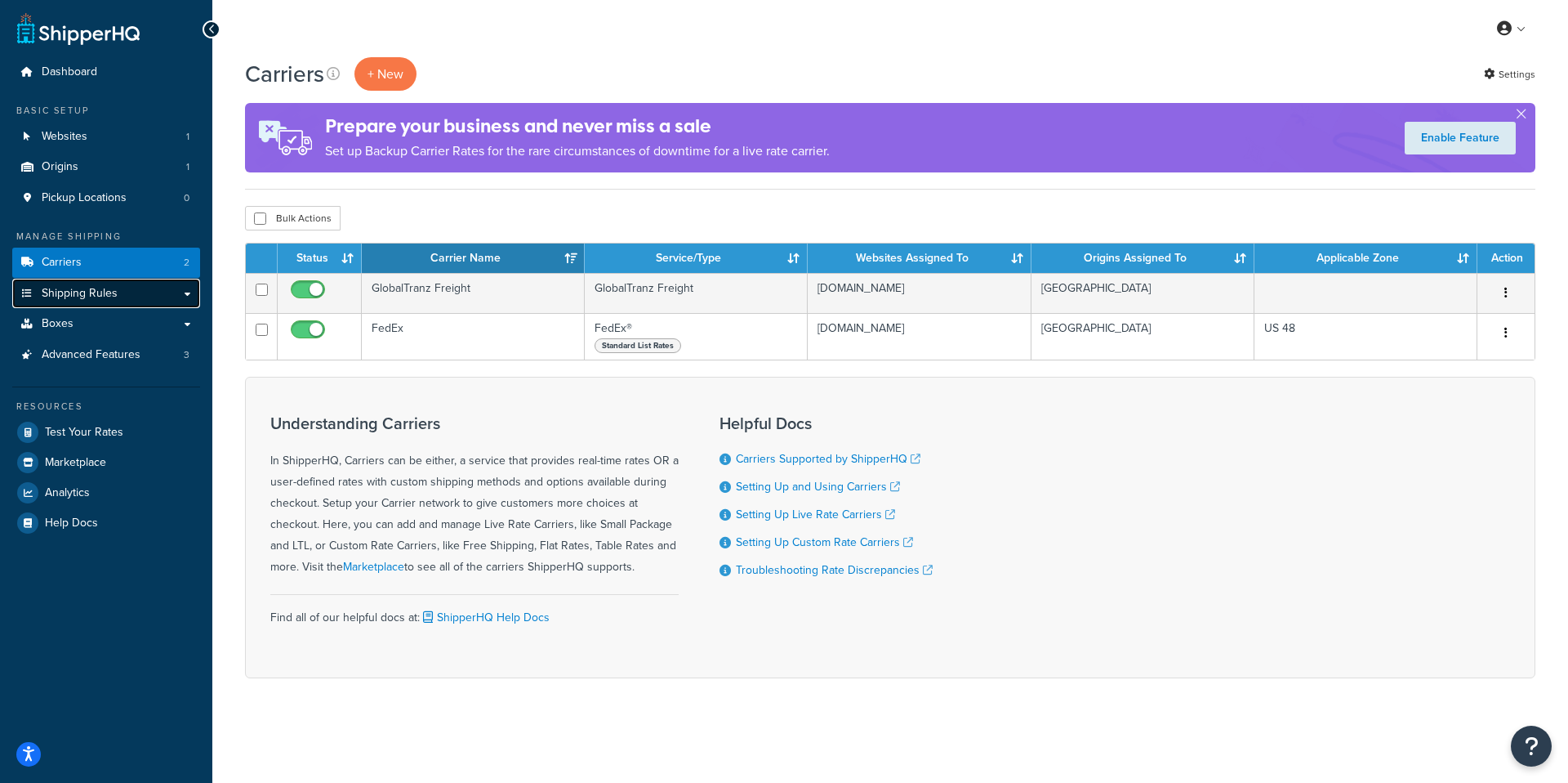
click at [116, 285] on link "Shipping Rules" at bounding box center [105, 294] width 188 height 31
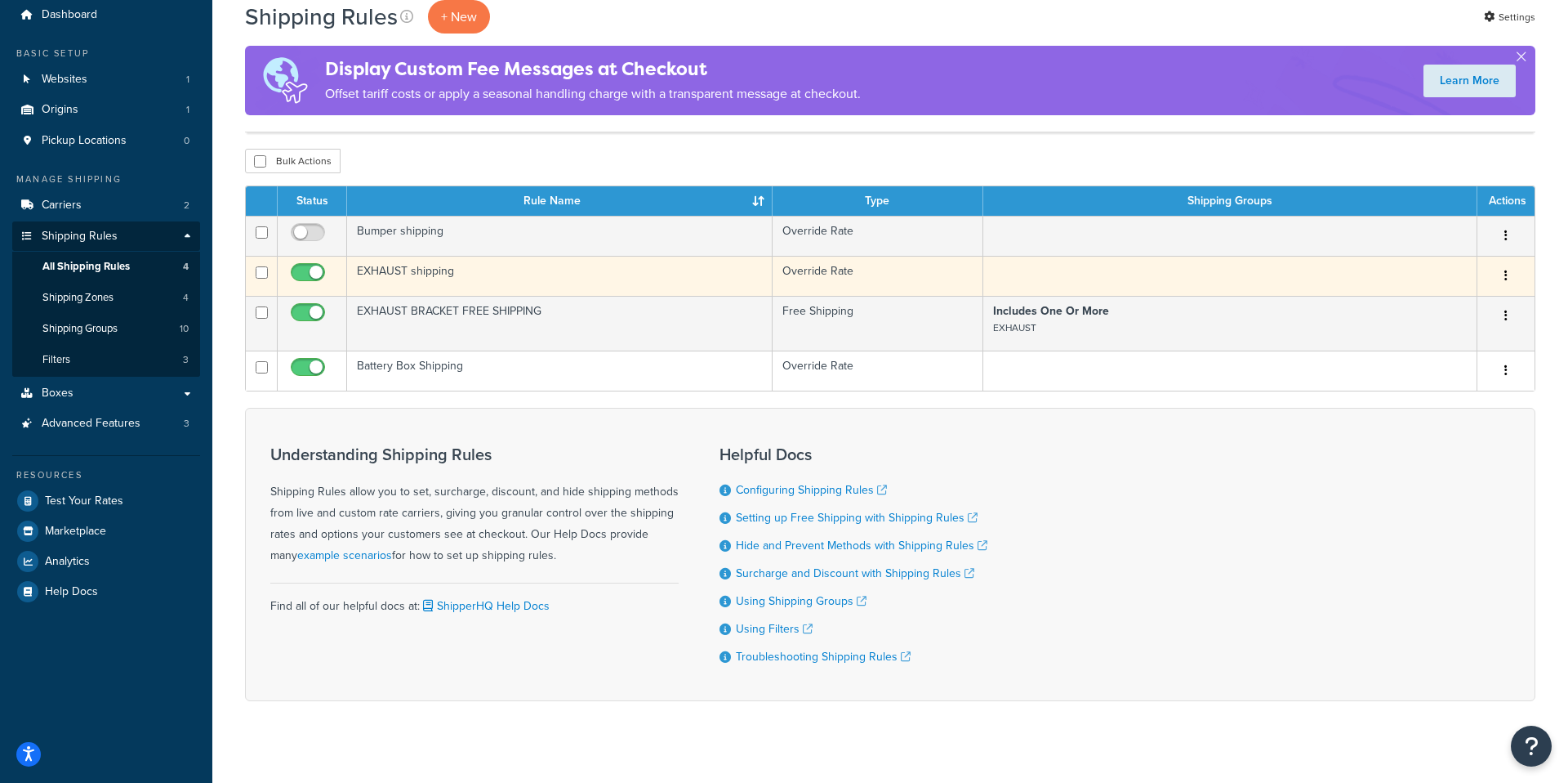
scroll to position [54, 0]
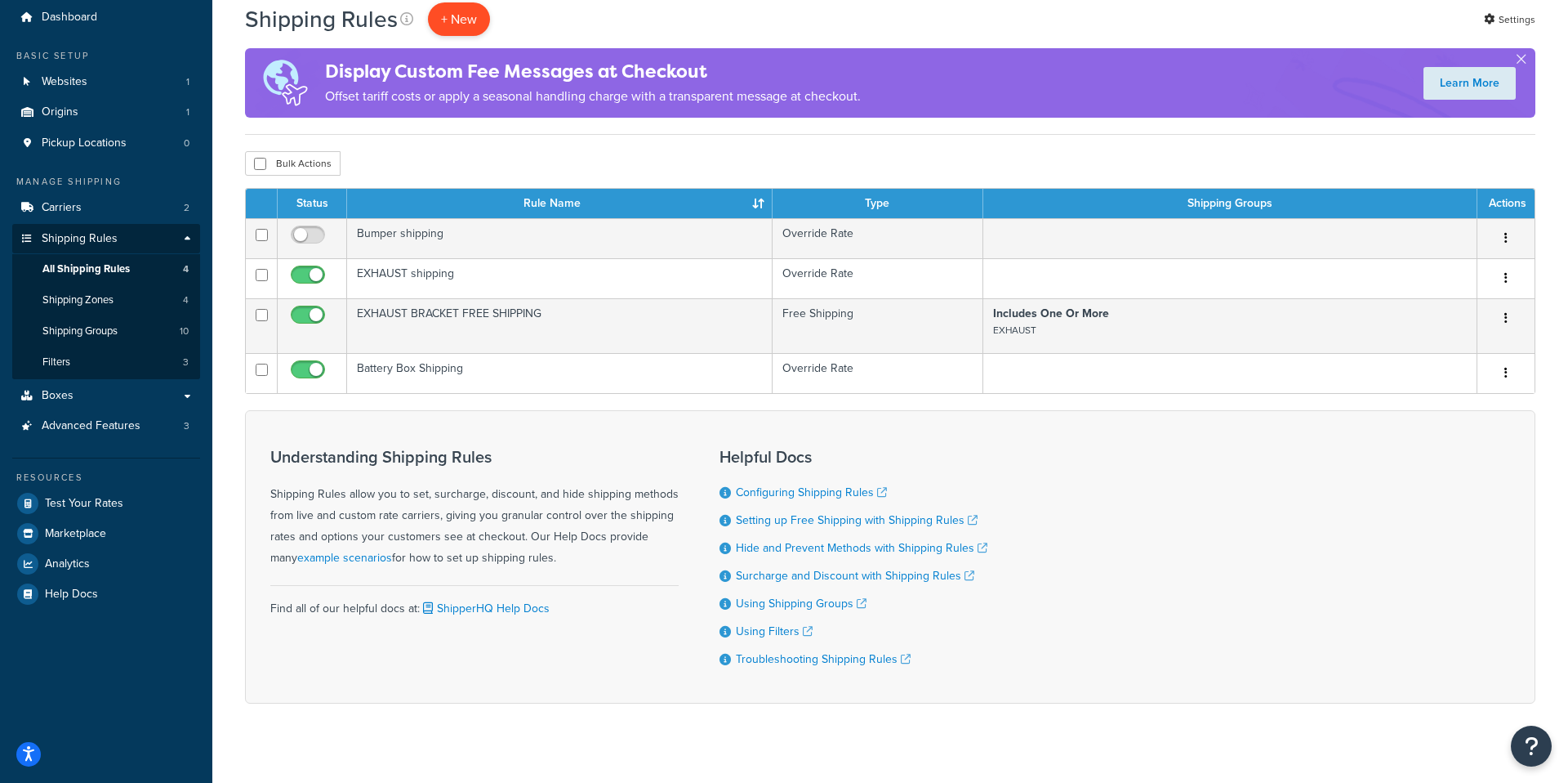
click at [467, 25] on p "+ New" at bounding box center [459, 19] width 62 height 33
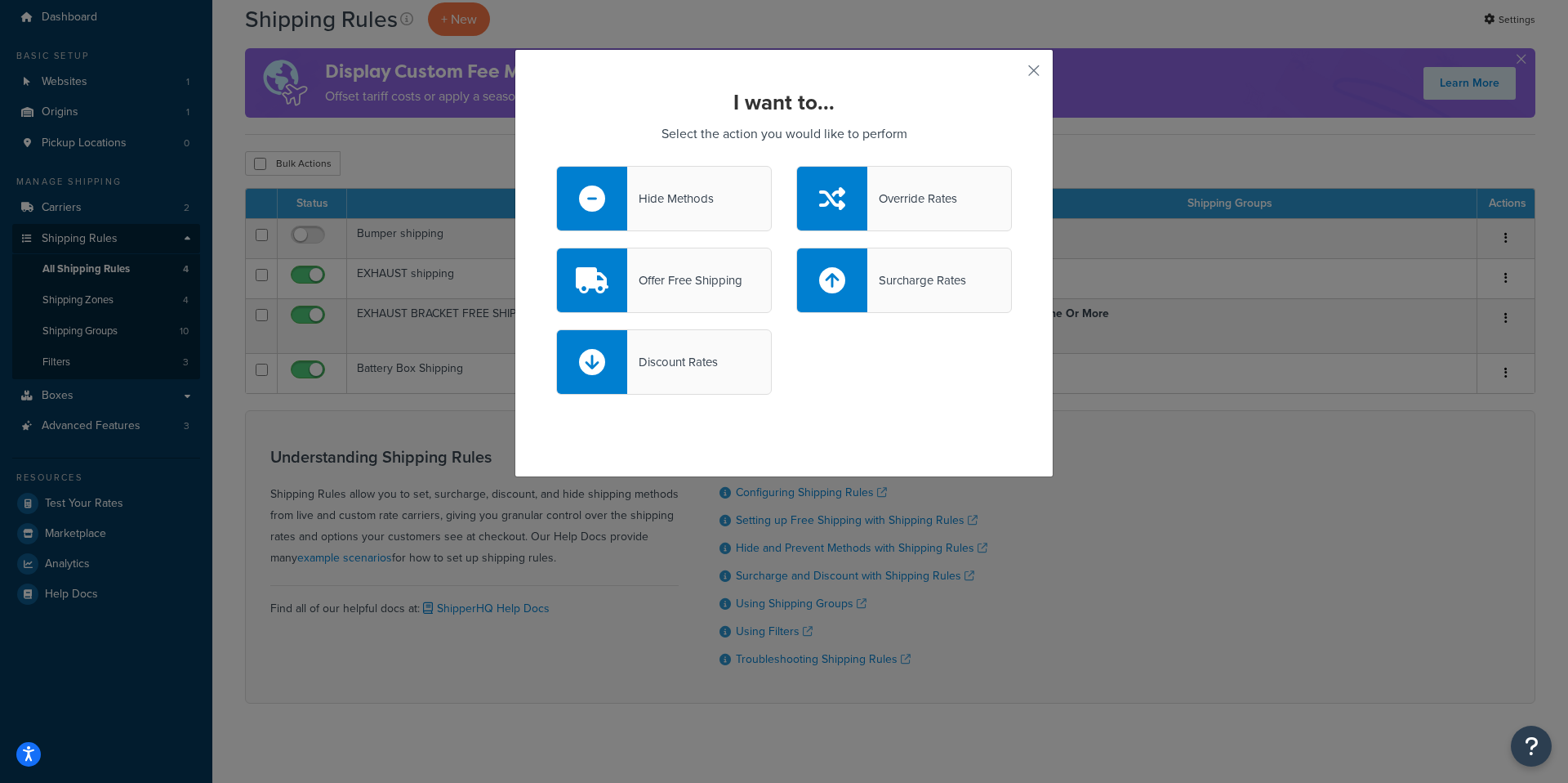
drag, startPoint x: 1073, startPoint y: 83, endPoint x: 1059, endPoint y: 80, distance: 14.3
click at [1071, 82] on div "I want to... Select the action you would like to perform Hide Methods Override …" at bounding box center [784, 392] width 1568 height 783
click at [1012, 74] on button "button" at bounding box center [1009, 76] width 4 height 4
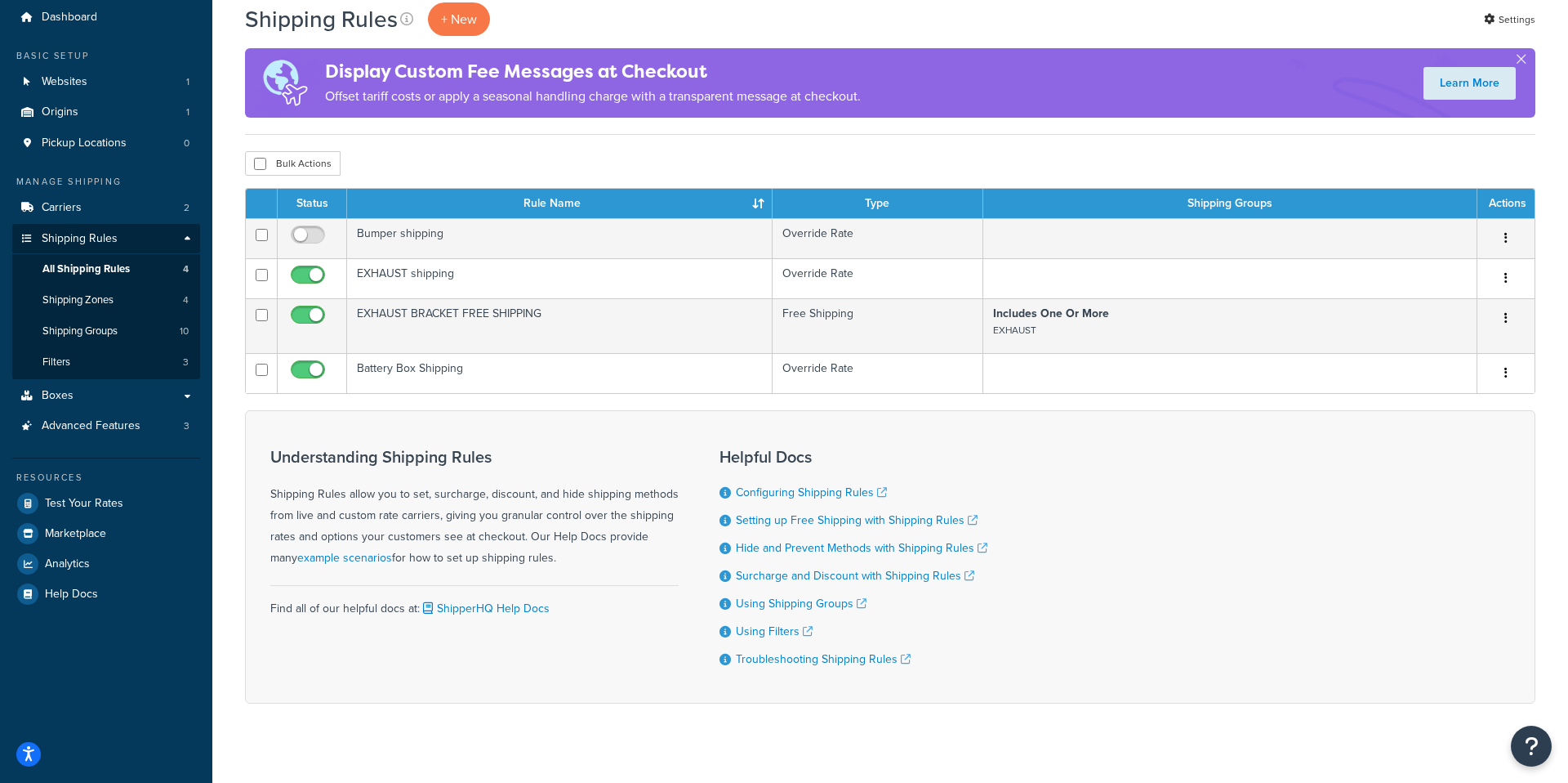
click at [1032, 68] on div "Display Custom Fee Messages at Checkout Offset tariff costs or apply a seasonal…" at bounding box center [890, 83] width 1291 height 70
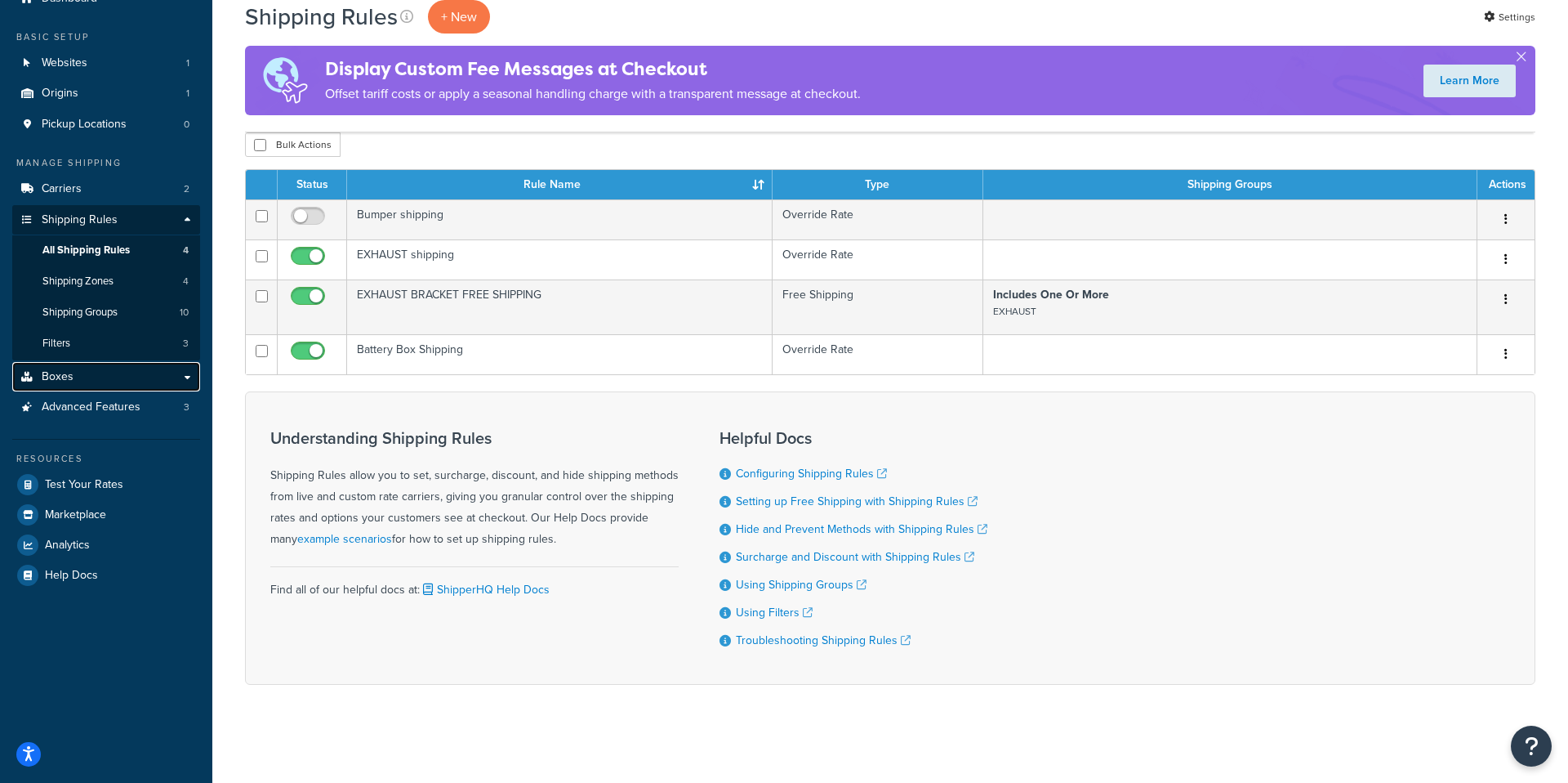
click at [76, 381] on link "Boxes" at bounding box center [105, 377] width 188 height 31
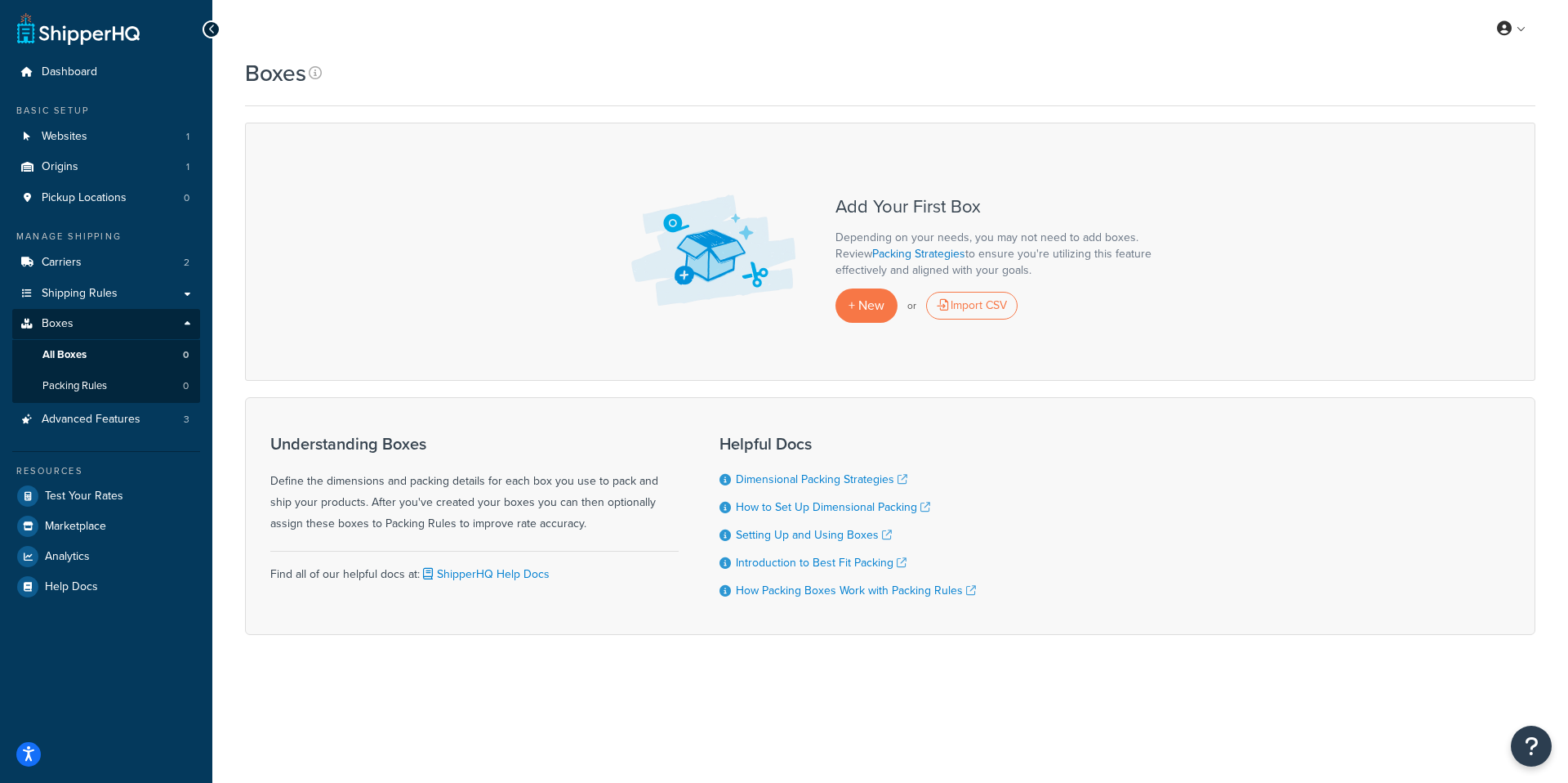
click at [84, 237] on div "Manage Shipping" at bounding box center [105, 237] width 188 height 14
click at [76, 249] on link "Carriers 2" at bounding box center [105, 263] width 188 height 31
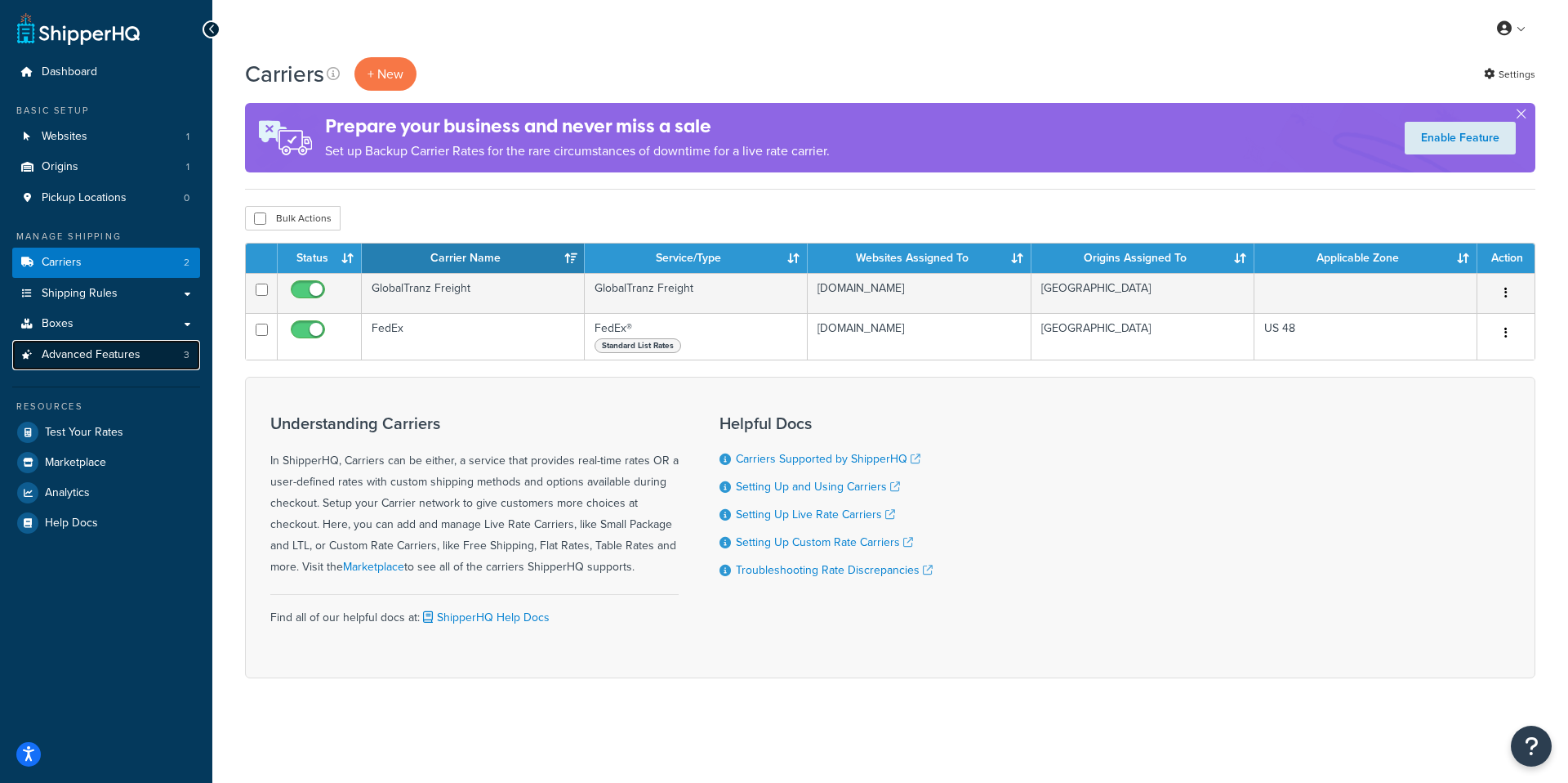
click at [108, 364] on link "Advanced Features 3" at bounding box center [105, 355] width 188 height 31
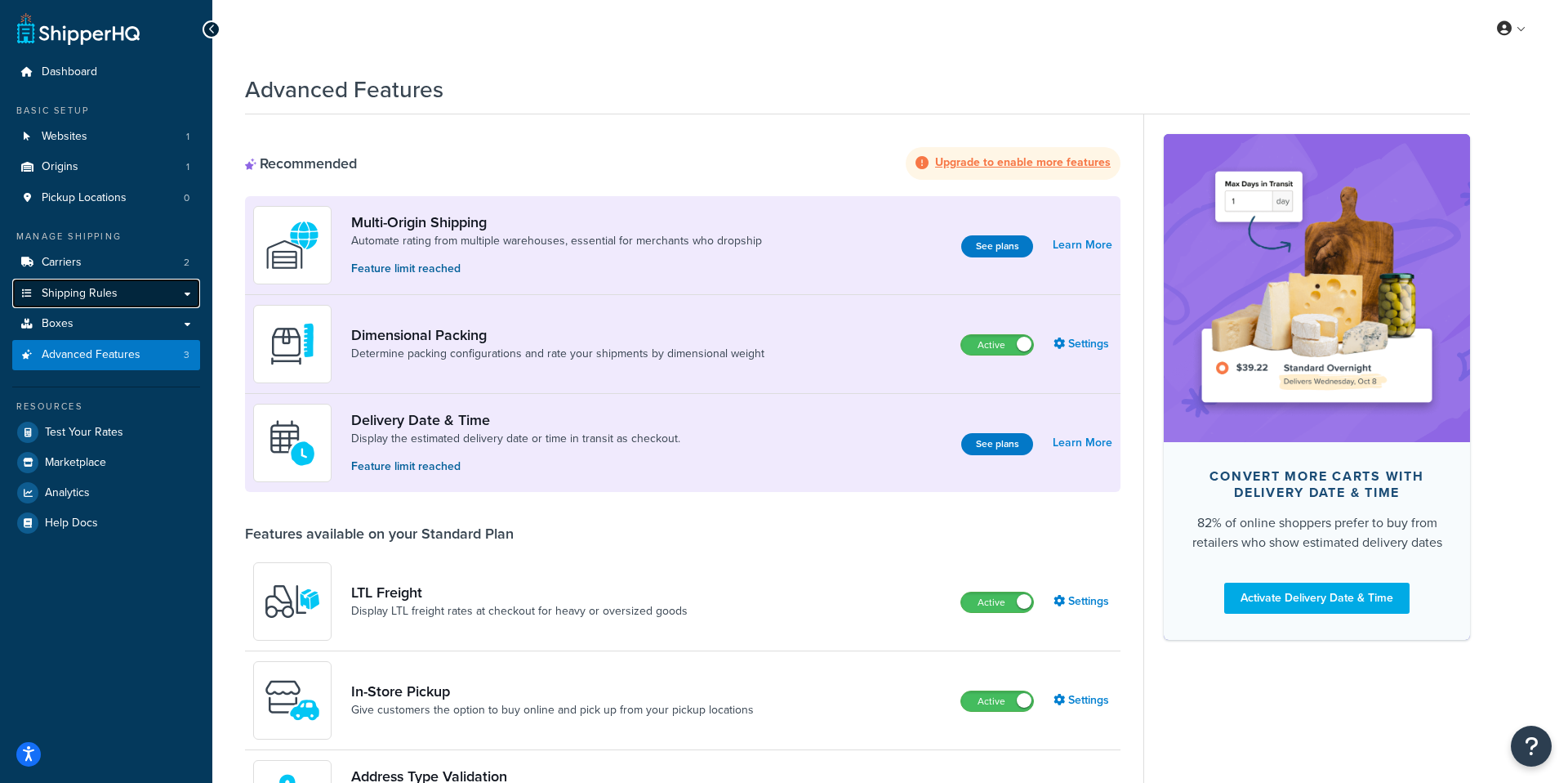
click at [76, 306] on link "Shipping Rules" at bounding box center [105, 294] width 188 height 31
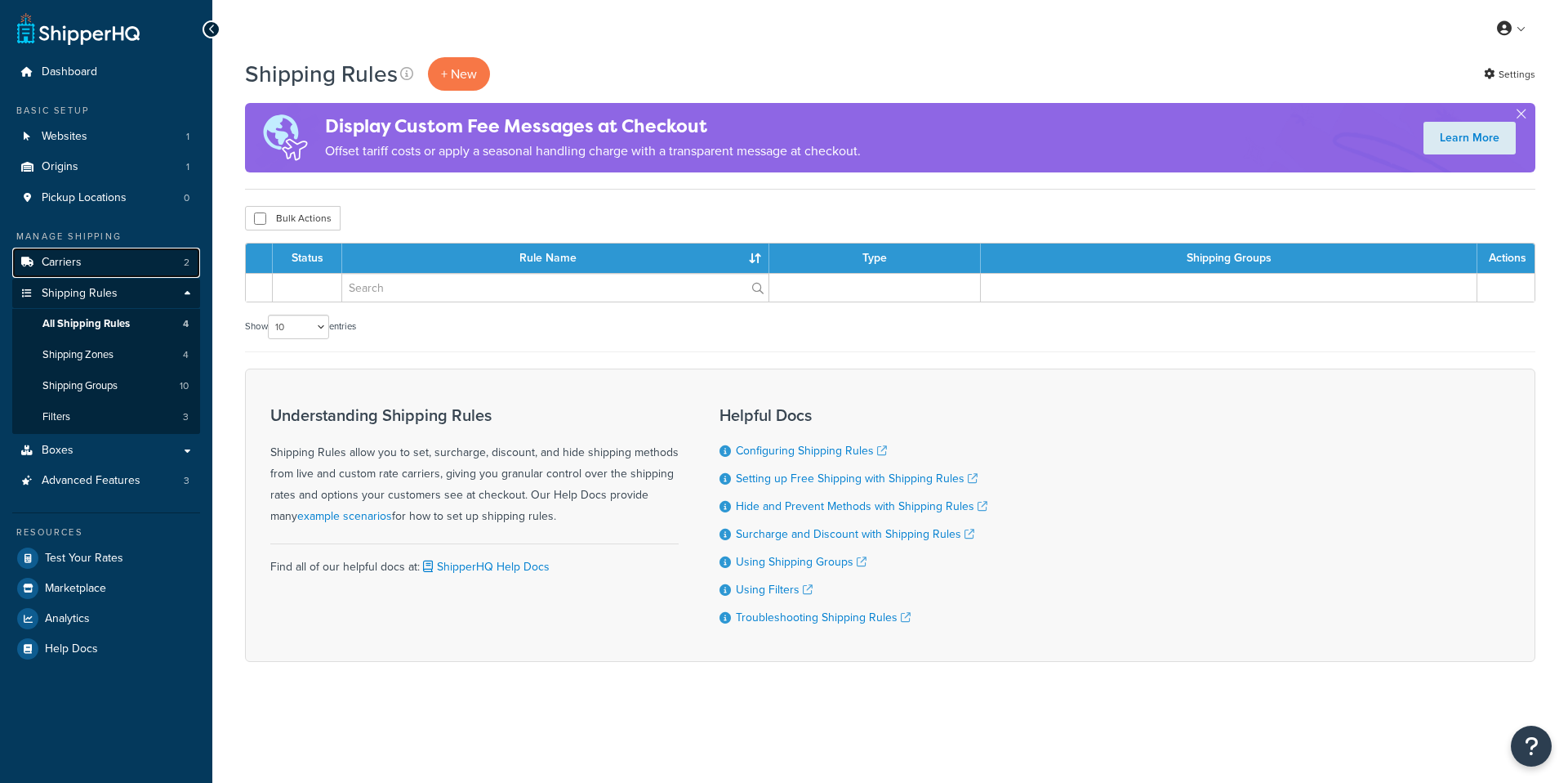
click at [45, 268] on span "Carriers" at bounding box center [61, 262] width 40 height 14
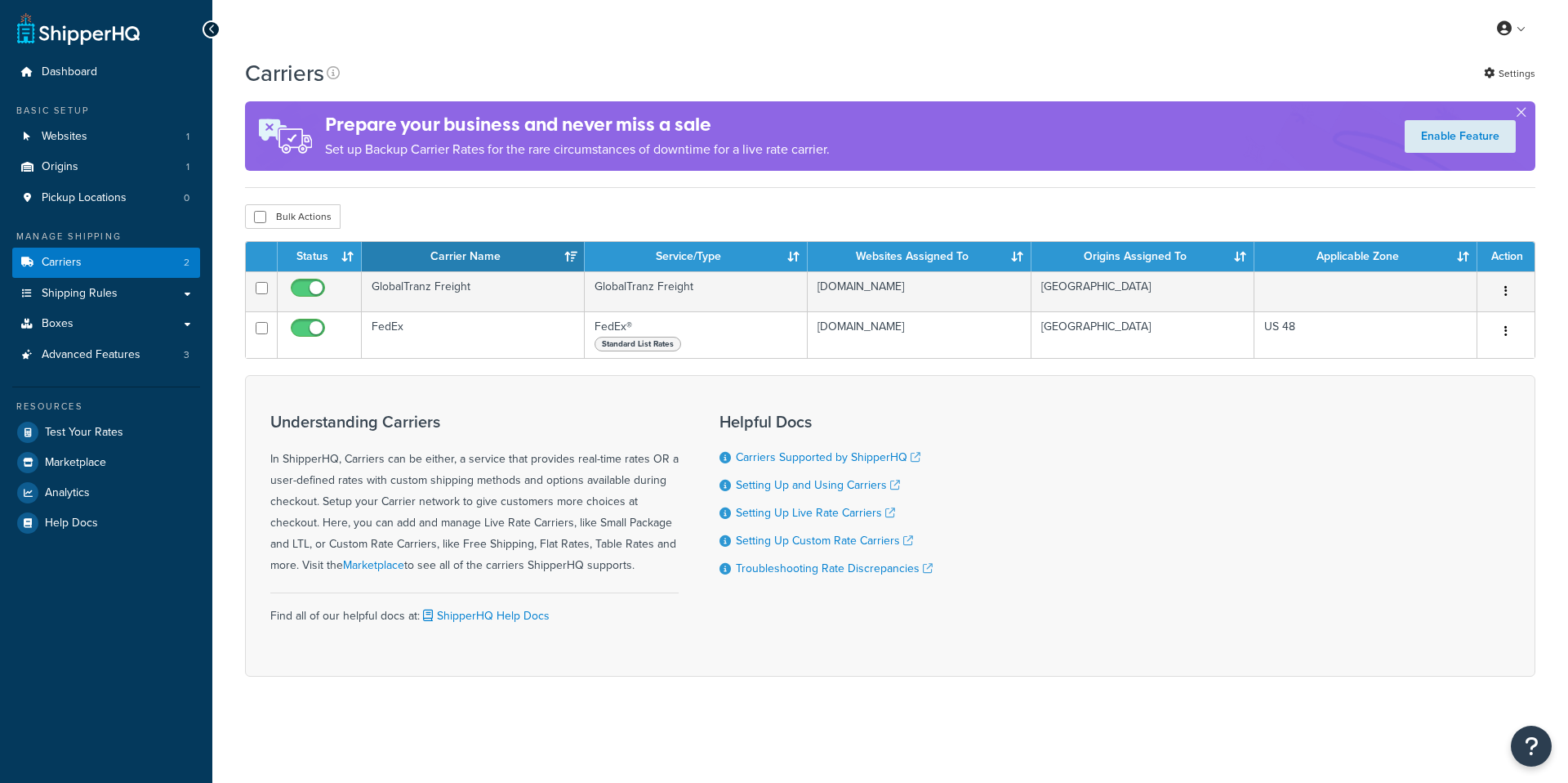
click at [49, 268] on span "Carriers" at bounding box center [61, 262] width 40 height 14
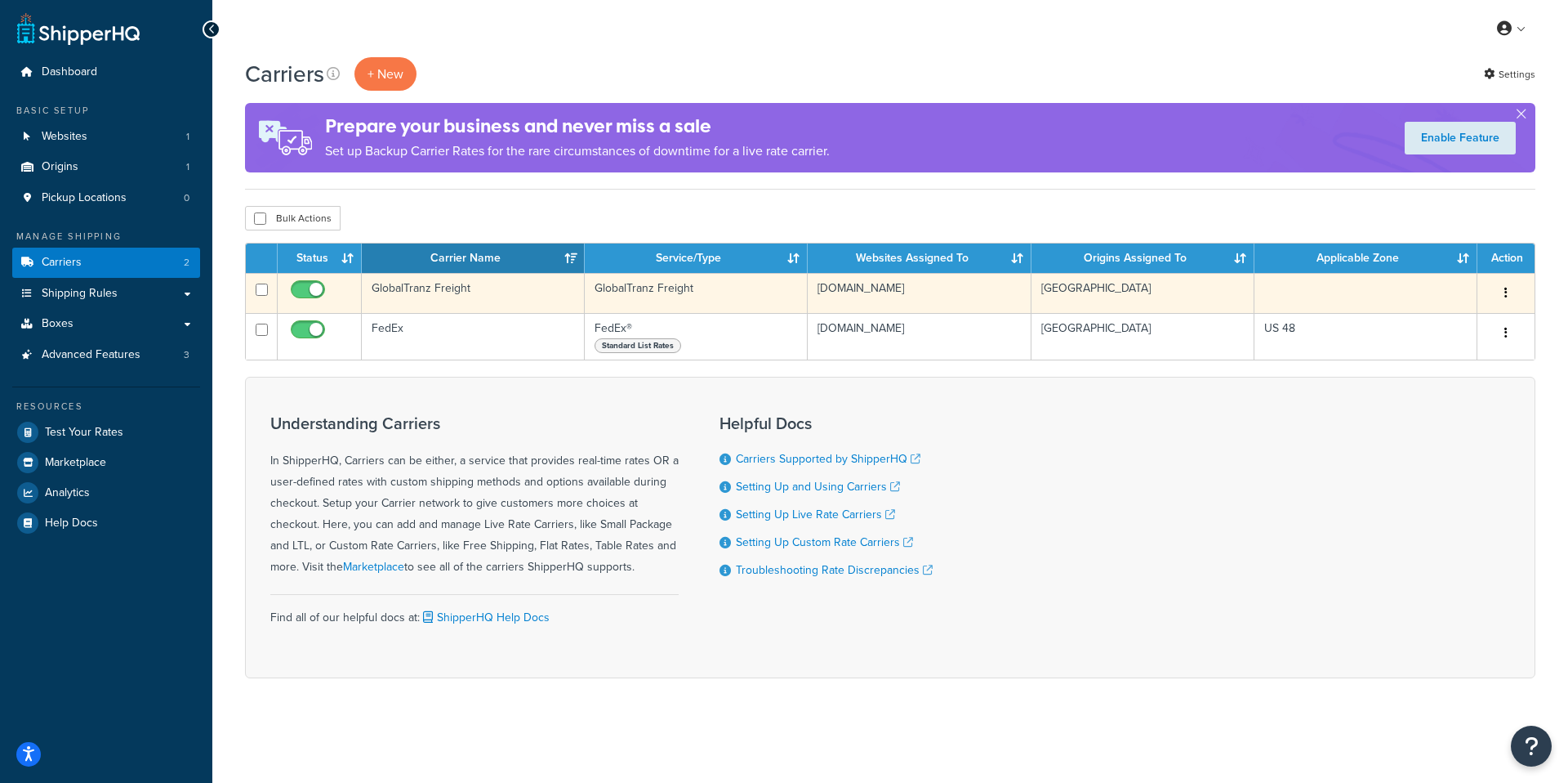
click at [1506, 289] on icon "button" at bounding box center [1506, 292] width 3 height 11
click at [1417, 315] on link "Edit" at bounding box center [1440, 326] width 129 height 33
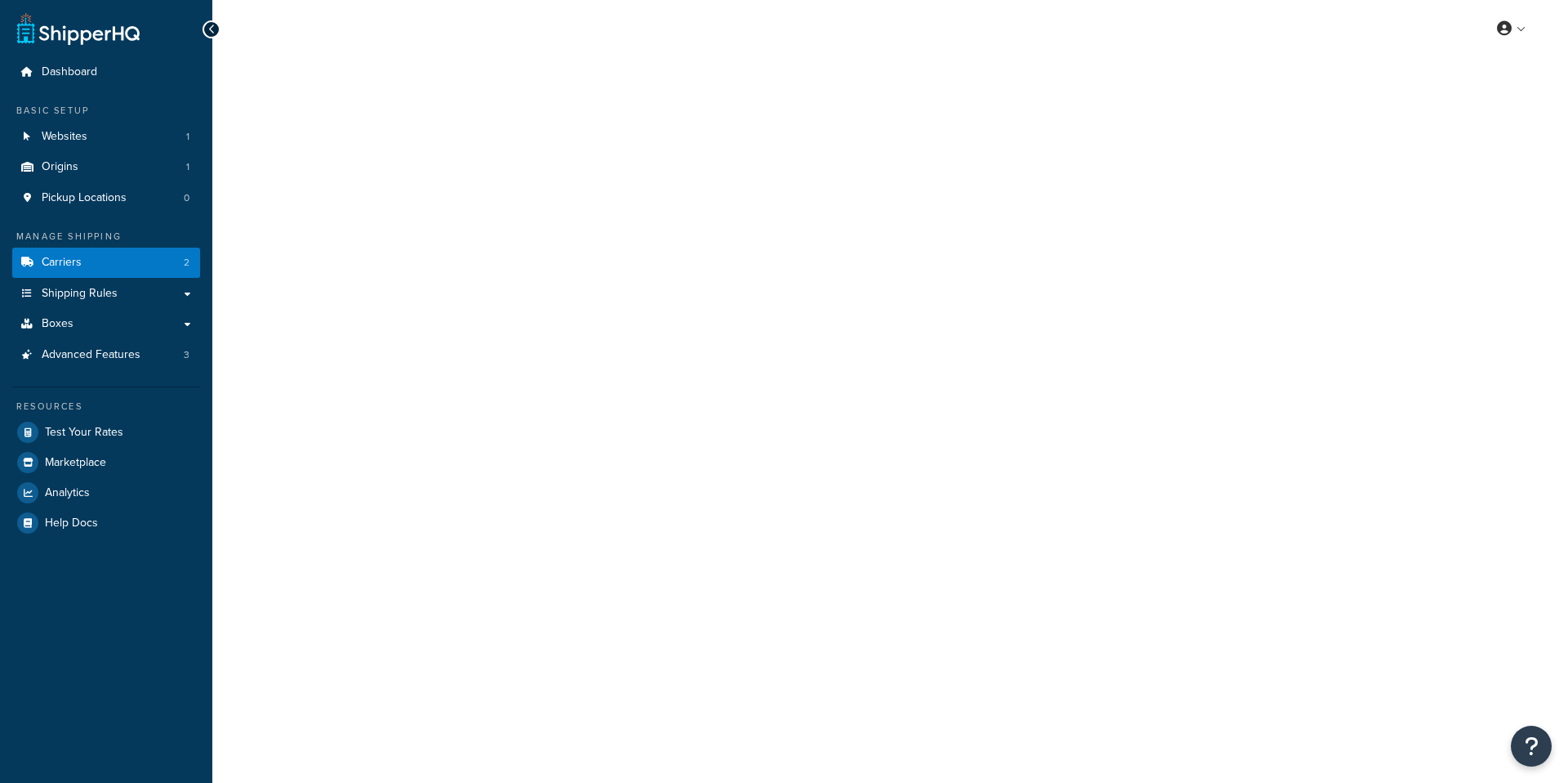
select select "globaltranzFreight"
select select "1"
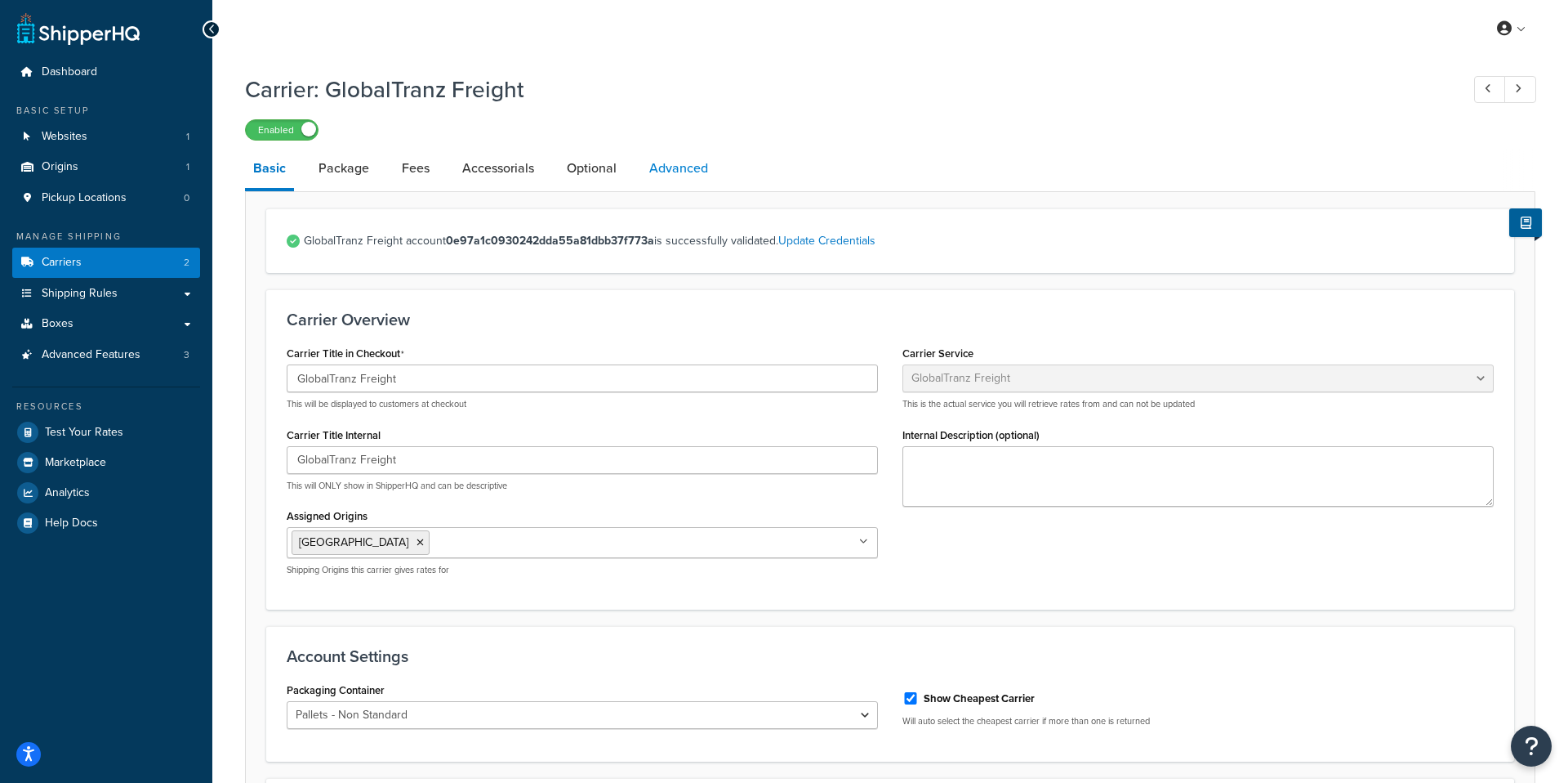
click at [669, 186] on link "Advanced" at bounding box center [678, 169] width 75 height 39
select select "false"
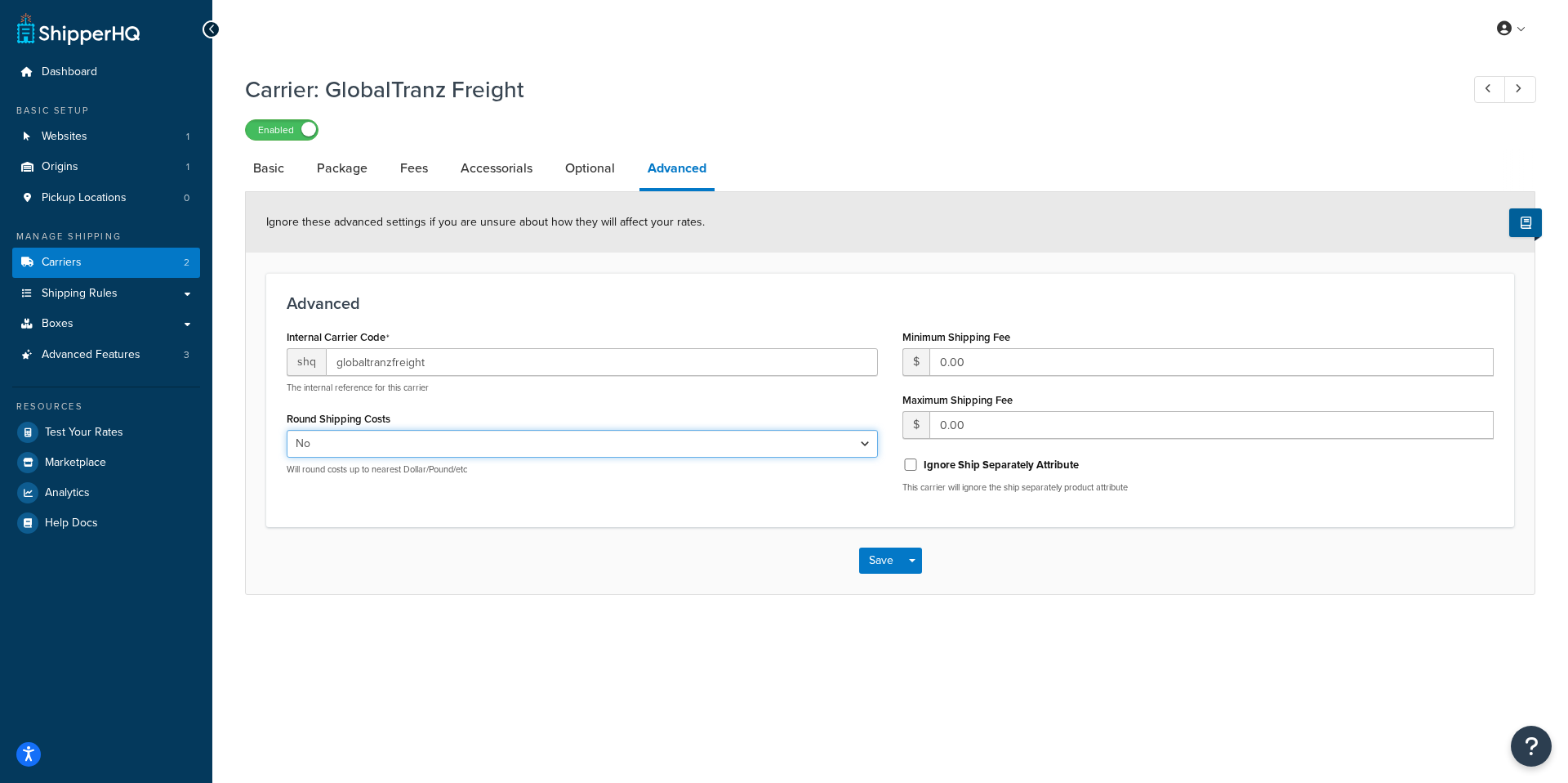
click at [795, 431] on select "Yes No" at bounding box center [582, 443] width 591 height 28
click at [915, 562] on span "button" at bounding box center [912, 561] width 7 height 3
click at [917, 563] on button "Save Dropdown" at bounding box center [912, 560] width 20 height 26
click at [920, 607] on button "Save and Edit" at bounding box center [919, 591] width 119 height 34
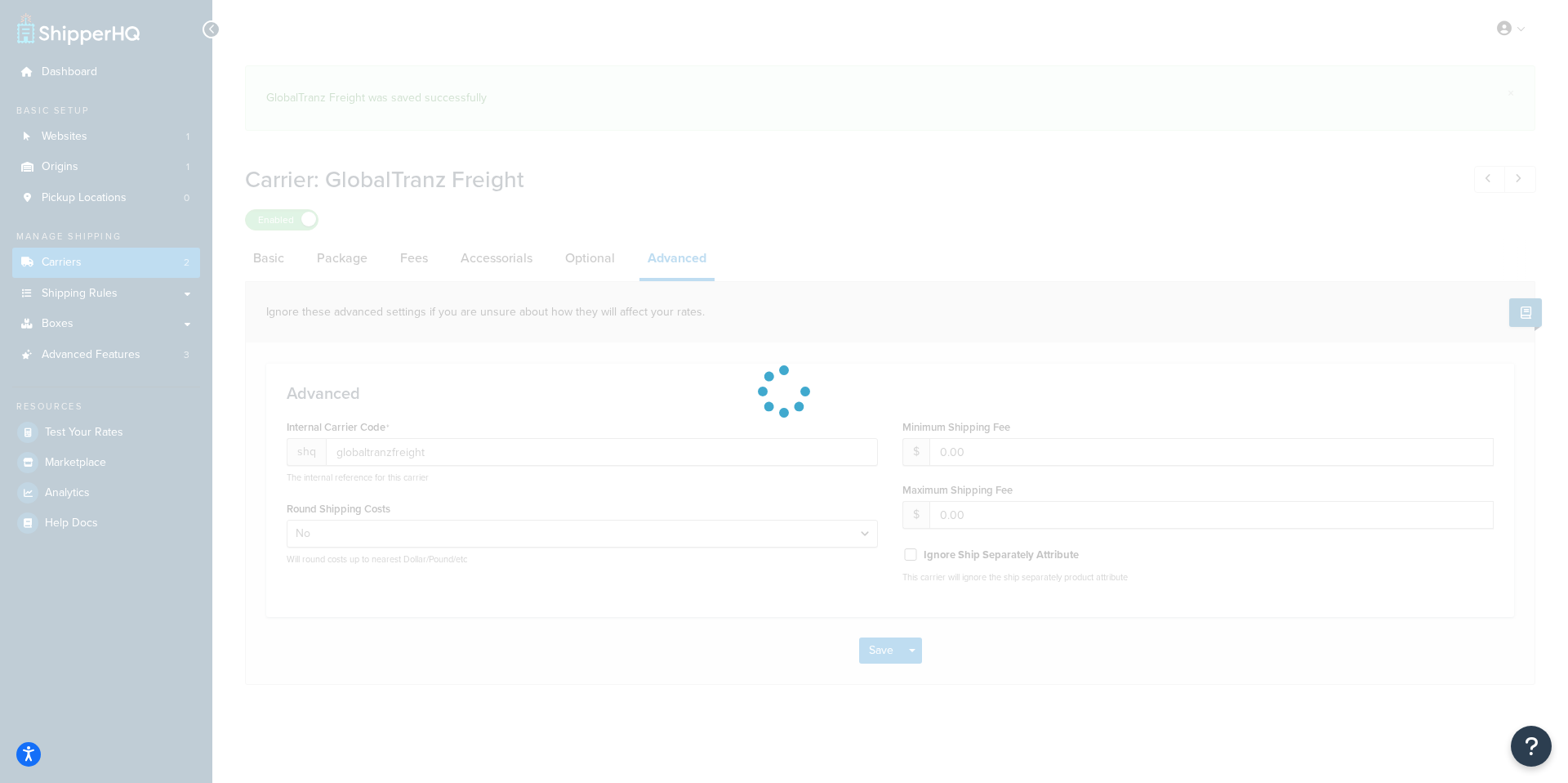
select select "false"
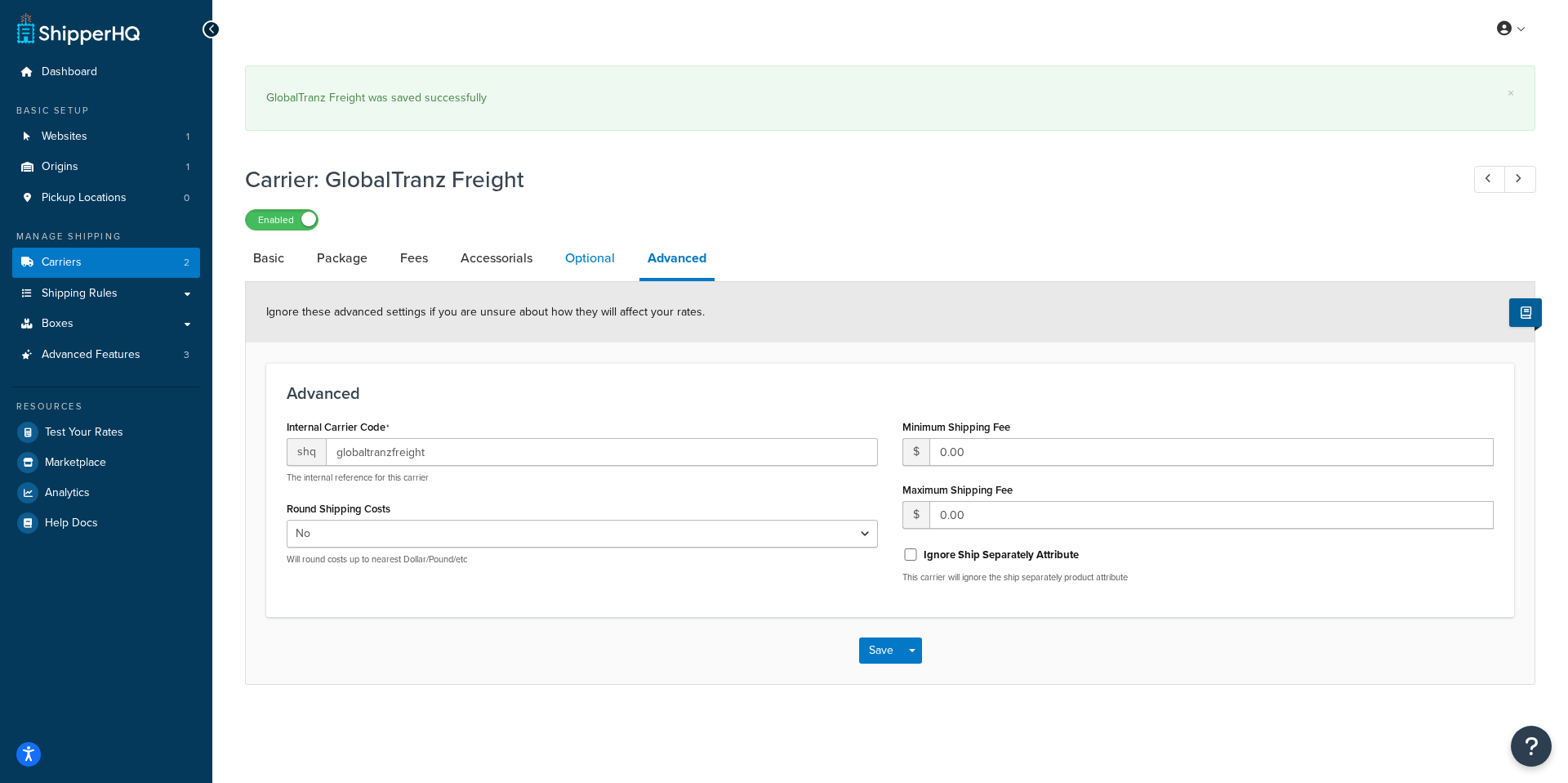
click at [603, 252] on link "Optional" at bounding box center [590, 258] width 66 height 39
select select "55"
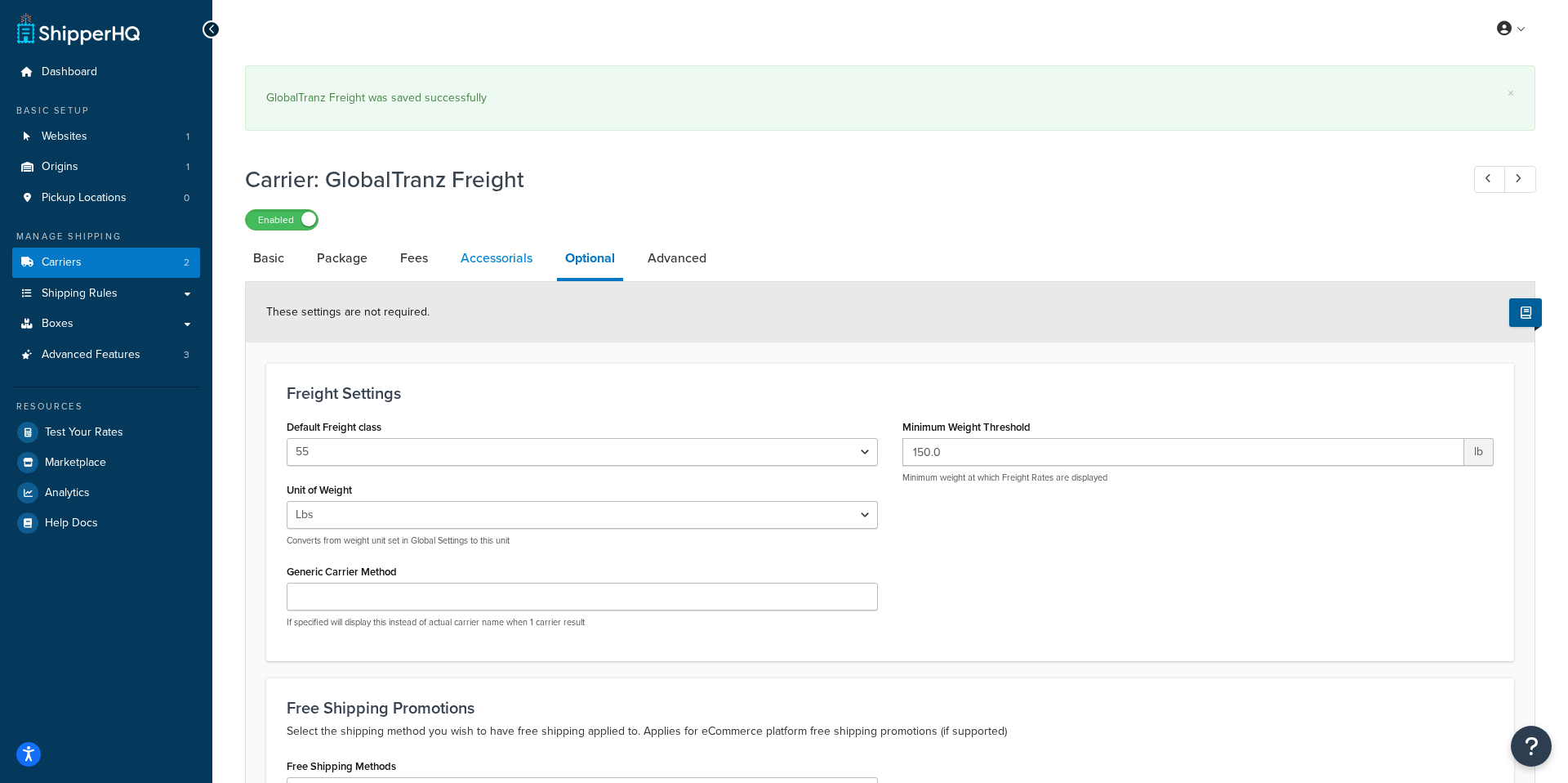
click at [475, 255] on link "Accessorials" at bounding box center [497, 258] width 88 height 39
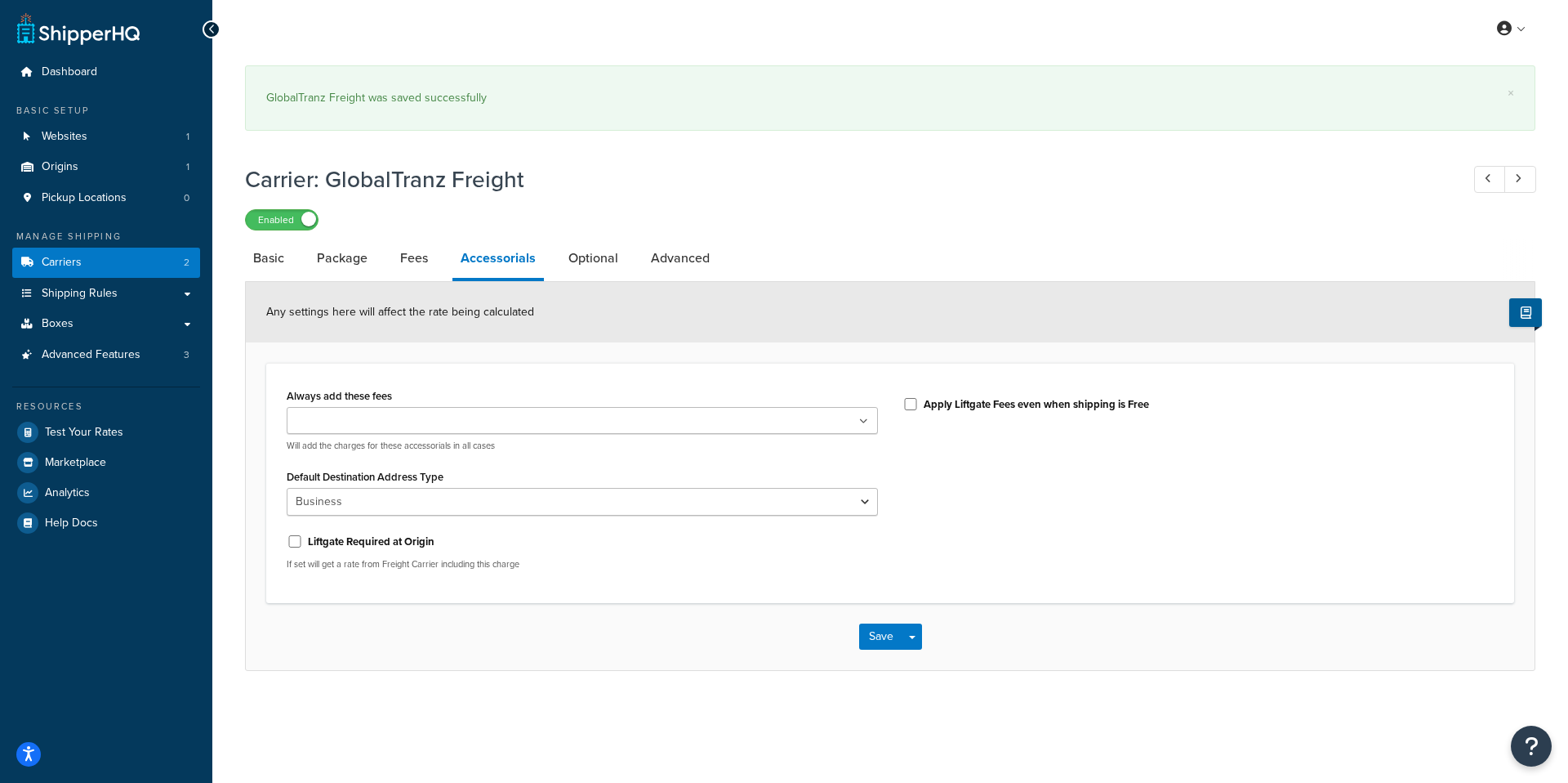
click at [859, 414] on ul at bounding box center [582, 420] width 591 height 27
type input "i"
click at [1232, 503] on div "Always add these fees Liftgate Address Type Scheduled Appointment Inside Delive…" at bounding box center [890, 483] width 1231 height 198
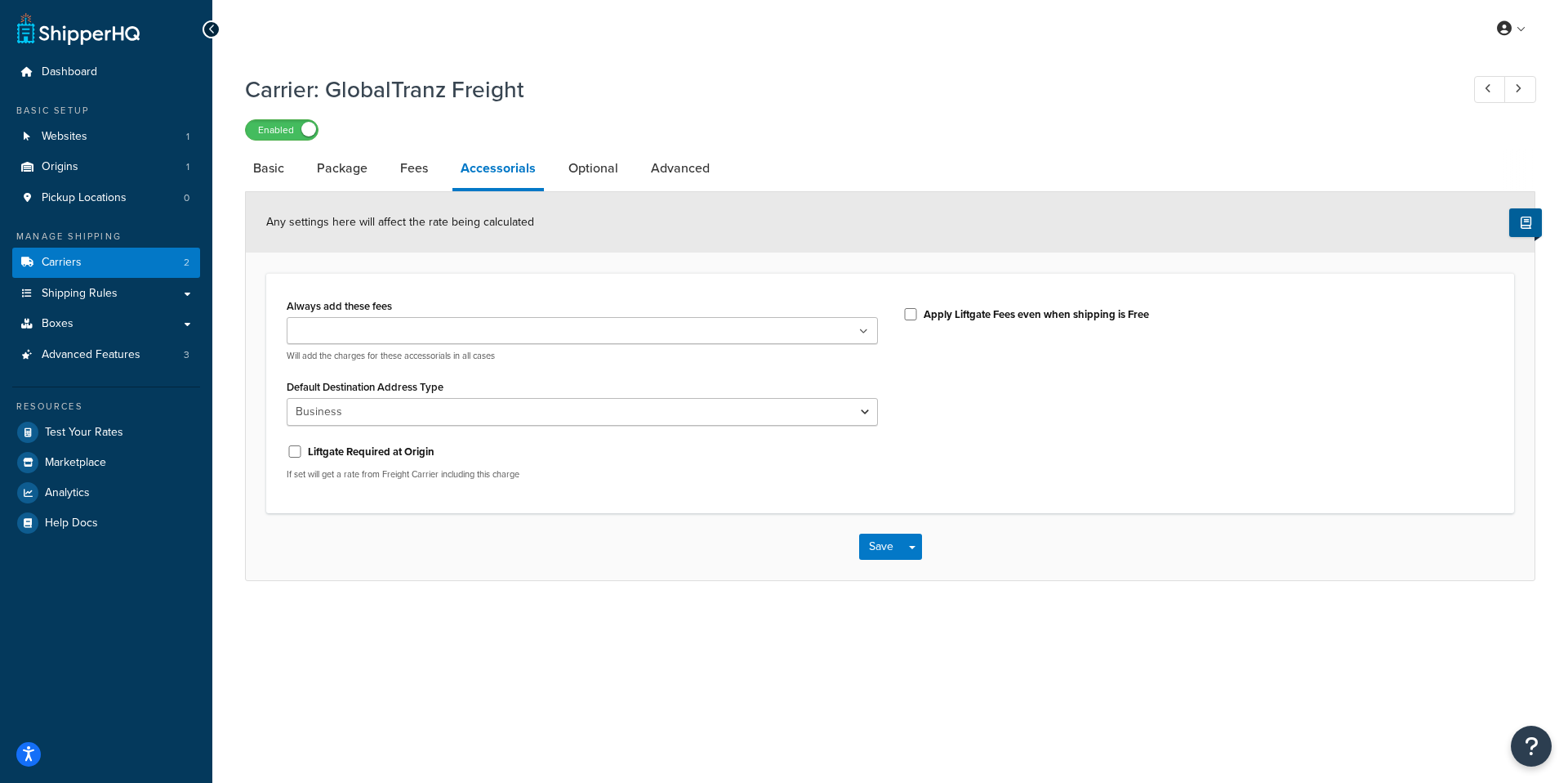
click at [650, 253] on div "Any settings here will affect the rate being calculated" at bounding box center [890, 222] width 1289 height 60
click at [357, 152] on link "Package" at bounding box center [342, 169] width 67 height 39
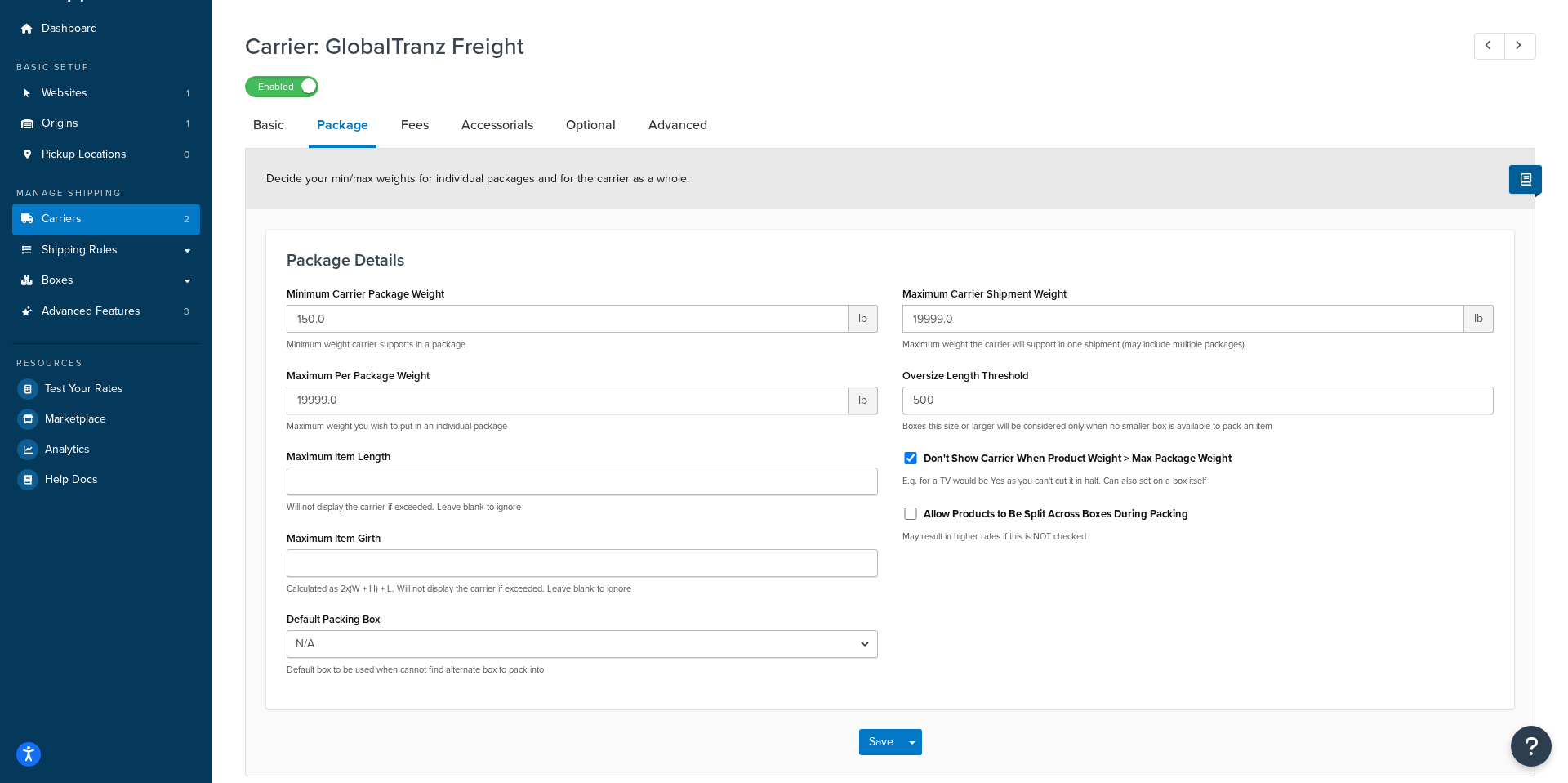
scroll to position [46, 0]
